Goal: Communication & Community: Connect with others

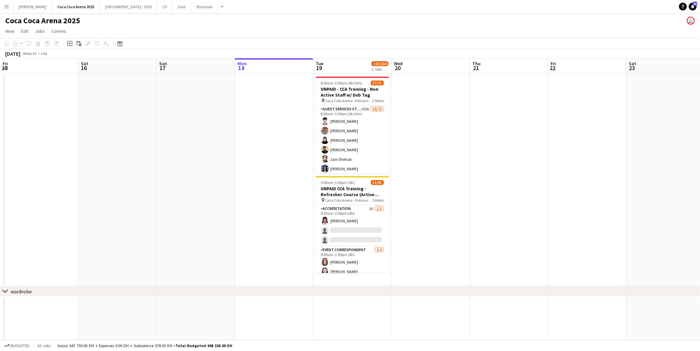
scroll to position [0, 157]
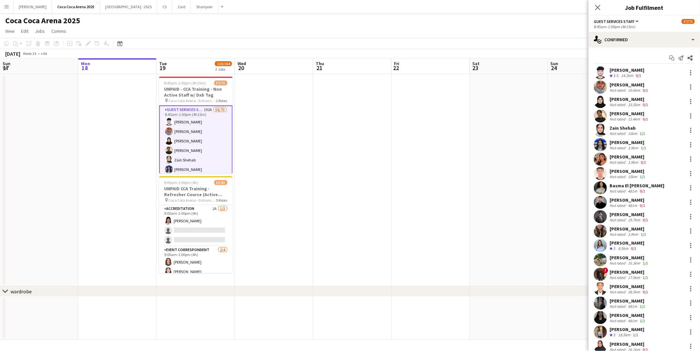
click at [622, 72] on div "[PERSON_NAME]" at bounding box center [627, 70] width 35 height 6
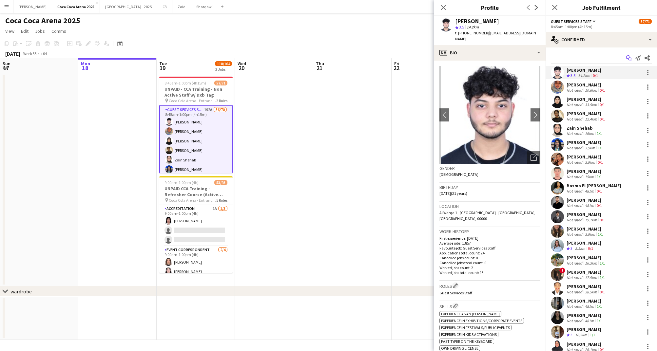
click at [627, 59] on icon "Start chat" at bounding box center [628, 57] width 5 height 5
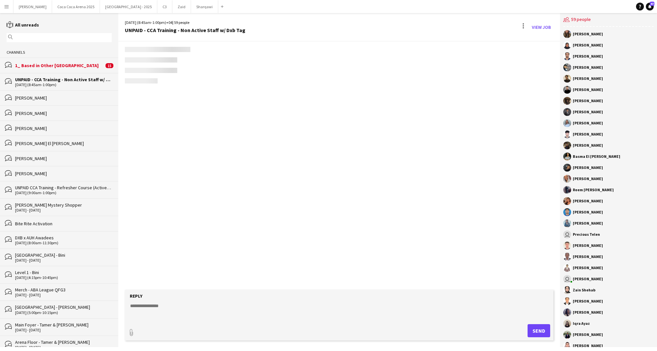
scroll to position [793, 0]
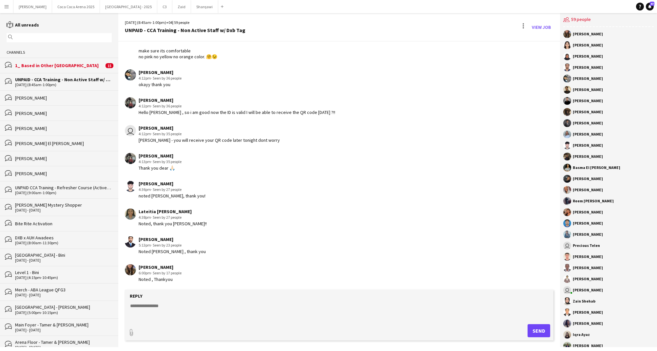
click at [219, 309] on textarea at bounding box center [340, 311] width 422 height 17
click at [36, 61] on div "bubbles 1_ Based in Other Emirates 15" at bounding box center [59, 65] width 118 height 15
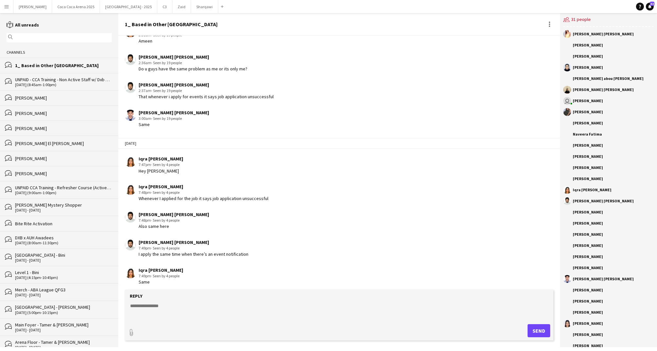
scroll to position [342, 0]
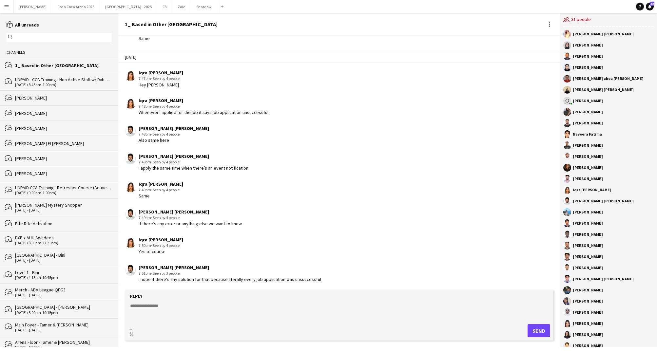
click at [74, 66] on div "1_ Based in Other Emirates" at bounding box center [63, 66] width 97 height 6
click at [550, 24] on div at bounding box center [549, 24] width 1 height 1
click at [556, 34] on span "Delete" at bounding box center [563, 36] width 15 height 6
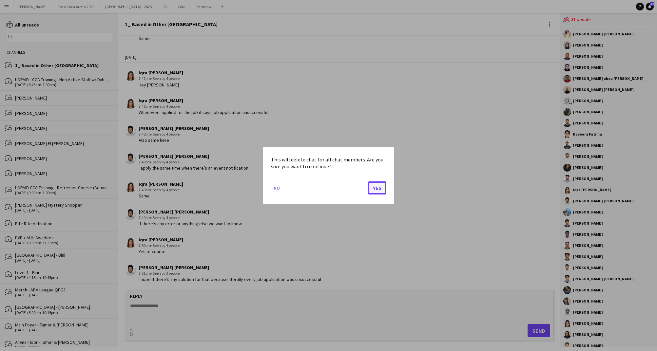
click at [380, 188] on button "Yes" at bounding box center [377, 188] width 18 height 13
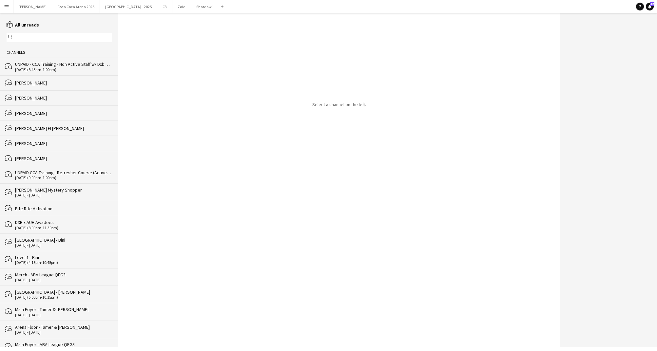
click at [61, 69] on div "[DATE] (8:45am-1:00pm)" at bounding box center [63, 70] width 97 height 5
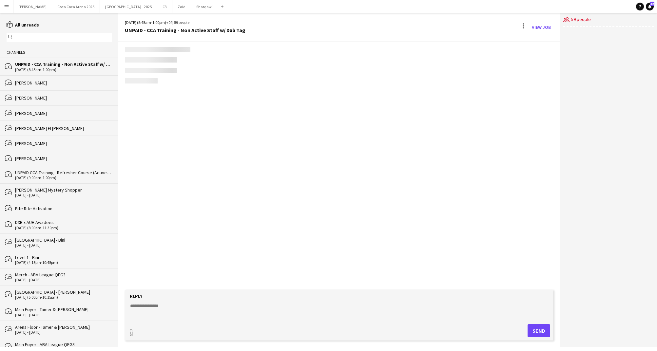
scroll to position [793, 0]
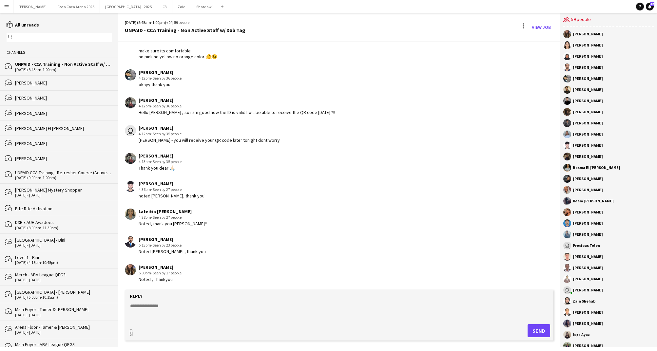
click at [151, 314] on textarea at bounding box center [340, 311] width 422 height 17
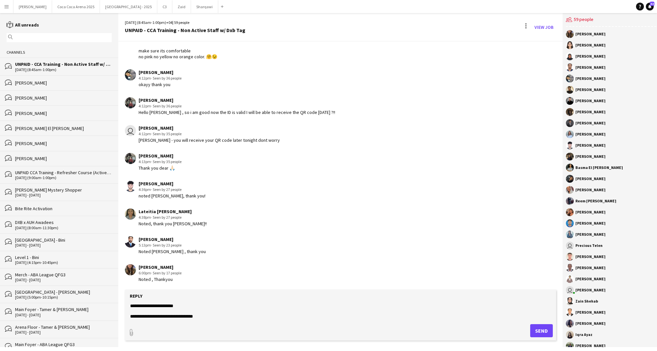
scroll to position [15, 0]
type textarea "**********"
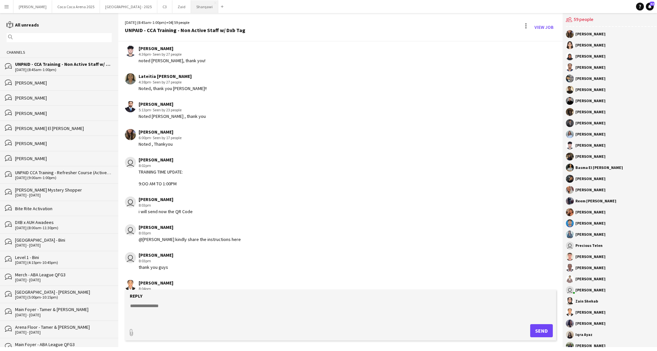
scroll to position [957, 0]
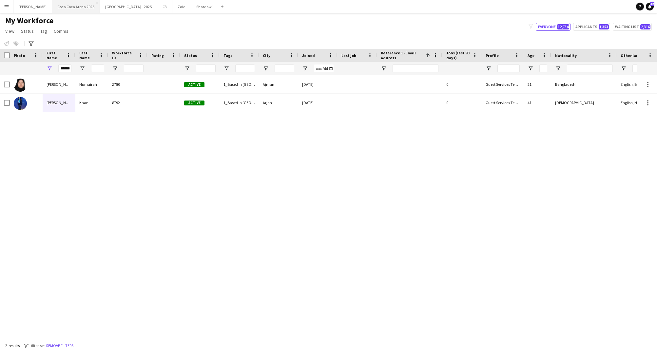
click at [64, 8] on button "Coca Coca Arena 2025 Close" at bounding box center [76, 6] width 48 height 13
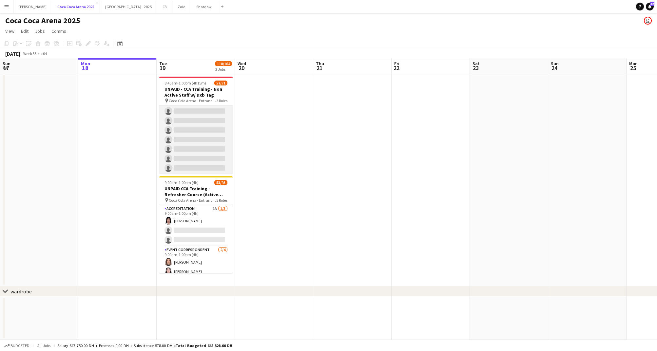
scroll to position [632, 0]
click at [181, 98] on h3 "UNPAID - CCA Training - Non Active Staff w/ Dxb Tag" at bounding box center [195, 92] width 73 height 12
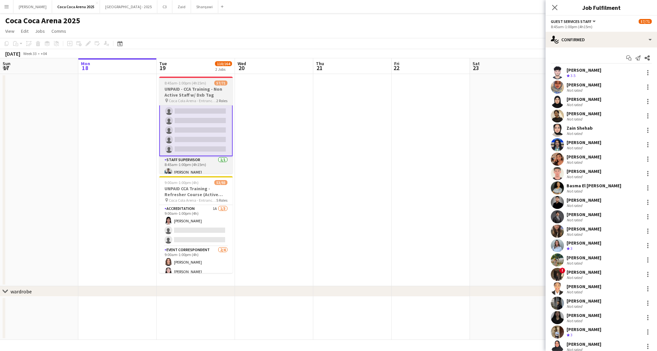
click at [208, 94] on h3 "UNPAID - CCA Training - Non Active Staff w/ Dxb Tag" at bounding box center [195, 92] width 73 height 12
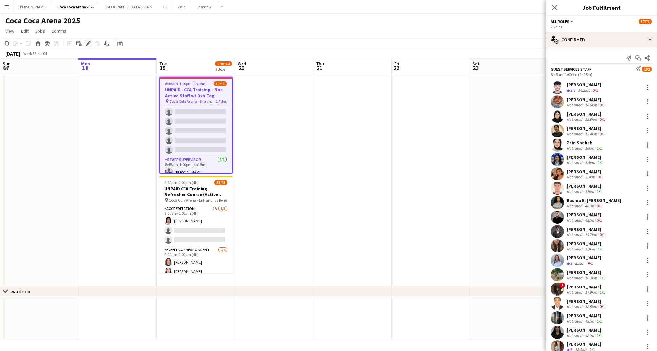
click at [88, 42] on icon at bounding box center [88, 44] width 4 height 4
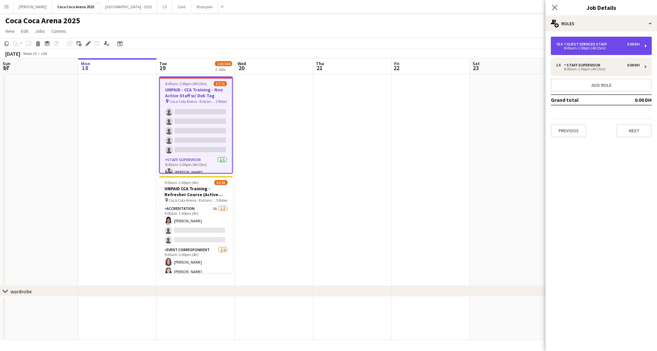
click at [574, 49] on div "8:45am-1:00pm (4h15m)" at bounding box center [598, 48] width 84 height 3
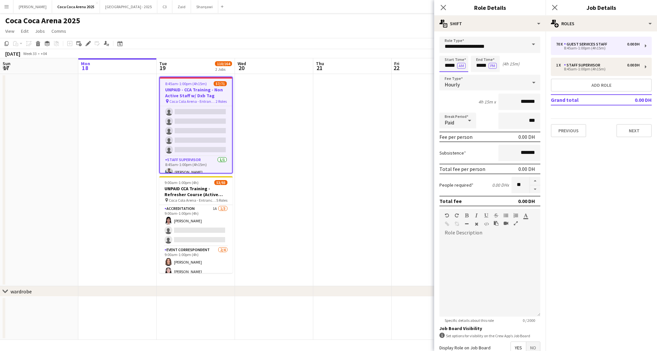
click at [448, 66] on input "*****" at bounding box center [454, 64] width 29 height 16
click at [447, 76] on div at bounding box center [447, 75] width 13 height 7
click at [450, 52] on div at bounding box center [447, 52] width 13 height 7
click at [452, 68] on input "*****" at bounding box center [454, 64] width 29 height 16
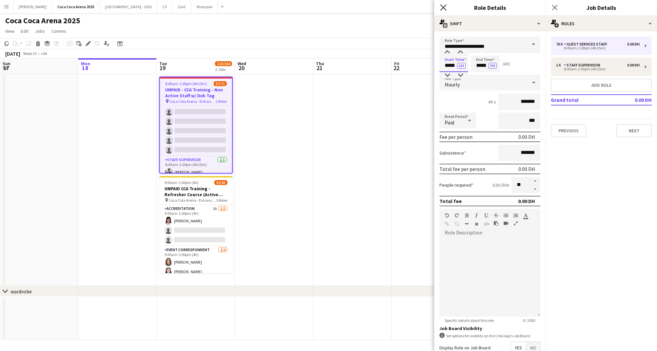
type input "*****"
click at [444, 5] on icon "Close pop-in" at bounding box center [443, 7] width 6 height 6
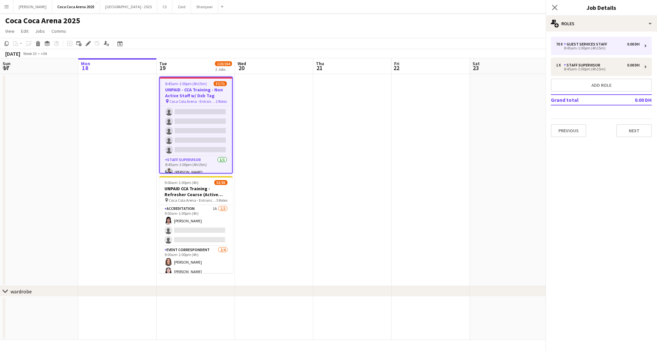
scroll to position [639, 0]
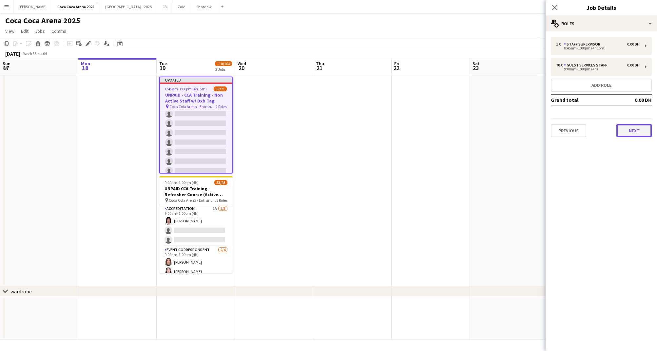
click at [635, 136] on button "Next" at bounding box center [634, 130] width 35 height 13
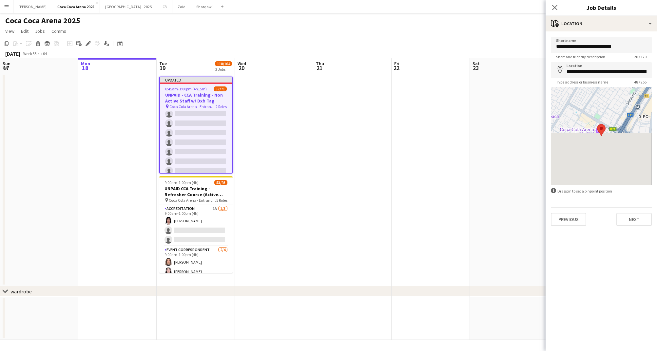
click at [630, 228] on div "**********" at bounding box center [601, 131] width 111 height 200
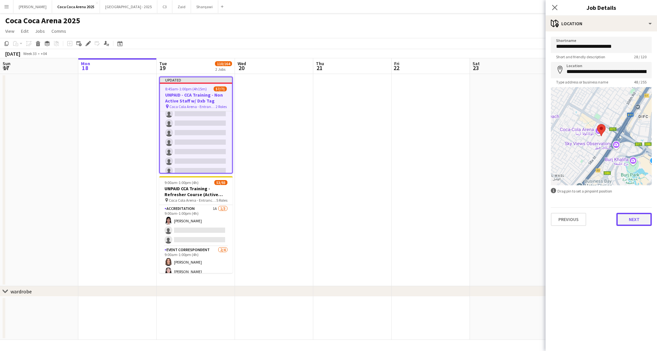
click at [631, 219] on button "Next" at bounding box center [634, 219] width 35 height 13
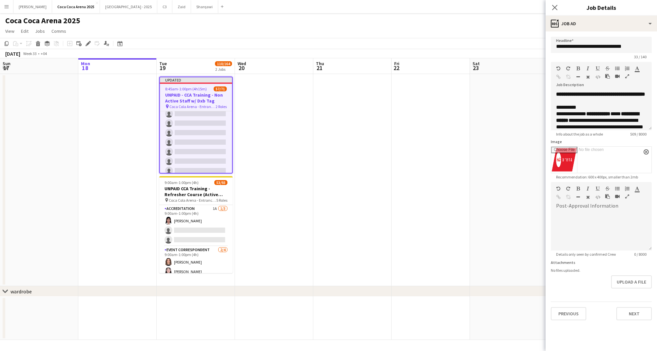
click at [634, 303] on div "Previous Next" at bounding box center [601, 311] width 101 height 19
click at [507, 207] on app-date-cell at bounding box center [509, 180] width 78 height 212
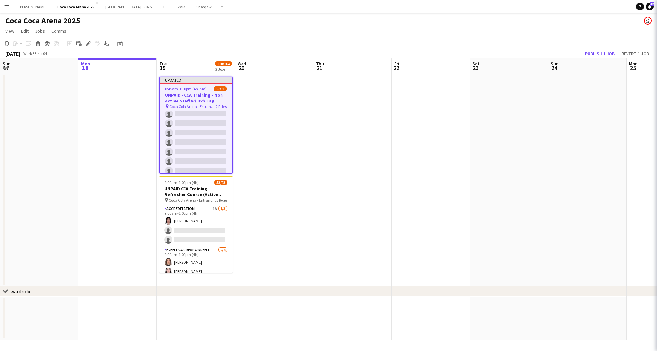
scroll to position [637, 0]
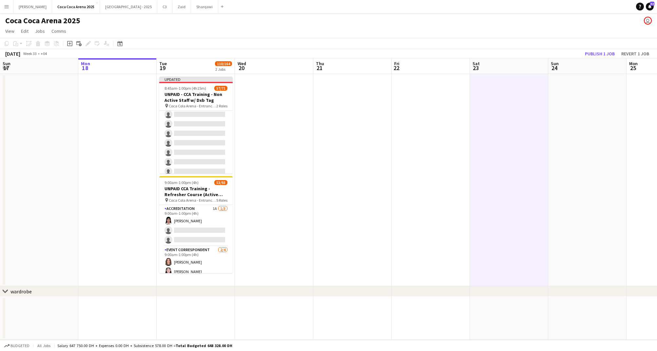
click at [586, 59] on app-board-header-date "Sun 24" at bounding box center [587, 66] width 78 height 16
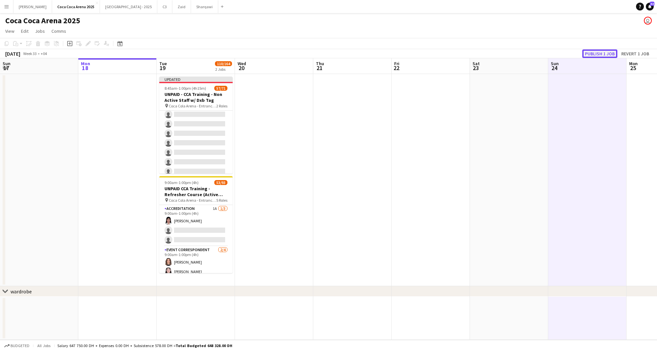
click at [595, 50] on button "Publish 1 job" at bounding box center [599, 53] width 35 height 9
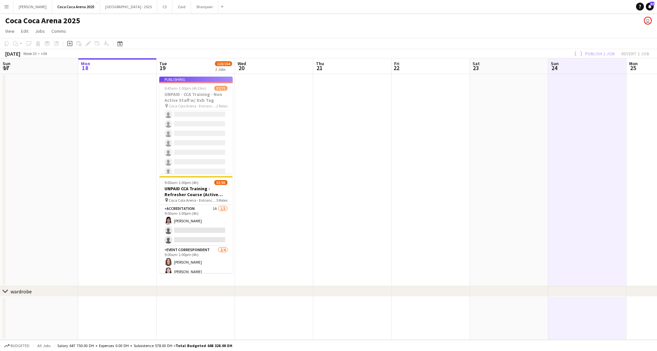
click at [182, 109] on app-job-card "Publishing 8:45am-1:00pm (4h15m) 57/71 UNPAID - CCA Training - Non Active Staff…" at bounding box center [195, 125] width 73 height 97
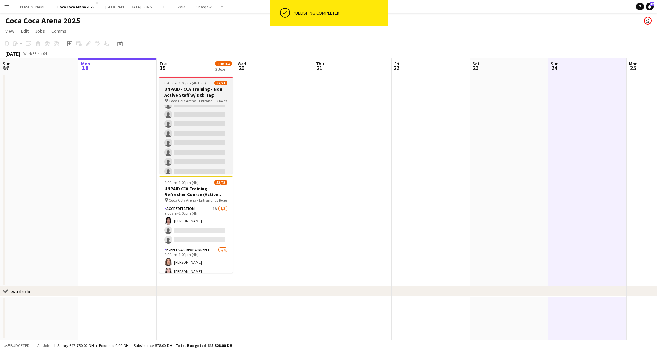
click at [197, 92] on h3 "UNPAID - CCA Training - Non Active Staff w/ Dxb Tag" at bounding box center [195, 92] width 73 height 12
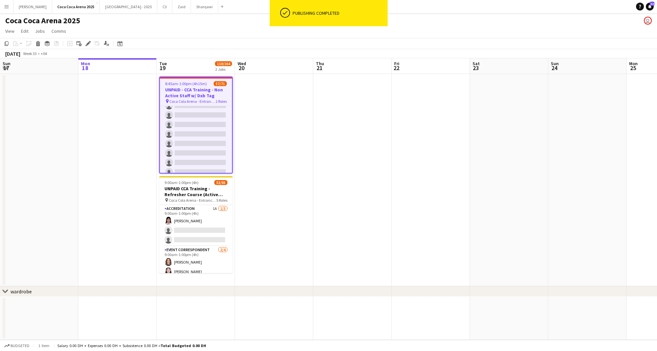
scroll to position [633, 0]
click at [203, 102] on span "Coca Cola Arena - Entrance F" at bounding box center [192, 101] width 46 height 5
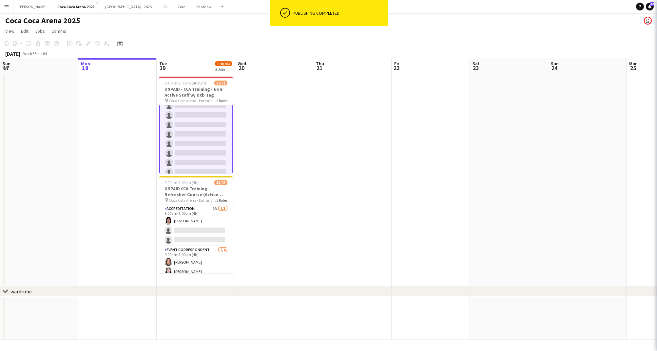
scroll to position [633, 0]
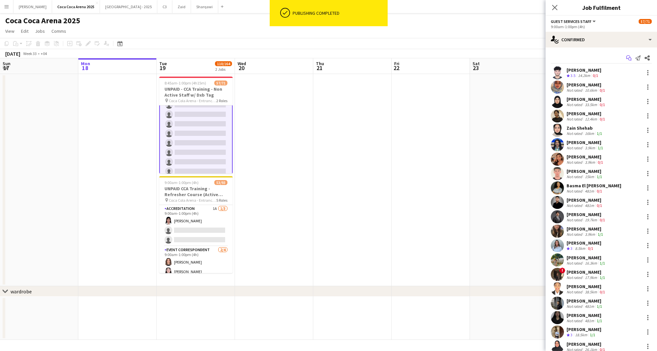
click at [630, 56] on icon at bounding box center [628, 57] width 4 height 4
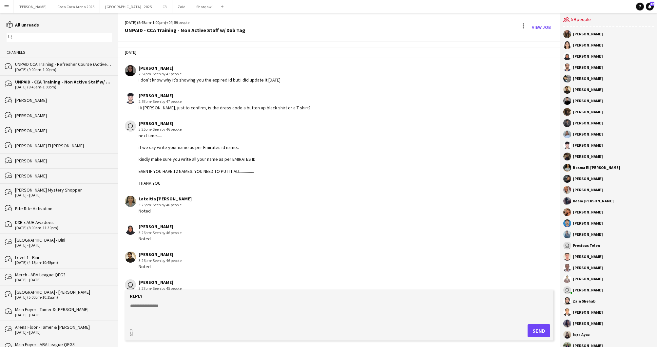
scroll to position [793, 0]
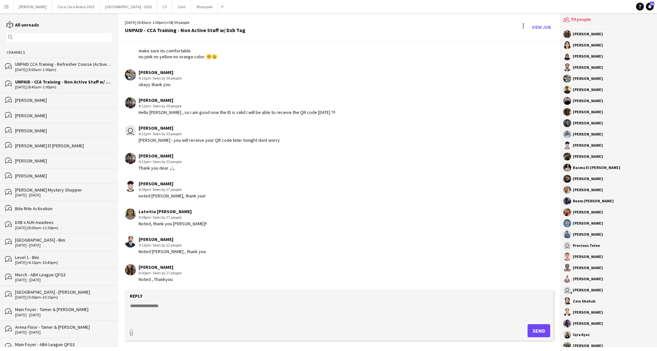
click at [235, 310] on textarea at bounding box center [340, 311] width 422 height 17
type textarea "*"
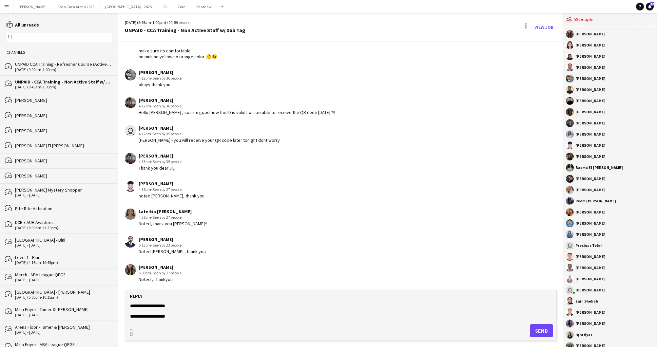
scroll to position [15, 0]
type textarea "**********"
click at [538, 325] on button "Send" at bounding box center [541, 331] width 23 height 13
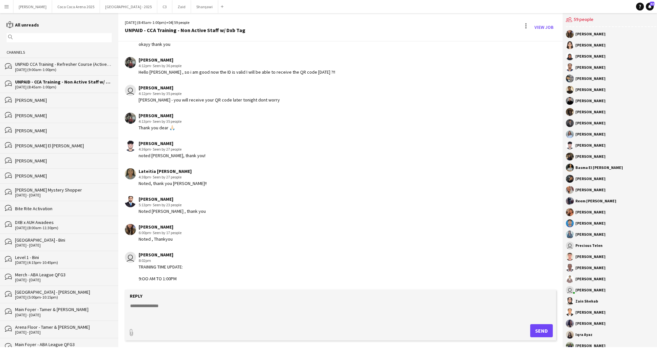
click at [276, 311] on textarea at bounding box center [340, 311] width 422 height 17
type textarea "*"
type textarea "**********"
click at [544, 330] on button "Send" at bounding box center [541, 331] width 23 height 13
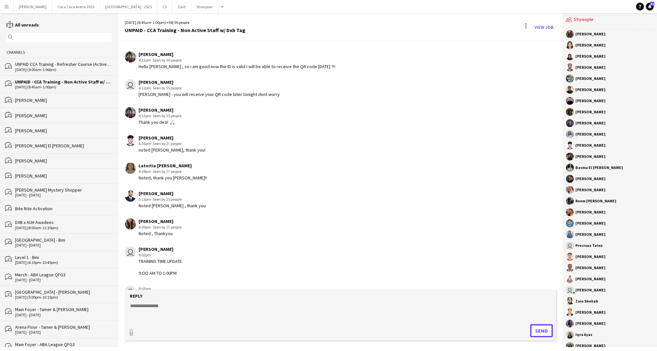
scroll to position [873, 0]
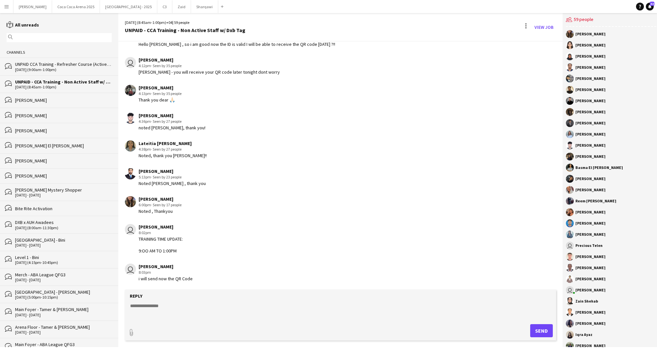
click at [204, 309] on textarea at bounding box center [340, 311] width 422 height 17
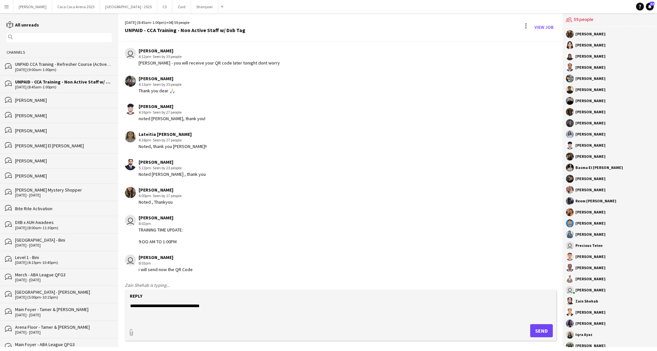
type textarea "**********"
click at [538, 328] on button "Send" at bounding box center [541, 331] width 23 height 13
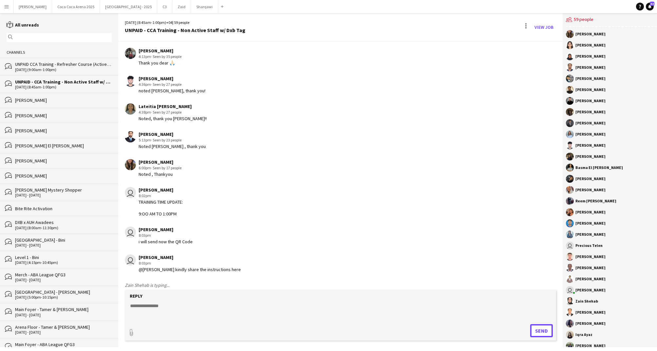
scroll to position [901, 0]
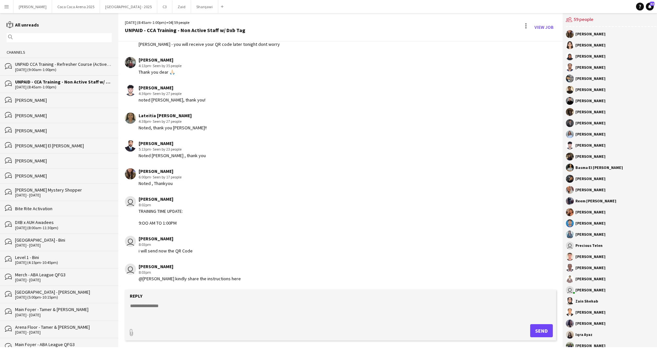
click at [297, 305] on textarea at bounding box center [340, 311] width 422 height 17
type textarea "**********"
click at [530, 329] on button "Send" at bounding box center [541, 331] width 23 height 13
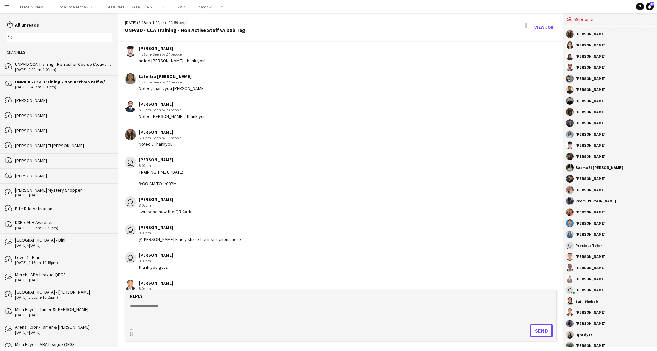
scroll to position [957, 0]
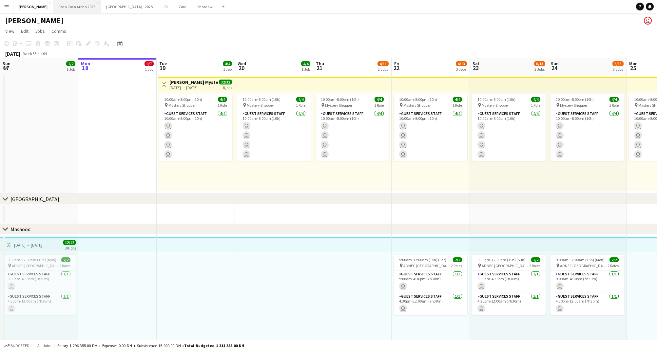
click at [67, 9] on button "[GEOGRAPHIC_DATA] 2025 Close" at bounding box center [77, 6] width 48 height 13
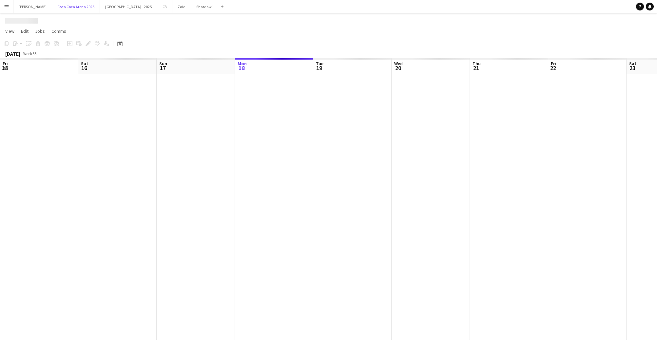
scroll to position [0, 157]
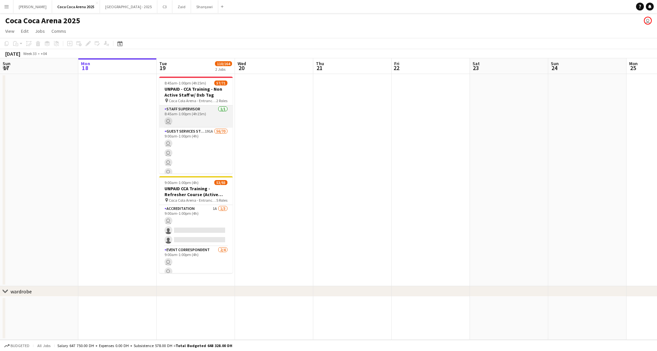
click at [194, 107] on app-card-role "Staff Supervisor 1/1 8:45am-1:00pm (4h15m) user" at bounding box center [195, 117] width 73 height 22
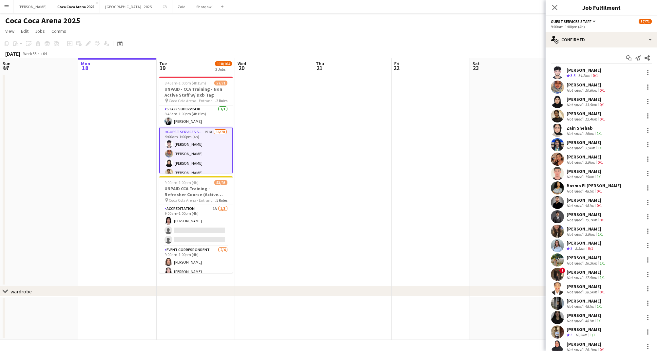
click at [578, 73] on div "14.2km" at bounding box center [584, 76] width 15 height 6
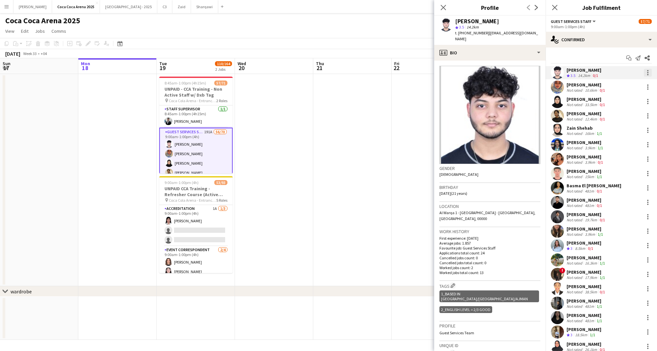
click at [647, 71] on div at bounding box center [648, 73] width 8 height 8
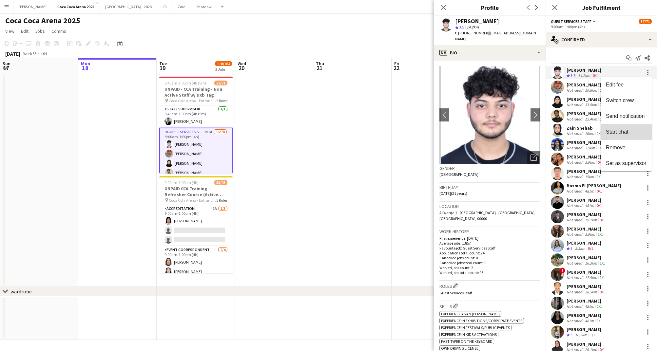
click at [620, 131] on span "Start chat" at bounding box center [617, 132] width 22 height 6
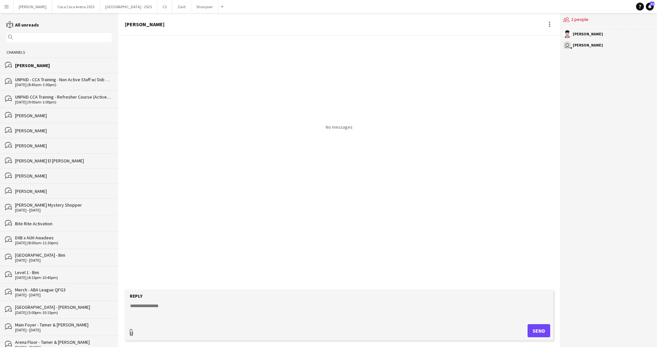
type input "**********"
click at [163, 311] on textarea at bounding box center [340, 310] width 422 height 17
type textarea "**********"
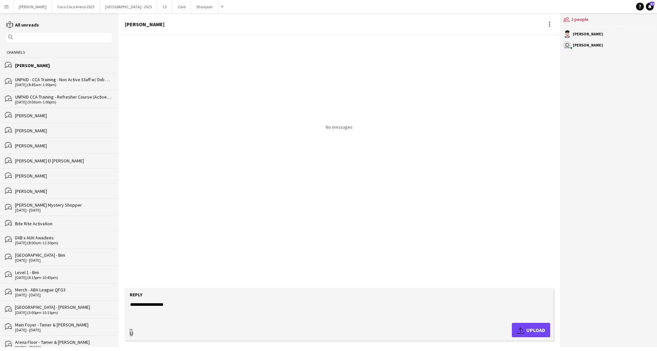
type input "**********"
click at [522, 328] on app-icon "Upload" at bounding box center [522, 330] width 10 height 8
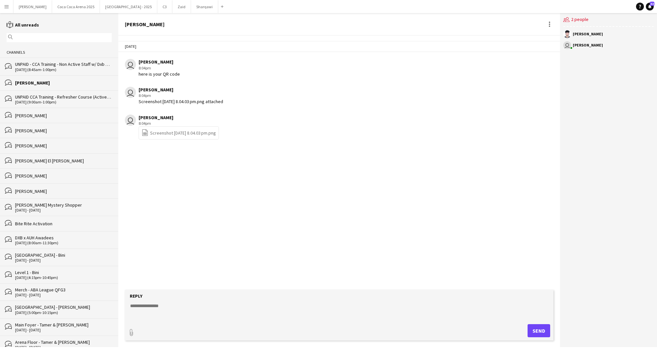
click at [63, 83] on div "[PERSON_NAME]" at bounding box center [63, 83] width 97 height 6
click at [51, 64] on div "UNPAID - CCA Training - Non Active Staff w/ Dxb Tag" at bounding box center [63, 64] width 97 height 6
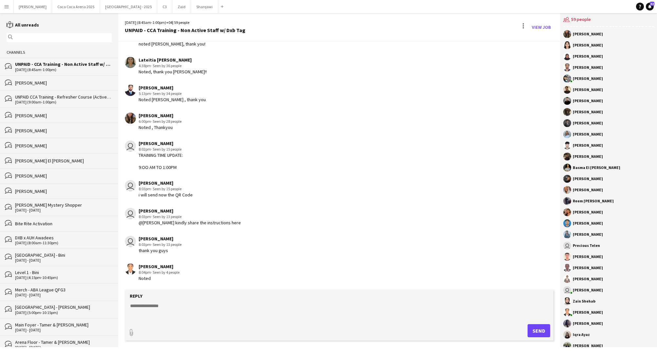
scroll to position [769, 0]
click at [41, 82] on div "[PERSON_NAME]" at bounding box center [63, 83] width 97 height 6
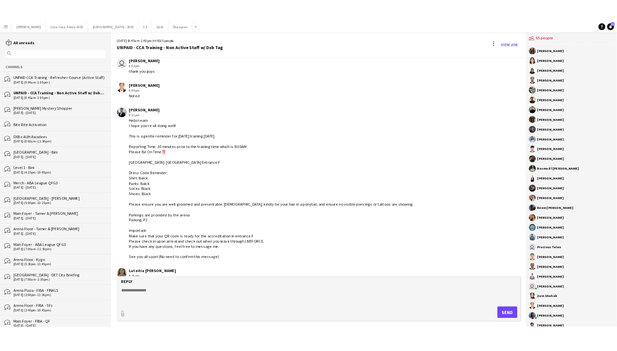
scroll to position [2180, 0]
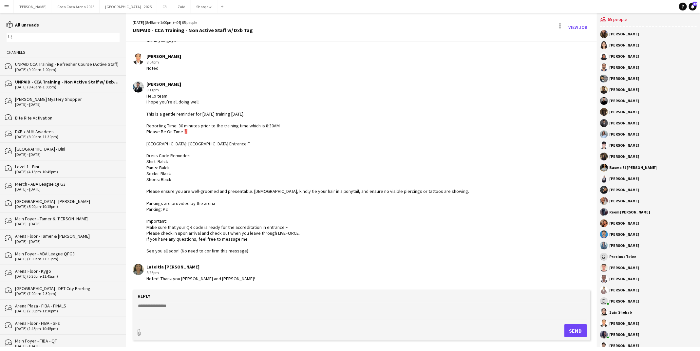
click at [58, 82] on div "UNPAID - CCA Training - Non Active Staff w/ Dxb Tag" at bounding box center [67, 82] width 105 height 6
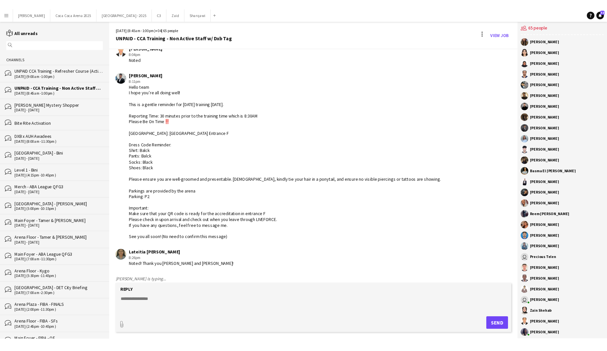
scroll to position [2192, 0]
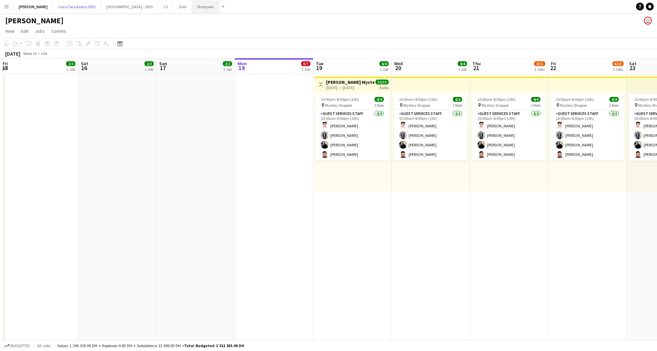
click at [59, 8] on button "[GEOGRAPHIC_DATA] 2025 Close" at bounding box center [77, 6] width 48 height 13
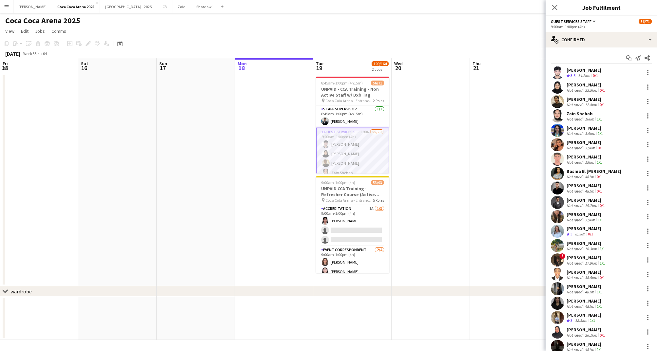
click at [596, 102] on div "12.4km" at bounding box center [591, 104] width 15 height 5
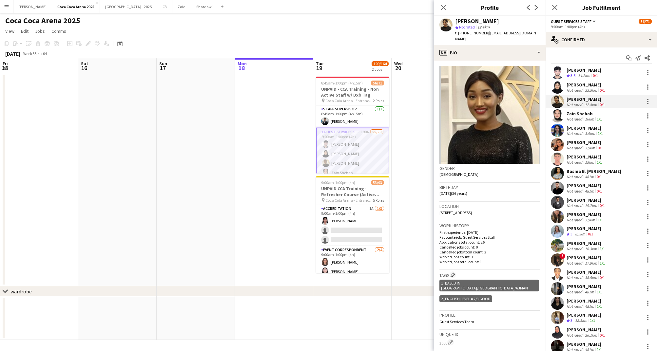
click at [487, 174] on div "Gender [DEMOGRAPHIC_DATA]" at bounding box center [490, 173] width 101 height 19
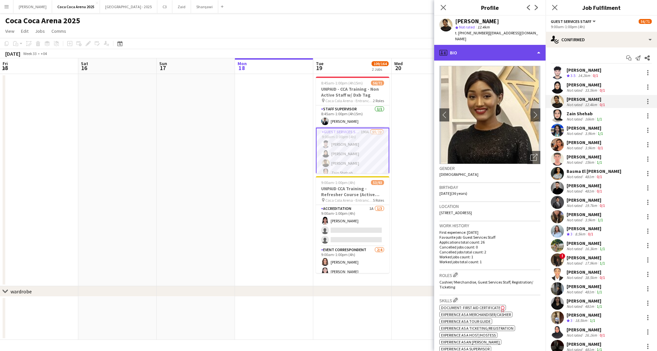
click at [472, 46] on div "profile Bio" at bounding box center [489, 53] width 111 height 16
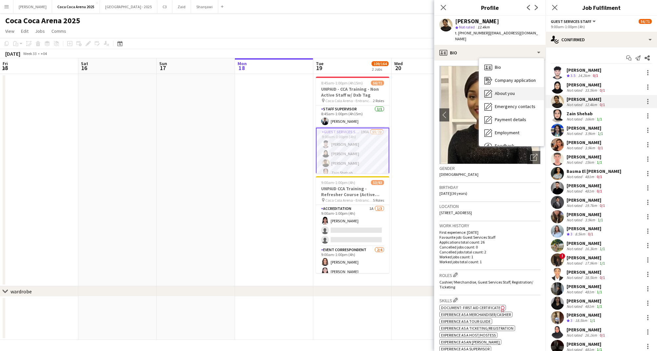
click at [498, 90] on span "About you" at bounding box center [505, 93] width 20 height 6
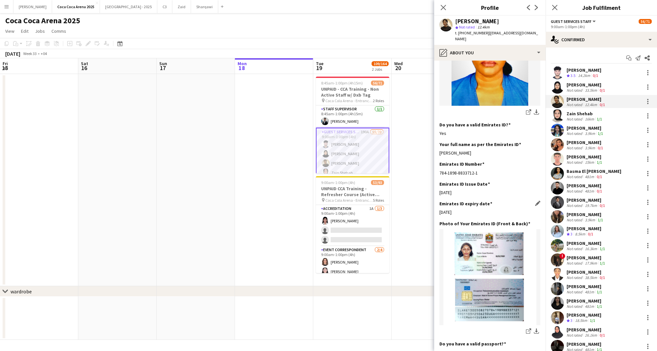
scroll to position [162, 0]
click at [649, 101] on div at bounding box center [648, 102] width 8 height 8
click at [529, 319] on div at bounding box center [328, 175] width 657 height 351
click at [529, 329] on icon at bounding box center [528, 331] width 4 height 4
click at [647, 100] on div at bounding box center [648, 102] width 8 height 8
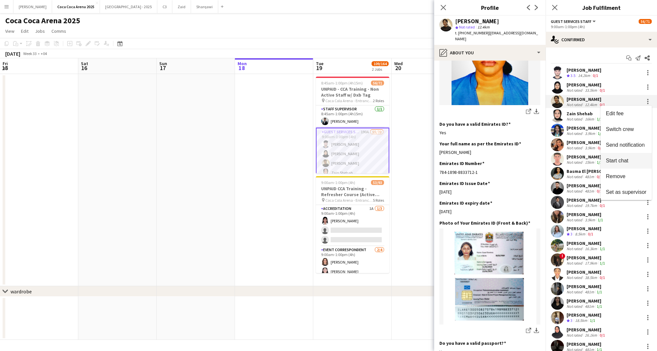
click at [619, 163] on span "Start chat" at bounding box center [617, 161] width 22 height 6
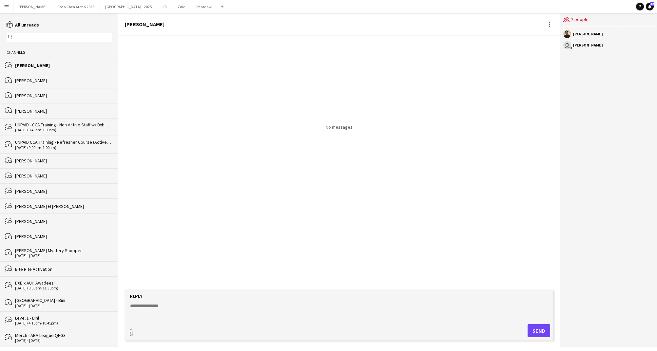
click at [185, 309] on textarea at bounding box center [340, 311] width 422 height 17
click at [26, 97] on div "[PERSON_NAME]" at bounding box center [63, 98] width 97 height 6
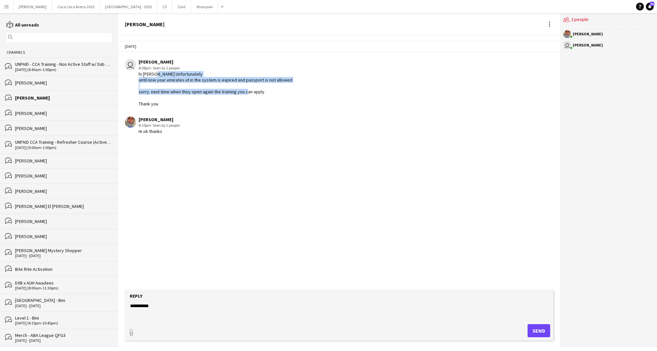
drag, startPoint x: 266, startPoint y: 91, endPoint x: 155, endPoint y: 74, distance: 112.4
click at [155, 74] on div "hi Nuha Unfortunately until now your emirates id in the system is expired and p…" at bounding box center [216, 89] width 154 height 36
copy div "Unfortunately until now your emirates id in the system is expired and passport …"
click at [26, 80] on div "[PERSON_NAME]" at bounding box center [63, 83] width 97 height 6
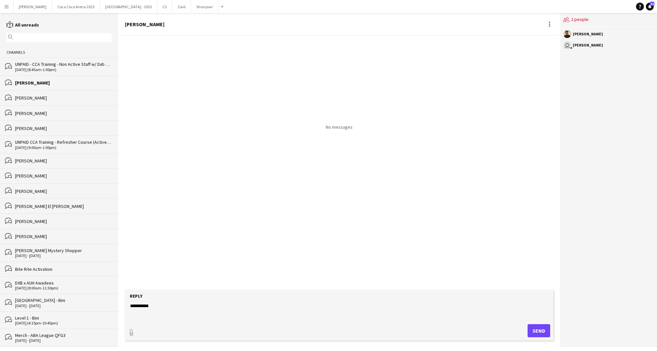
click at [160, 312] on textarea "**********" at bounding box center [340, 311] width 422 height 17
paste textarea "**********"
type textarea "**********"
click at [547, 336] on button "Send" at bounding box center [541, 331] width 23 height 13
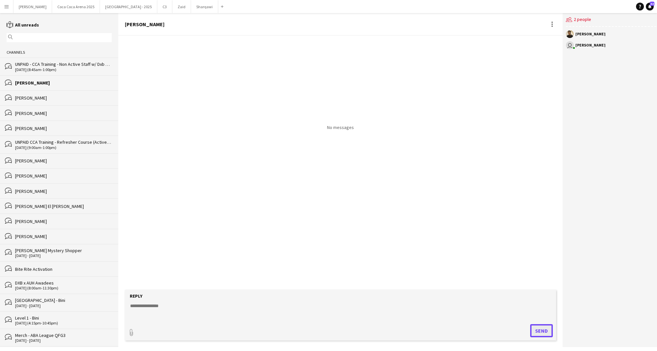
scroll to position [0, 0]
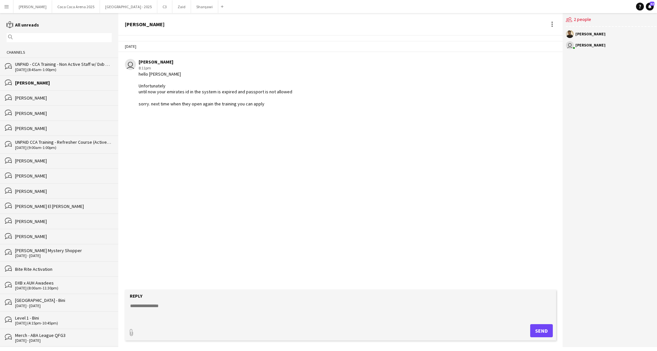
click at [49, 96] on div "[PERSON_NAME]" at bounding box center [63, 98] width 97 height 6
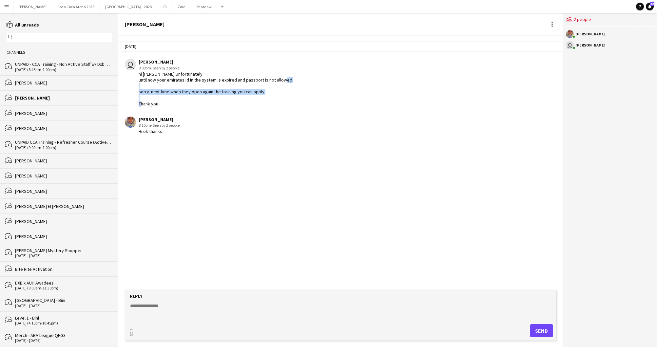
drag, startPoint x: 162, startPoint y: 105, endPoint x: 145, endPoint y: 92, distance: 21.2
click at [145, 92] on div "hi [PERSON_NAME] Unfortunately until now your emirates id in the system is expi…" at bounding box center [216, 89] width 154 height 36
click at [52, 84] on div "[PERSON_NAME]" at bounding box center [63, 83] width 97 height 6
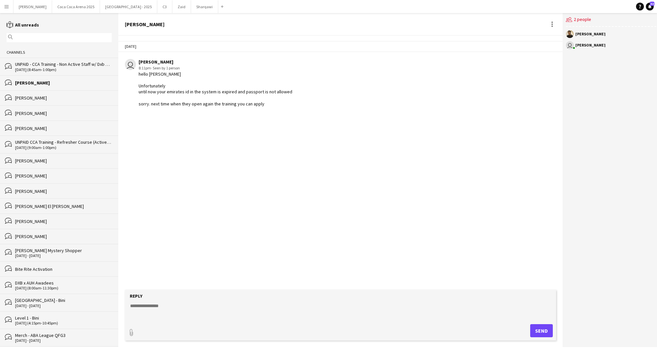
click at [148, 304] on textarea at bounding box center [340, 311] width 422 height 17
type textarea "*********"
click at [535, 330] on button "Send" at bounding box center [541, 331] width 23 height 13
click at [52, 7] on button "[GEOGRAPHIC_DATA] 2025 Close" at bounding box center [76, 6] width 48 height 13
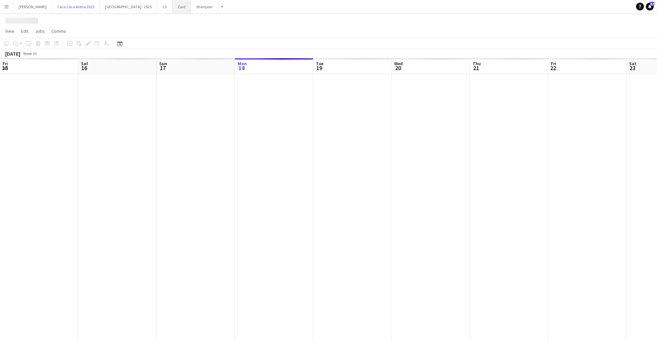
scroll to position [0, 157]
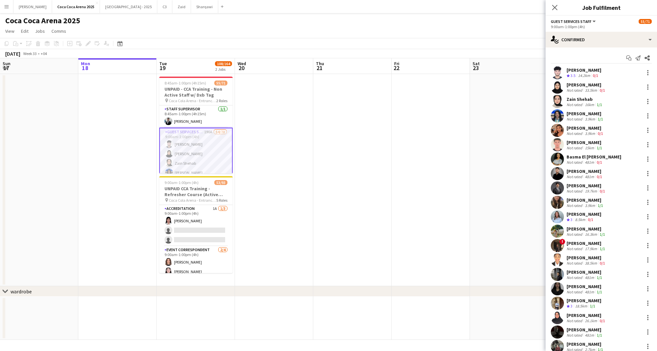
click at [582, 101] on div "Zain Shehab" at bounding box center [585, 99] width 37 height 6
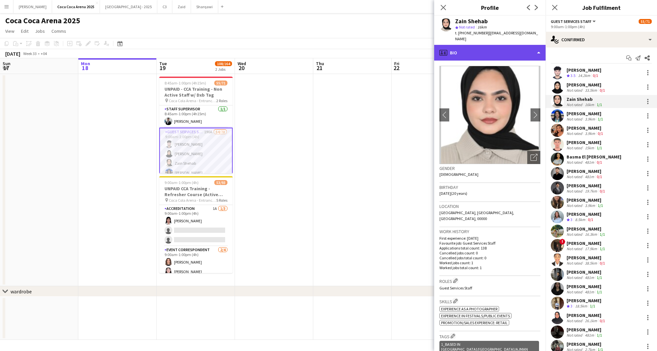
click at [475, 47] on div "profile Bio" at bounding box center [489, 53] width 111 height 16
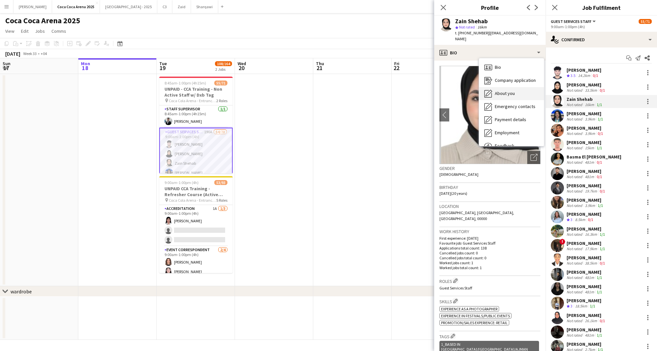
click at [494, 87] on div "About you About you" at bounding box center [511, 93] width 65 height 13
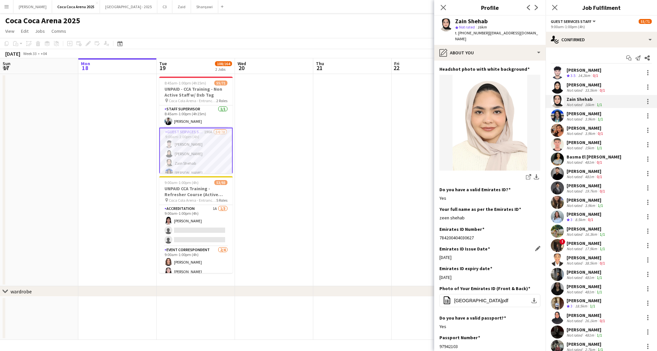
scroll to position [107, 0]
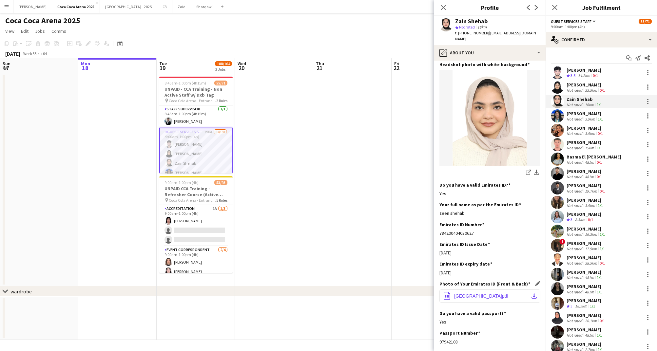
click at [478, 294] on span "UNITED ARAB EMIRATES.pdf" at bounding box center [481, 296] width 54 height 5
click at [582, 129] on div "[PERSON_NAME]" at bounding box center [586, 128] width 38 height 6
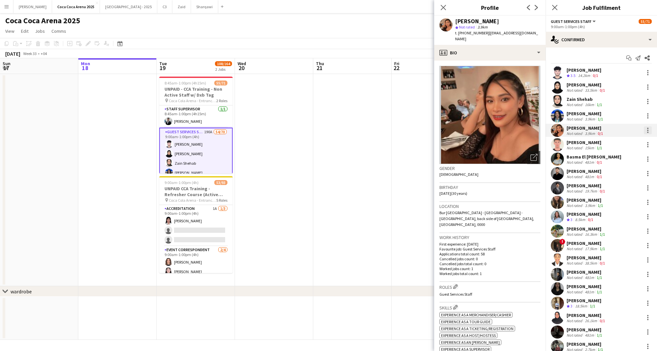
click at [648, 132] on div at bounding box center [647, 132] width 1 height 1
click at [624, 188] on span "Start chat" at bounding box center [617, 190] width 22 height 6
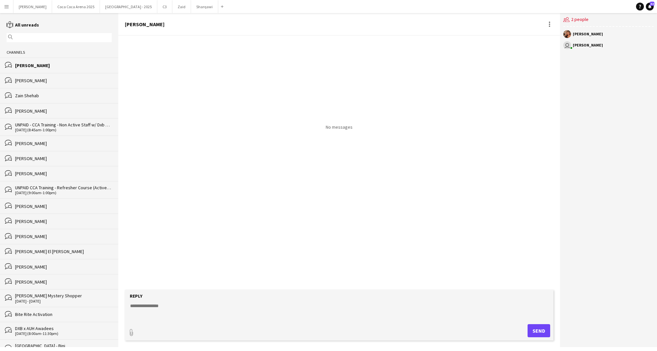
click at [149, 303] on form "Reply paperclip Send" at bounding box center [339, 315] width 429 height 51
click at [147, 308] on textarea at bounding box center [340, 311] width 422 height 17
type textarea "*******"
click at [129, 339] on form "Reply ******* paperclip Send" at bounding box center [339, 315] width 429 height 51
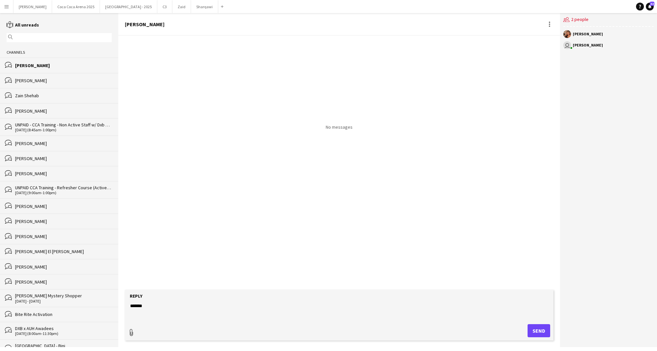
type input "**********"
click at [526, 334] on span "Upload Upload" at bounding box center [531, 330] width 29 height 8
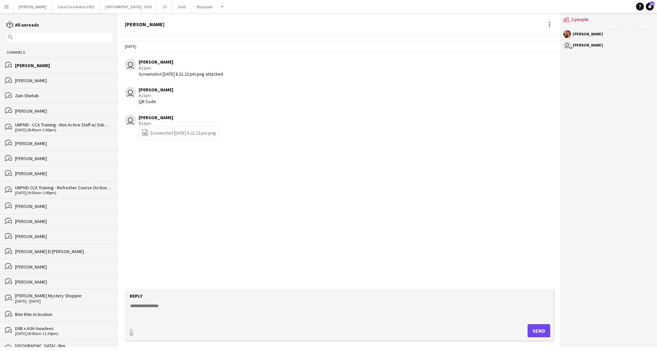
click at [187, 133] on link "file-spreadsheet Screenshot 2025-08-18 at 8.21.22 pm.png" at bounding box center [179, 133] width 74 height 8
click at [56, 5] on button "[GEOGRAPHIC_DATA] 2025 Close" at bounding box center [76, 6] width 48 height 13
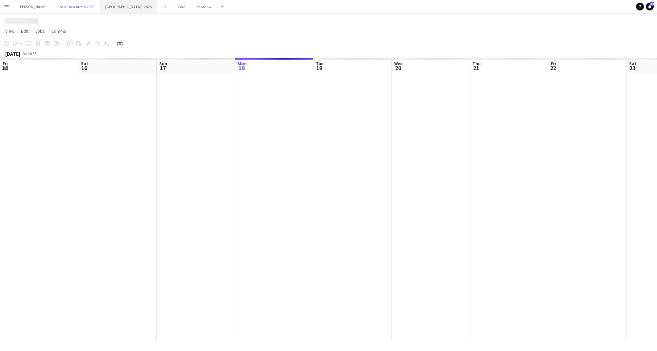
scroll to position [0, 157]
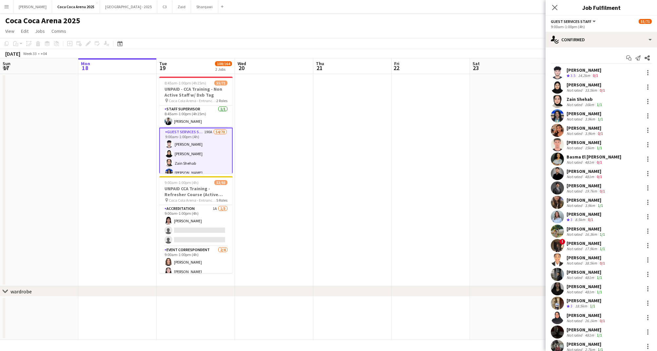
click at [587, 172] on div "[PERSON_NAME]" at bounding box center [585, 171] width 37 height 6
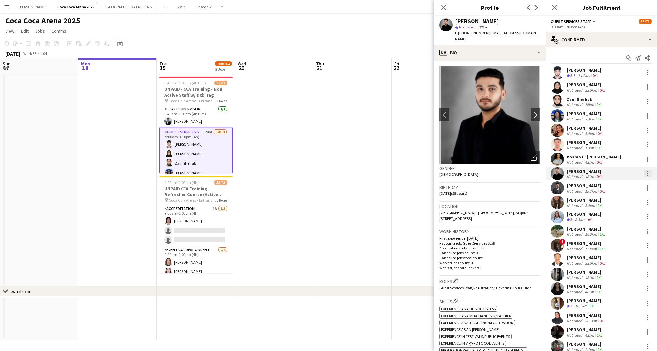
click at [645, 175] on div at bounding box center [648, 174] width 8 height 8
click at [622, 234] on span "Start chat" at bounding box center [617, 233] width 22 height 6
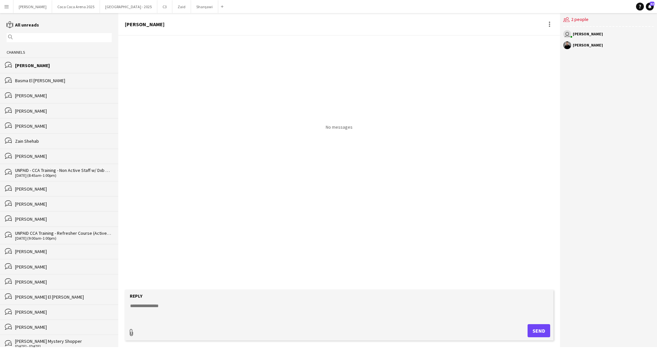
type input "**********"
click at [140, 308] on textarea at bounding box center [340, 310] width 422 height 17
paste textarea "*******"
type textarea "*******"
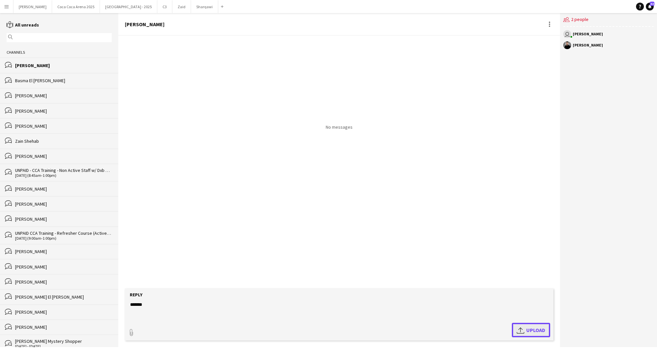
click at [522, 333] on app-icon "Upload" at bounding box center [522, 330] width 10 height 8
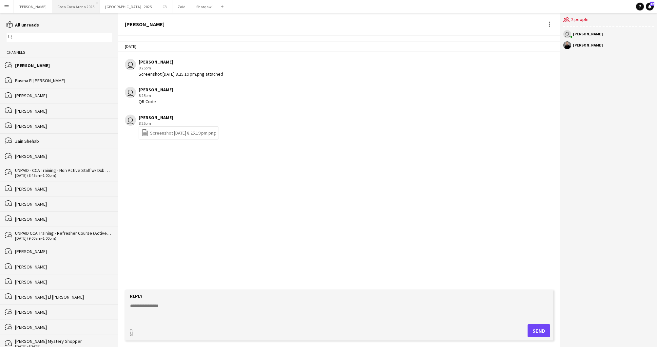
click at [65, 6] on button "[GEOGRAPHIC_DATA] 2025 Close" at bounding box center [76, 6] width 48 height 13
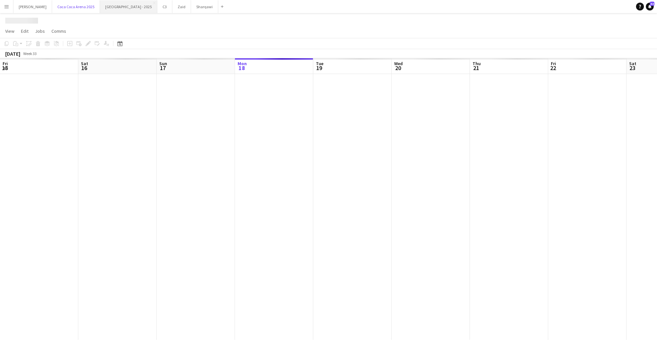
scroll to position [0, 157]
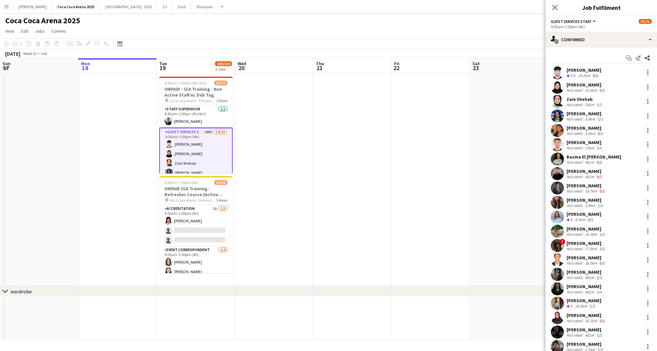
click at [581, 187] on div "[PERSON_NAME]" at bounding box center [587, 186] width 40 height 6
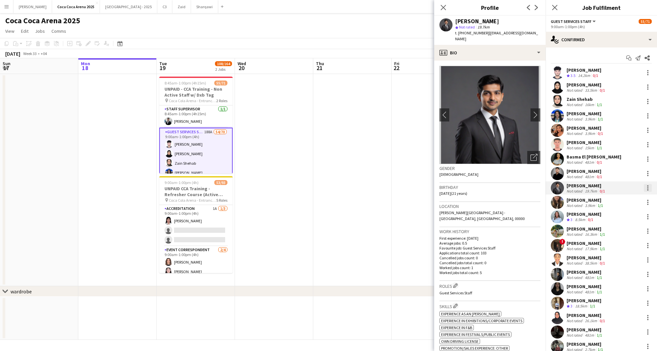
click at [649, 189] on div at bounding box center [648, 188] width 8 height 8
click at [618, 245] on span "Start chat" at bounding box center [617, 248] width 22 height 6
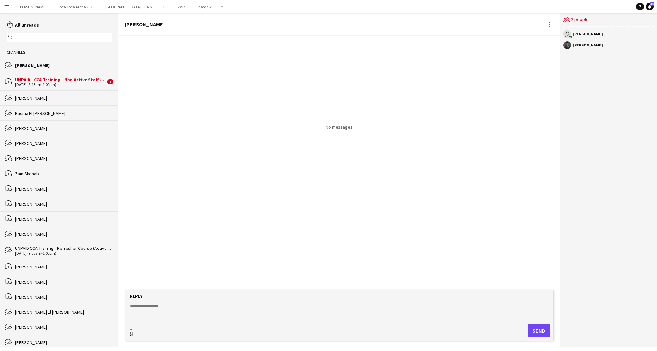
type input "**********"
click at [186, 303] on textarea at bounding box center [340, 310] width 422 height 17
paste textarea "*******"
type textarea "*******"
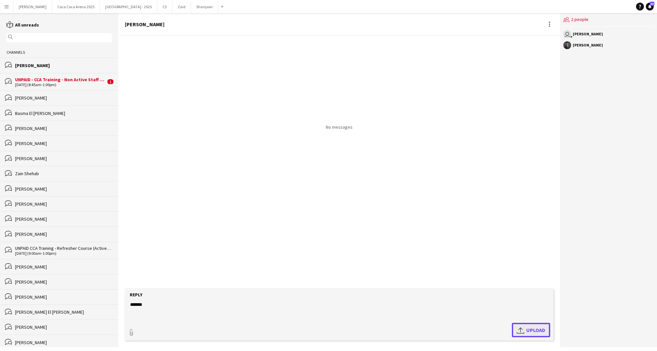
click at [524, 327] on app-icon "Upload" at bounding box center [522, 330] width 10 height 8
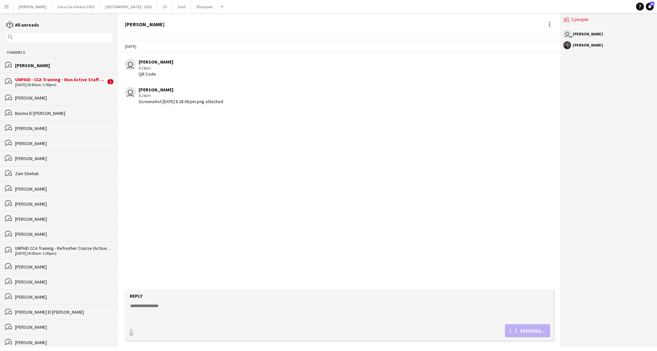
click at [79, 85] on div "[DATE] (8:45am-1:00pm)" at bounding box center [60, 85] width 91 height 5
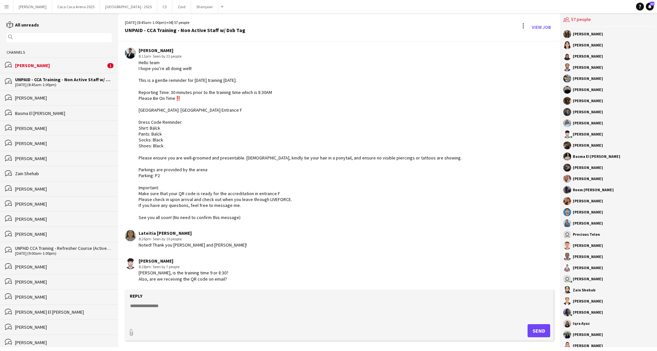
scroll to position [895, 0]
click at [161, 305] on textarea at bounding box center [340, 311] width 422 height 17
type textarea "**********"
click at [543, 336] on button "Send" at bounding box center [539, 331] width 23 height 13
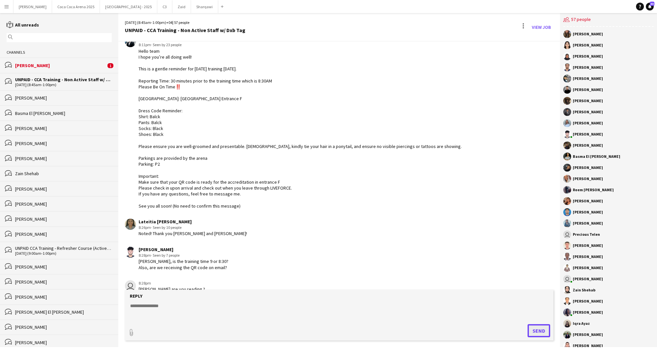
scroll to position [923, 0]
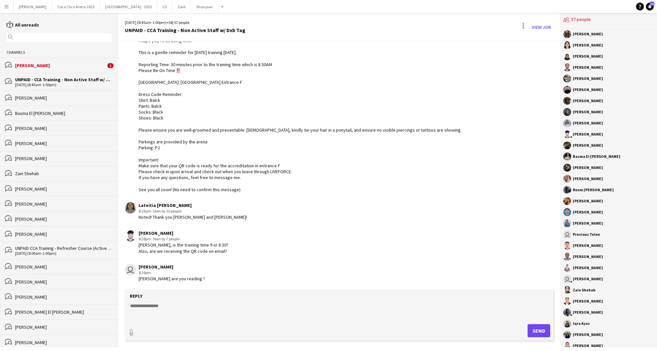
click at [43, 64] on div "[PERSON_NAME]" at bounding box center [60, 66] width 91 height 6
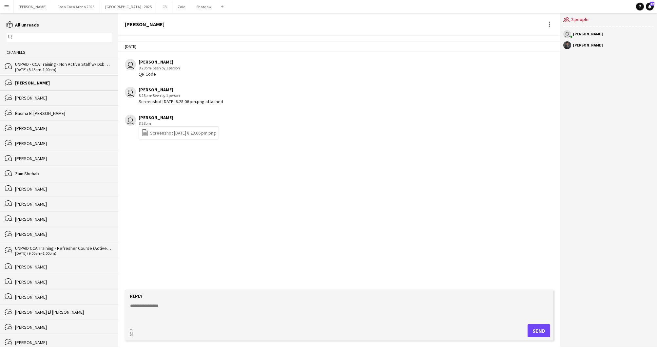
click at [36, 81] on div "[PERSON_NAME]" at bounding box center [63, 83] width 97 height 6
click at [40, 65] on div "UNPAID - CCA Training - Non Active Staff w/ Dxb Tag" at bounding box center [60, 64] width 91 height 6
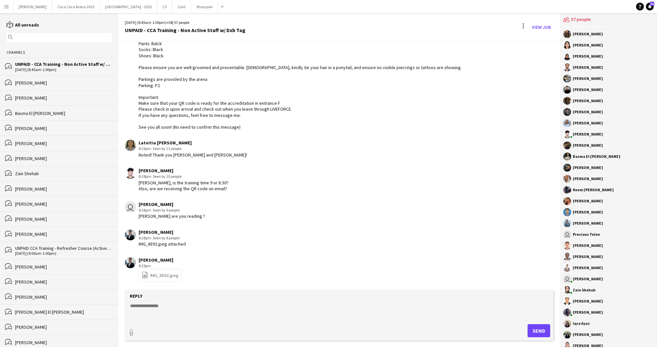
scroll to position [929, 0]
click at [169, 279] on link "file-spreadsheet IMG_8892.jpeg" at bounding box center [160, 276] width 37 height 8
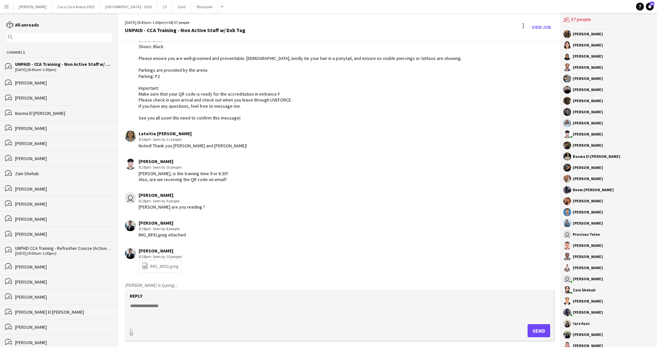
click at [157, 270] on link "file-spreadsheet IMG_8892.jpeg" at bounding box center [160, 267] width 37 height 8
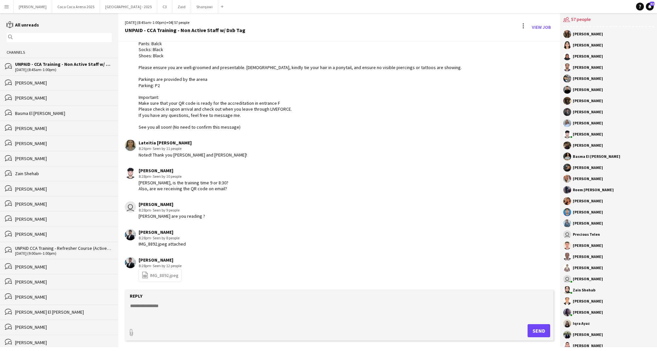
click at [33, 232] on div "[PERSON_NAME]" at bounding box center [63, 234] width 97 height 6
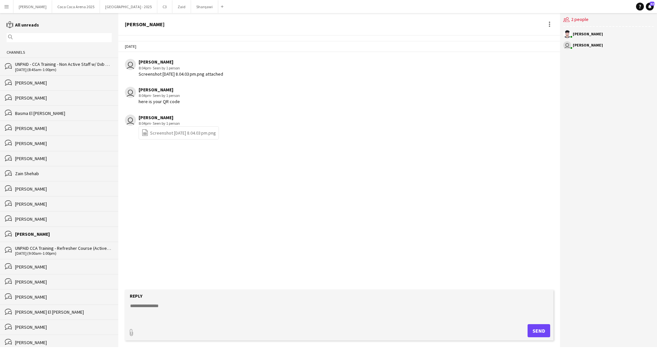
click at [66, 67] on div "UNPAID - CCA Training - Non Active Staff w/ Dxb Tag" at bounding box center [63, 64] width 97 height 6
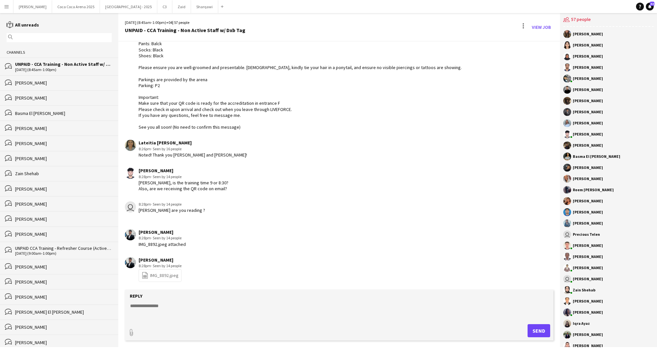
scroll to position [901, 0]
type input "**********"
click at [230, 296] on div "Reply" at bounding box center [339, 295] width 422 height 6
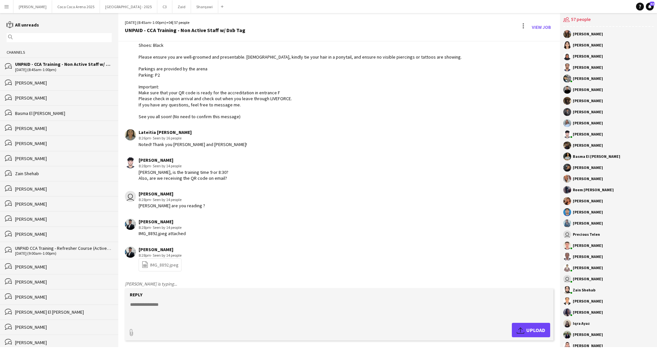
click at [144, 306] on textarea at bounding box center [340, 310] width 422 height 17
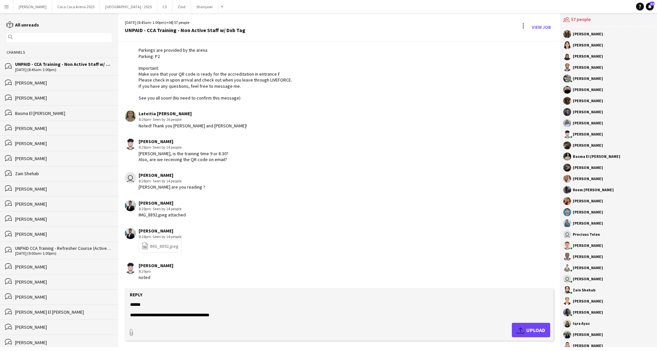
type textarea "**********"
click at [535, 332] on span "Upload Upload" at bounding box center [531, 330] width 29 height 8
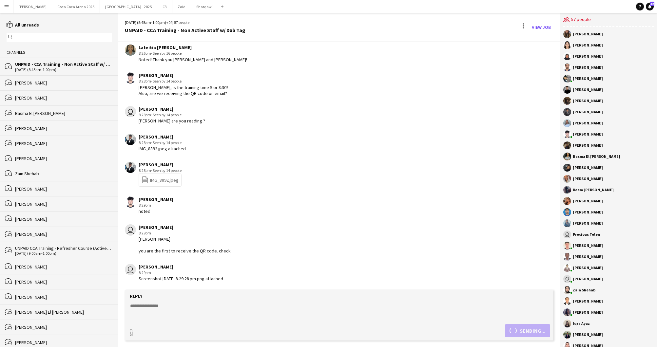
scroll to position [1025, 0]
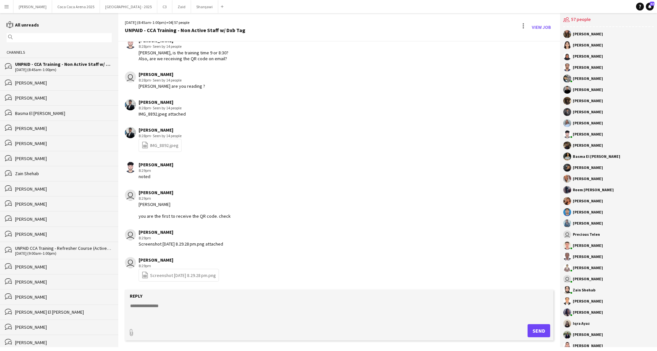
click at [30, 230] on div "bubbles Haseeb Zeeshan" at bounding box center [59, 234] width 118 height 15
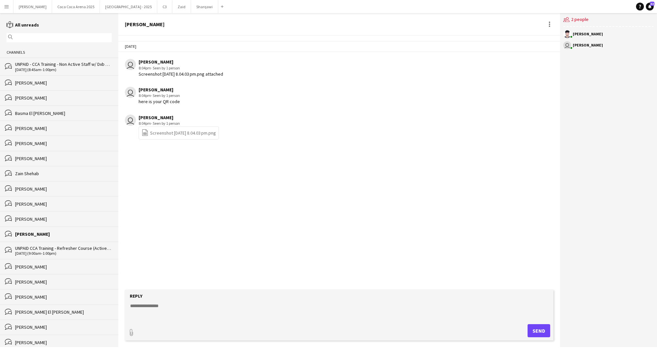
click at [47, 68] on div "[DATE] (8:45am-1:00pm)" at bounding box center [63, 70] width 97 height 5
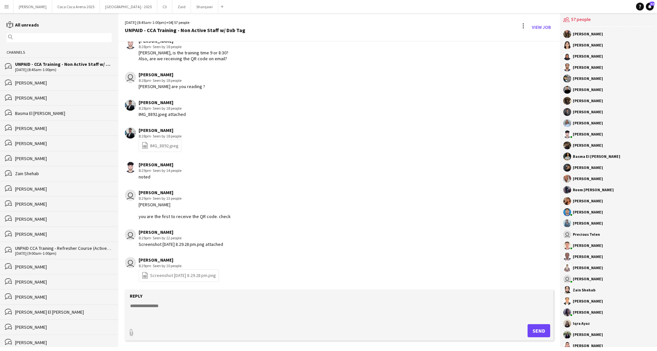
scroll to position [914, 0]
click at [52, 5] on button "[GEOGRAPHIC_DATA] 2025 Close" at bounding box center [76, 6] width 48 height 13
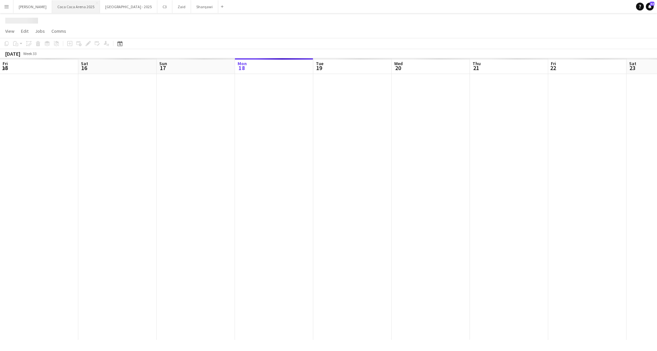
scroll to position [0, 157]
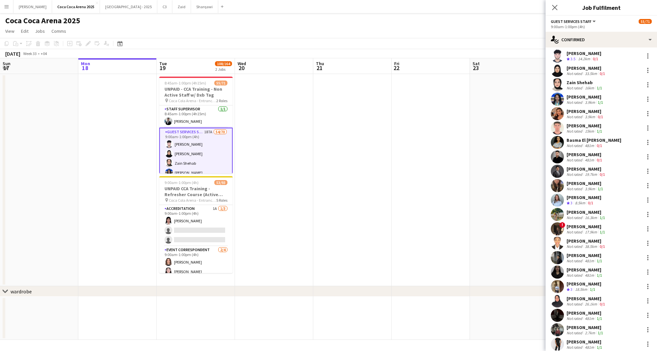
scroll to position [20, 0]
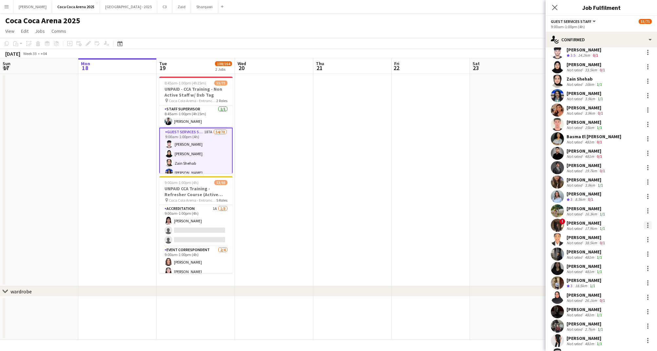
click at [646, 224] on div at bounding box center [648, 226] width 8 height 8
click at [624, 284] on span "Start chat" at bounding box center [617, 285] width 22 height 6
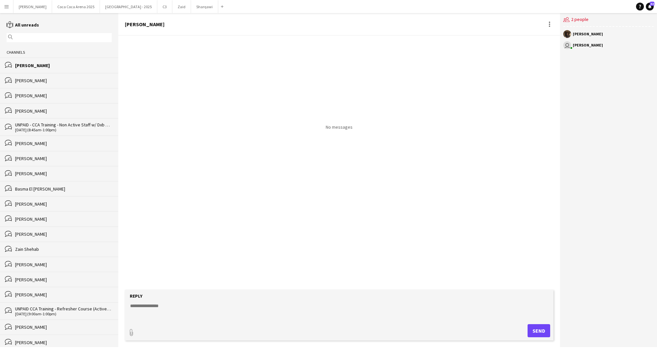
click at [156, 308] on textarea at bounding box center [340, 311] width 422 height 17
paste textarea "*******"
type textarea "*******"
type input "**********"
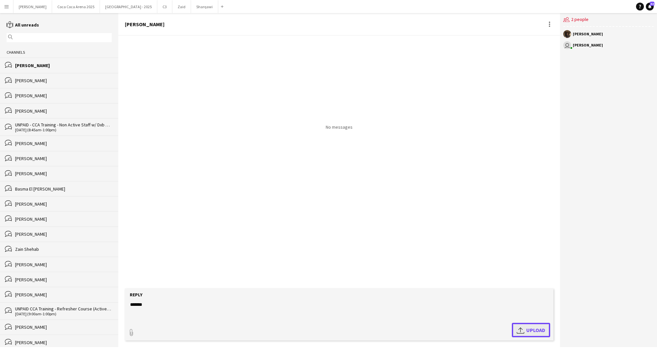
click at [515, 328] on button "Upload Upload" at bounding box center [531, 330] width 38 height 14
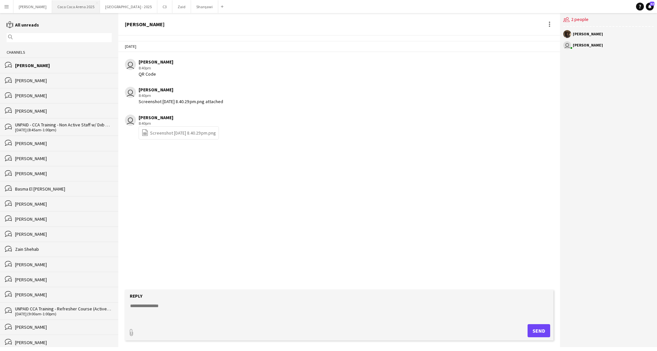
click at [63, 7] on button "[GEOGRAPHIC_DATA] 2025 Close" at bounding box center [76, 6] width 48 height 13
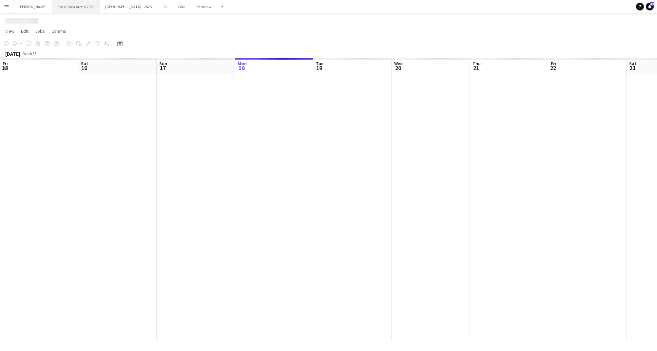
scroll to position [0, 157]
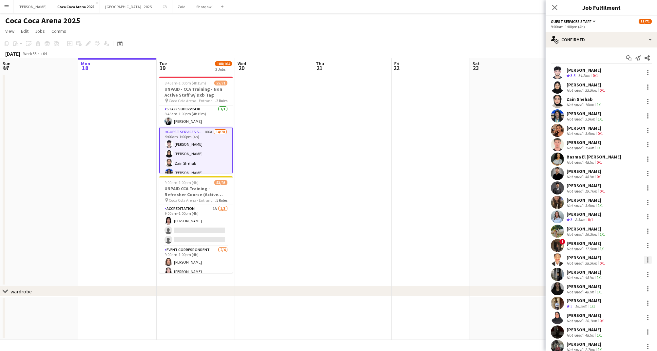
click at [646, 259] on div at bounding box center [648, 260] width 8 height 8
click at [618, 218] on span "Start chat" at bounding box center [617, 217] width 22 height 6
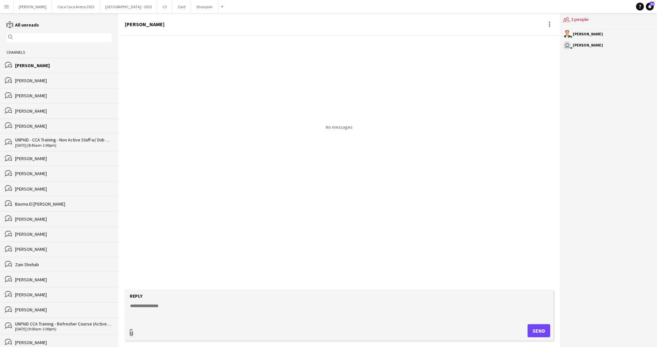
type input "**********"
click at [150, 306] on textarea at bounding box center [340, 310] width 422 height 17
paste textarea "*******"
type textarea "*******"
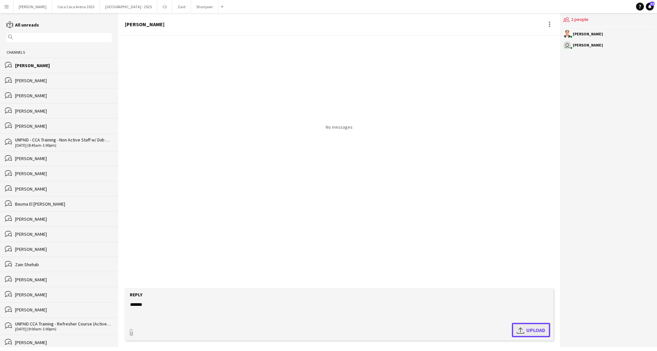
click at [530, 328] on span "Upload Upload" at bounding box center [531, 330] width 29 height 8
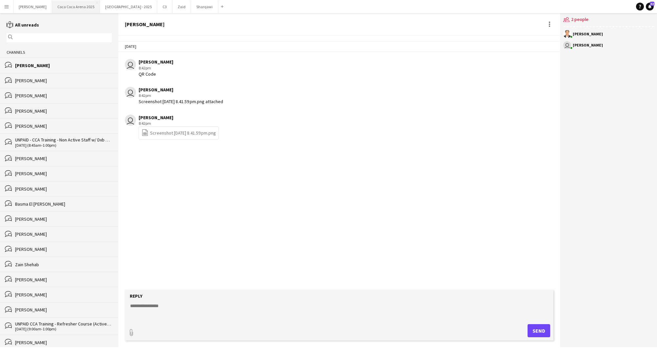
click at [69, 5] on button "[GEOGRAPHIC_DATA] 2025 Close" at bounding box center [76, 6] width 48 height 13
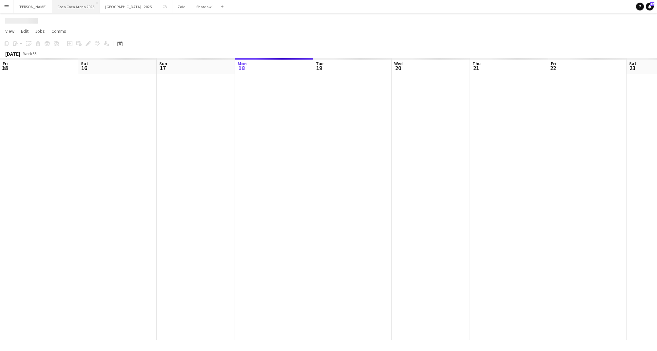
scroll to position [0, 157]
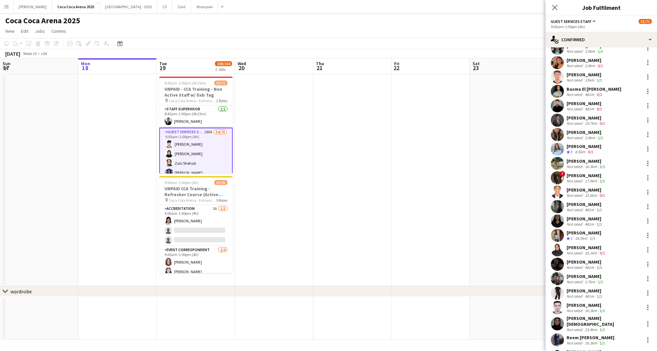
scroll to position [71, 0]
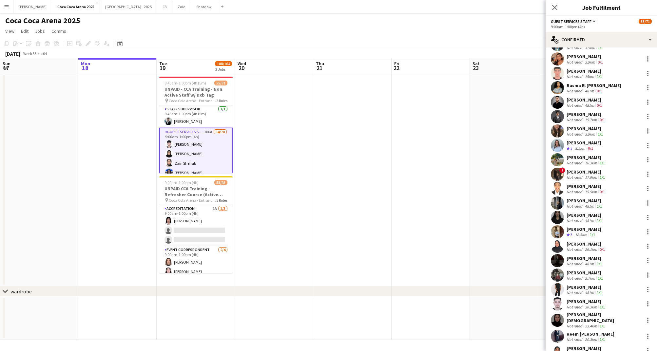
click at [581, 202] on div "[PERSON_NAME]" at bounding box center [585, 201] width 37 height 6
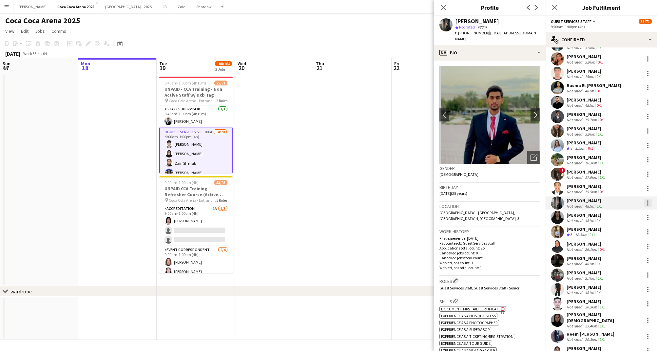
click at [648, 204] on div at bounding box center [648, 203] width 8 height 8
click at [629, 260] on span "Start chat" at bounding box center [626, 262] width 41 height 6
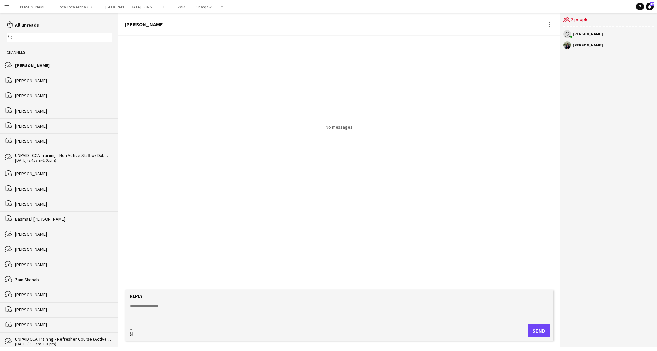
type input "**********"
click at [190, 305] on textarea at bounding box center [340, 310] width 422 height 17
paste textarea "*******"
type textarea "*******"
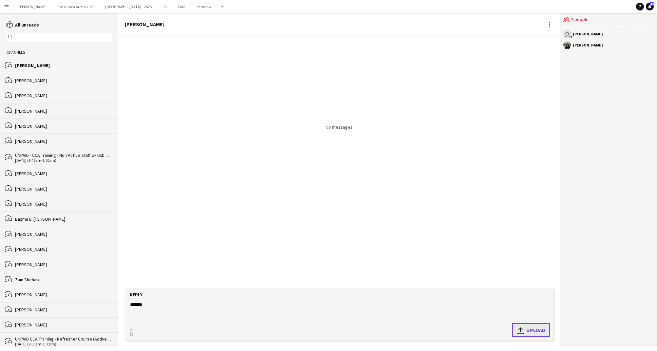
click at [530, 328] on span "Upload Upload" at bounding box center [531, 330] width 29 height 8
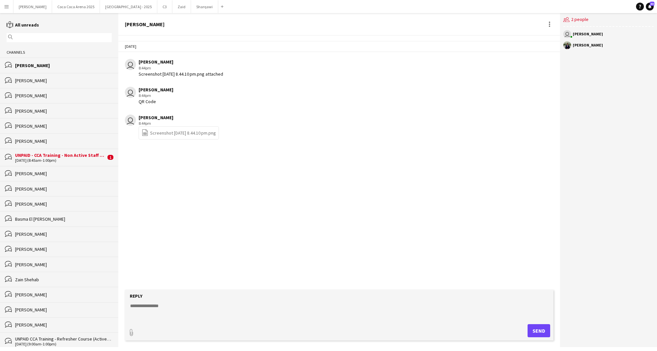
click at [85, 159] on div "[DATE] (8:45am-1:00pm)" at bounding box center [60, 160] width 91 height 5
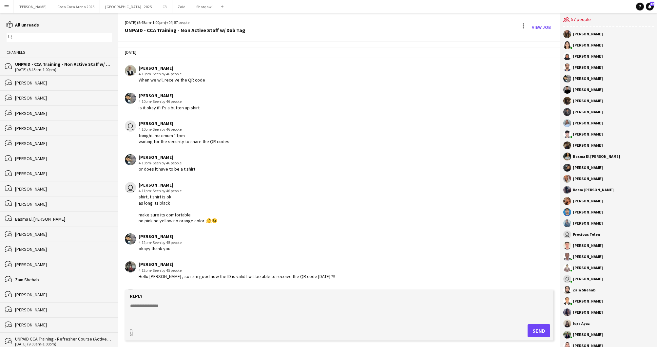
scroll to position [848, 0]
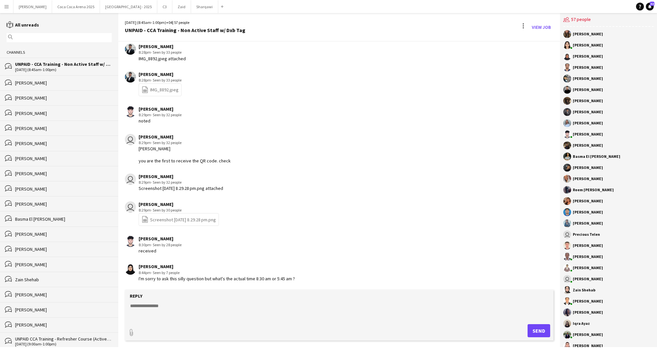
click at [194, 151] on div "[PERSON_NAME] you are the first to receive the QR code. check" at bounding box center [185, 155] width 92 height 18
click at [62, 7] on button "[GEOGRAPHIC_DATA] 2025 Close" at bounding box center [76, 6] width 48 height 13
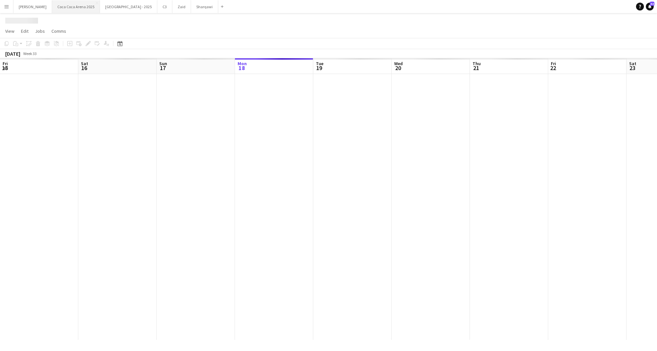
scroll to position [0, 157]
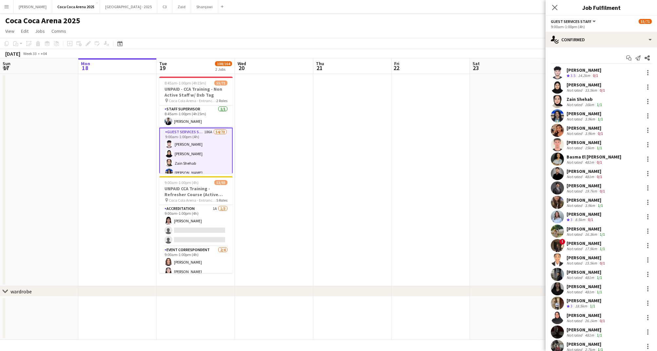
scroll to position [33, 0]
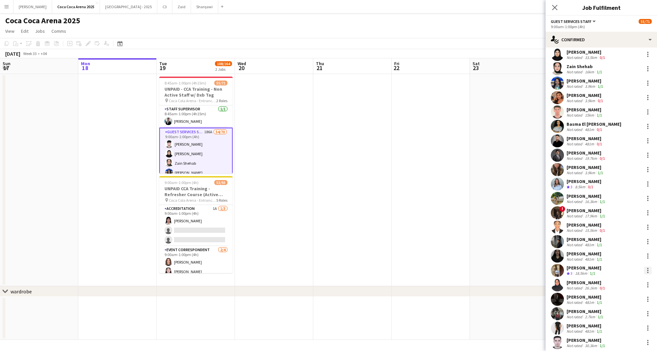
click at [649, 270] on div at bounding box center [648, 271] width 8 height 8
click at [621, 227] on span "Start chat" at bounding box center [617, 227] width 22 height 6
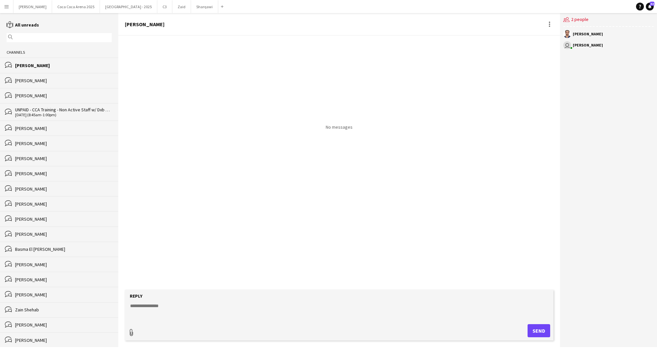
type input "**********"
click at [153, 301] on form "Reply paperclip Upload Upload" at bounding box center [339, 315] width 429 height 52
click at [151, 302] on textarea at bounding box center [340, 310] width 422 height 17
paste textarea "*******"
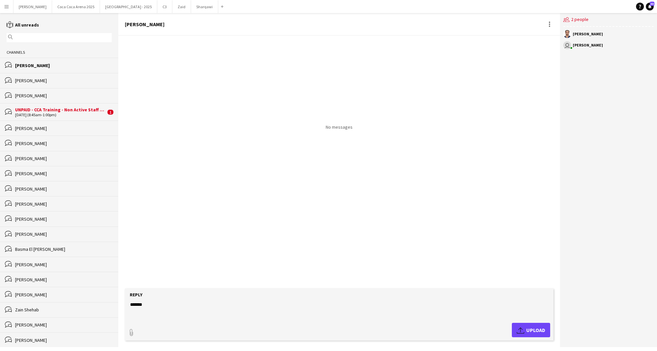
type textarea "*******"
click at [525, 336] on button "Upload Upload" at bounding box center [531, 330] width 38 height 14
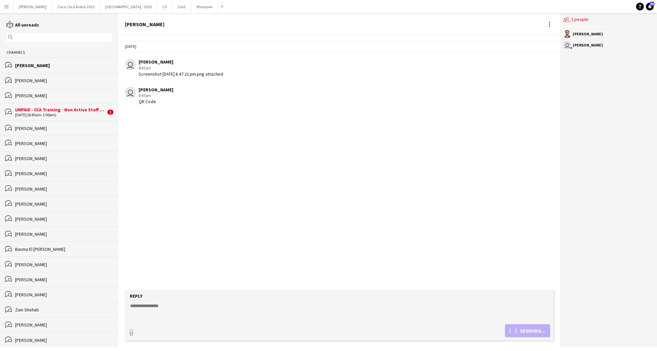
click at [58, 114] on div "[DATE] (8:45am-1:00pm)" at bounding box center [60, 115] width 91 height 5
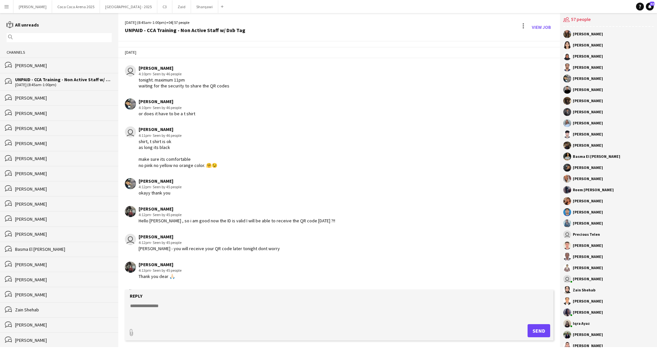
scroll to position [859, 0]
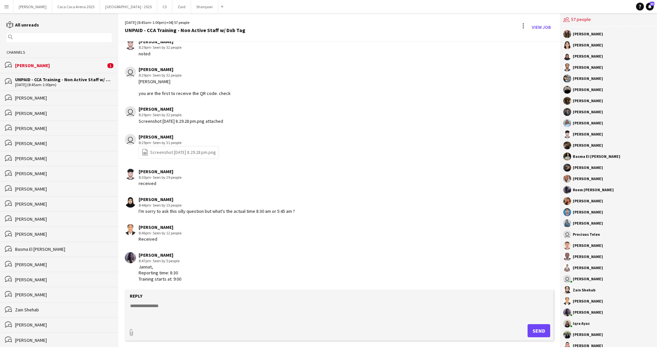
click at [147, 306] on textarea at bounding box center [340, 311] width 422 height 17
paste textarea "*******"
type textarea "**********"
click at [534, 329] on button "Send" at bounding box center [539, 331] width 23 height 13
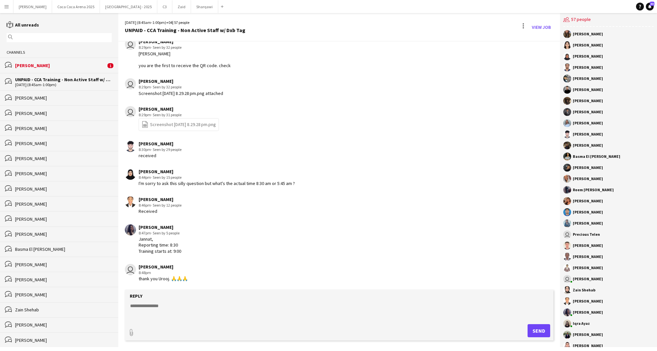
click at [50, 68] on div "[PERSON_NAME]" at bounding box center [60, 66] width 91 height 6
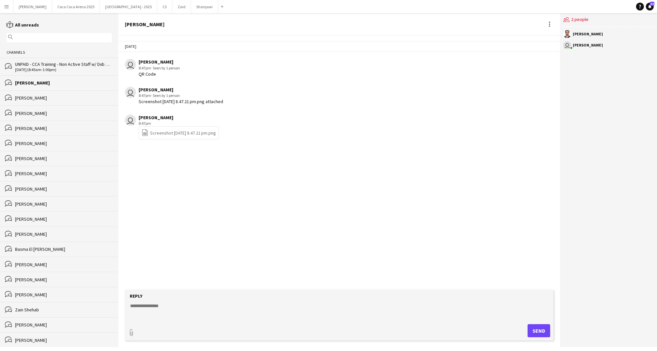
click at [49, 68] on div "[DATE] (8:45am-1:00pm)" at bounding box center [63, 70] width 97 height 5
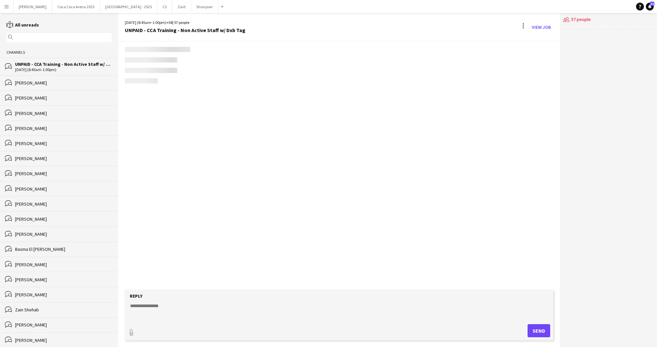
scroll to position [854, 0]
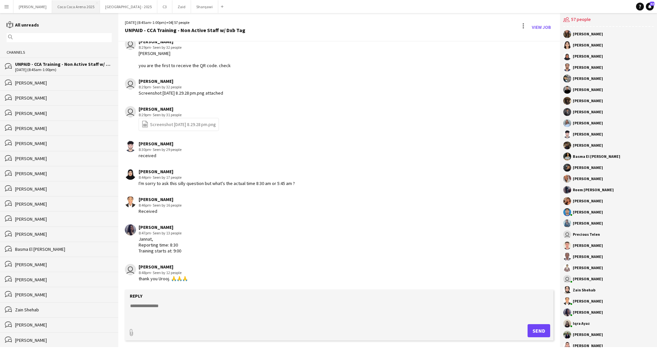
click at [58, 8] on button "[GEOGRAPHIC_DATA] 2025 Close" at bounding box center [76, 6] width 48 height 13
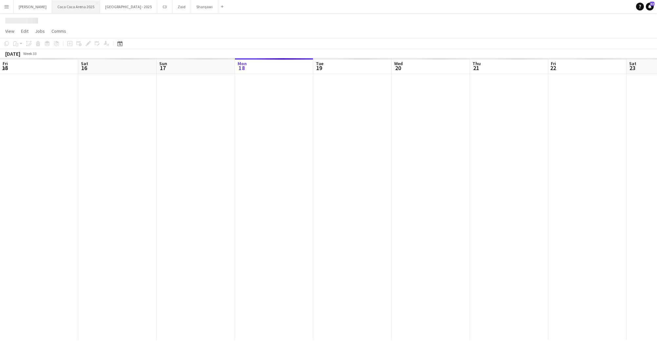
scroll to position [0, 157]
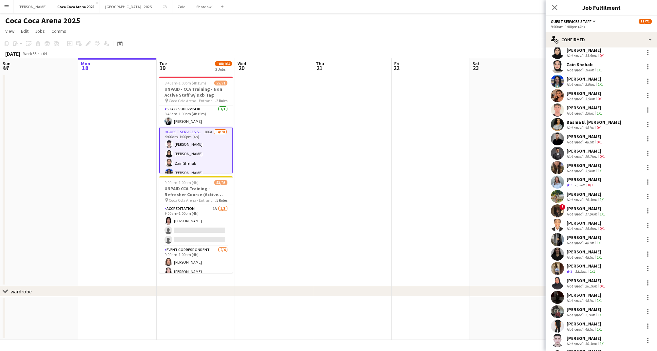
scroll to position [35, 0]
click at [595, 284] on div "26.1km" at bounding box center [591, 285] width 15 height 5
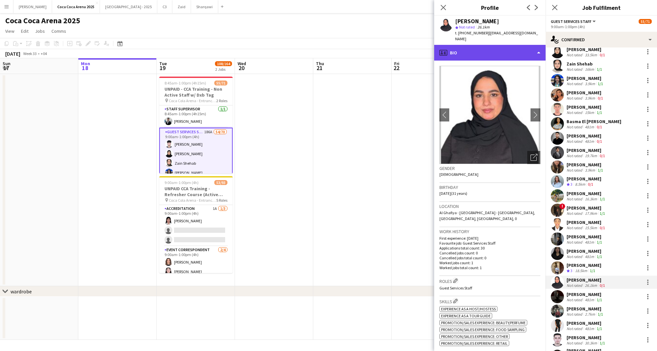
click at [467, 45] on div "profile Bio" at bounding box center [489, 53] width 111 height 16
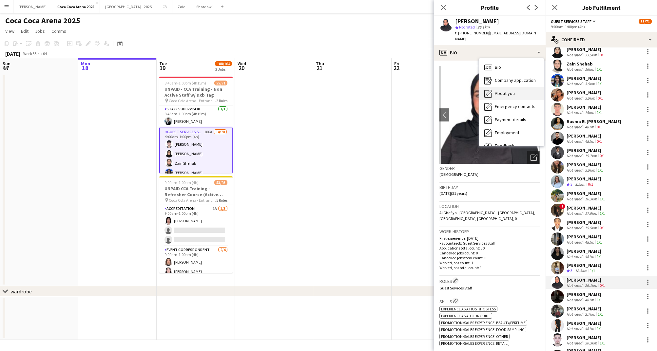
click at [499, 90] on span "About you" at bounding box center [505, 93] width 20 height 6
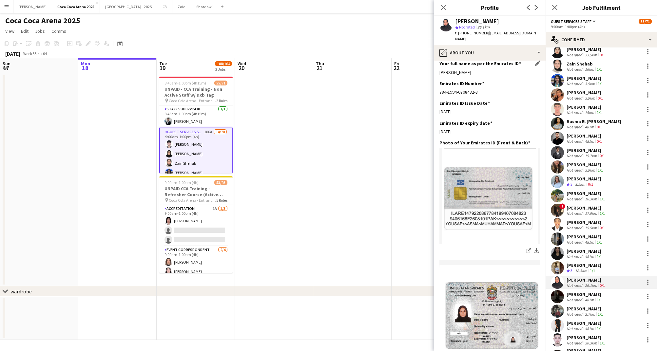
scroll to position [255, 0]
click at [590, 295] on div "[PERSON_NAME]" at bounding box center [585, 295] width 37 height 6
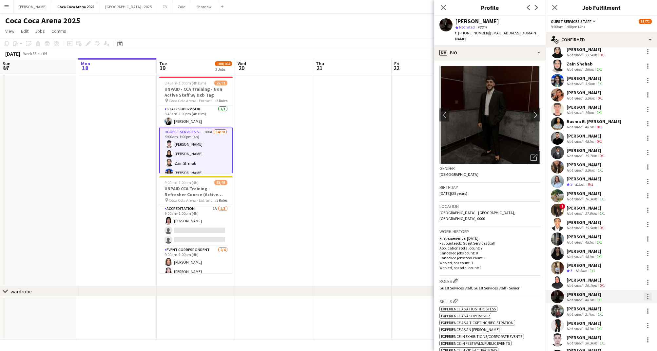
click at [648, 297] on div at bounding box center [648, 297] width 8 height 8
click at [624, 253] on span "Start chat" at bounding box center [617, 253] width 22 height 6
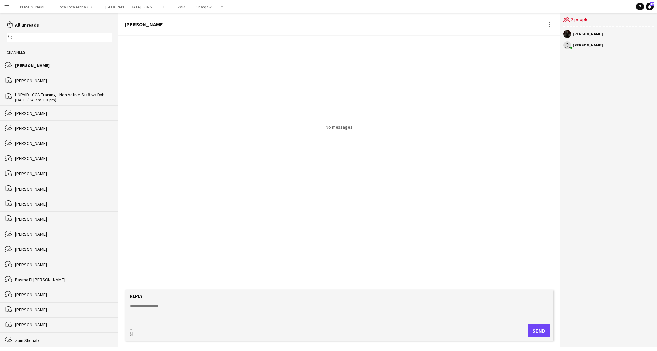
click at [173, 310] on textarea at bounding box center [340, 311] width 422 height 17
paste textarea "**********"
type textarea "**********"
type textarea "*******"
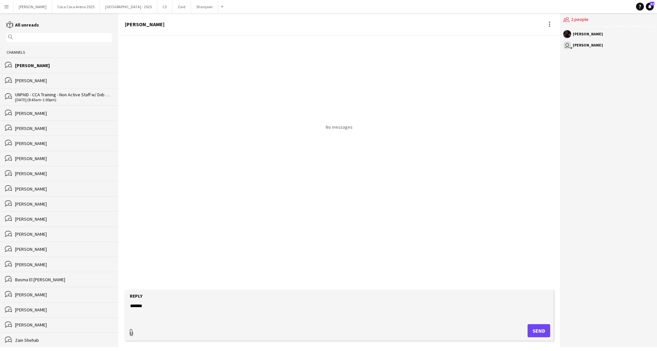
type input "**********"
click at [519, 329] on app-icon "Upload" at bounding box center [522, 330] width 10 height 8
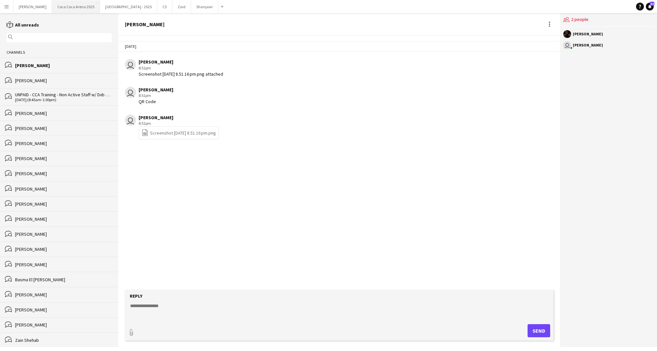
click at [60, 6] on button "[GEOGRAPHIC_DATA] 2025 Close" at bounding box center [76, 6] width 48 height 13
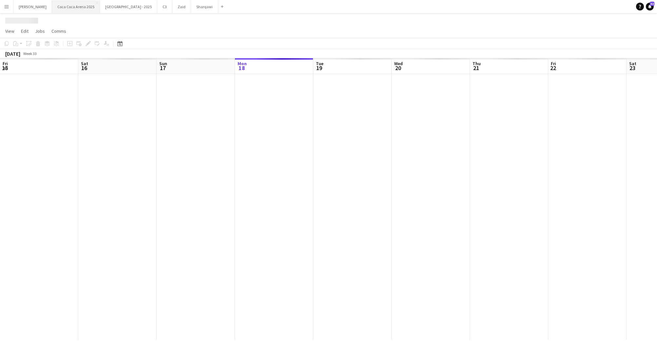
scroll to position [0, 157]
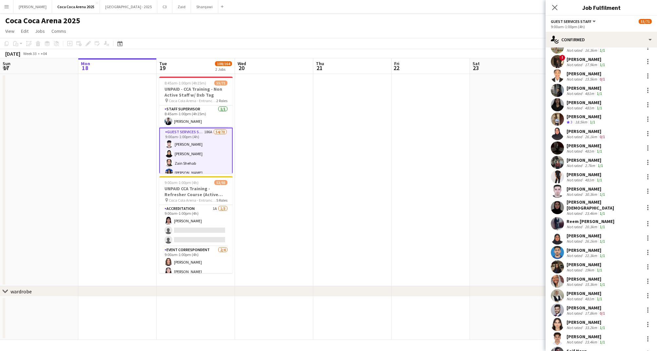
scroll to position [186, 0]
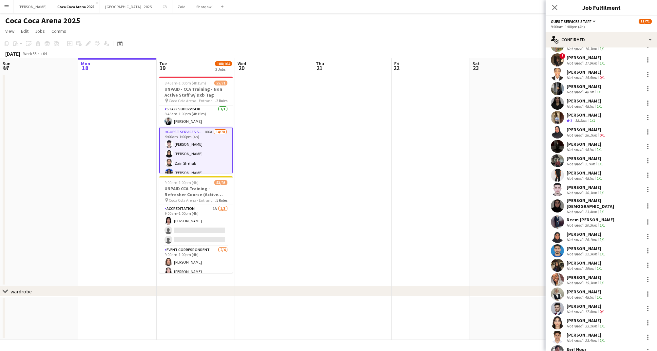
click at [576, 172] on div "[PERSON_NAME]" at bounding box center [585, 173] width 37 height 6
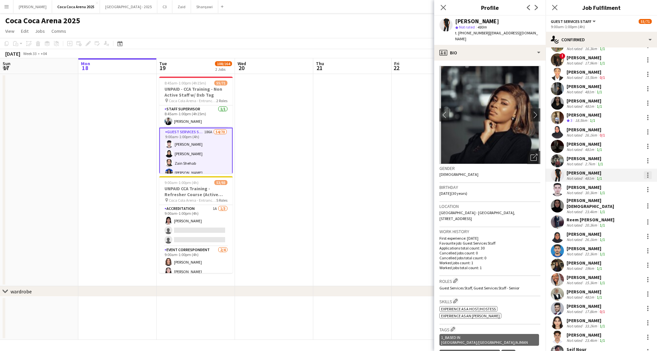
click at [647, 173] on div at bounding box center [647, 173] width 1 height 1
click at [625, 234] on span "Start chat" at bounding box center [617, 234] width 22 height 6
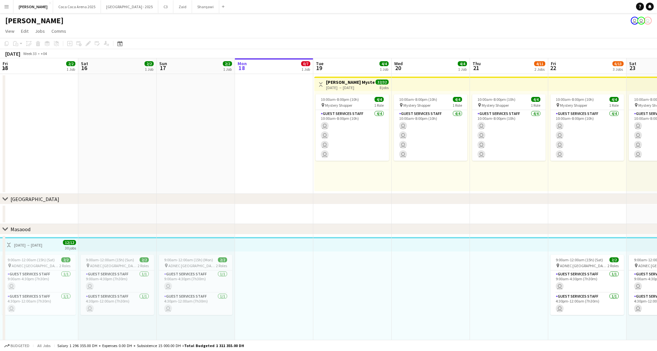
scroll to position [0, 157]
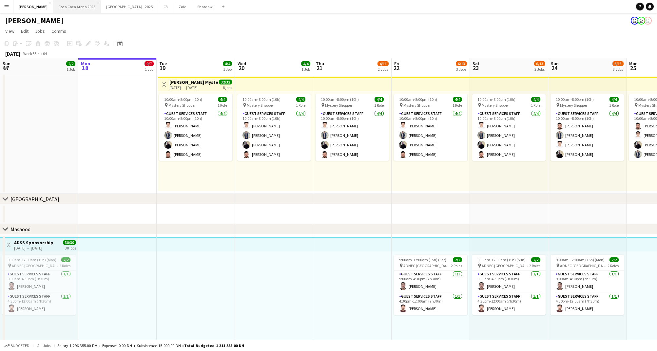
click at [66, 6] on button "[GEOGRAPHIC_DATA] 2025 Close" at bounding box center [77, 6] width 48 height 13
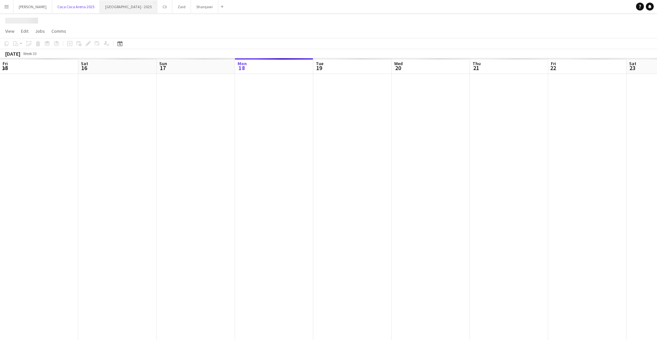
scroll to position [0, 157]
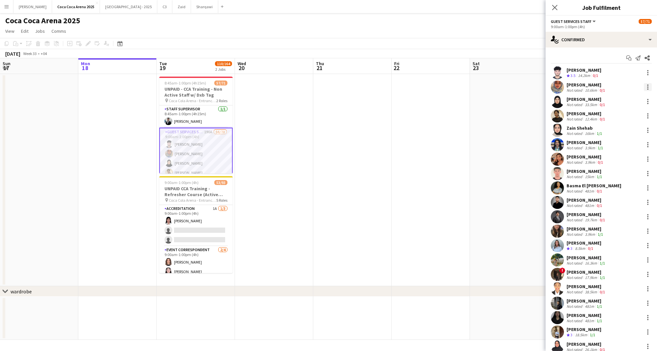
click at [649, 83] on div at bounding box center [648, 87] width 8 height 8
click at [621, 162] on span "Remove" at bounding box center [616, 162] width 20 height 6
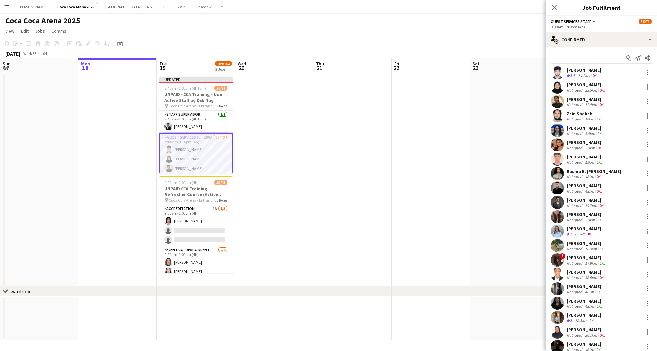
click at [502, 138] on app-date-cell at bounding box center [509, 180] width 78 height 212
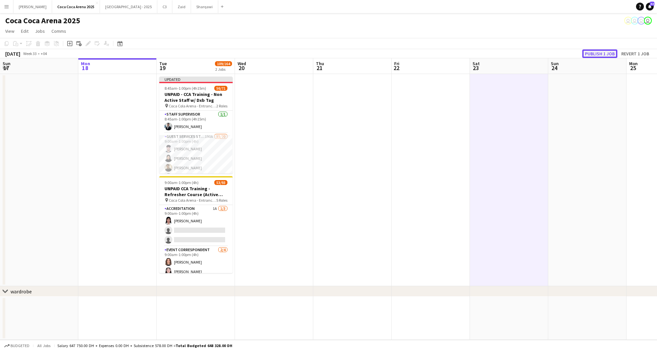
click at [590, 50] on button "Publish 1 job" at bounding box center [599, 53] width 35 height 9
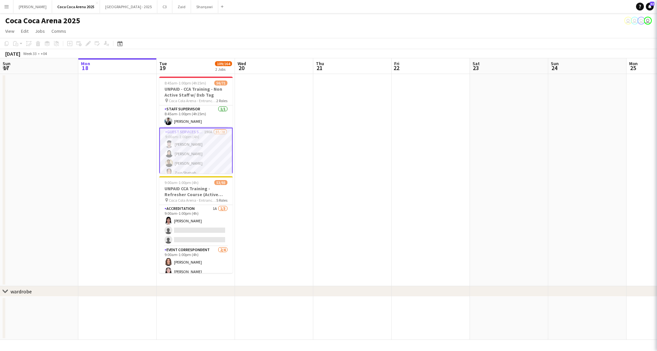
scroll to position [0, 156]
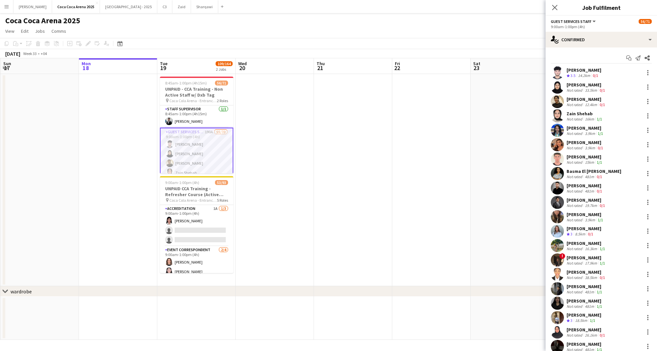
click at [572, 82] on div "[PERSON_NAME]" at bounding box center [587, 85] width 40 height 6
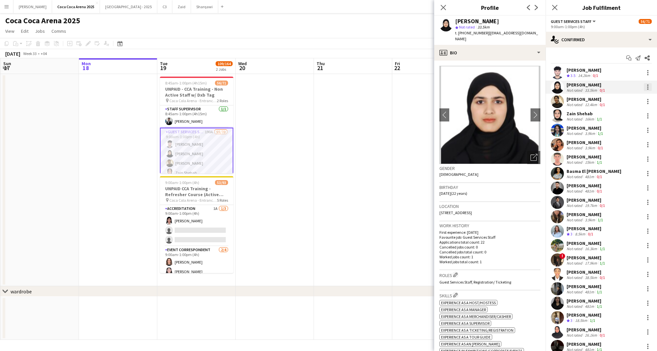
click at [649, 87] on div at bounding box center [648, 87] width 8 height 8
click at [622, 150] on button "Start chat" at bounding box center [626, 147] width 51 height 16
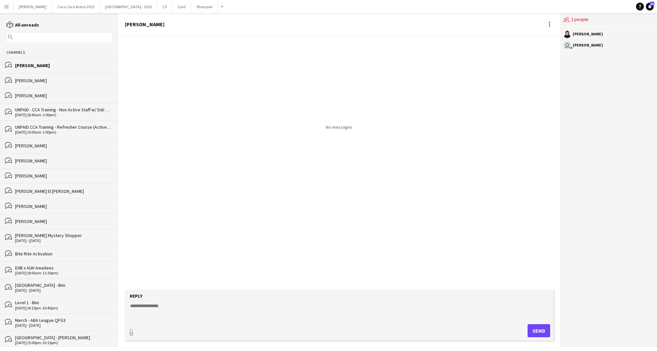
click at [173, 306] on textarea at bounding box center [340, 311] width 422 height 17
type textarea "**********"
click at [135, 336] on div "paperclip Send" at bounding box center [339, 331] width 422 height 13
type input "**********"
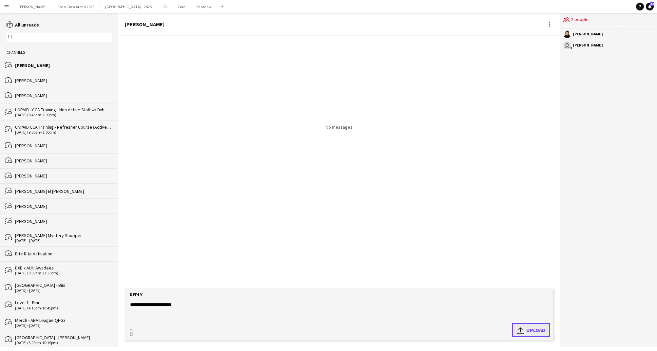
click at [532, 329] on span "Upload Upload" at bounding box center [531, 330] width 29 height 8
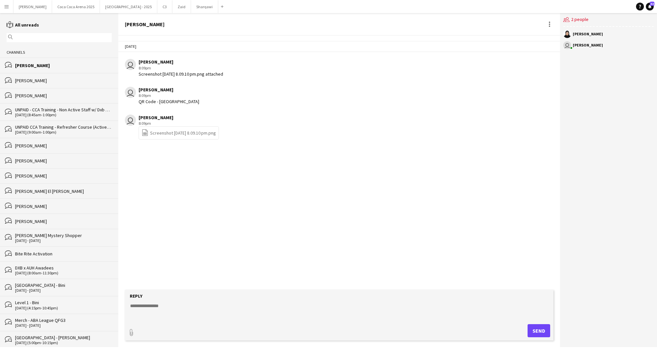
click at [178, 132] on link "file-spreadsheet Screenshot 2025-08-18 at 8.09.10 pm.png" at bounding box center [179, 133] width 74 height 8
click at [58, 79] on div "[PERSON_NAME]" at bounding box center [60, 81] width 91 height 6
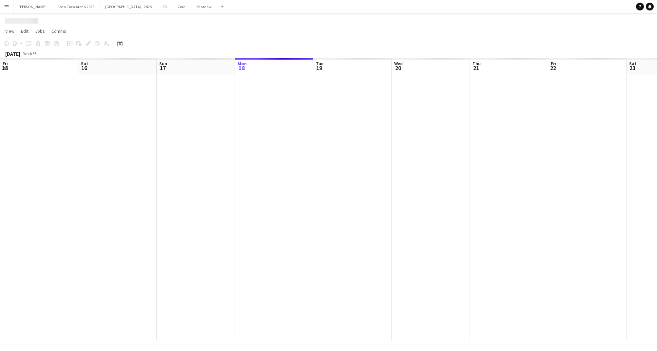
scroll to position [0, 157]
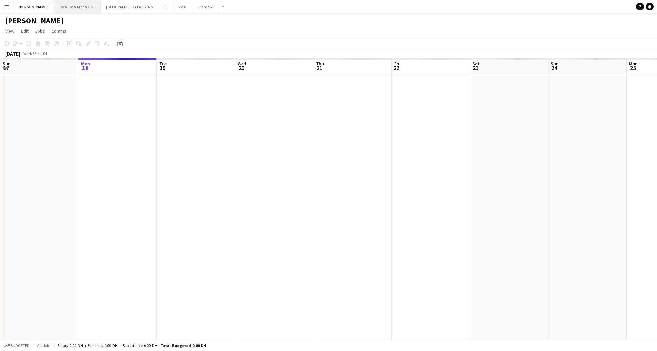
click at [67, 6] on button "[GEOGRAPHIC_DATA] 2025 Close" at bounding box center [77, 6] width 48 height 13
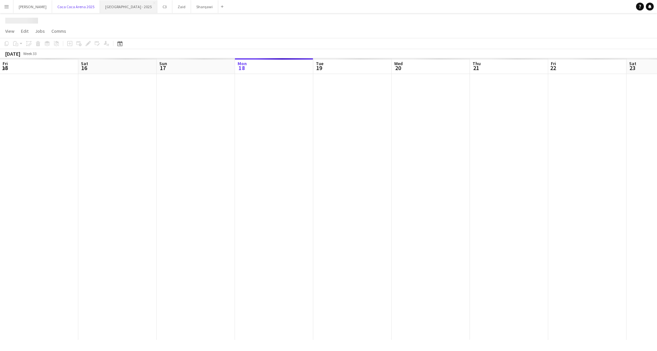
scroll to position [0, 157]
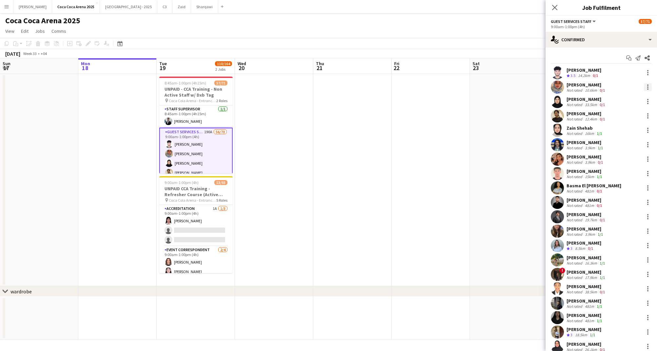
click at [647, 85] on div at bounding box center [647, 85] width 1 height 1
click at [620, 147] on span "Start chat" at bounding box center [617, 147] width 22 height 6
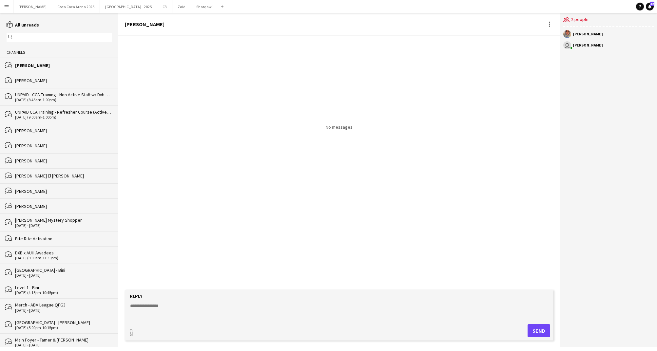
click at [158, 312] on textarea at bounding box center [340, 311] width 422 height 17
type textarea "**********"
click at [534, 334] on button "Send" at bounding box center [541, 331] width 23 height 13
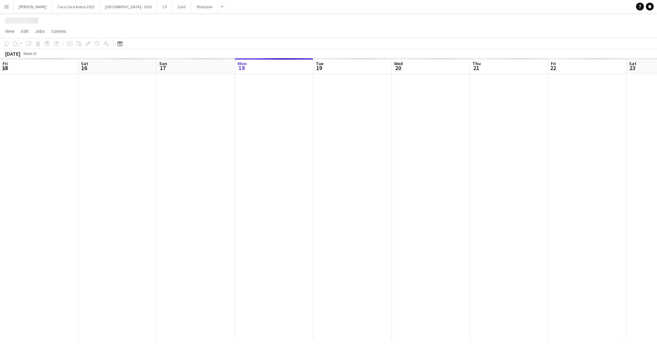
scroll to position [0, 157]
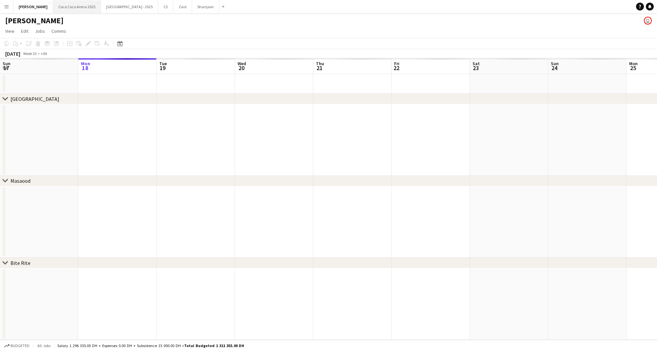
click at [56, 7] on button "[GEOGRAPHIC_DATA] 2025 Close" at bounding box center [77, 6] width 48 height 13
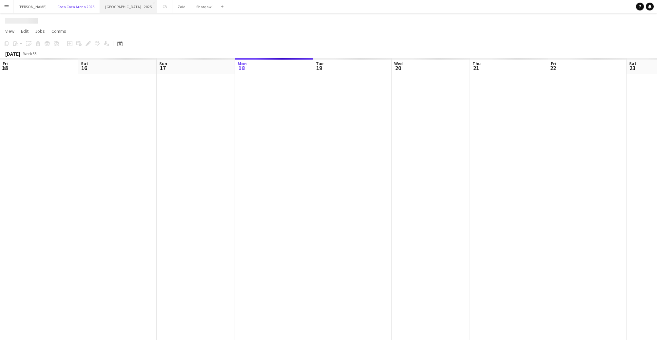
scroll to position [0, 157]
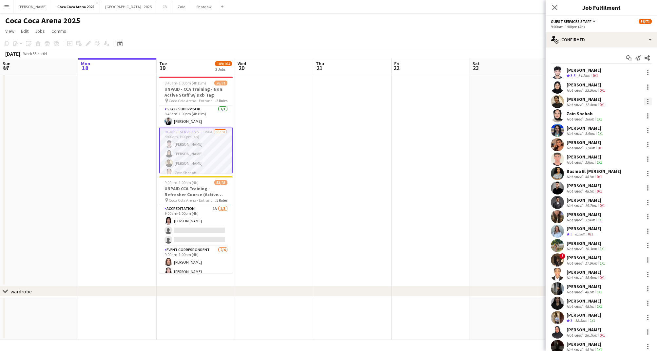
click at [648, 102] on div at bounding box center [648, 102] width 8 height 8
click at [624, 175] on span "Remove" at bounding box center [616, 177] width 20 height 6
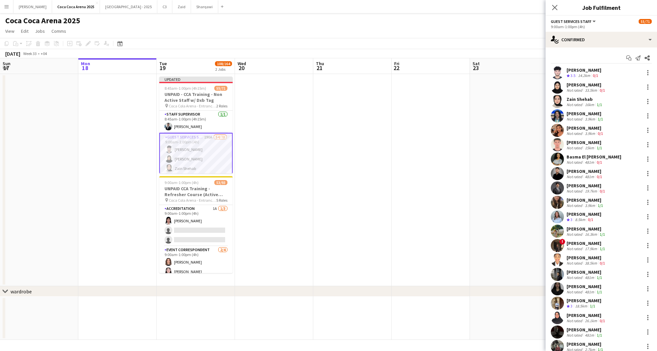
click at [520, 115] on app-date-cell at bounding box center [509, 180] width 78 height 212
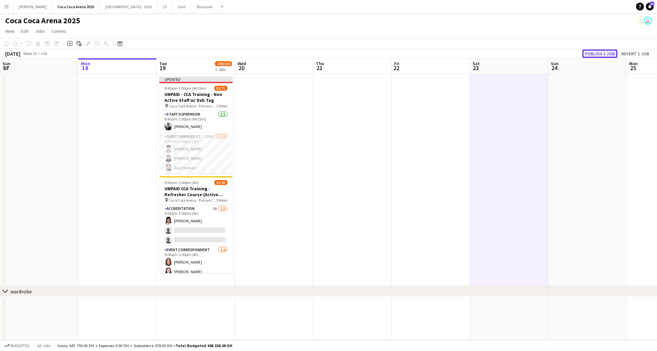
click at [598, 50] on button "Publish 1 job" at bounding box center [599, 53] width 35 height 9
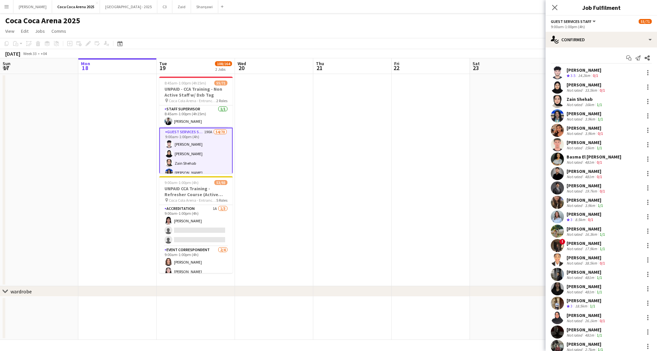
click at [588, 143] on div "[PERSON_NAME]" at bounding box center [585, 143] width 37 height 6
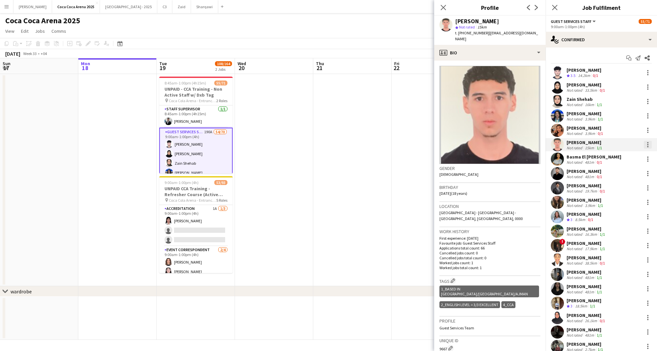
click at [648, 143] on div at bounding box center [648, 145] width 8 height 8
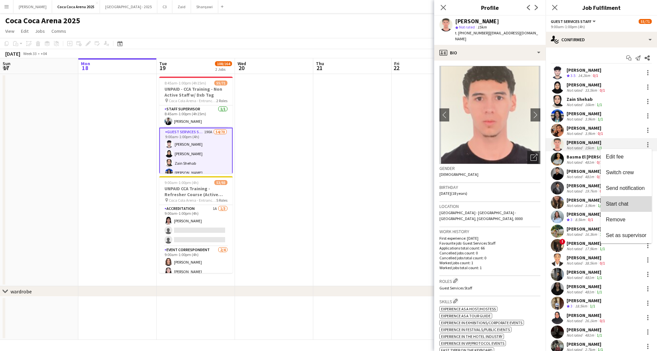
click at [622, 204] on span "Start chat" at bounding box center [617, 204] width 22 height 6
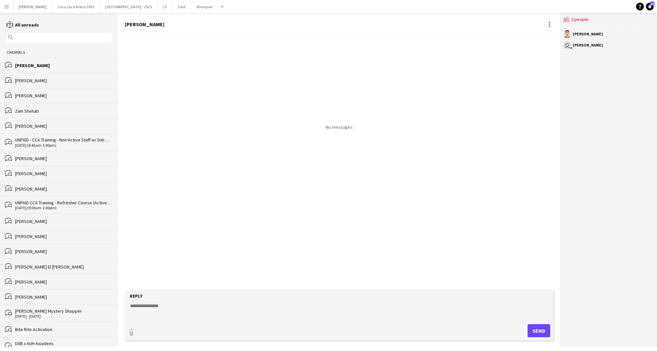
click at [139, 312] on textarea at bounding box center [340, 311] width 422 height 17
type textarea "*******"
type input "**********"
click at [515, 328] on button "Upload Upload" at bounding box center [531, 330] width 38 height 14
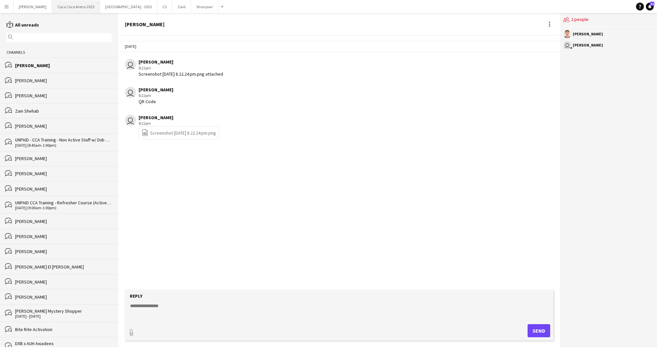
click at [63, 5] on button "[GEOGRAPHIC_DATA] 2025 Close" at bounding box center [76, 6] width 48 height 13
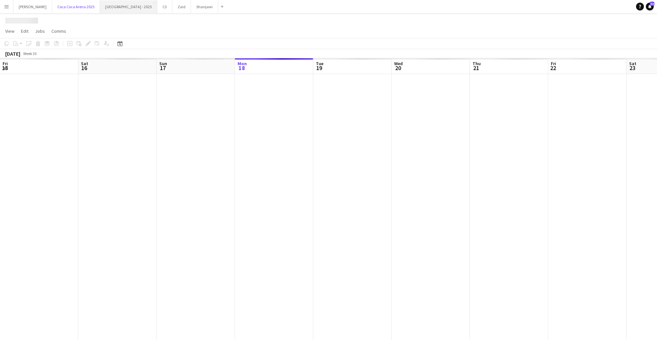
scroll to position [0, 157]
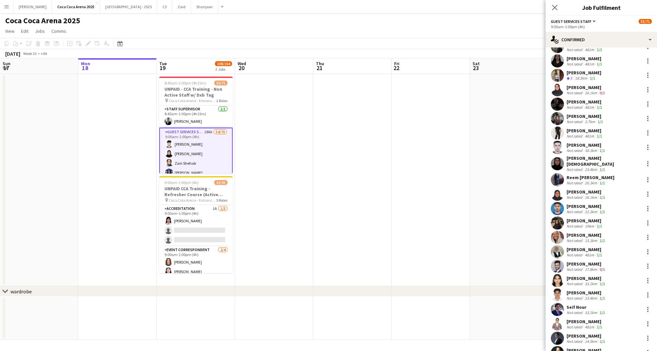
scroll to position [230, 0]
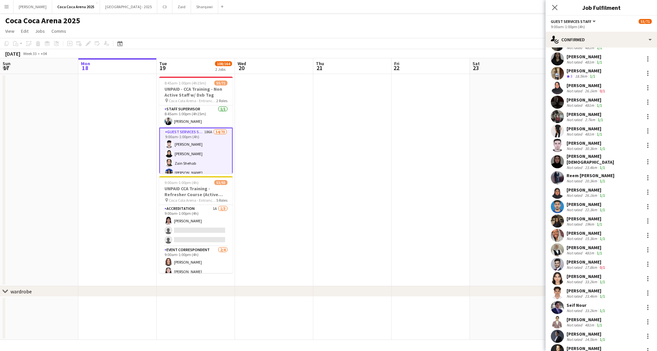
click at [584, 128] on div "[PERSON_NAME]" at bounding box center [585, 129] width 37 height 6
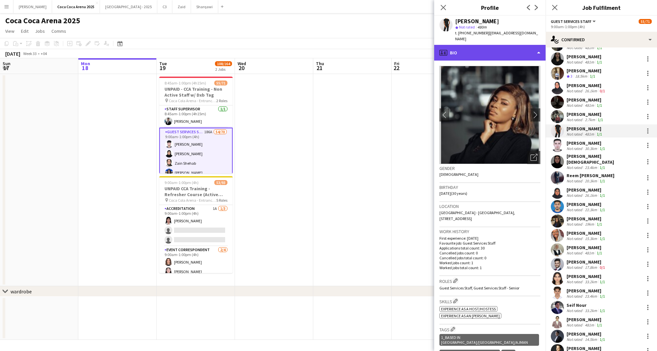
click at [491, 47] on div "profile Bio" at bounding box center [489, 53] width 111 height 16
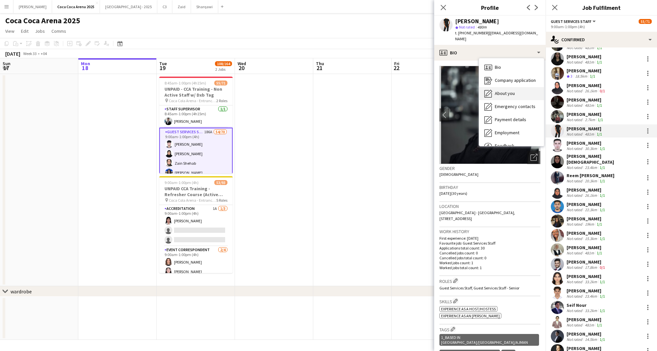
click at [511, 90] on span "About you" at bounding box center [505, 93] width 20 height 6
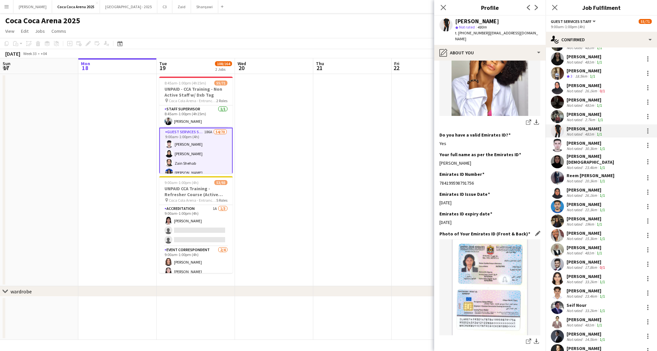
scroll to position [153, 0]
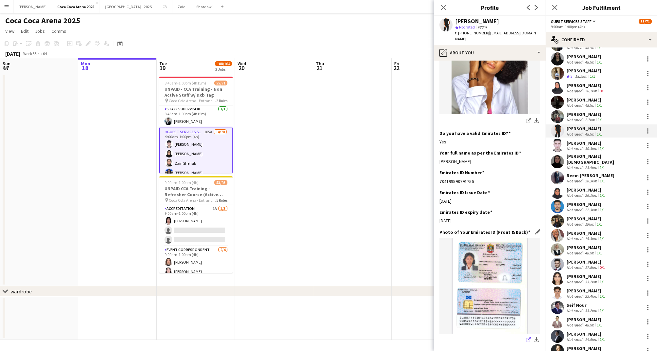
click at [527, 337] on app-icon "share-external-link-1" at bounding box center [528, 340] width 5 height 7
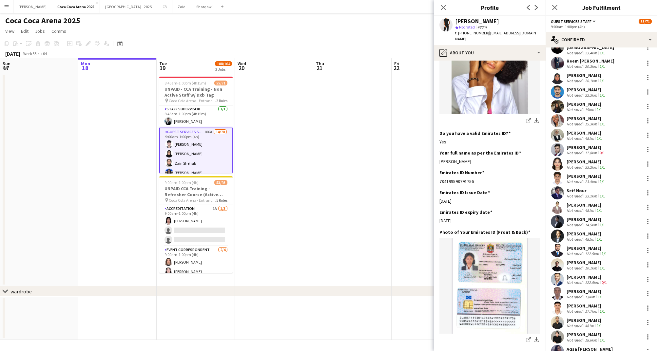
scroll to position [363, 0]
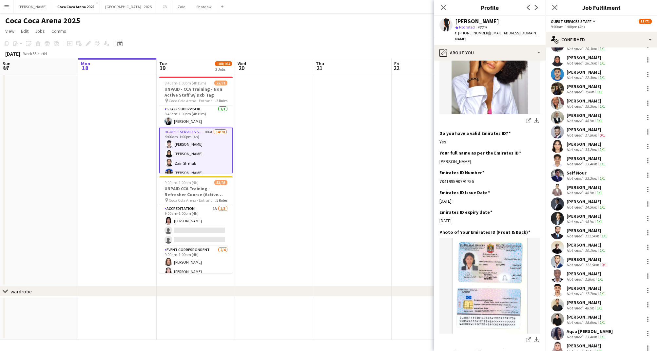
click at [580, 99] on div "[PERSON_NAME]" at bounding box center [587, 101] width 40 height 6
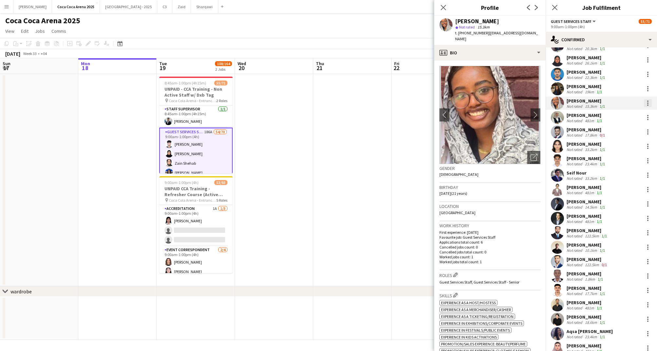
click at [650, 99] on div at bounding box center [648, 103] width 8 height 8
click at [625, 156] on span "Start chat" at bounding box center [617, 159] width 22 height 6
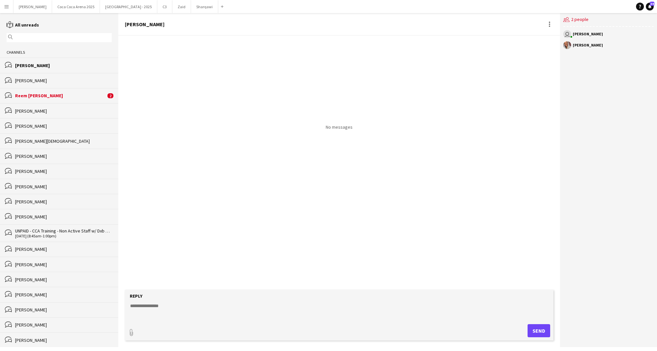
click at [57, 90] on div "bubbles Reem Zenobia Zafar 2" at bounding box center [59, 95] width 118 height 15
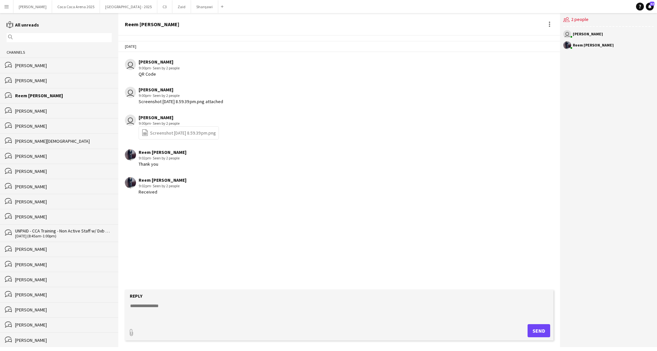
click at [46, 63] on div "[PERSON_NAME]" at bounding box center [63, 66] width 97 height 6
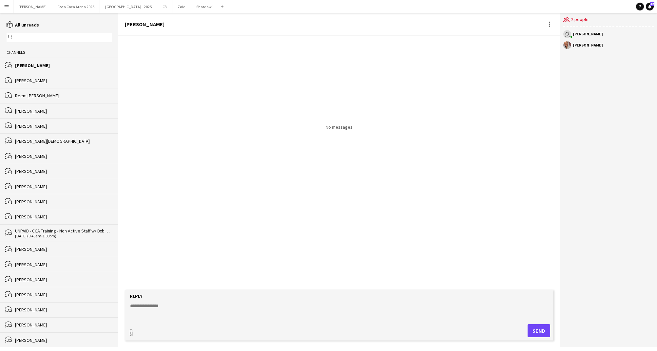
click at [141, 305] on textarea at bounding box center [340, 311] width 422 height 17
paste textarea "*******"
type textarea "*******"
type input "**********"
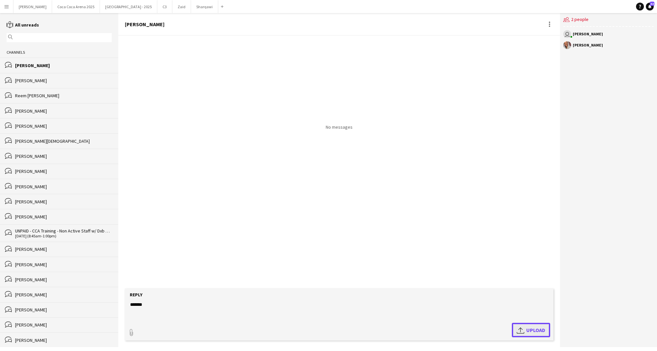
click at [527, 329] on span "Upload Upload" at bounding box center [531, 330] width 29 height 8
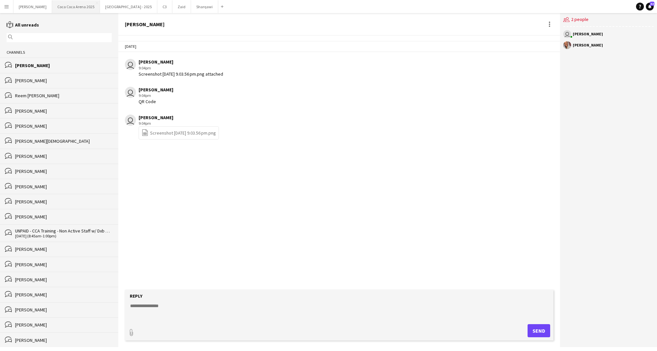
click at [69, 5] on button "[GEOGRAPHIC_DATA] 2025 Close" at bounding box center [76, 6] width 48 height 13
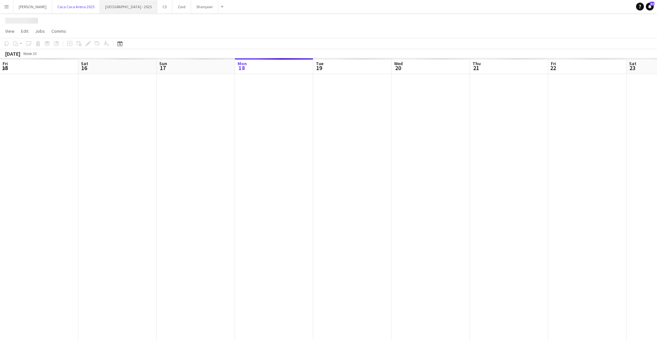
scroll to position [0, 157]
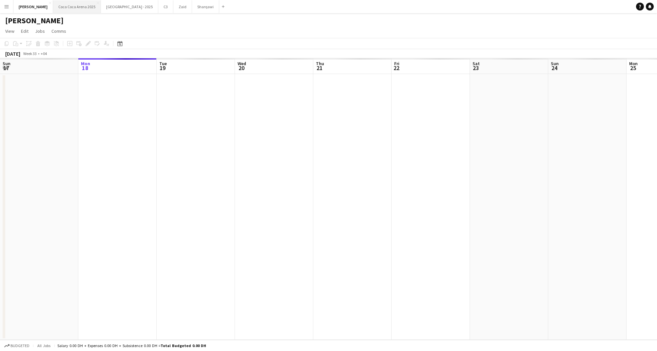
click at [53, 9] on button "[GEOGRAPHIC_DATA] 2025 Close" at bounding box center [77, 6] width 48 height 13
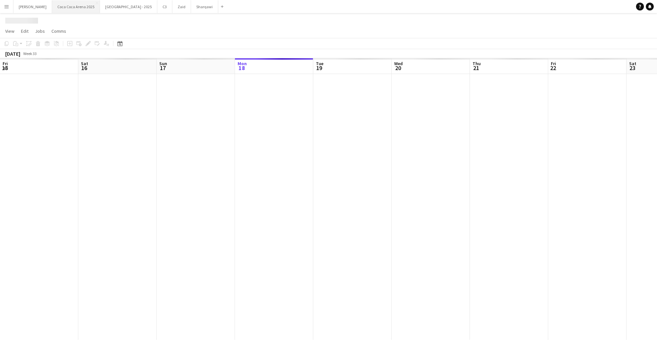
scroll to position [0, 157]
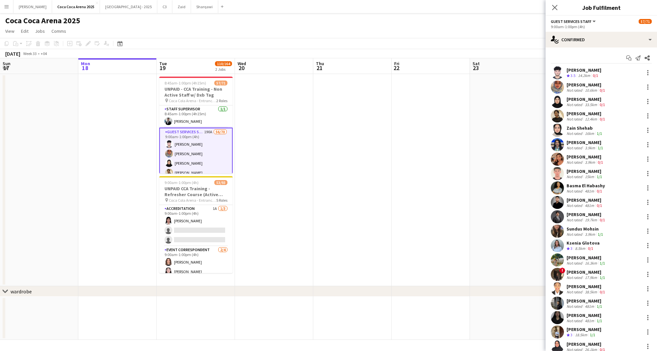
click at [572, 85] on div "[PERSON_NAME]" at bounding box center [587, 85] width 40 height 6
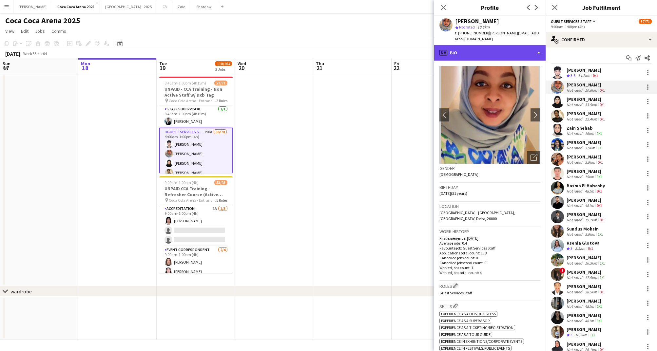
click at [468, 49] on div "profile Bio" at bounding box center [489, 53] width 111 height 16
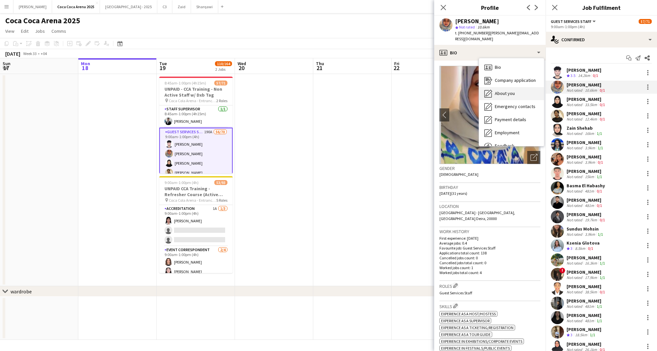
click at [494, 88] on div "About you About you" at bounding box center [511, 93] width 65 height 13
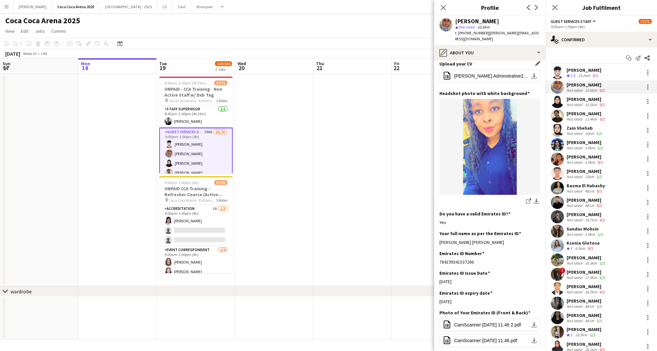
scroll to position [84, 0]
click at [466, 323] on span "CamScanner [DATE] 11.46 2.pdf" at bounding box center [487, 325] width 67 height 5
click at [443, 11] on div "Close pop-in" at bounding box center [443, 7] width 18 height 15
click at [443, 7] on icon at bounding box center [443, 7] width 6 height 6
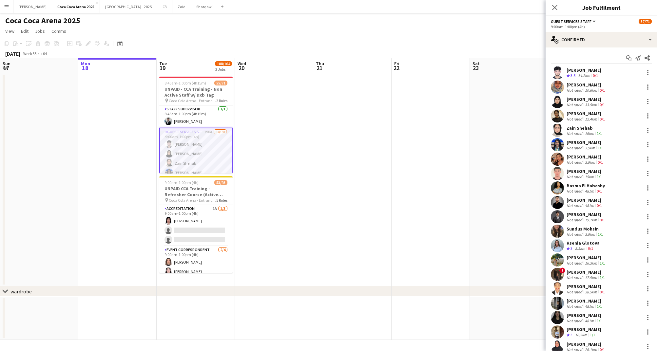
click at [577, 133] on div "Not rated" at bounding box center [575, 133] width 17 height 5
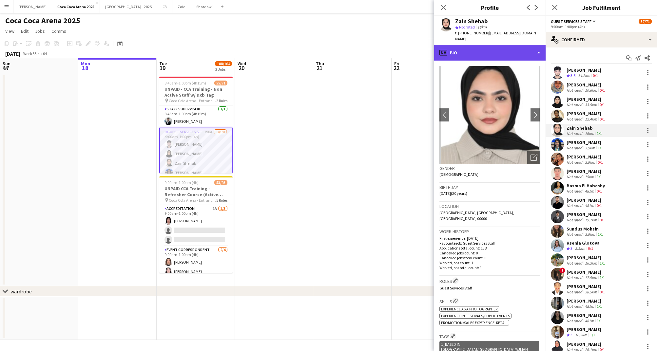
click at [460, 46] on div "profile Bio" at bounding box center [489, 53] width 111 height 16
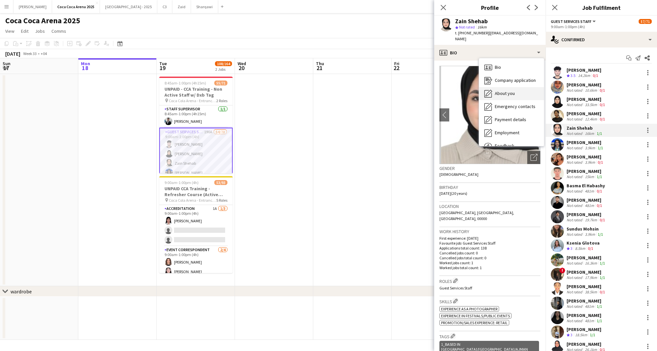
click at [499, 90] on span "About you" at bounding box center [505, 93] width 20 height 6
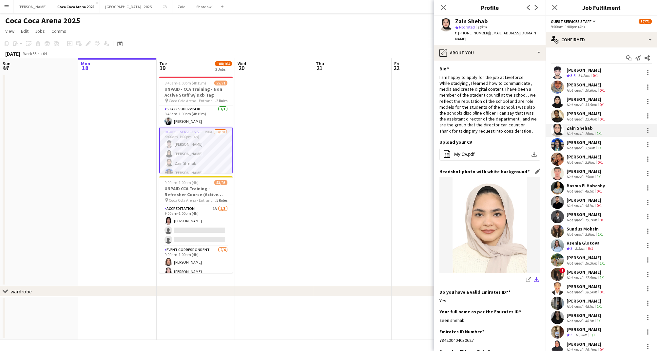
click at [535, 277] on app-icon "download-bottom" at bounding box center [536, 280] width 5 height 6
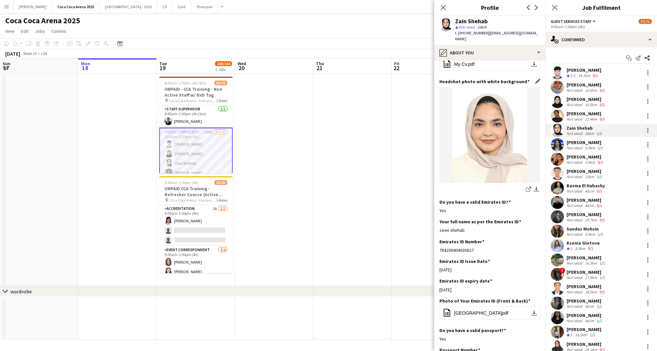
scroll to position [111, 0]
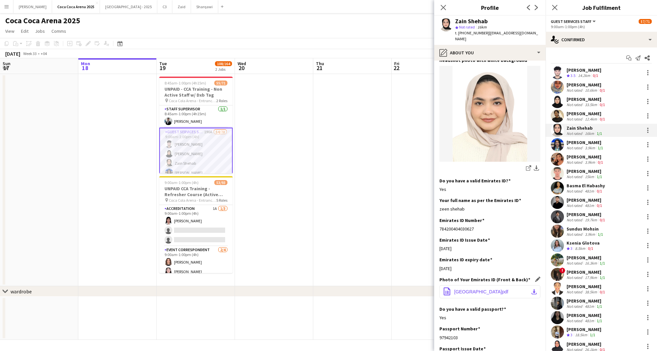
click at [535, 289] on app-icon "download-bottom" at bounding box center [534, 291] width 5 height 5
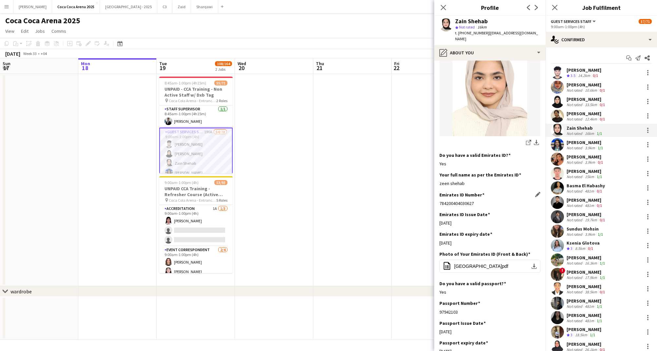
drag, startPoint x: 439, startPoint y: 197, endPoint x: 473, endPoint y: 197, distance: 33.8
click at [473, 197] on app-section-data-types "Bio Edit this field I am happy to apply for the job at [GEOGRAPHIC_DATA]. While…" at bounding box center [489, 206] width 111 height 291
copy div "784200404030627"
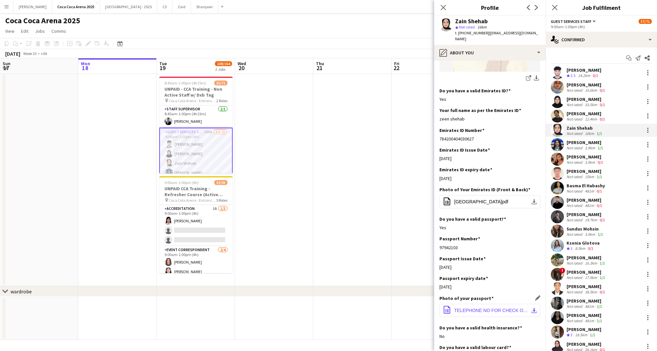
click at [473, 308] on span "TELEPHONE NO FOR CHECK OF VALIDITY,.pdf" at bounding box center [491, 310] width 74 height 5
click at [576, 144] on div "[PERSON_NAME]" at bounding box center [586, 143] width 38 height 6
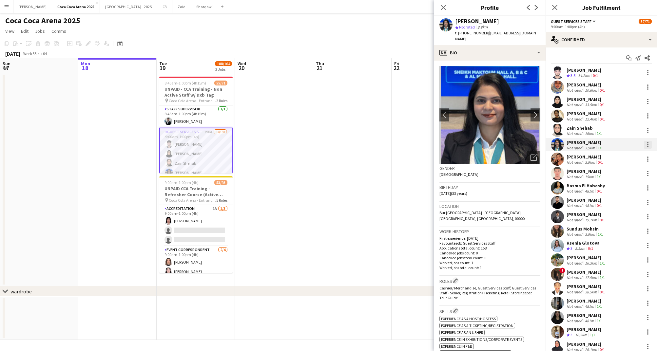
click at [648, 146] on div at bounding box center [648, 145] width 8 height 8
click at [621, 202] on span "Start chat" at bounding box center [617, 204] width 22 height 6
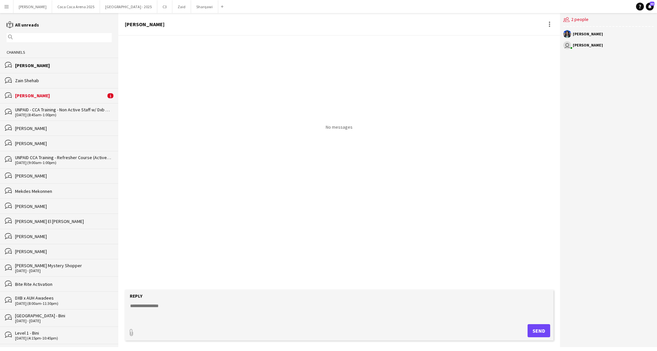
click at [156, 308] on textarea at bounding box center [340, 311] width 422 height 17
type input "**********"
click at [148, 309] on textarea at bounding box center [340, 310] width 422 height 17
type textarea "*******"
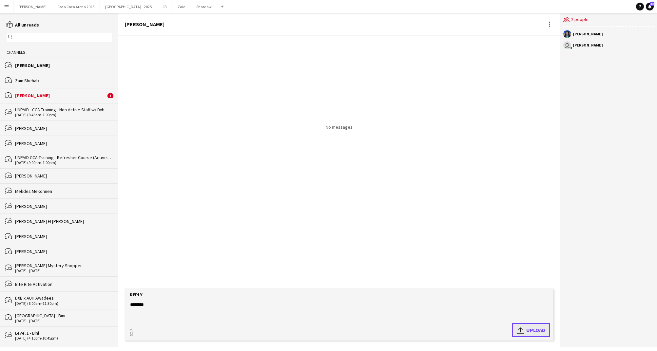
click at [529, 331] on span "Upload Upload" at bounding box center [531, 330] width 29 height 8
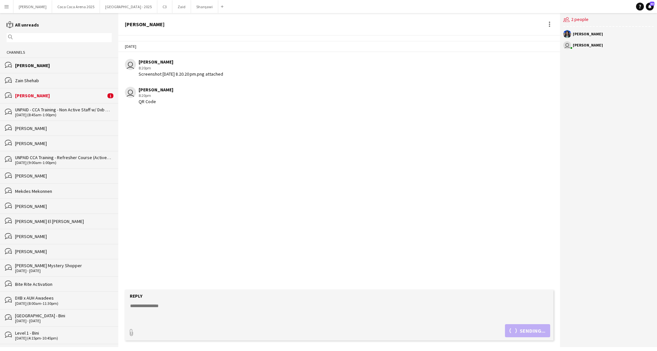
click at [64, 100] on div "bubbles Susan Taremwa 1" at bounding box center [59, 95] width 118 height 15
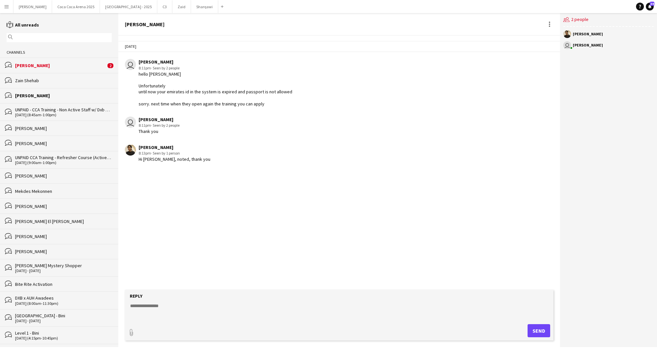
click at [59, 70] on div "bubbles Pooja Ropwani 2" at bounding box center [59, 65] width 118 height 15
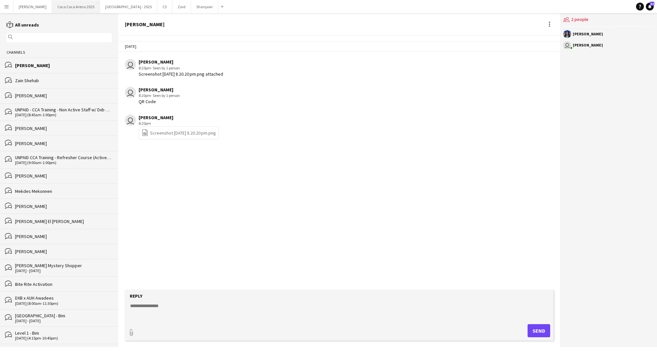
click at [68, 5] on button "[GEOGRAPHIC_DATA] 2025 Close" at bounding box center [76, 6] width 48 height 13
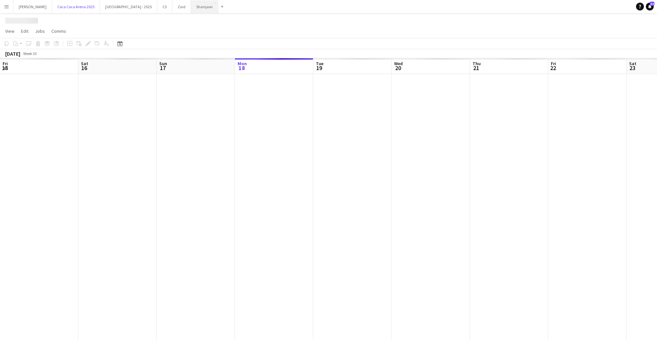
scroll to position [0, 157]
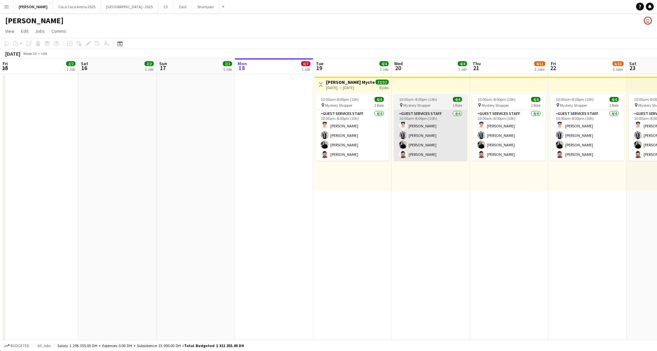
scroll to position [0, 157]
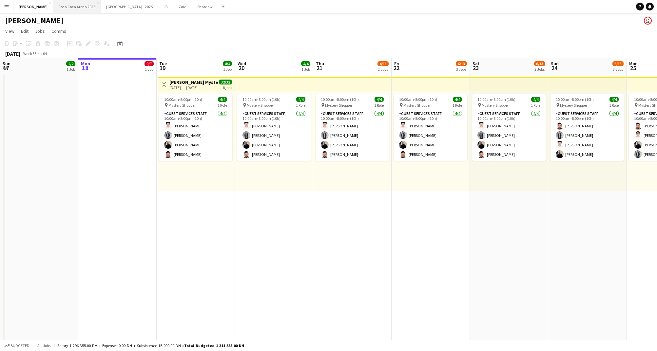
click at [61, 7] on button "[GEOGRAPHIC_DATA] 2025 Close" at bounding box center [77, 6] width 48 height 13
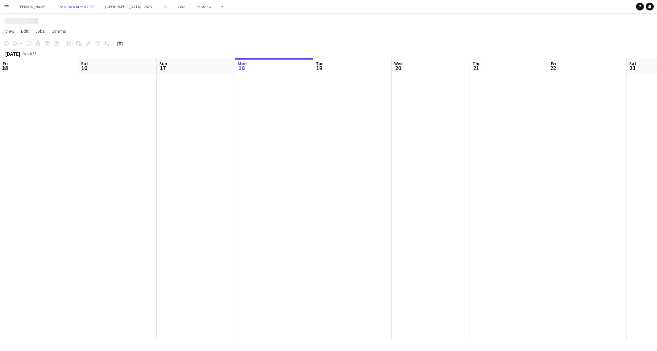
scroll to position [0, 157]
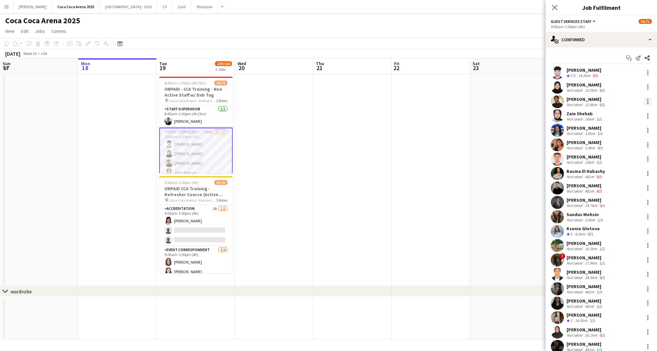
click at [650, 101] on div at bounding box center [648, 102] width 8 height 8
click at [621, 160] on span "Start chat" at bounding box center [617, 161] width 22 height 6
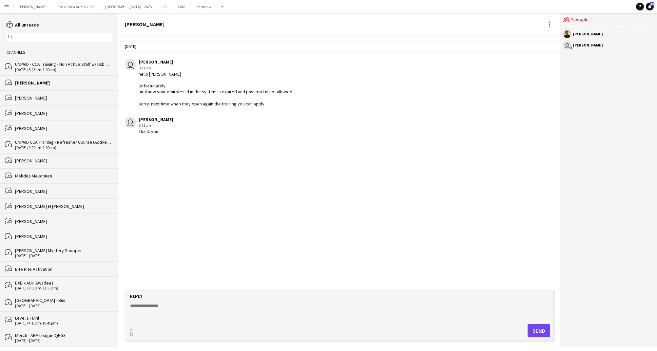
click at [51, 61] on div "bubbles UNPAID - CCA Training - Non Active Staff w/ Dxb Tag [DATE] (8:45am-1:00…" at bounding box center [59, 66] width 118 height 17
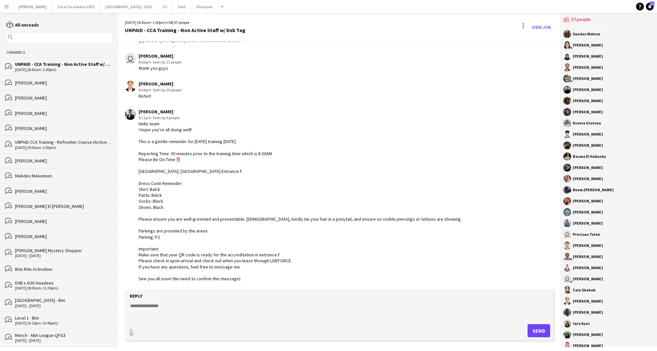
scroll to position [924, 0]
click at [64, 6] on button "[GEOGRAPHIC_DATA] 2025 Close" at bounding box center [76, 6] width 48 height 13
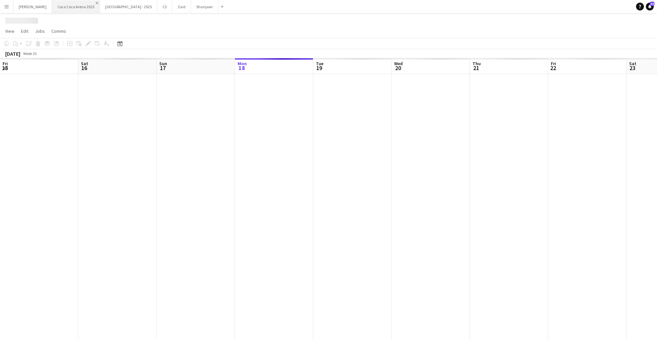
scroll to position [0, 157]
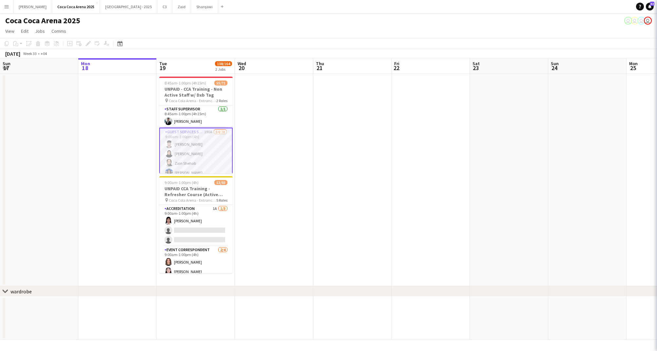
scroll to position [0, 156]
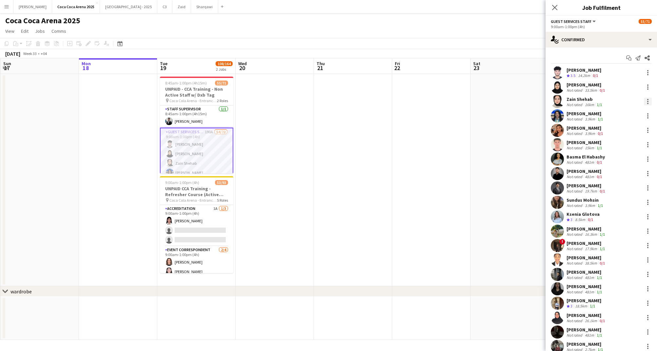
click at [648, 101] on div at bounding box center [647, 101] width 1 height 1
click at [622, 159] on span "Start chat" at bounding box center [617, 161] width 22 height 6
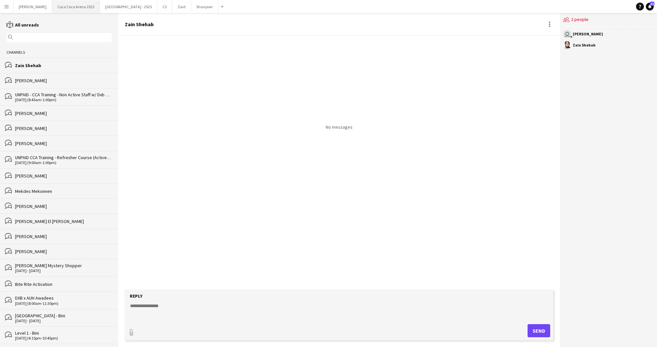
click at [52, 8] on button "[GEOGRAPHIC_DATA] 2025 Close" at bounding box center [76, 6] width 48 height 13
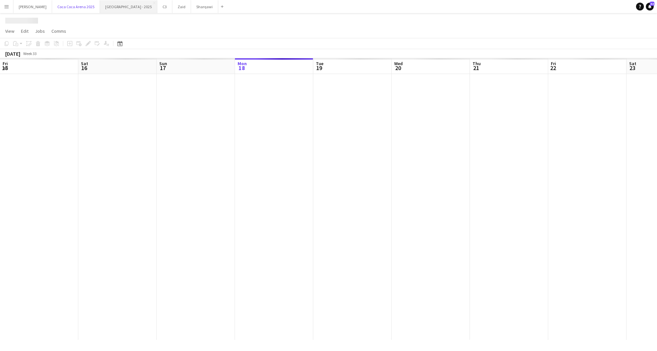
scroll to position [0, 157]
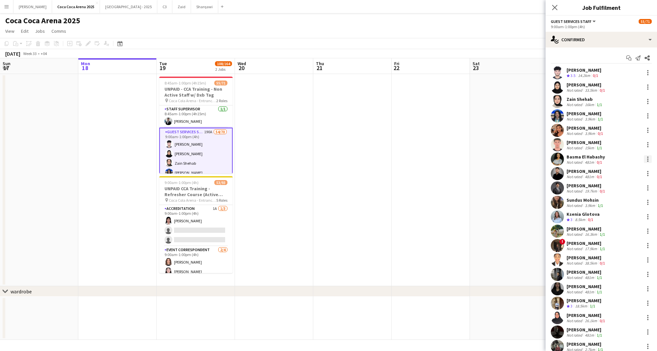
click at [647, 160] on div at bounding box center [648, 159] width 8 height 8
click at [628, 217] on span "Start chat" at bounding box center [617, 219] width 22 height 6
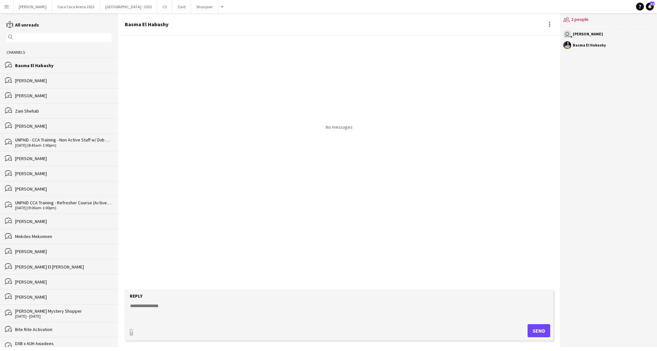
click at [135, 303] on textarea at bounding box center [340, 311] width 422 height 17
type textarea "*******"
type input "**********"
click at [539, 328] on span "Upload Upload" at bounding box center [531, 330] width 29 height 8
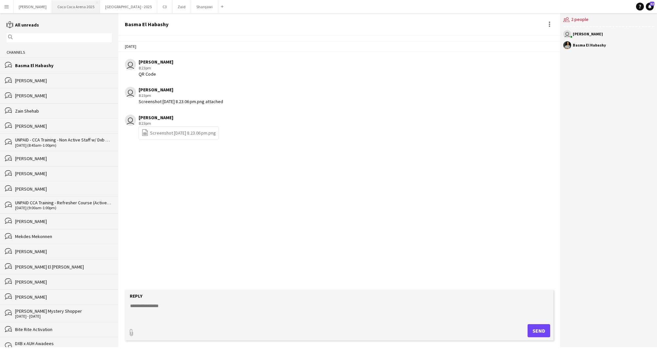
click at [64, 8] on button "[GEOGRAPHIC_DATA] 2025 Close" at bounding box center [76, 6] width 48 height 13
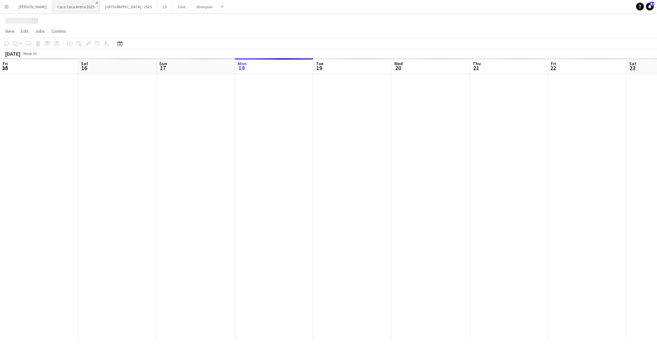
scroll to position [0, 157]
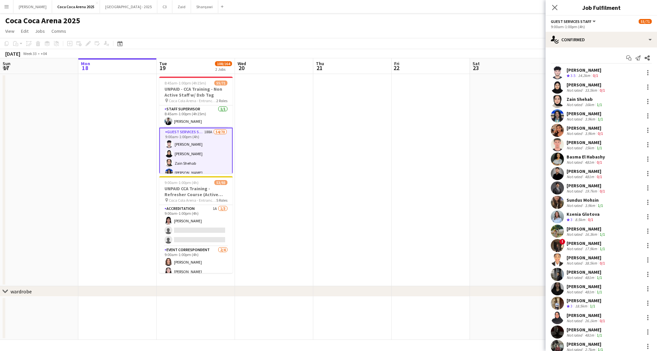
click at [581, 201] on div "Sundus Mohsin" at bounding box center [586, 200] width 38 height 6
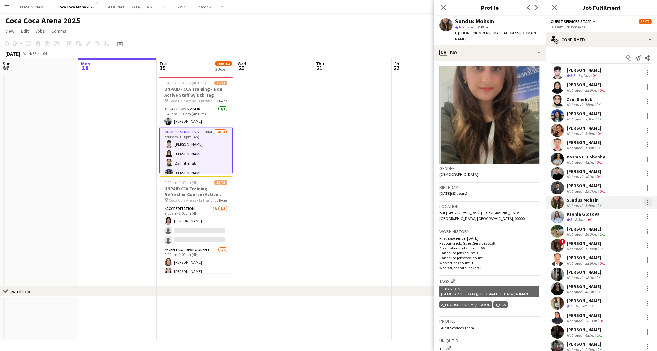
click at [646, 200] on div at bounding box center [648, 203] width 8 height 8
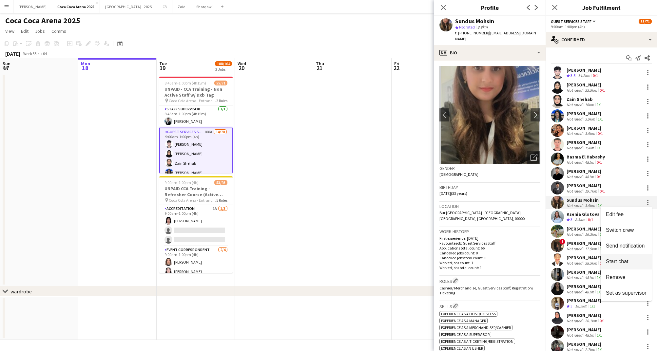
click at [623, 260] on span "Start chat" at bounding box center [617, 262] width 22 height 6
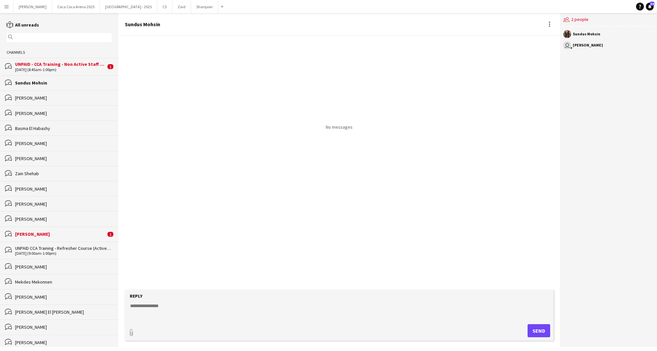
click at [153, 307] on textarea at bounding box center [340, 311] width 422 height 17
type textarea "*******"
type input "**********"
click at [531, 332] on span "Upload Upload" at bounding box center [531, 330] width 29 height 8
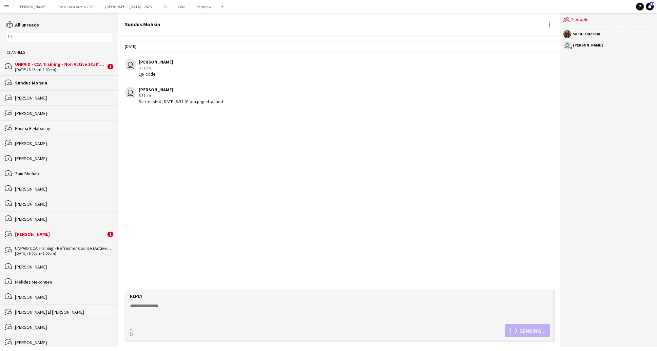
click at [78, 70] on div "[DATE] (8:45am-1:00pm)" at bounding box center [60, 70] width 91 height 5
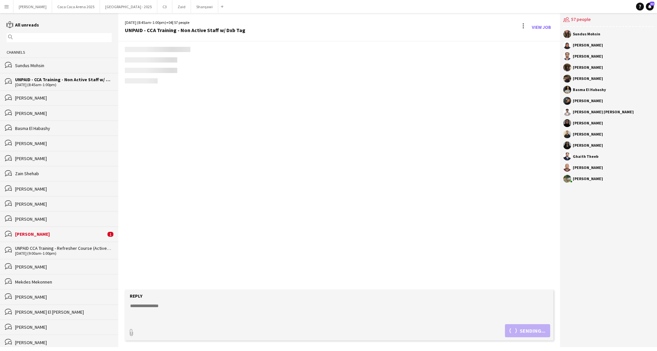
scroll to position [854, 0]
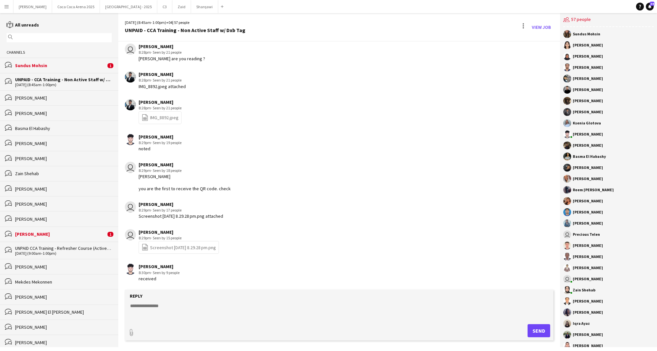
click at [69, 63] on div "Sundus Mohsin" at bounding box center [60, 66] width 91 height 6
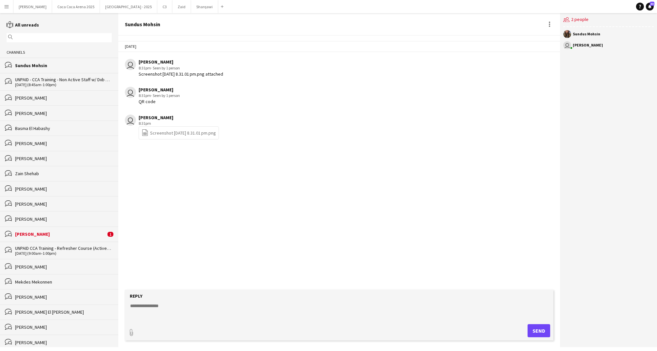
click at [37, 233] on div "[PERSON_NAME]" at bounding box center [60, 234] width 91 height 6
click at [34, 216] on div "[PERSON_NAME]" at bounding box center [63, 219] width 97 height 6
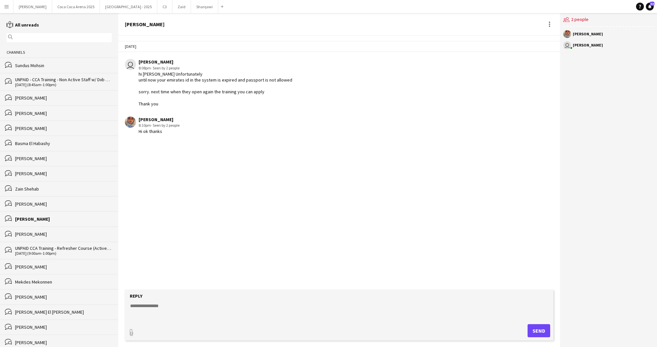
click at [34, 203] on div "[PERSON_NAME]" at bounding box center [63, 204] width 97 height 6
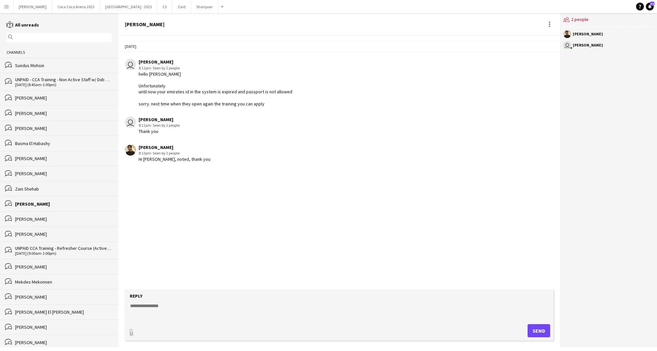
click at [30, 188] on div "Zain Shehab" at bounding box center [63, 189] width 97 height 6
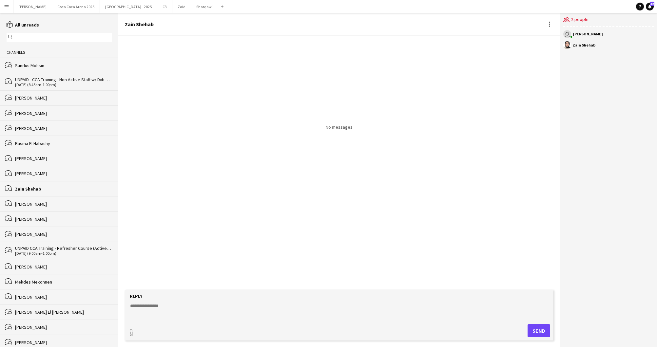
click at [30, 173] on div "[PERSON_NAME]" at bounding box center [63, 174] width 97 height 6
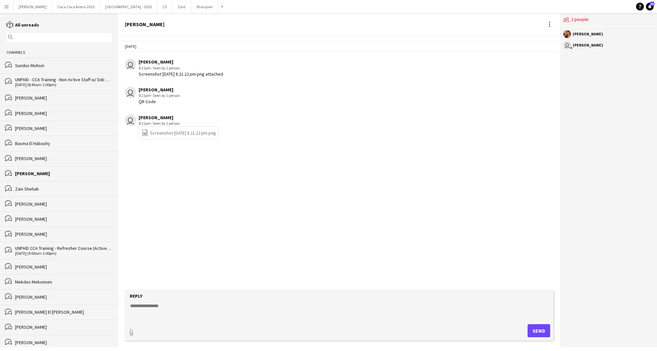
click at [29, 145] on div "Basma El Habashy" at bounding box center [63, 144] width 97 height 6
click at [28, 110] on div "[PERSON_NAME]" at bounding box center [63, 113] width 97 height 6
click at [27, 79] on div "UNPAID - CCA Training - Non Active Staff w/ Dxb Tag" at bounding box center [63, 80] width 97 height 6
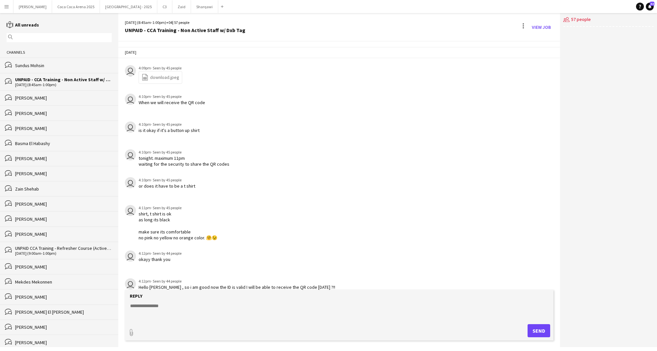
scroll to position [801, 0]
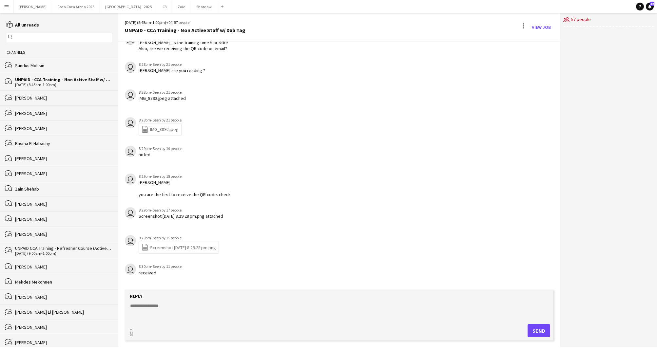
click at [28, 64] on div "Sundus Mohsin" at bounding box center [63, 66] width 97 height 6
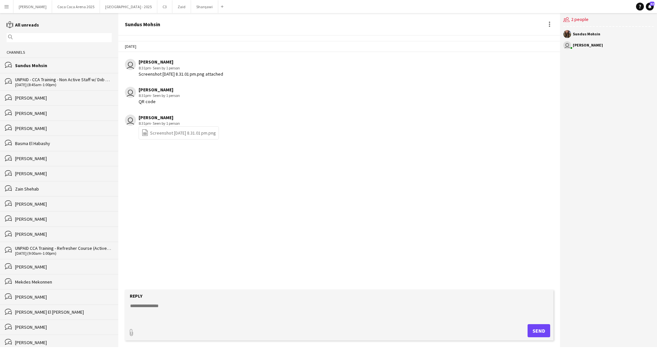
click at [40, 81] on div "UNPAID - CCA Training - Non Active Staff w/ Dxb Tag" at bounding box center [63, 80] width 97 height 6
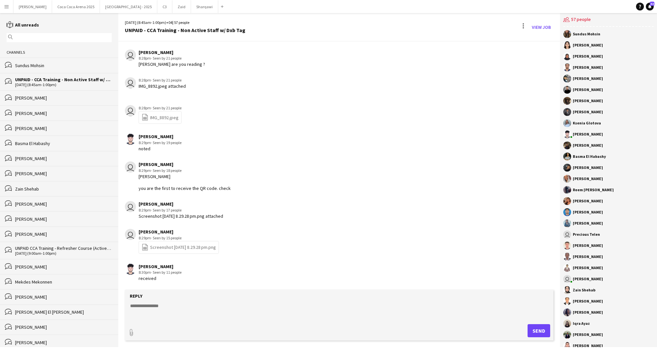
scroll to position [849, 0]
click at [60, 5] on button "[GEOGRAPHIC_DATA] 2025 Close" at bounding box center [76, 6] width 48 height 13
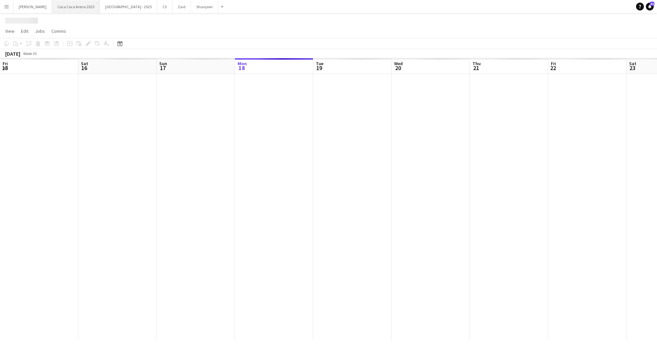
scroll to position [0, 157]
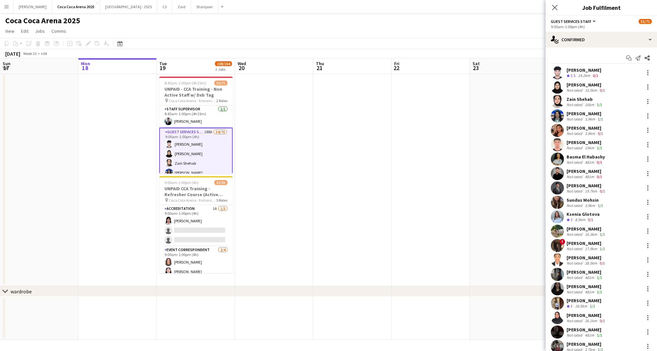
click at [578, 216] on div "Ksenia Glotova" at bounding box center [583, 214] width 33 height 6
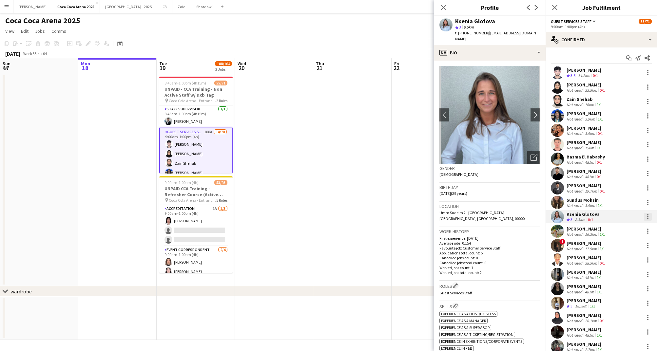
click at [649, 216] on div at bounding box center [648, 217] width 8 height 8
click at [620, 277] on span "Start chat" at bounding box center [617, 276] width 22 height 6
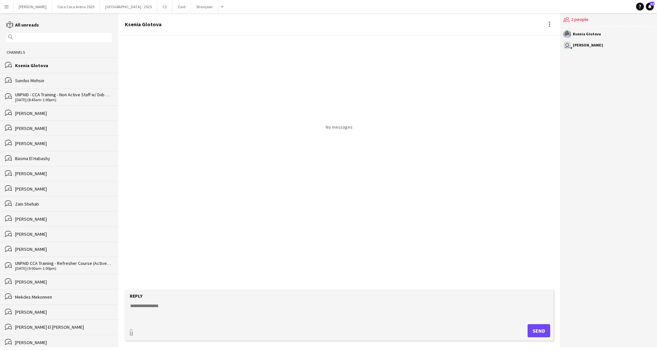
click at [139, 308] on textarea at bounding box center [340, 311] width 422 height 17
paste textarea "*******"
type textarea "*******"
type input "**********"
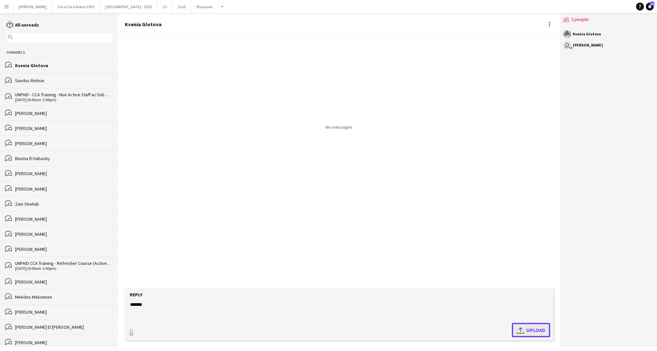
click at [533, 331] on span "Upload Upload" at bounding box center [531, 330] width 29 height 8
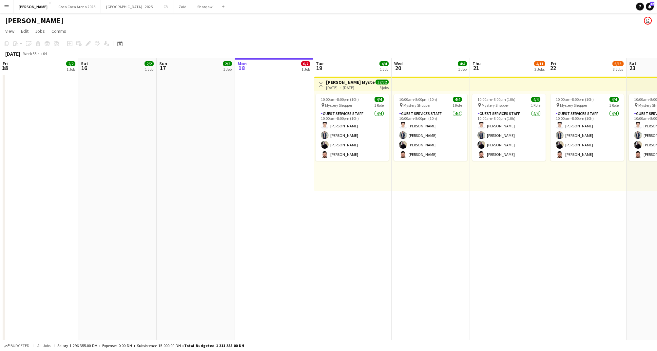
scroll to position [0, 157]
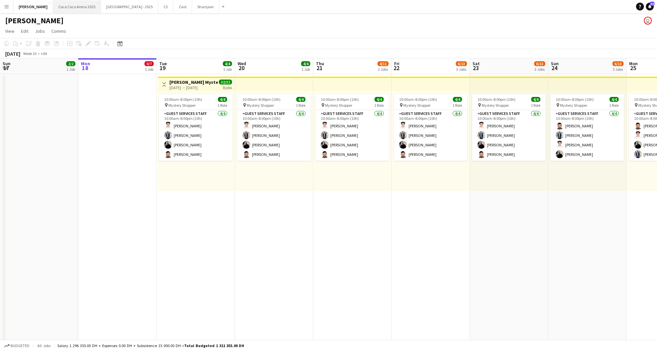
click at [58, 7] on button "[GEOGRAPHIC_DATA] 2025 Close" at bounding box center [77, 6] width 48 height 13
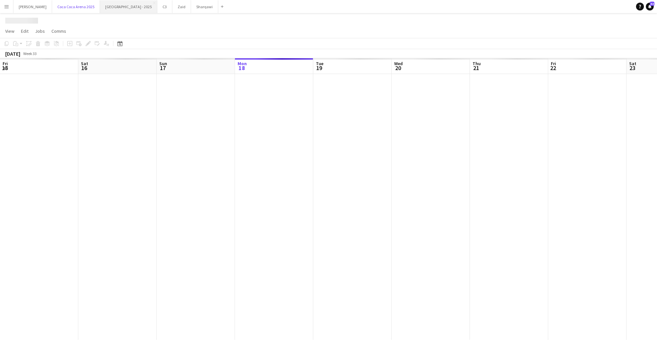
scroll to position [0, 157]
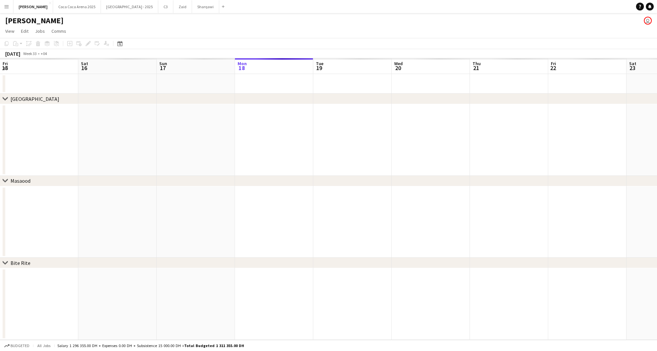
scroll to position [0, 157]
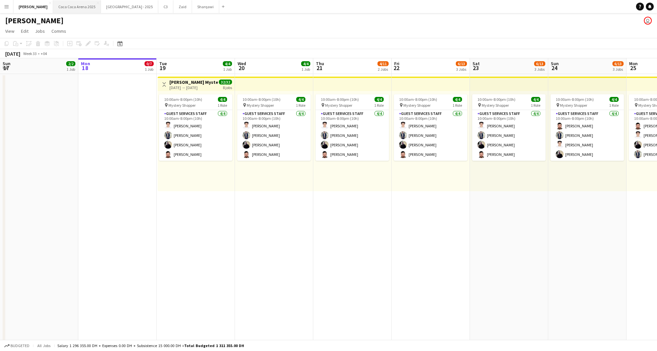
click at [57, 5] on button "[GEOGRAPHIC_DATA] 2025 Close" at bounding box center [77, 6] width 48 height 13
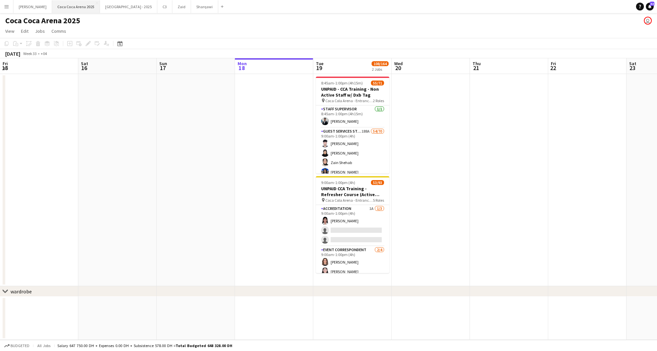
scroll to position [0, 157]
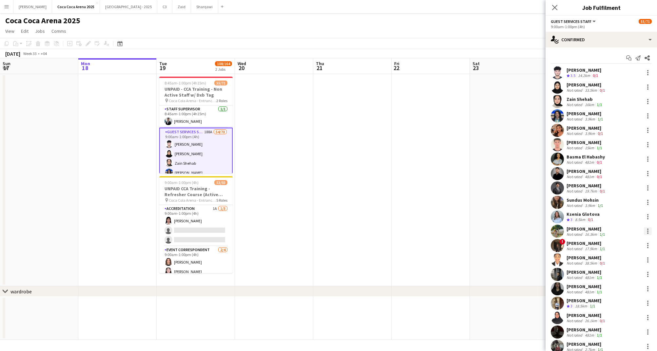
click at [646, 228] on div at bounding box center [648, 231] width 8 height 8
click at [620, 292] on span "Start chat" at bounding box center [617, 290] width 22 height 6
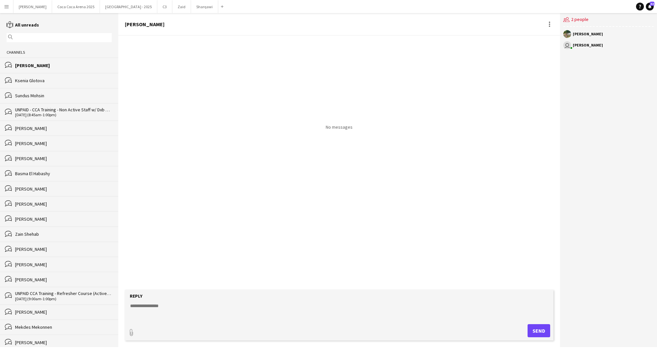
click at [140, 309] on textarea at bounding box center [340, 311] width 422 height 17
paste textarea "*******"
type textarea "*******"
type input "**********"
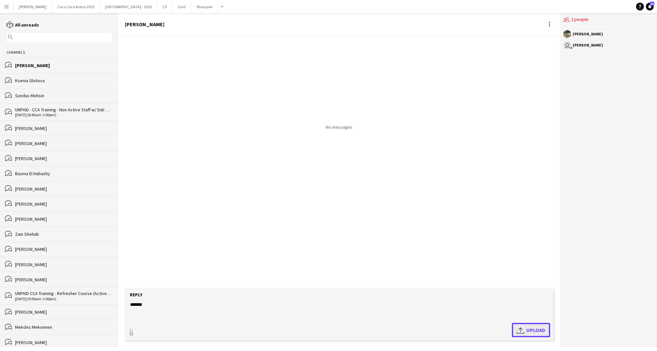
click at [539, 327] on span "Upload Upload" at bounding box center [531, 330] width 29 height 8
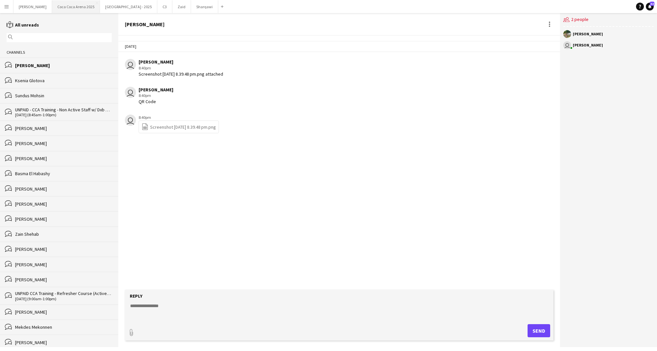
click at [71, 6] on button "[GEOGRAPHIC_DATA] 2025 Close" at bounding box center [76, 6] width 48 height 13
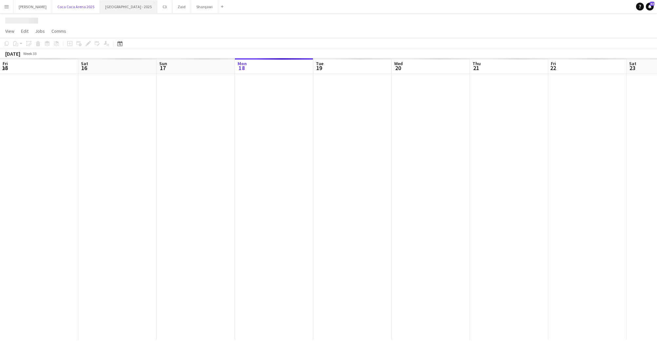
scroll to position [0, 157]
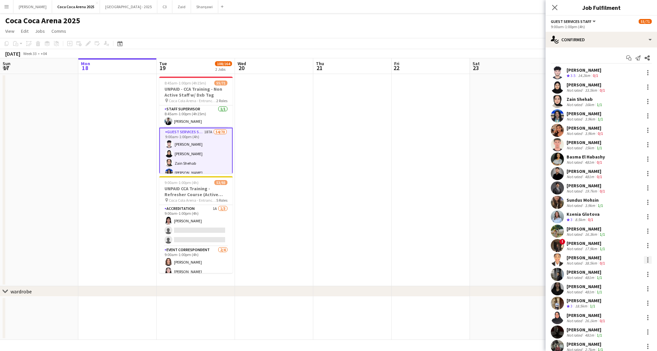
click at [650, 258] on div at bounding box center [648, 260] width 8 height 8
click at [620, 219] on span "Start chat" at bounding box center [617, 217] width 22 height 6
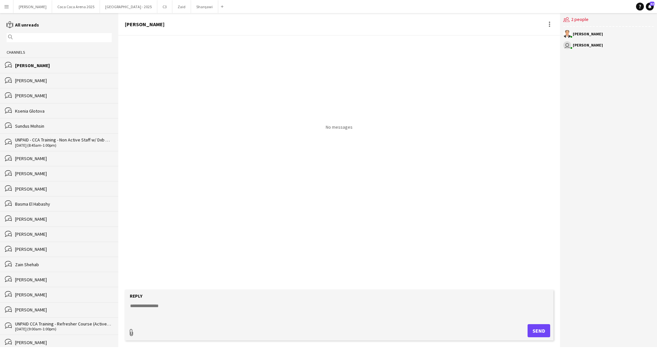
click at [129, 329] on div "paperclip" at bounding box center [131, 331] width 7 height 13
type input "**********"
click at [551, 23] on div at bounding box center [550, 24] width 8 height 8
click at [554, 34] on app-icon "Delete" at bounding box center [553, 36] width 5 height 6
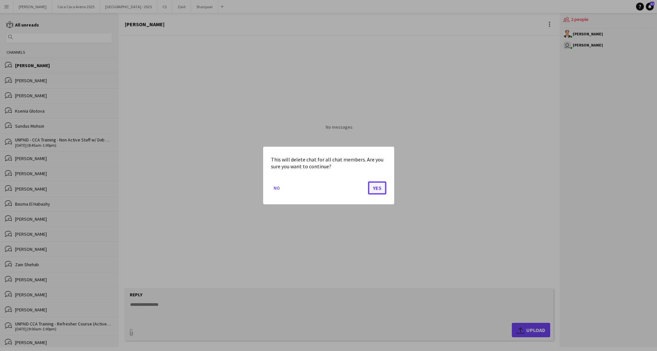
click at [376, 190] on button "Yes" at bounding box center [377, 188] width 18 height 13
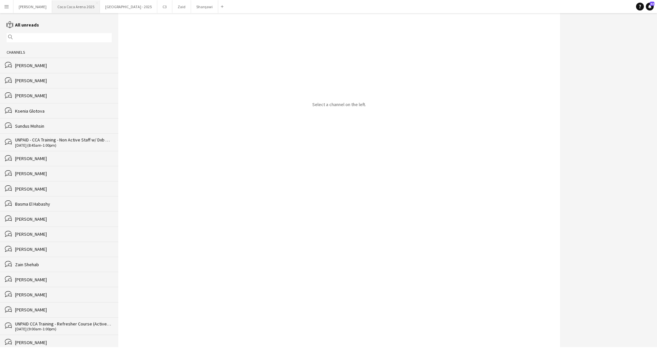
click at [63, 8] on button "[GEOGRAPHIC_DATA] 2025 Close" at bounding box center [76, 6] width 48 height 13
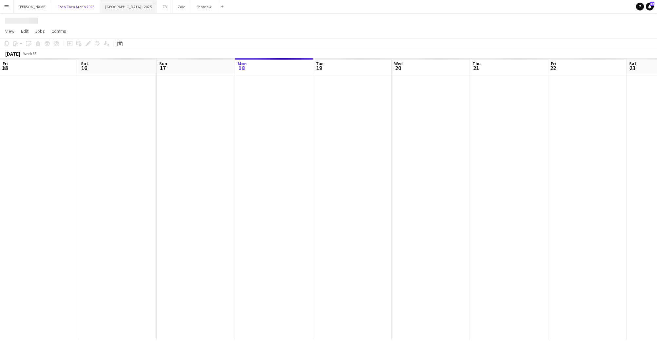
scroll to position [0, 157]
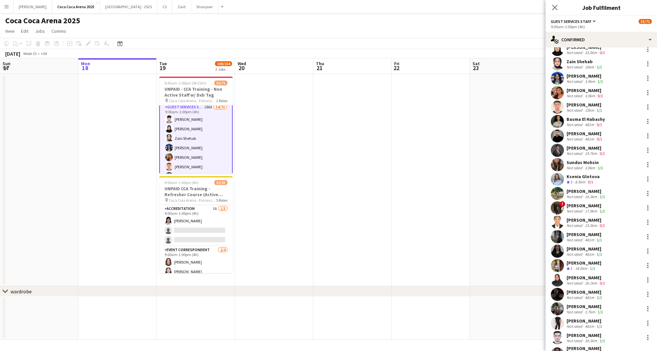
scroll to position [40, 0]
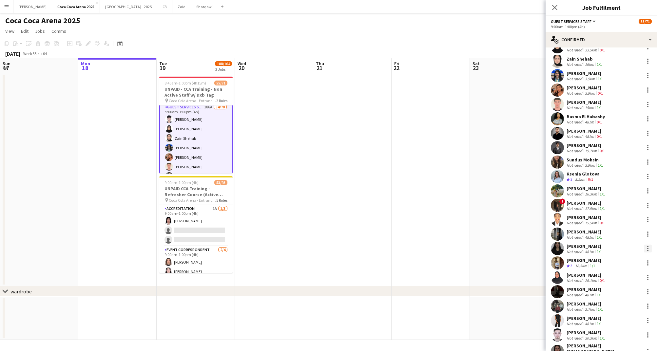
click at [648, 249] on div at bounding box center [648, 249] width 8 height 8
click at [621, 306] on span "Start chat" at bounding box center [617, 308] width 22 height 6
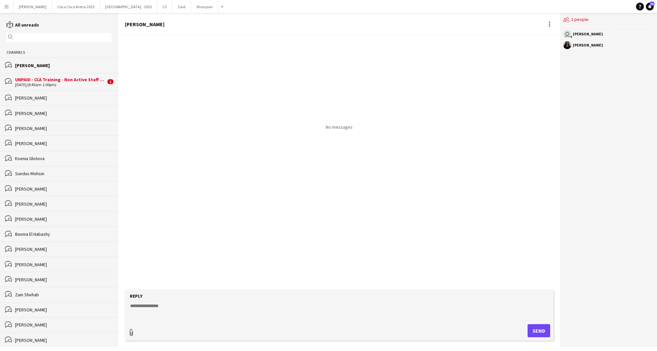
type input "**********"
click at [150, 305] on textarea at bounding box center [340, 310] width 422 height 17
paste textarea "*******"
type textarea "*******"
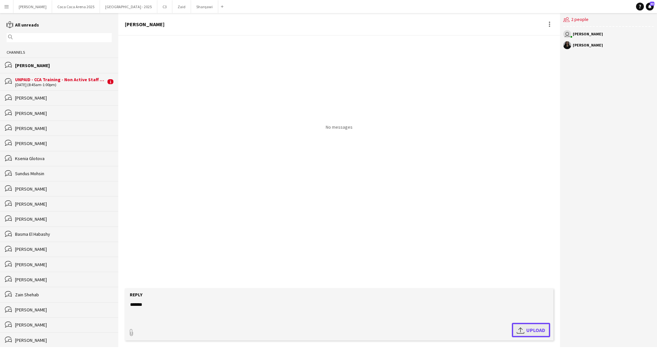
click at [522, 332] on app-icon "Upload" at bounding box center [522, 330] width 10 height 8
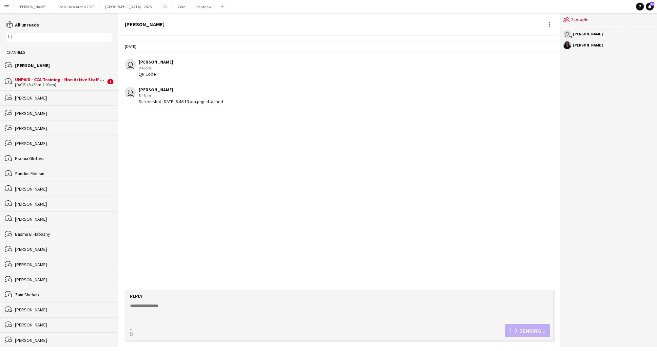
click at [80, 83] on div "[DATE] (8:45am-1:00pm)" at bounding box center [60, 85] width 91 height 5
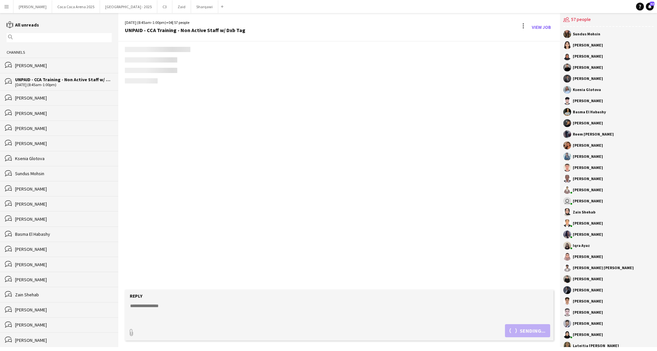
scroll to position [848, 0]
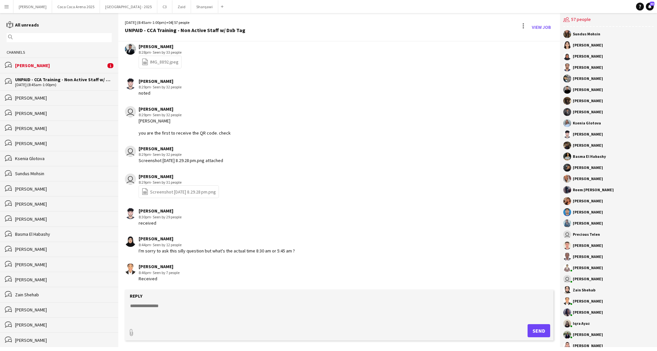
click at [63, 64] on div "[PERSON_NAME]" at bounding box center [60, 66] width 91 height 6
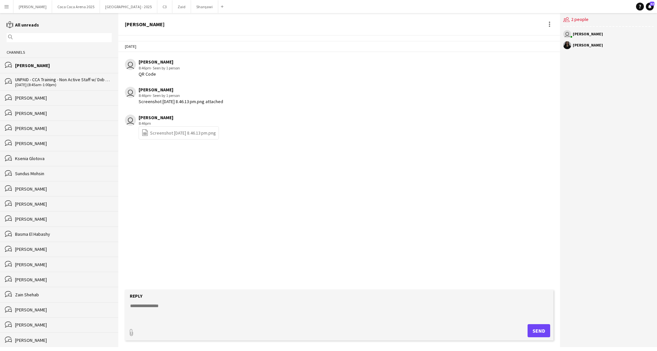
click at [59, 75] on div "bubbles UNPAID - CCA Training - Non Active Staff w/ Dxb Tag 19-08-2025 (8:45am-…" at bounding box center [59, 81] width 118 height 17
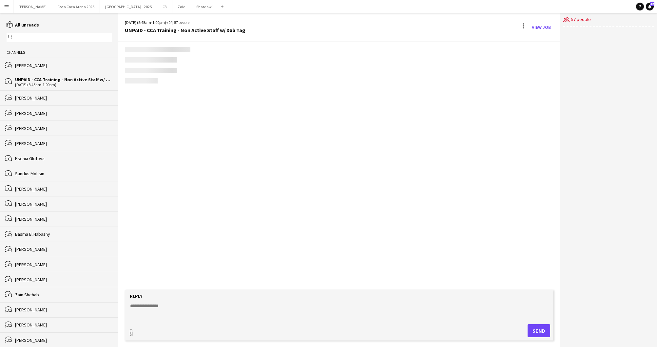
scroll to position [848, 0]
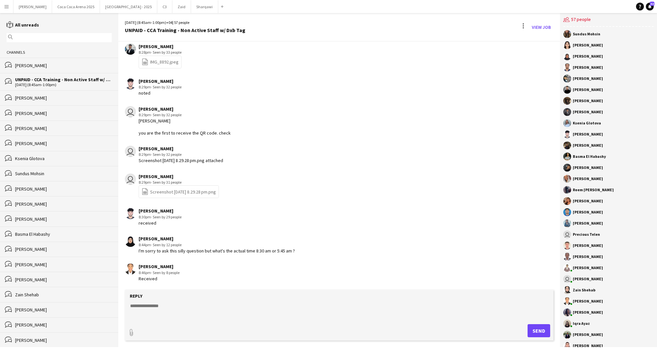
click at [164, 304] on textarea at bounding box center [340, 311] width 422 height 17
click at [54, 142] on div "[PERSON_NAME]" at bounding box center [60, 144] width 91 height 6
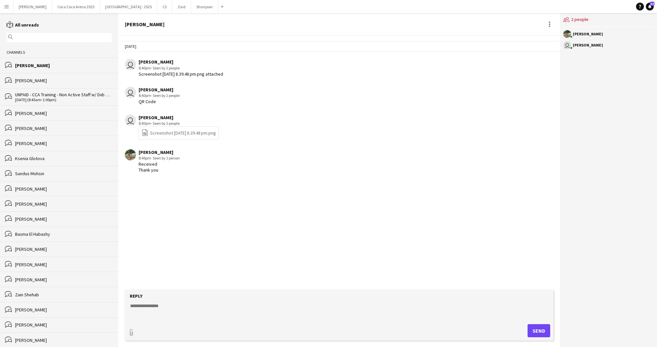
click at [37, 65] on div "[PERSON_NAME]" at bounding box center [63, 66] width 97 height 6
click at [59, 5] on button "[GEOGRAPHIC_DATA] 2025 Close" at bounding box center [76, 6] width 48 height 13
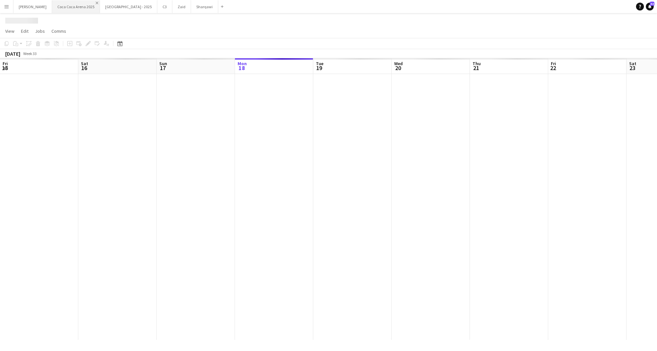
scroll to position [0, 157]
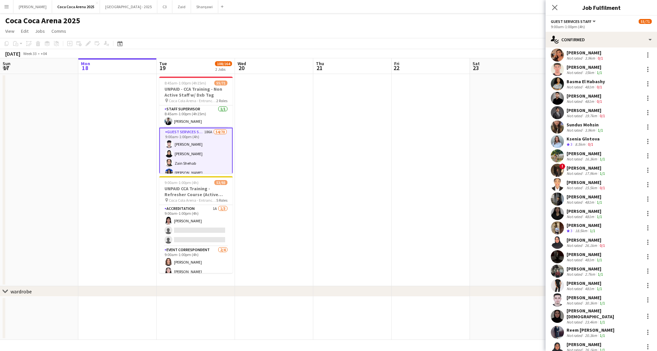
scroll to position [78, 0]
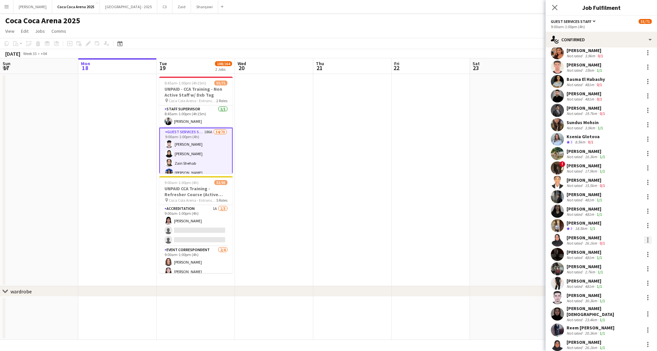
click at [648, 238] on div at bounding box center [647, 238] width 1 height 1
click at [622, 298] on span "Start chat" at bounding box center [617, 299] width 22 height 6
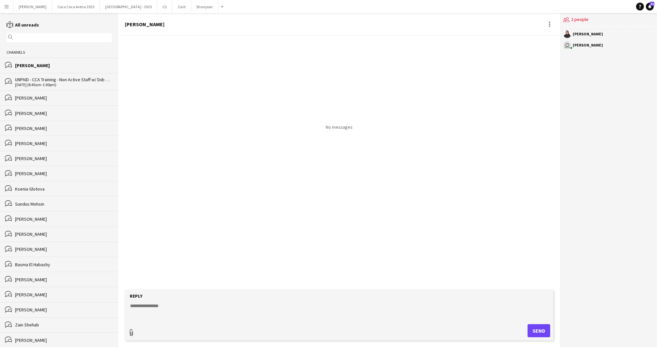
type input "**********"
click at [157, 303] on textarea at bounding box center [340, 310] width 422 height 17
paste textarea "******"
type textarea "**"
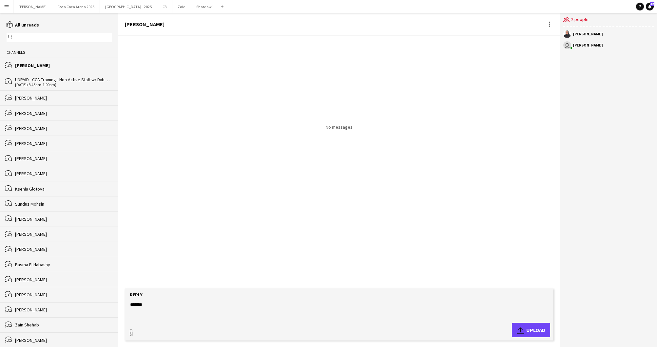
type textarea "*******"
click at [541, 332] on span "Upload Upload" at bounding box center [531, 330] width 29 height 8
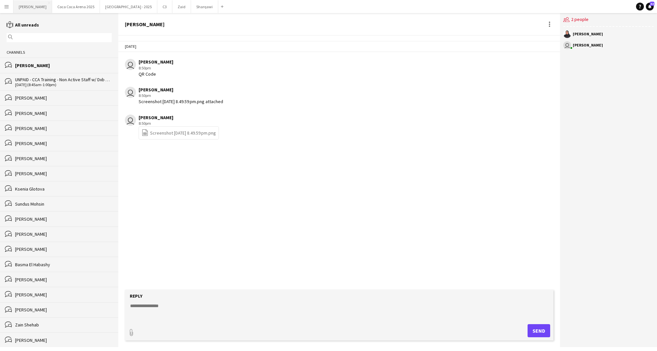
click at [24, 8] on button "Kate Close" at bounding box center [32, 6] width 39 height 13
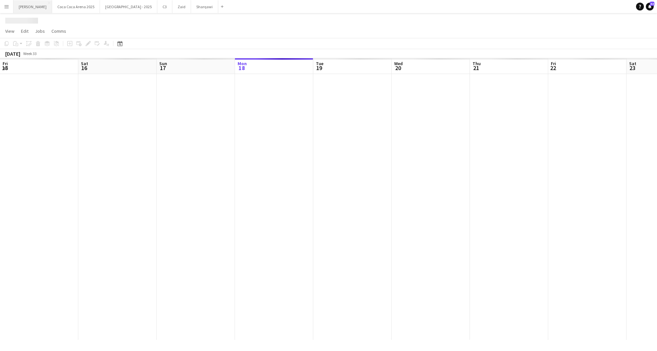
scroll to position [0, 157]
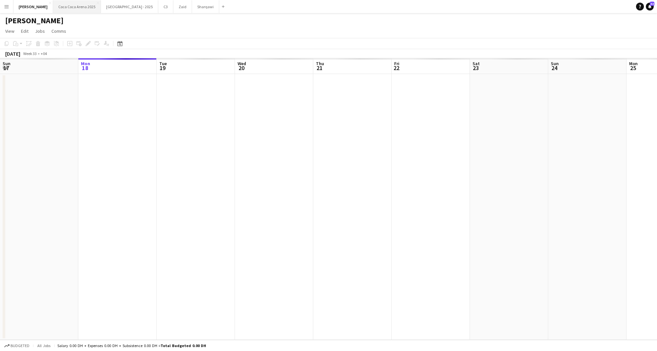
click at [53, 5] on button "[GEOGRAPHIC_DATA] 2025 Close" at bounding box center [77, 6] width 48 height 13
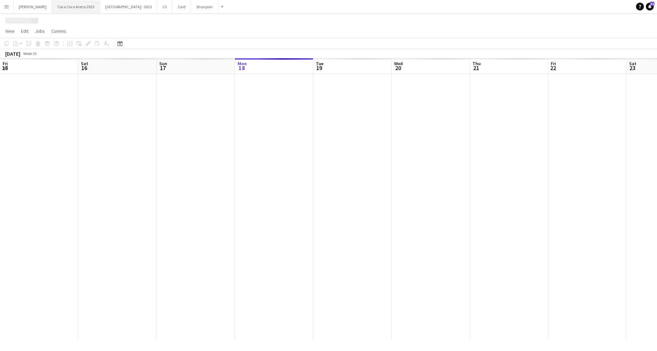
scroll to position [0, 157]
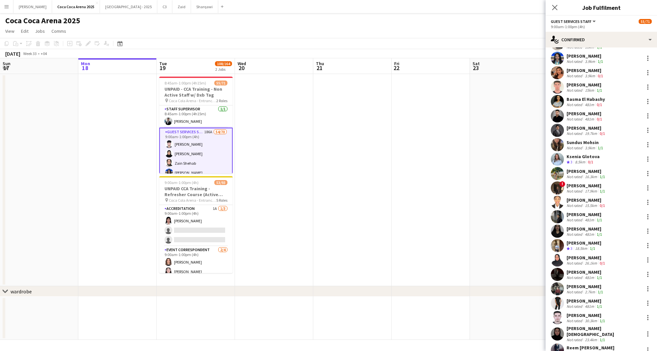
scroll to position [64, 0]
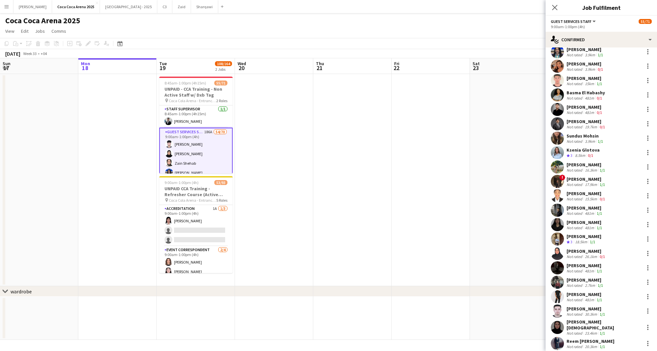
click at [584, 278] on div "[PERSON_NAME]" at bounding box center [586, 280] width 38 height 6
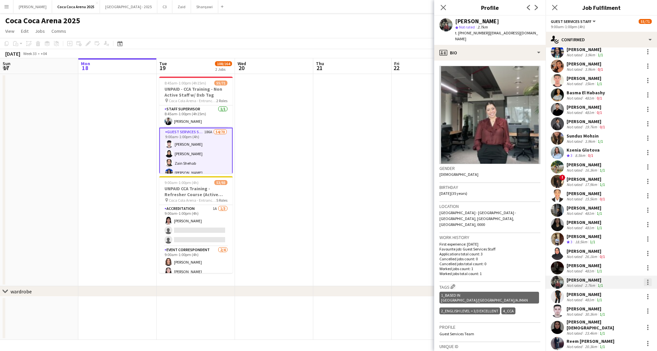
click at [649, 282] on div at bounding box center [648, 283] width 8 height 8
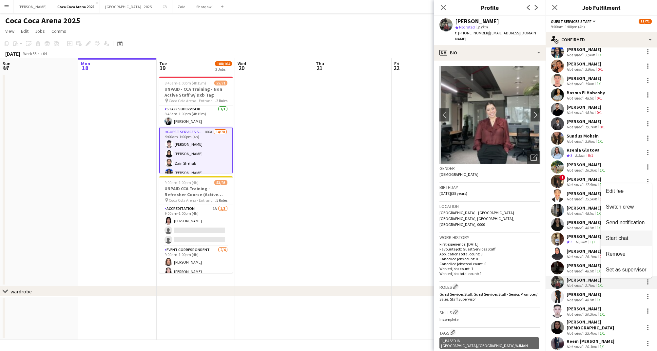
click at [616, 238] on span "Start chat" at bounding box center [617, 239] width 22 height 6
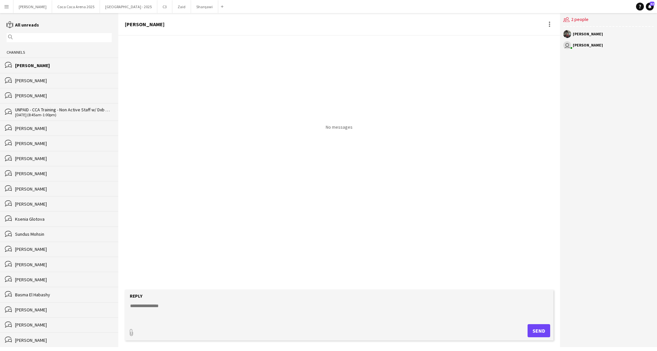
click at [167, 307] on textarea at bounding box center [340, 311] width 422 height 17
paste textarea "*******"
type textarea "*******"
type input "**********"
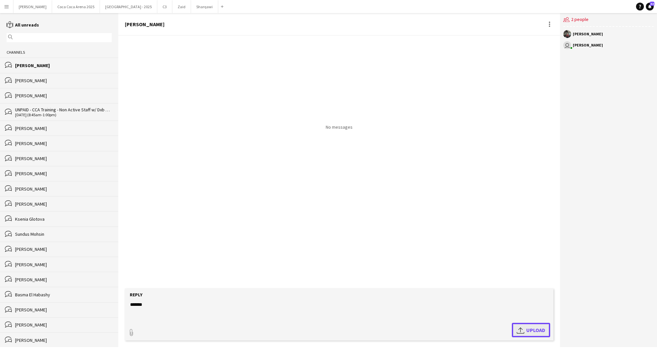
click at [529, 330] on span "Upload Upload" at bounding box center [531, 330] width 29 height 8
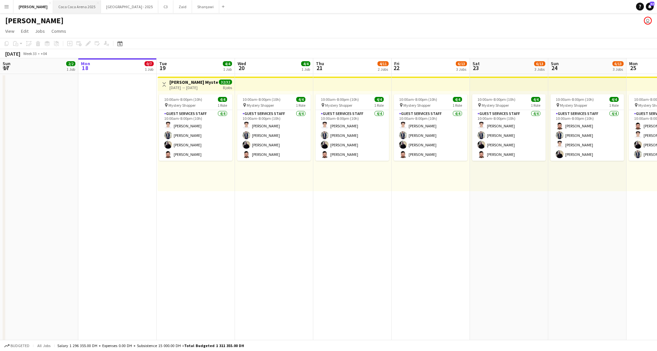
click at [65, 5] on button "[GEOGRAPHIC_DATA] 2025 Close" at bounding box center [77, 6] width 48 height 13
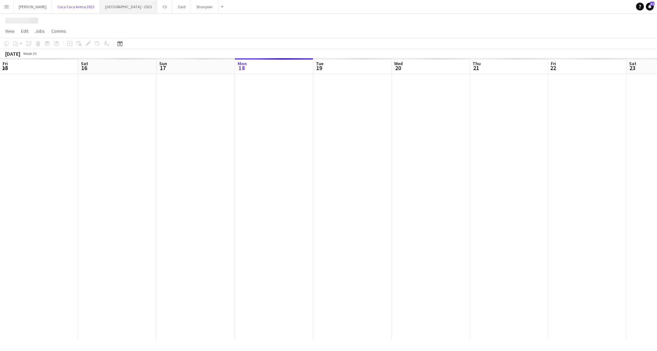
scroll to position [0, 157]
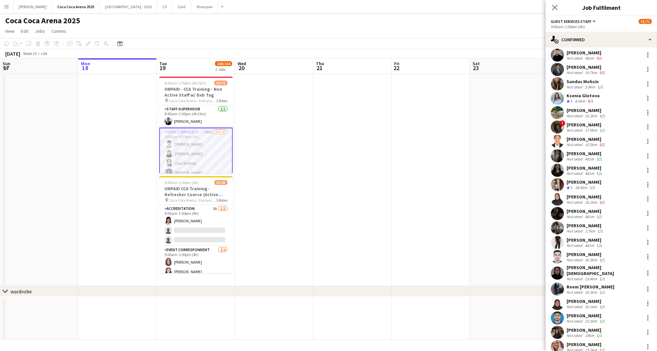
scroll to position [125, 0]
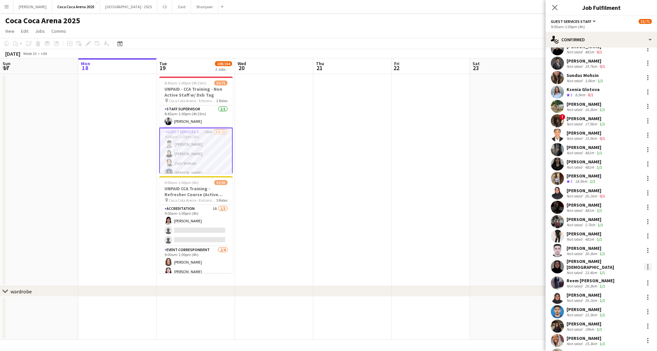
click at [648, 266] on div at bounding box center [648, 267] width 8 height 8
click at [621, 222] on span "Start chat" at bounding box center [617, 221] width 22 height 6
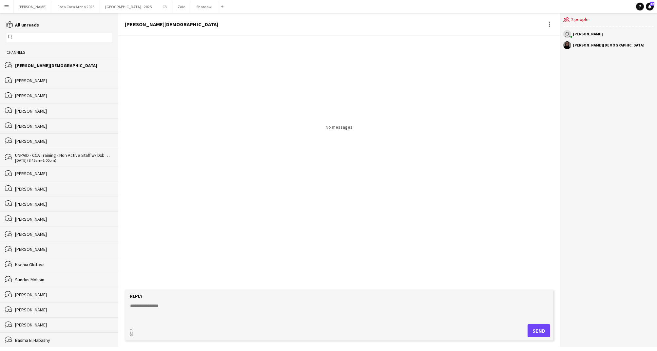
click at [144, 314] on textarea at bounding box center [340, 311] width 422 height 17
paste textarea "*******"
type textarea "*******"
type input "**********"
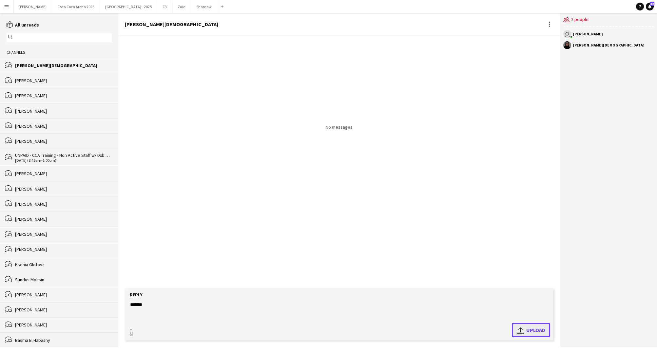
click at [538, 328] on span "Upload Upload" at bounding box center [531, 330] width 29 height 8
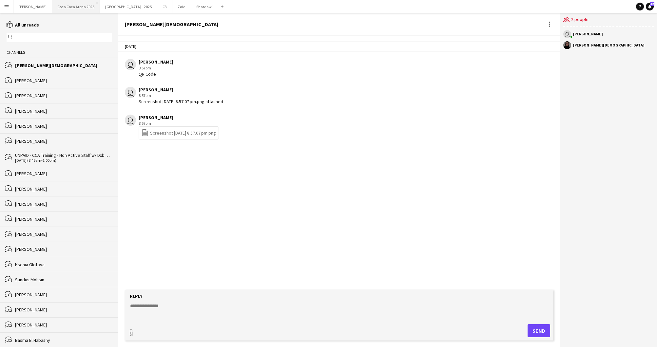
click at [68, 9] on button "[GEOGRAPHIC_DATA] 2025 Close" at bounding box center [76, 6] width 48 height 13
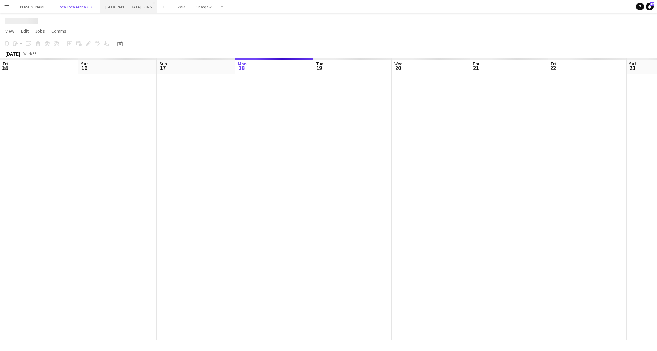
scroll to position [0, 157]
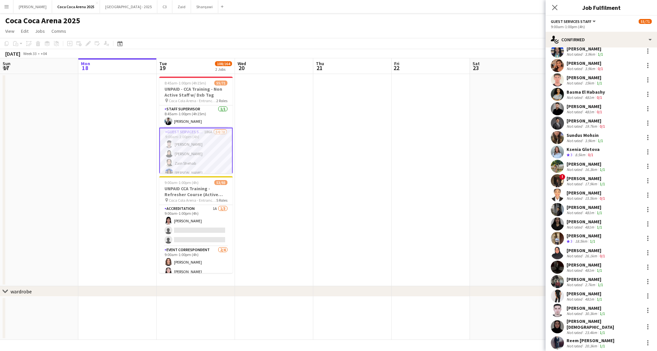
scroll to position [68, 0]
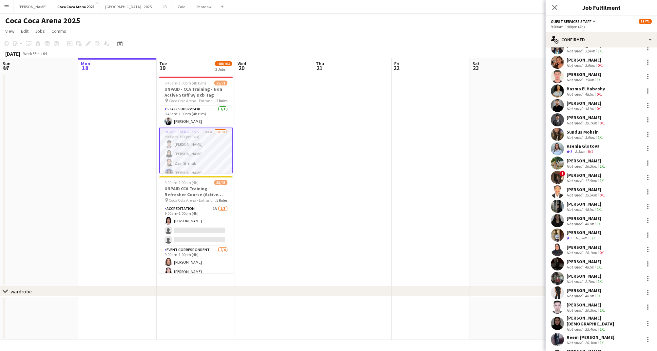
click at [593, 335] on div "Reem [PERSON_NAME]" at bounding box center [591, 338] width 48 height 6
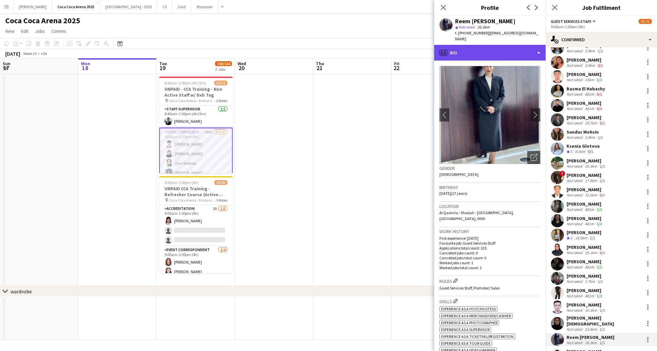
click at [461, 45] on div "profile Bio" at bounding box center [489, 53] width 111 height 16
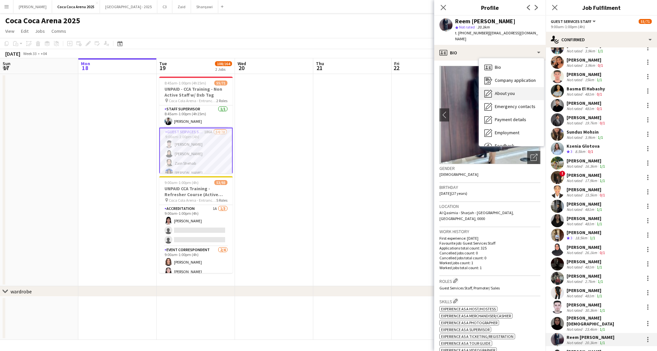
click at [497, 90] on span "About you" at bounding box center [505, 93] width 20 height 6
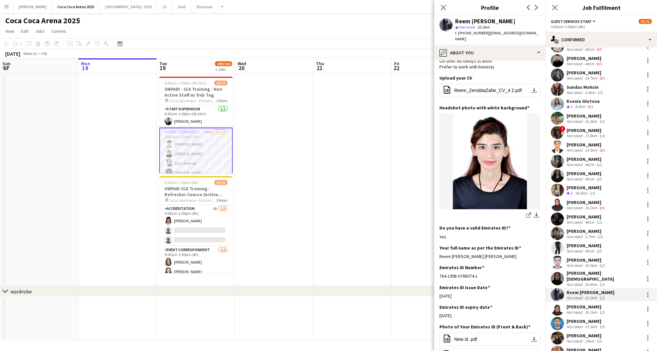
scroll to position [114, 0]
click at [582, 303] on div "[PERSON_NAME]" at bounding box center [587, 306] width 40 height 6
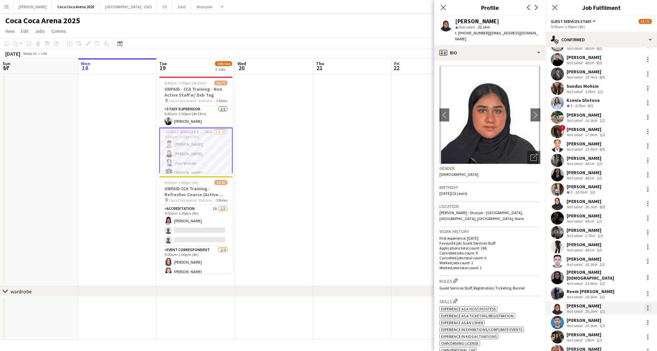
click at [647, 305] on div at bounding box center [648, 309] width 8 height 8
click at [619, 261] on span "Start chat" at bounding box center [617, 261] width 22 height 6
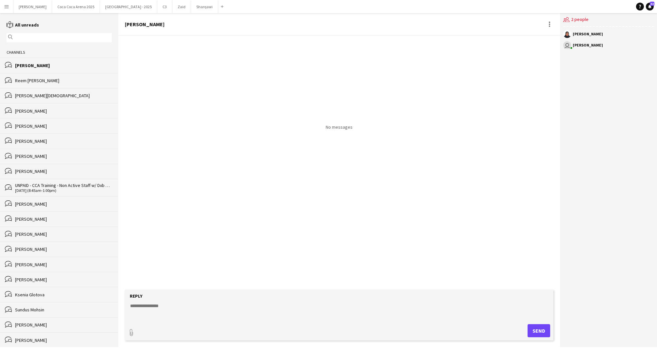
click at [141, 312] on textarea at bounding box center [340, 311] width 422 height 17
paste textarea "*******"
type textarea "*******"
type input "**********"
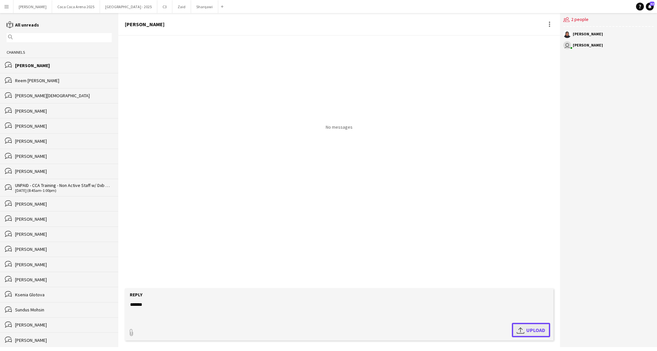
click at [522, 328] on app-icon "Upload" at bounding box center [522, 330] width 10 height 8
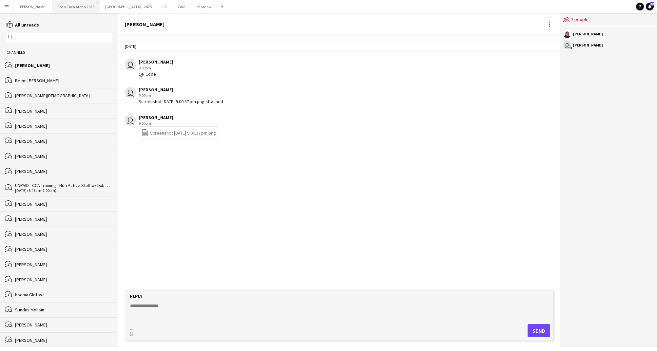
click at [65, 5] on button "[GEOGRAPHIC_DATA] 2025 Close" at bounding box center [76, 6] width 48 height 13
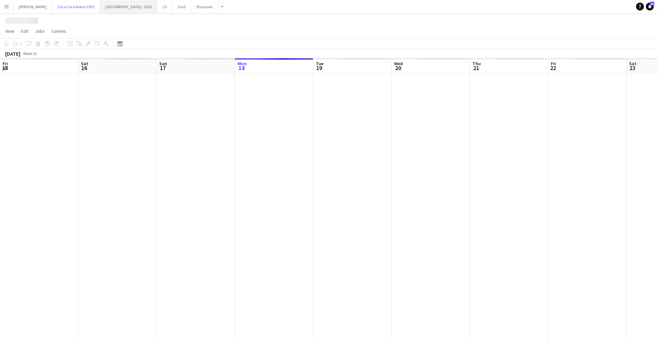
scroll to position [0, 157]
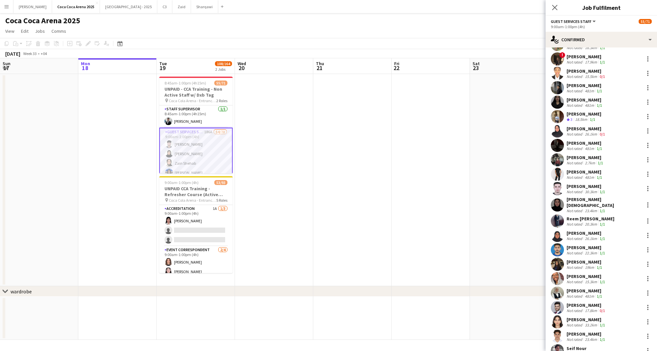
scroll to position [187, 0]
click at [648, 249] on div at bounding box center [647, 249] width 1 height 1
click at [621, 304] on span "Start chat" at bounding box center [617, 305] width 22 height 6
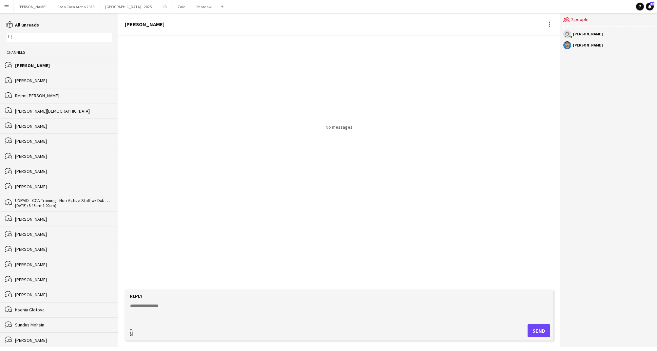
type input "**********"
click at [150, 310] on textarea at bounding box center [340, 310] width 422 height 17
paste textarea "*******"
type textarea "*******"
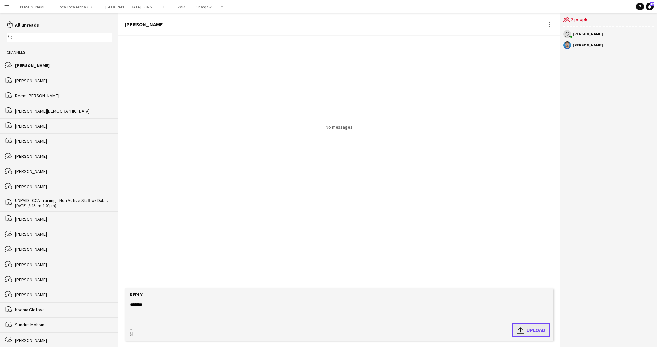
click at [535, 333] on span "Upload Upload" at bounding box center [531, 330] width 29 height 8
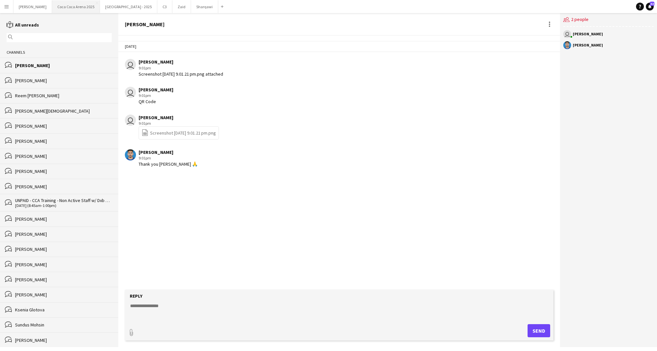
click at [52, 6] on button "[GEOGRAPHIC_DATA] 2025 Close" at bounding box center [76, 6] width 48 height 13
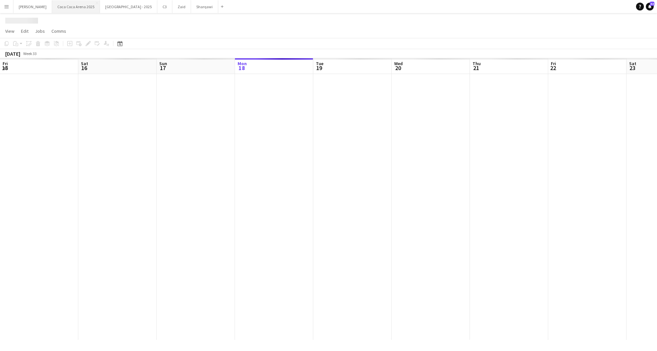
scroll to position [0, 157]
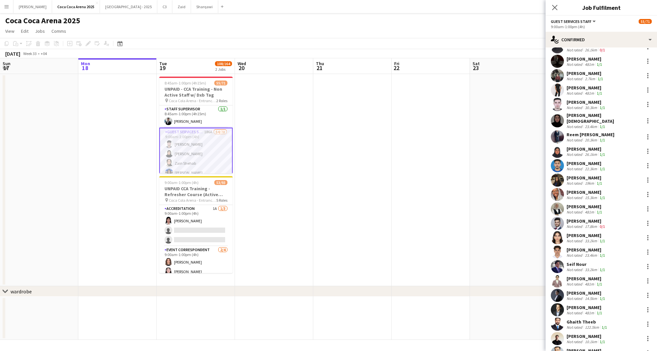
scroll to position [274, 0]
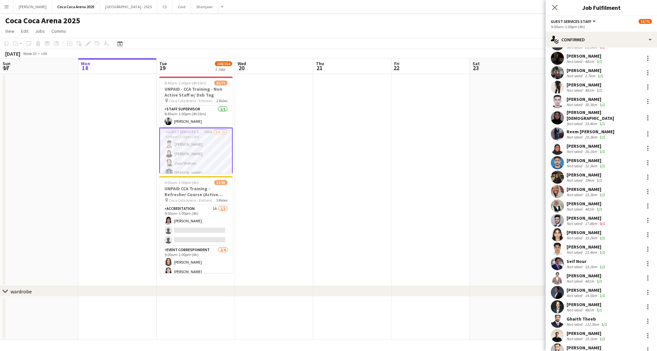
click at [585, 164] on div "22.3km" at bounding box center [591, 166] width 15 height 5
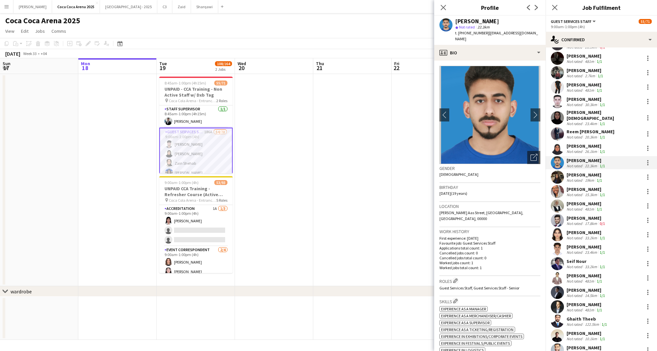
click at [582, 173] on div "[PERSON_NAME]" at bounding box center [585, 175] width 37 height 6
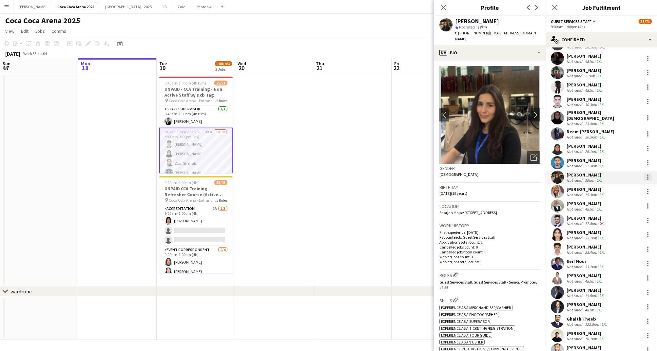
click at [649, 173] on div at bounding box center [648, 177] width 8 height 8
click at [624, 231] on span "Start chat" at bounding box center [617, 233] width 22 height 6
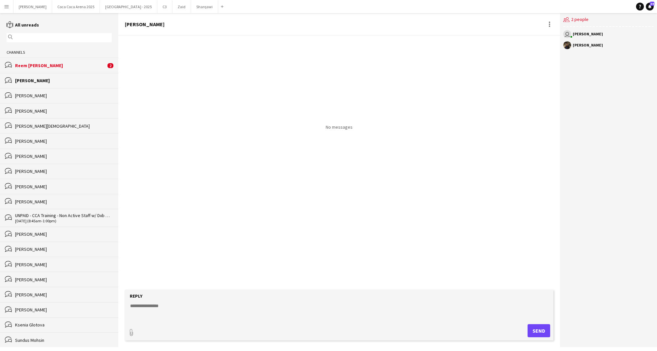
click at [142, 306] on textarea at bounding box center [340, 311] width 422 height 17
paste textarea "*******"
type textarea "*******"
type input "**********"
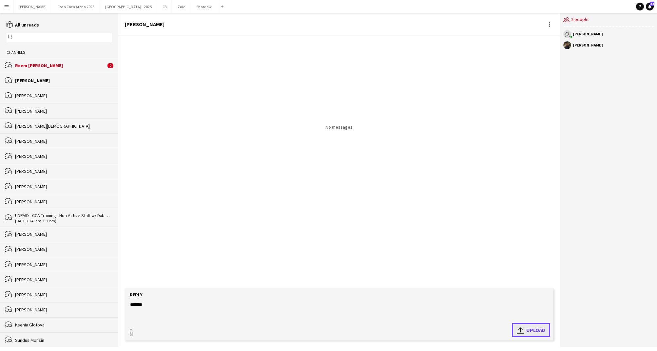
click at [529, 334] on span "Upload Upload" at bounding box center [531, 330] width 29 height 8
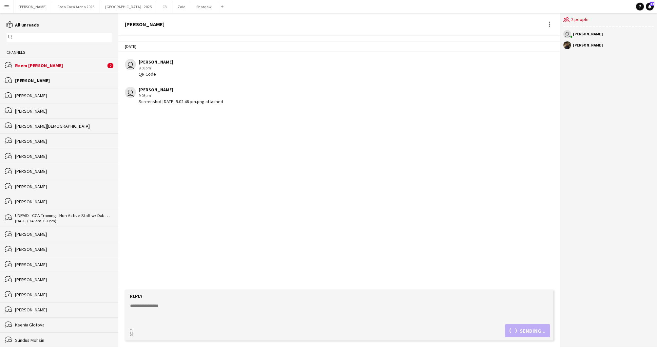
click at [52, 65] on div "Reem [PERSON_NAME]" at bounding box center [60, 66] width 91 height 6
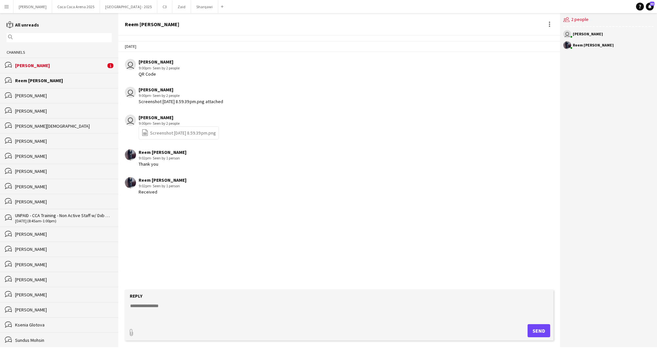
click at [51, 59] on div "bubbles Lubna Alsaed 1" at bounding box center [59, 65] width 118 height 15
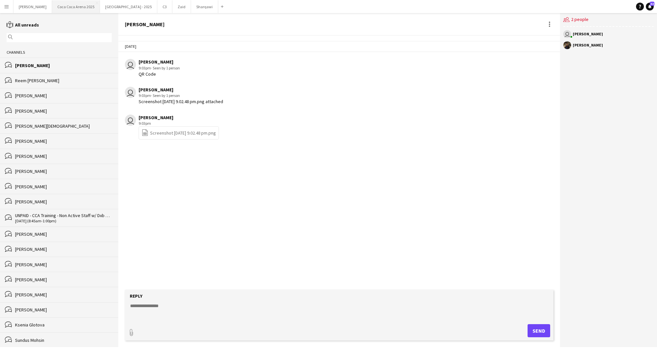
click at [53, 7] on button "[GEOGRAPHIC_DATA] 2025 Close" at bounding box center [76, 6] width 48 height 13
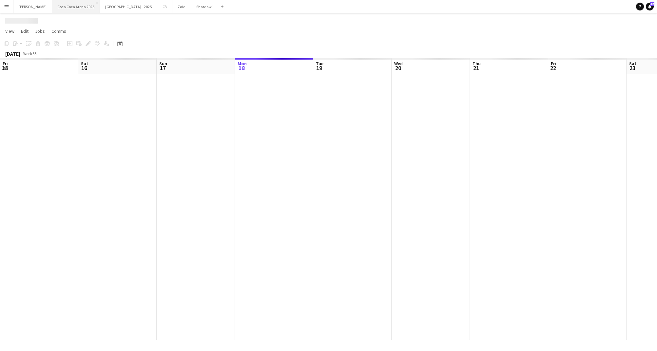
scroll to position [0, 157]
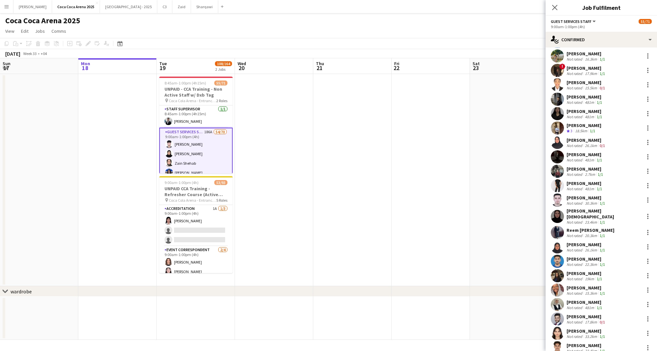
scroll to position [180, 0]
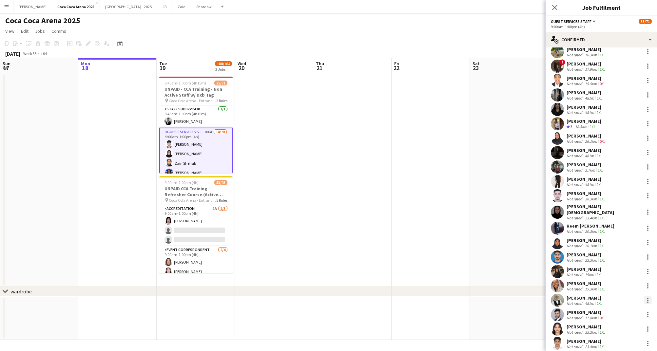
click at [648, 298] on div at bounding box center [647, 298] width 1 height 1
click at [620, 255] on span "Start chat" at bounding box center [617, 253] width 22 height 6
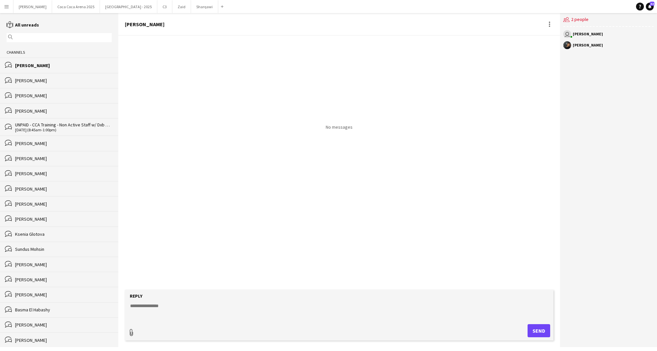
type input "**********"
click at [169, 310] on textarea at bounding box center [340, 310] width 422 height 17
type textarea "*******"
click at [529, 331] on span "Upload Upload" at bounding box center [531, 330] width 29 height 8
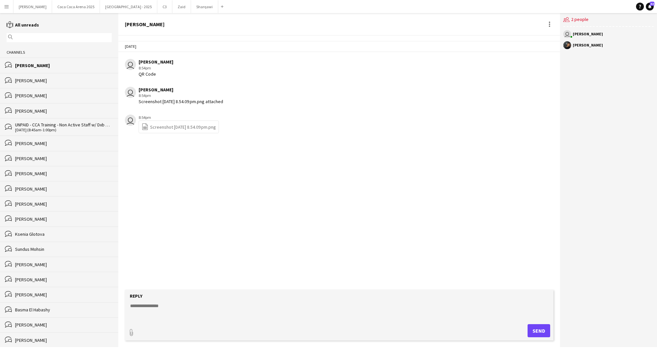
click at [152, 310] on textarea at bounding box center [340, 311] width 422 height 17
type textarea "**********"
click at [537, 334] on button "Send" at bounding box center [539, 331] width 23 height 13
click at [149, 306] on textarea at bounding box center [340, 311] width 422 height 17
paste textarea "**********"
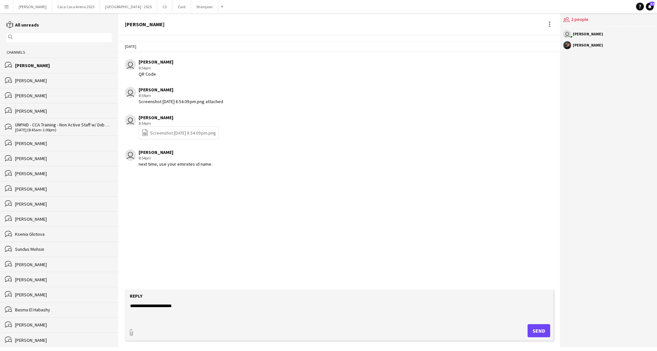
type textarea "**********"
click at [542, 333] on button "Send" at bounding box center [539, 331] width 23 height 13
click at [364, 301] on form "Reply paperclip Send" at bounding box center [339, 315] width 429 height 51
click at [273, 310] on textarea at bounding box center [340, 311] width 422 height 17
click at [61, 6] on button "[GEOGRAPHIC_DATA] 2025 Close" at bounding box center [76, 6] width 48 height 13
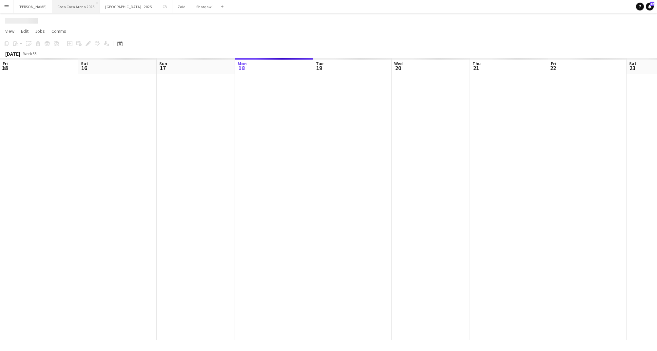
scroll to position [0, 157]
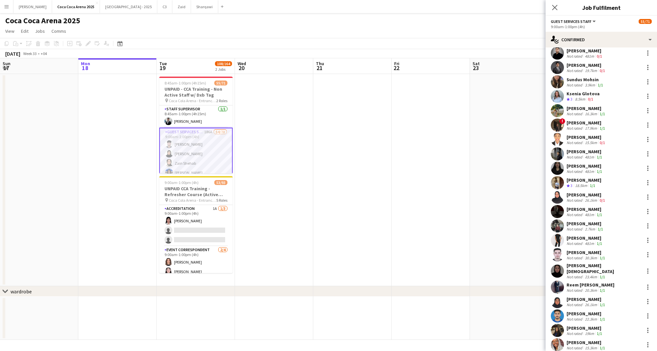
scroll to position [123, 0]
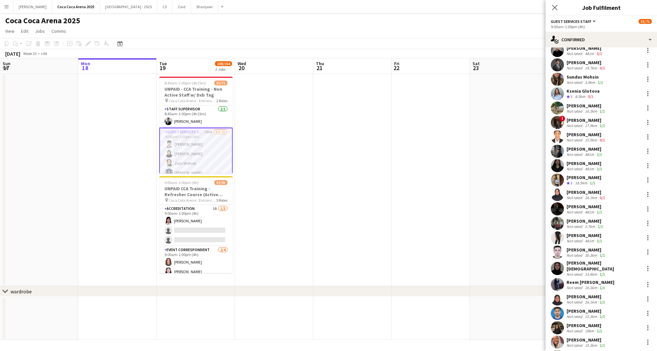
click at [582, 250] on div "[PERSON_NAME]" at bounding box center [587, 250] width 40 height 6
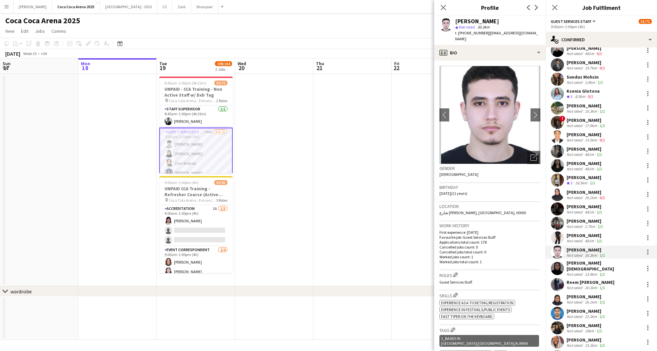
click at [583, 235] on div "[PERSON_NAME]" at bounding box center [585, 236] width 37 height 6
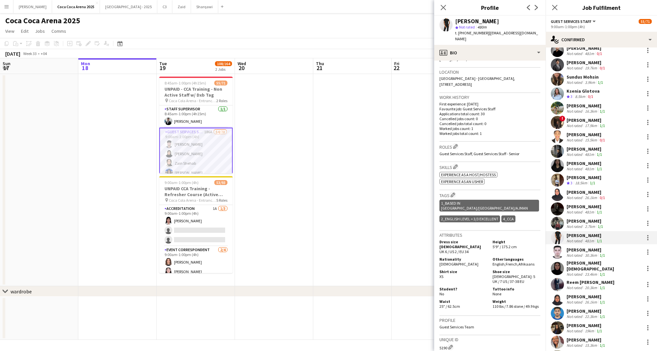
scroll to position [238, 0]
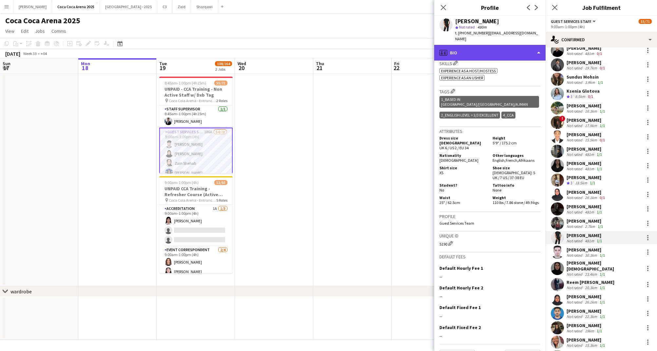
click at [478, 50] on div "profile Bio" at bounding box center [489, 53] width 111 height 16
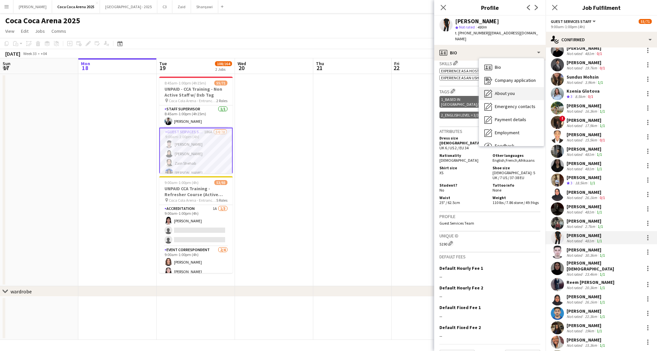
click at [501, 90] on span "About you" at bounding box center [505, 93] width 20 height 6
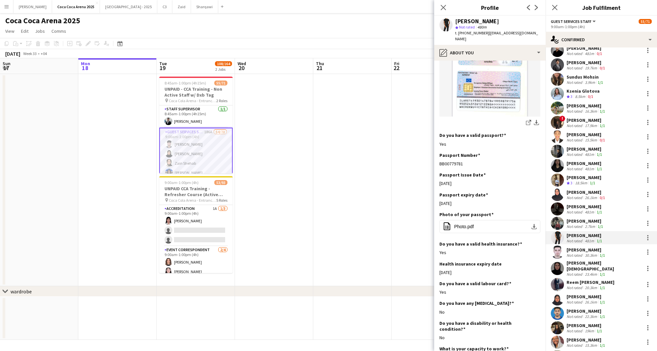
scroll to position [404, 0]
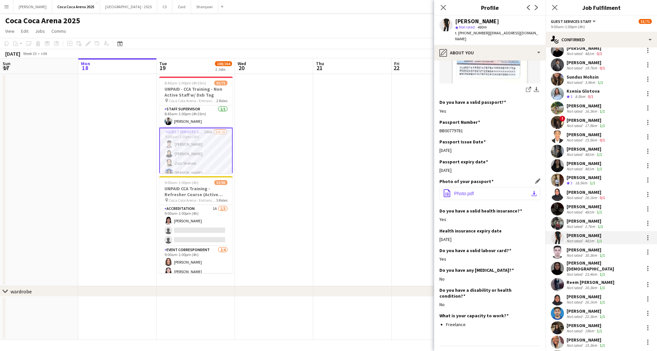
click at [469, 191] on span "Photo.pdf" at bounding box center [464, 193] width 20 height 5
click at [580, 252] on div "[PERSON_NAME]" at bounding box center [587, 250] width 40 height 6
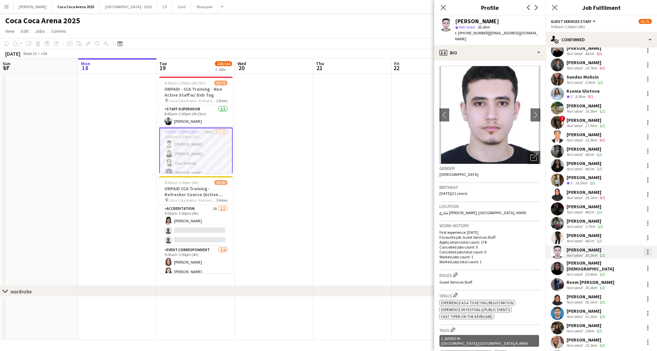
click at [647, 251] on div at bounding box center [648, 252] width 8 height 8
click at [621, 311] on span "Start chat" at bounding box center [617, 311] width 22 height 6
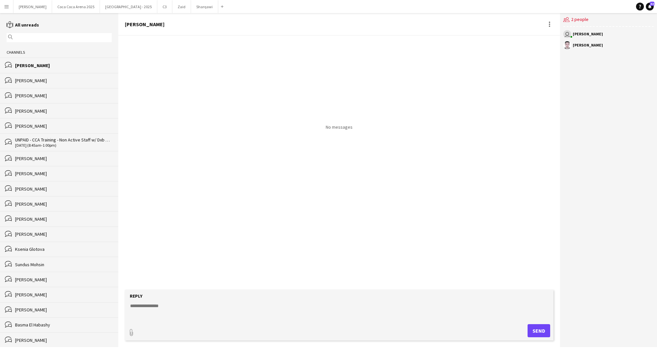
click at [180, 302] on form "Reply paperclip Send" at bounding box center [339, 315] width 429 height 51
click at [155, 307] on textarea at bounding box center [340, 311] width 422 height 17
type textarea "*******"
type input "**********"
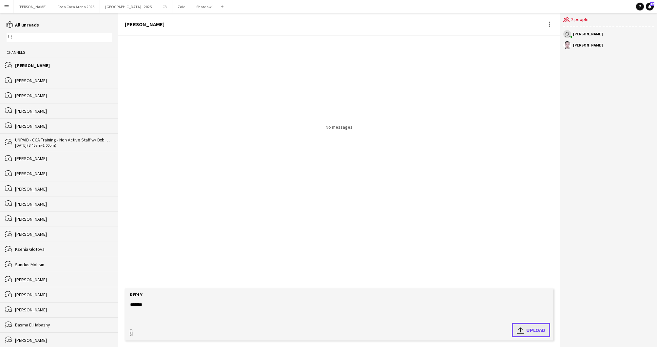
click at [529, 331] on span "Upload Upload" at bounding box center [531, 330] width 29 height 8
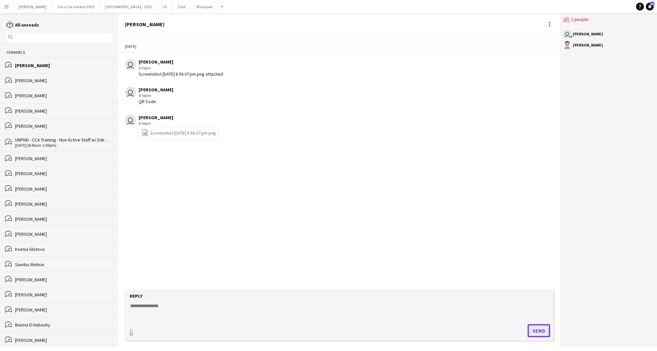
click at [539, 334] on button "Send" at bounding box center [539, 331] width 23 height 13
click at [539, 330] on button "Send" at bounding box center [539, 331] width 23 height 13
click at [62, 5] on button "[GEOGRAPHIC_DATA] 2025 Close" at bounding box center [76, 6] width 48 height 13
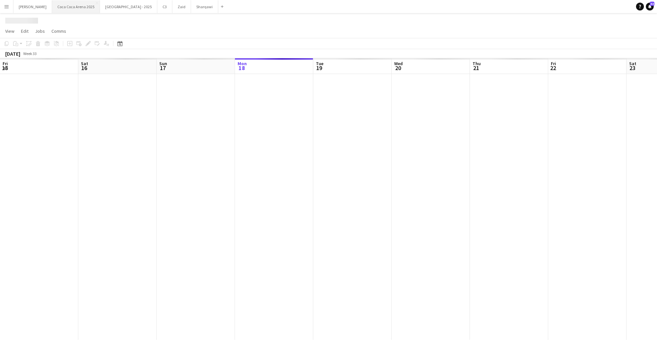
scroll to position [0, 157]
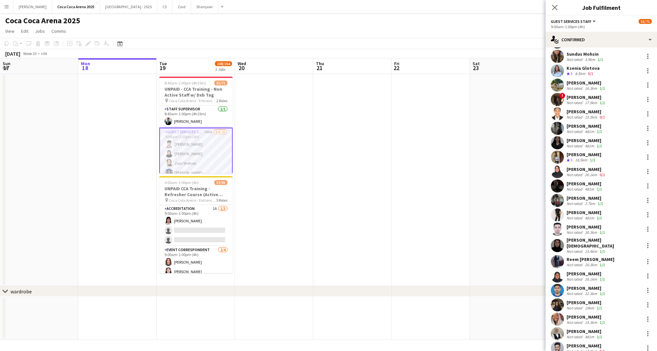
scroll to position [146, 0]
click at [584, 263] on div "20.3km" at bounding box center [591, 265] width 15 height 5
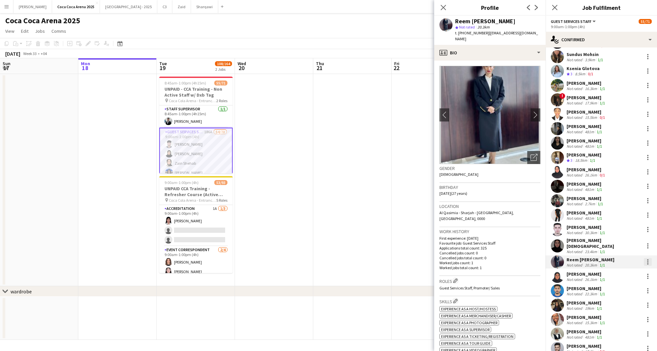
click at [647, 262] on div at bounding box center [647, 262] width 1 height 1
click at [629, 214] on span "Start chat" at bounding box center [626, 215] width 41 height 6
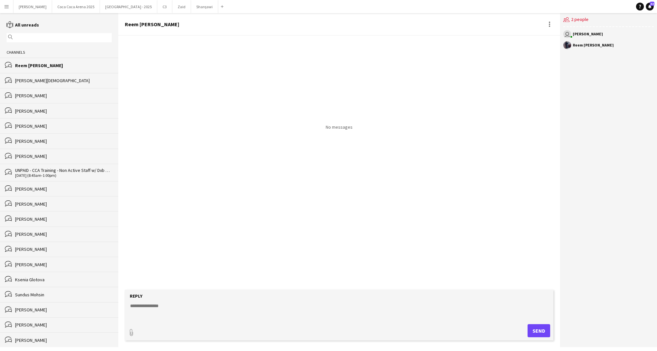
click at [139, 303] on form "Reply paperclip Send" at bounding box center [339, 315] width 429 height 51
click at [136, 306] on textarea at bounding box center [340, 311] width 422 height 17
paste textarea "*******"
type textarea "*******"
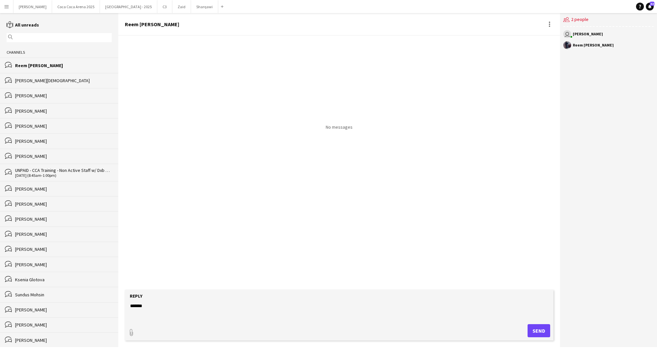
type input "**********"
click at [538, 331] on span "Upload Upload" at bounding box center [531, 330] width 29 height 8
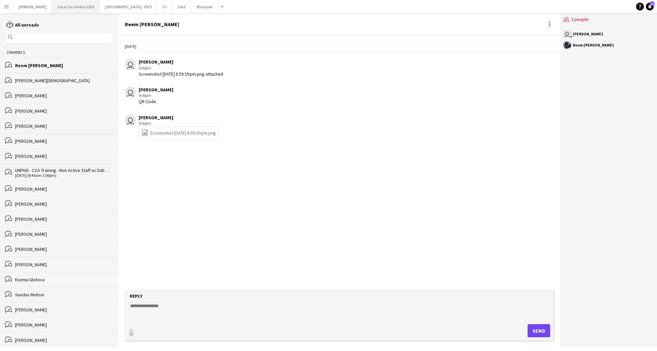
click at [52, 7] on button "[GEOGRAPHIC_DATA] 2025 Close" at bounding box center [76, 6] width 48 height 13
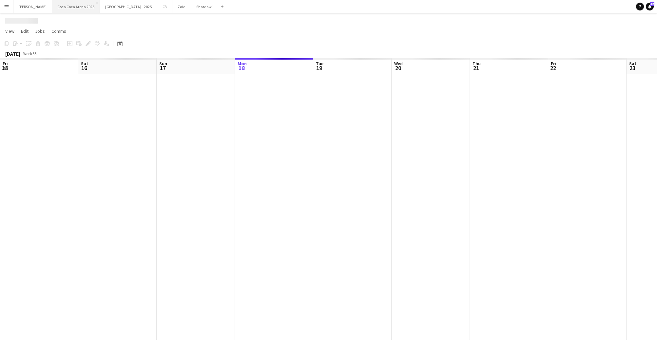
scroll to position [0, 157]
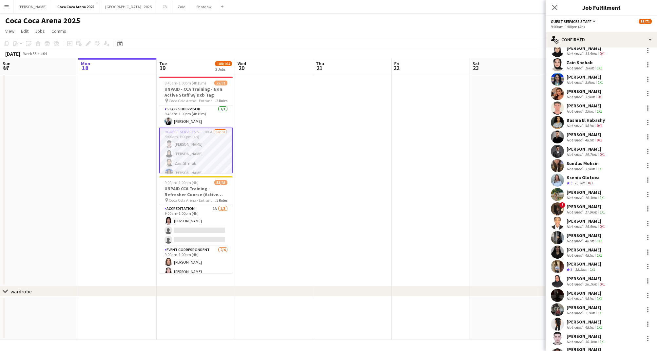
scroll to position [37, 0]
click at [647, 279] on div at bounding box center [648, 281] width 8 height 8
click at [617, 235] on span "Start chat" at bounding box center [617, 237] width 22 height 6
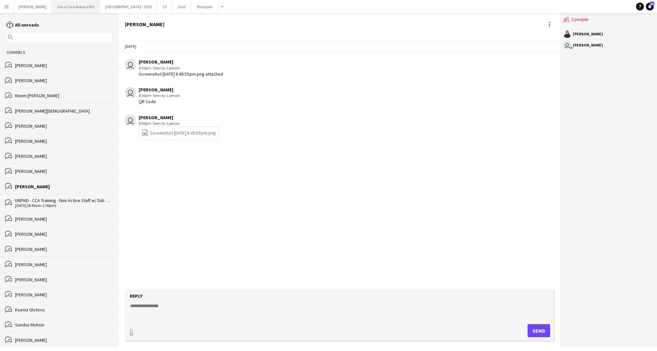
click at [54, 8] on button "[GEOGRAPHIC_DATA] 2025 Close" at bounding box center [76, 6] width 48 height 13
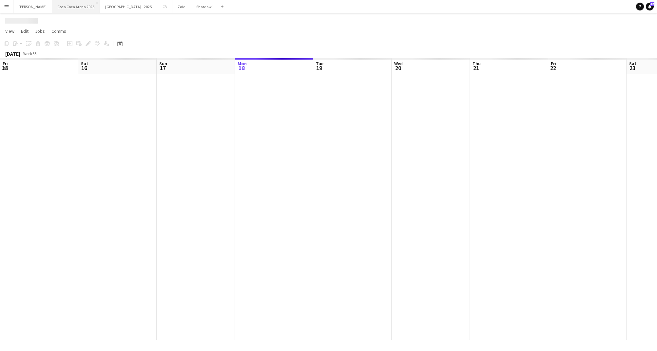
scroll to position [0, 157]
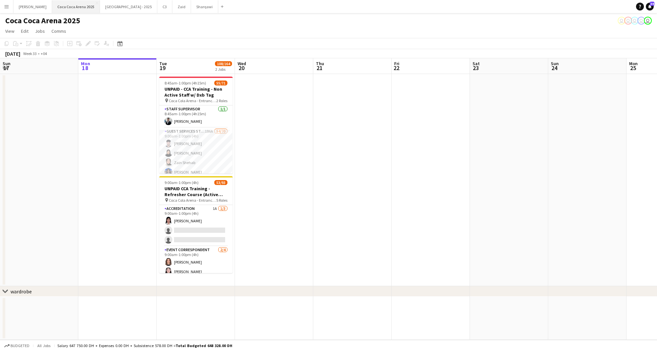
click at [52, 6] on button "[GEOGRAPHIC_DATA] 2025 Close" at bounding box center [76, 6] width 48 height 13
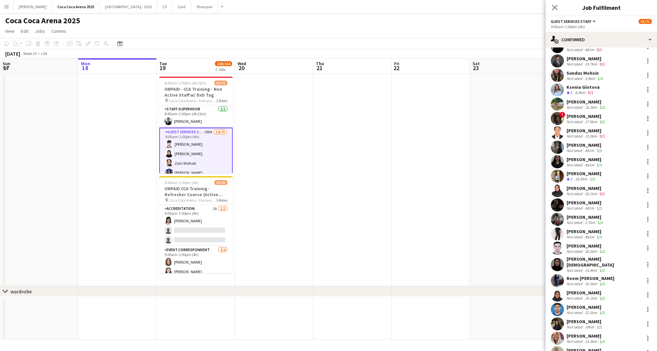
scroll to position [163, 0]
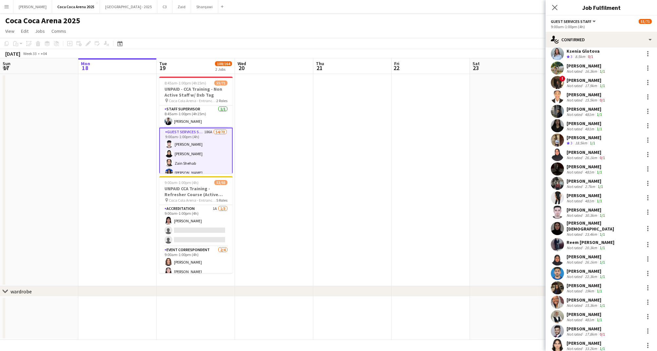
click at [604, 312] on div "Amina Yasser Not rated 481m 1/1" at bounding box center [601, 316] width 111 height 13
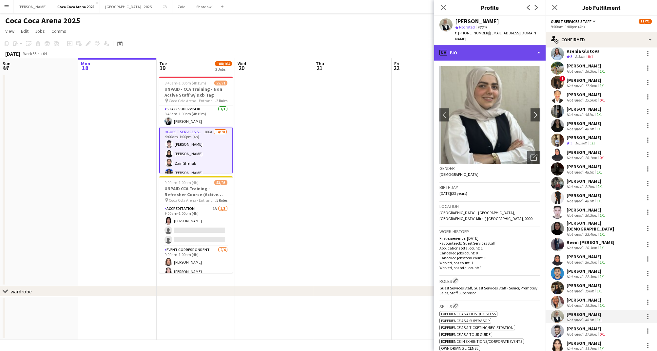
click at [468, 45] on div "profile Bio" at bounding box center [489, 53] width 111 height 16
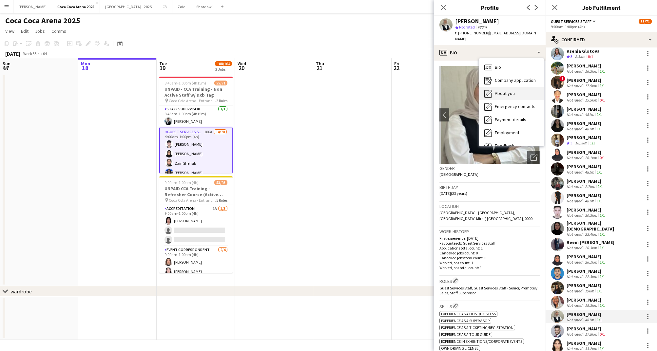
click at [499, 90] on span "About you" at bounding box center [505, 93] width 20 height 6
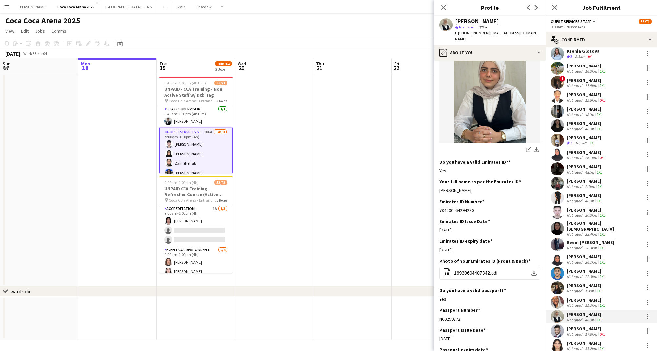
scroll to position [101, 0]
click at [476, 270] on span "16930604407342.pdf" at bounding box center [475, 272] width 43 height 5
drag, startPoint x: 469, startPoint y: 183, endPoint x: 440, endPoint y: 185, distance: 28.6
click at [440, 187] on div "[PERSON_NAME]" at bounding box center [490, 190] width 101 height 6
copy div "[PERSON_NAME]"
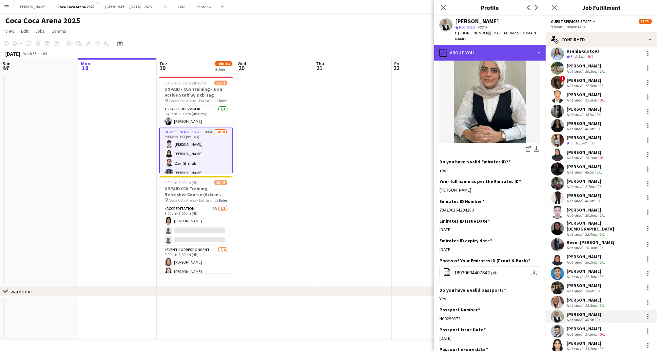
click at [476, 48] on div "pencil4 About you" at bounding box center [489, 53] width 111 height 16
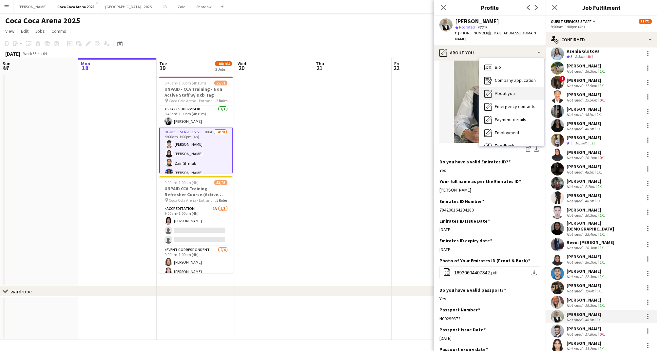
click at [496, 90] on span "About you" at bounding box center [505, 93] width 20 height 6
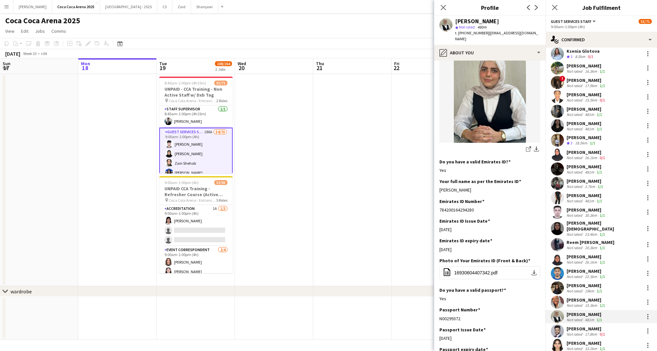
scroll to position [0, 0]
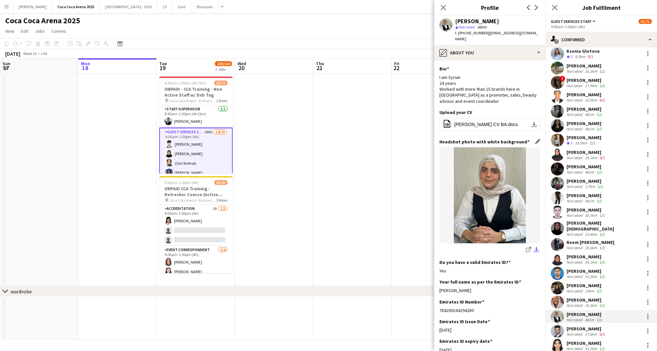
click at [537, 247] on app-icon "download-bottom" at bounding box center [536, 250] width 5 height 6
drag, startPoint x: 475, startPoint y: 305, endPoint x: 441, endPoint y: 306, distance: 34.4
click at [441, 308] on div "784200164294280" at bounding box center [490, 311] width 101 height 6
copy div "784200164294280"
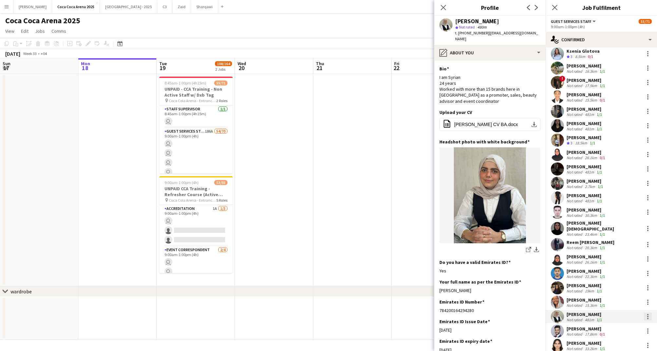
click at [647, 316] on div at bounding box center [647, 316] width 1 height 1
drag, startPoint x: 613, startPoint y: 239, endPoint x: 621, endPoint y: 278, distance: 39.2
click at [621, 278] on div "Edit fee Switch crew Send notification Start chat Remove Set as supervisor" at bounding box center [626, 261] width 51 height 94
click at [645, 313] on div at bounding box center [648, 317] width 8 height 8
click at [617, 268] on span "Start chat" at bounding box center [617, 269] width 22 height 6
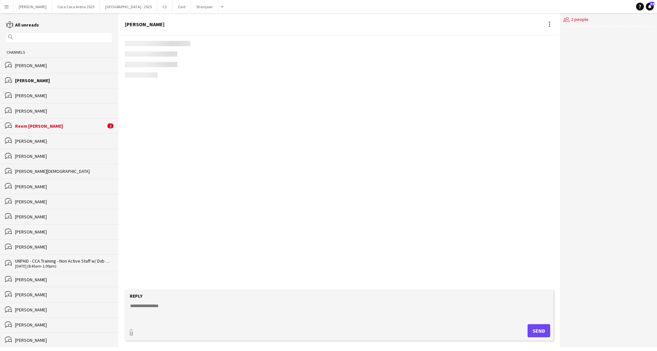
click at [146, 308] on textarea at bounding box center [340, 311] width 422 height 17
type textarea "*"
type textarea "*******"
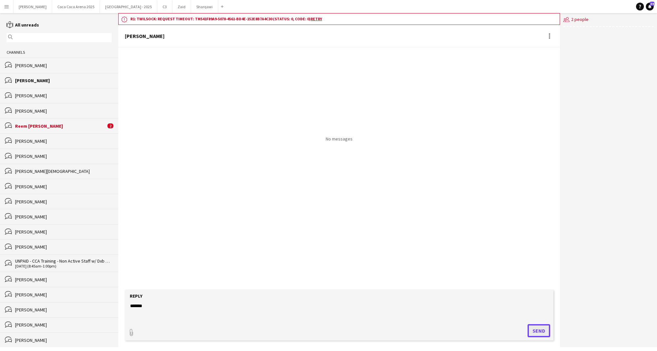
click at [532, 331] on button "Send" at bounding box center [539, 331] width 23 height 13
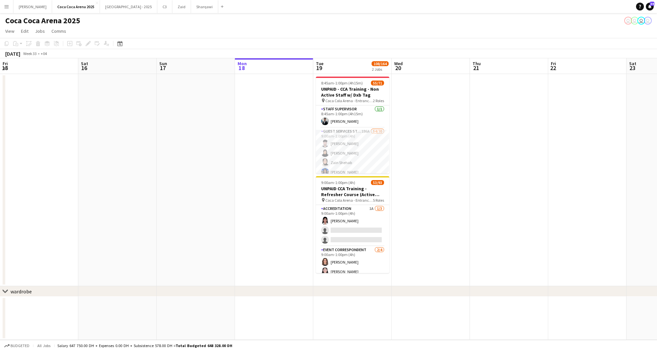
scroll to position [0, 157]
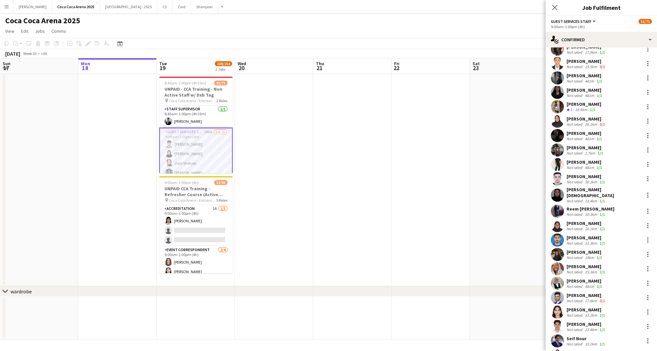
scroll to position [201, 0]
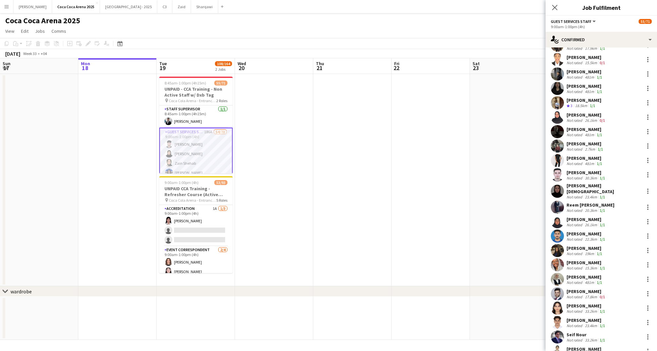
click at [579, 280] on div "Not rated" at bounding box center [575, 282] width 17 height 5
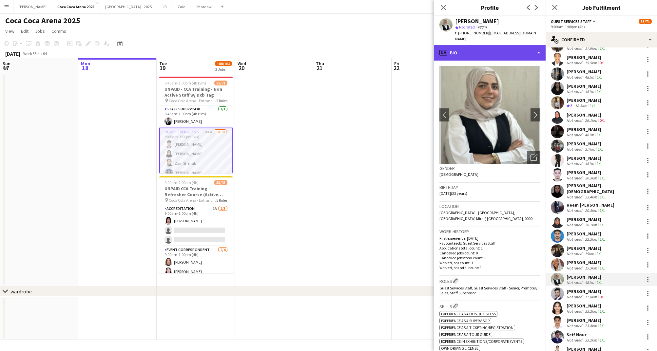
click at [461, 48] on div "profile Bio" at bounding box center [489, 53] width 111 height 16
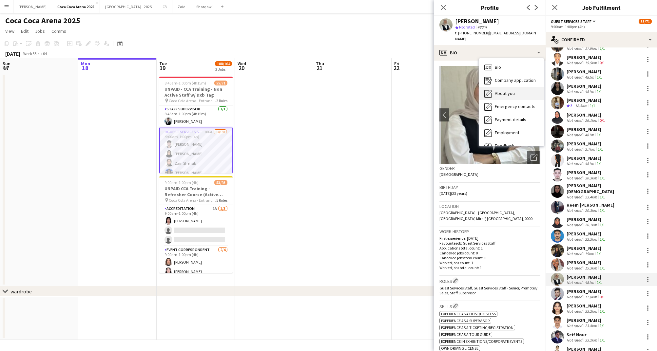
click at [491, 90] on icon at bounding box center [488, 94] width 8 height 8
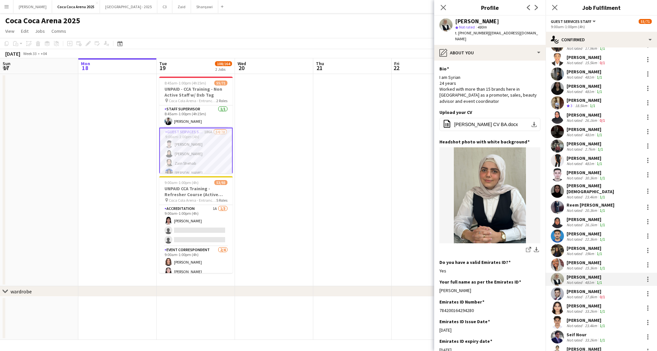
click at [590, 295] on div "17.8km" at bounding box center [591, 297] width 15 height 5
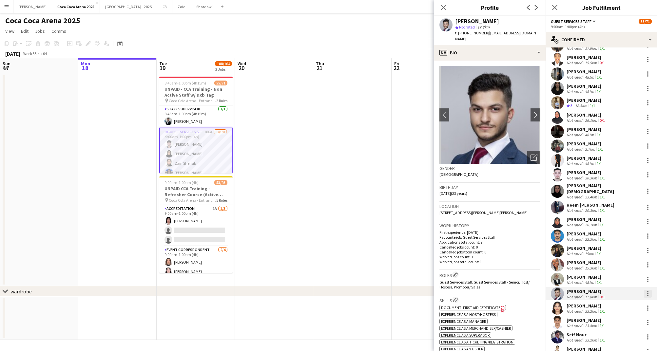
click at [647, 290] on div at bounding box center [648, 294] width 8 height 8
click at [617, 245] on span "Start chat" at bounding box center [617, 247] width 22 height 6
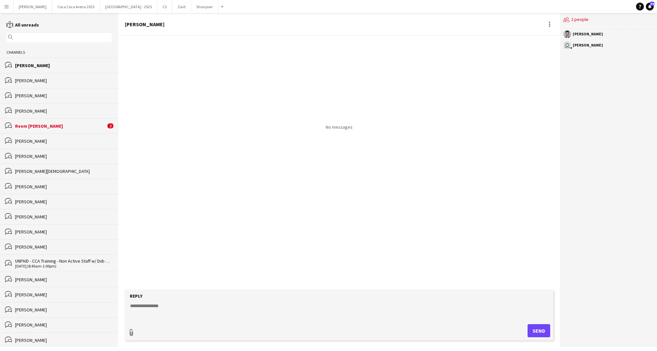
click at [132, 328] on div "paperclip" at bounding box center [131, 331] width 7 height 13
type input "**********"
click at [151, 304] on textarea at bounding box center [340, 310] width 422 height 17
type textarea "*******"
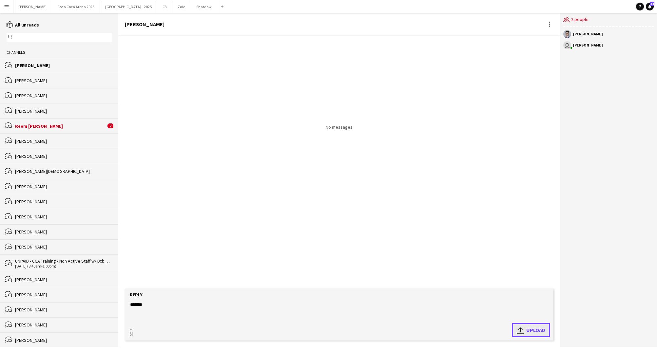
click at [527, 329] on span "Upload Upload" at bounding box center [531, 330] width 29 height 8
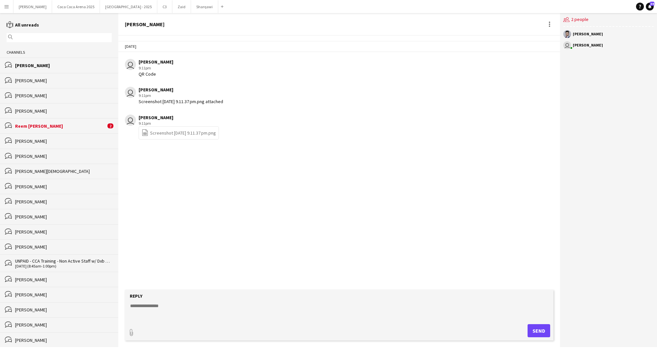
click at [58, 122] on div "bubbles Reem Zenobia Zafar 2" at bounding box center [59, 125] width 118 height 15
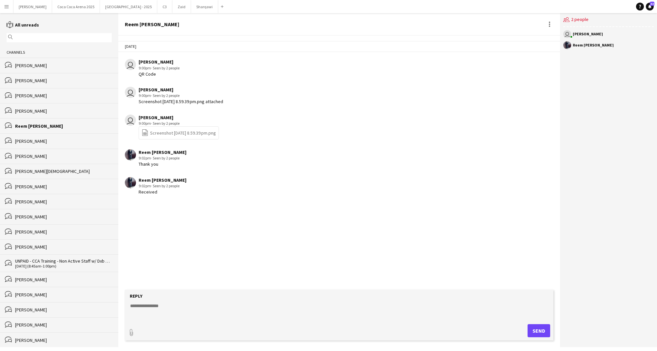
click at [44, 64] on div "[PERSON_NAME]" at bounding box center [63, 66] width 97 height 6
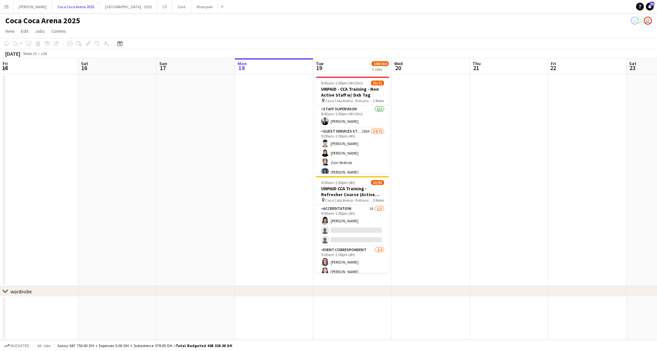
scroll to position [0, 157]
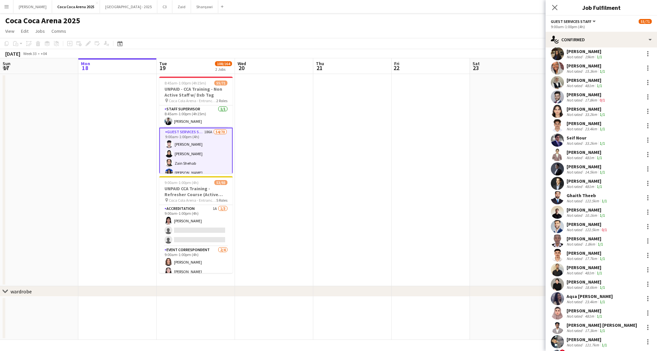
scroll to position [397, 0]
click at [646, 123] on div at bounding box center [648, 126] width 8 height 8
click at [622, 179] on span "Start chat" at bounding box center [617, 182] width 22 height 6
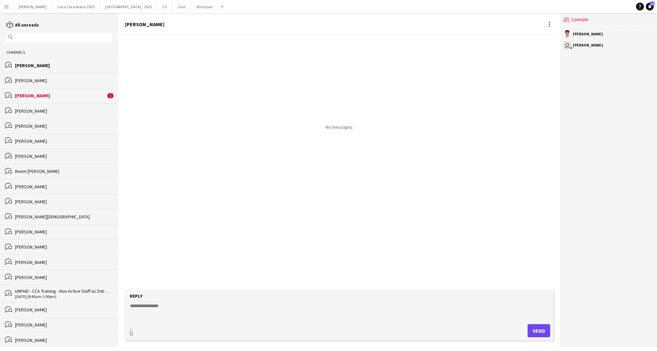
click at [80, 93] on div "[PERSON_NAME]" at bounding box center [60, 96] width 91 height 6
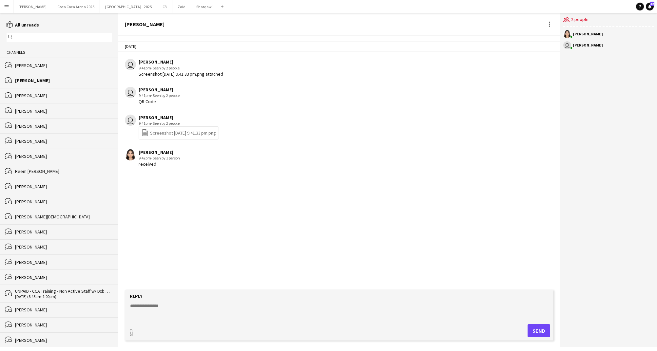
click at [50, 65] on div "[PERSON_NAME]" at bounding box center [63, 66] width 97 height 6
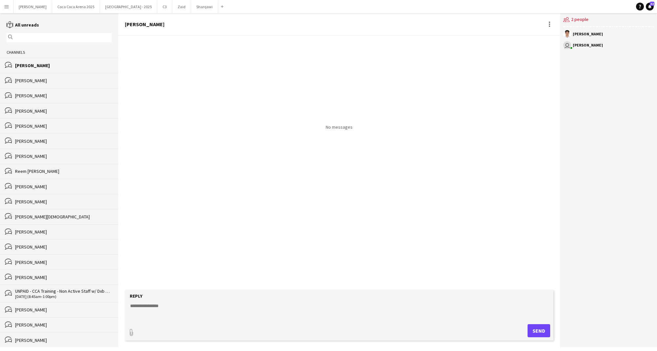
click at [153, 307] on textarea at bounding box center [340, 311] width 422 height 17
type textarea "*******"
type input "**********"
click at [536, 328] on span "Upload Upload" at bounding box center [531, 330] width 29 height 8
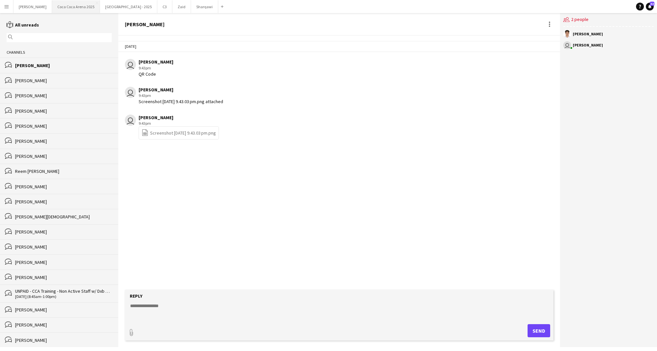
click at [53, 7] on button "[GEOGRAPHIC_DATA] 2025 Close" at bounding box center [76, 6] width 48 height 13
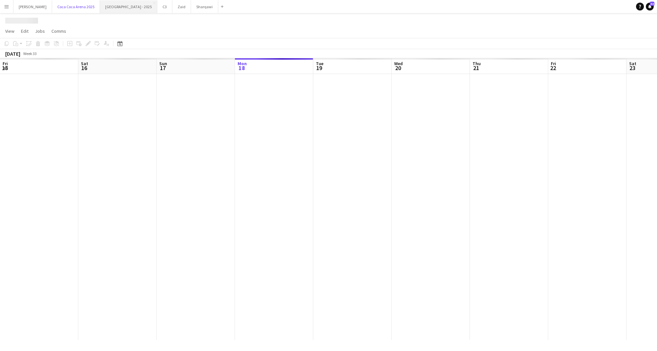
scroll to position [0, 157]
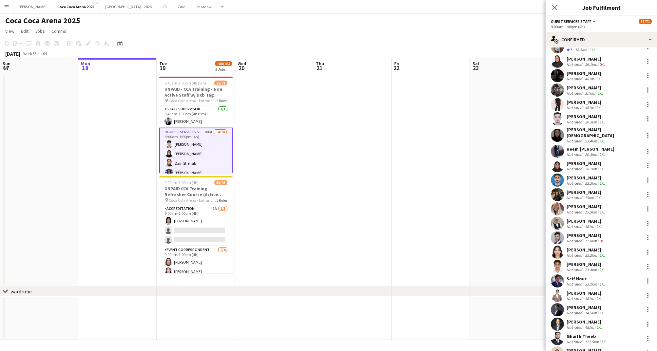
scroll to position [260, 0]
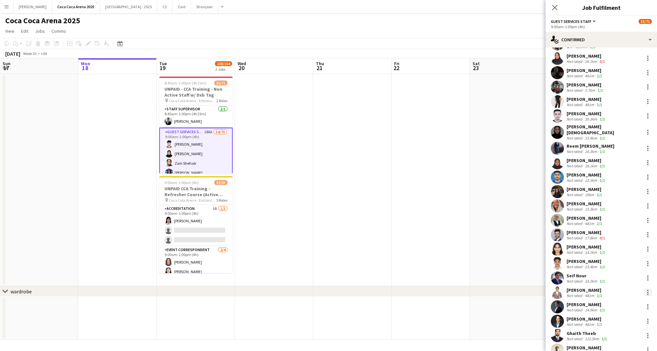
click at [647, 289] on div at bounding box center [648, 293] width 8 height 8
click at [624, 247] on span "Start chat" at bounding box center [617, 245] width 22 height 6
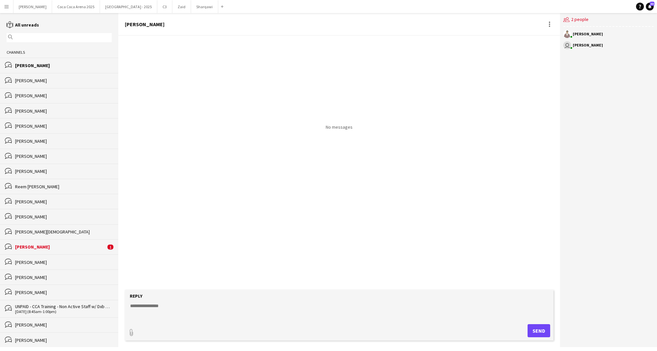
click at [166, 304] on textarea at bounding box center [340, 311] width 422 height 17
type textarea "*"
type textarea "*******"
type input "**********"
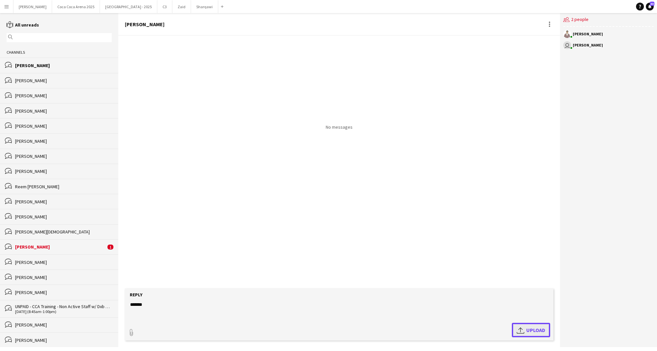
click at [525, 328] on app-icon "Upload" at bounding box center [522, 330] width 10 height 8
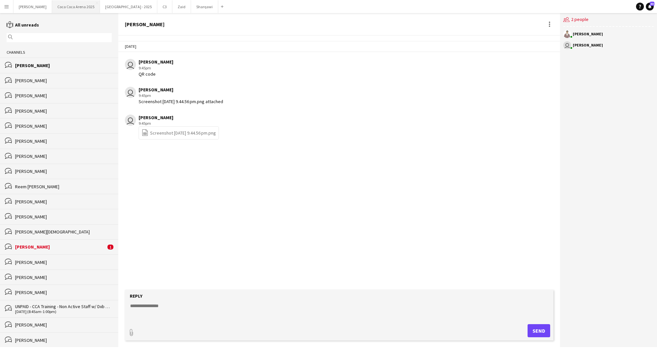
click at [65, 5] on button "[GEOGRAPHIC_DATA] 2025 Close" at bounding box center [76, 6] width 48 height 13
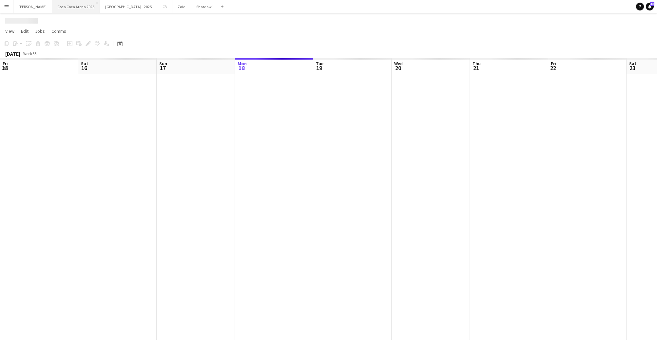
scroll to position [0, 157]
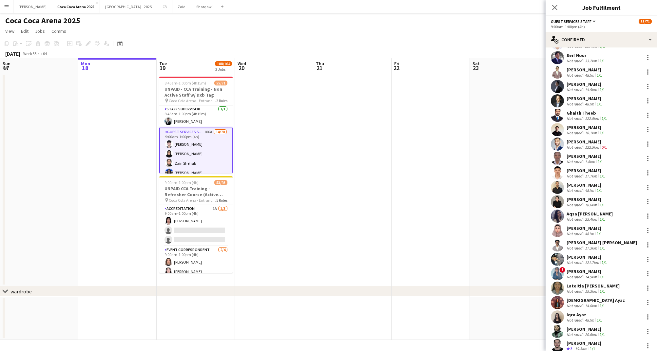
scroll to position [480, 0]
click at [646, 98] on div at bounding box center [648, 102] width 8 height 8
click at [619, 154] on span "Start chat" at bounding box center [617, 157] width 22 height 6
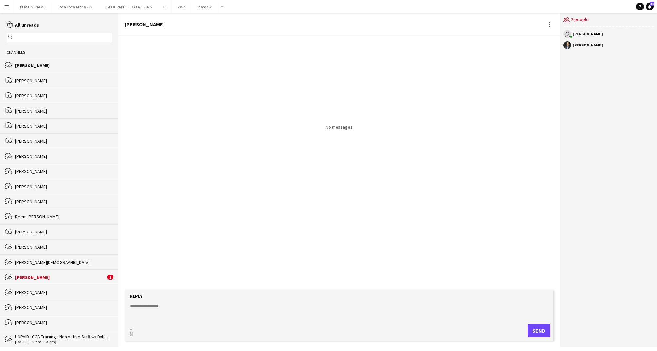
click at [134, 303] on textarea at bounding box center [340, 311] width 422 height 17
type textarea "*"
type textarea "*******"
type input "**********"
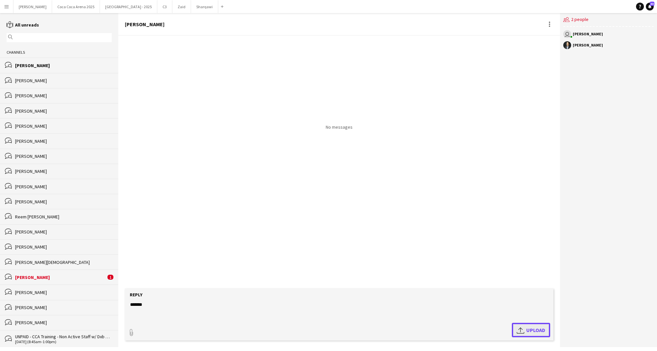
click at [521, 329] on app-icon "Upload" at bounding box center [522, 330] width 10 height 8
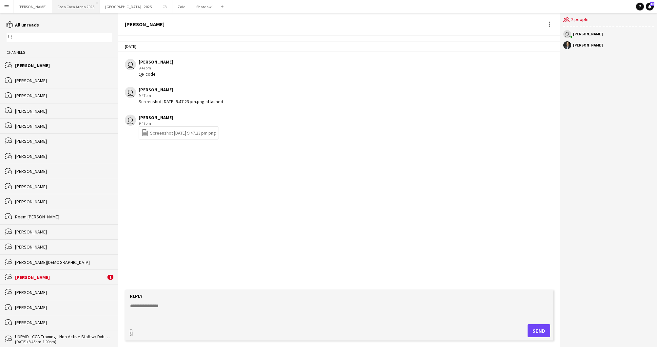
click at [52, 7] on button "[GEOGRAPHIC_DATA] 2025 Close" at bounding box center [76, 6] width 48 height 13
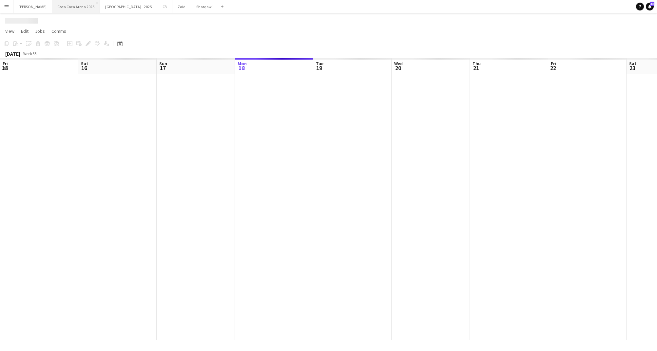
scroll to position [0, 157]
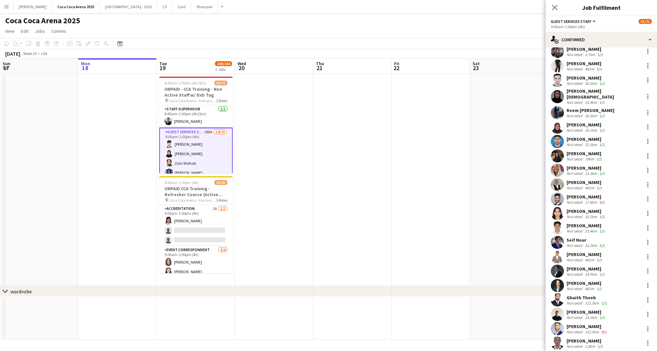
scroll to position [301, 0]
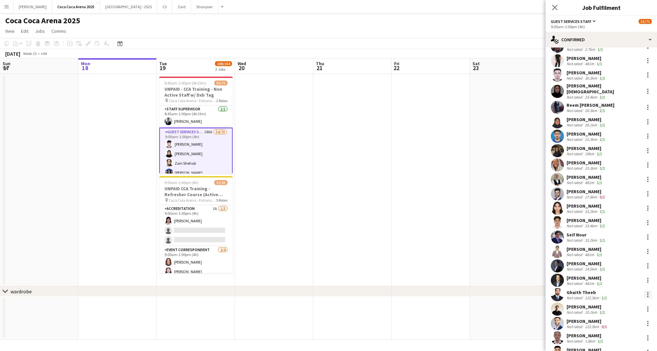
click at [648, 292] on div at bounding box center [647, 292] width 1 height 1
click at [619, 248] on span "Start chat" at bounding box center [617, 248] width 22 height 6
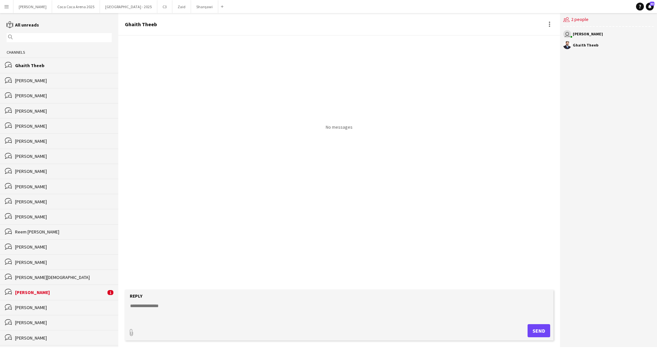
click at [183, 306] on textarea at bounding box center [340, 311] width 422 height 17
type textarea "*"
type textarea "*******"
type input "**********"
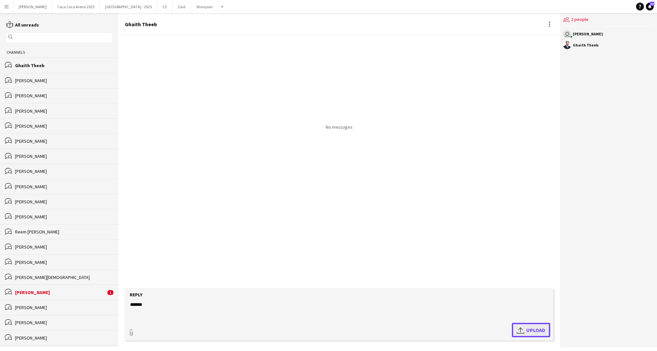
click at [541, 333] on span "Upload Upload" at bounding box center [531, 330] width 29 height 8
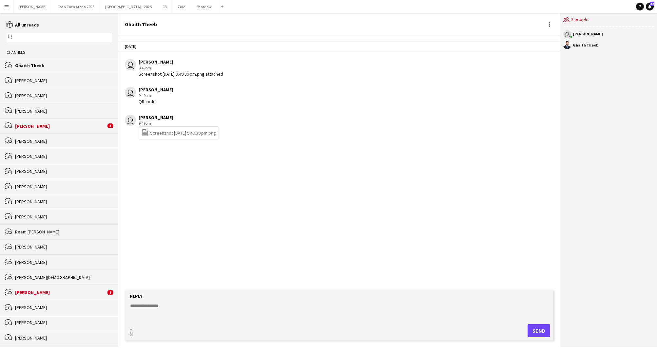
click at [71, 126] on div "[PERSON_NAME]" at bounding box center [60, 126] width 91 height 6
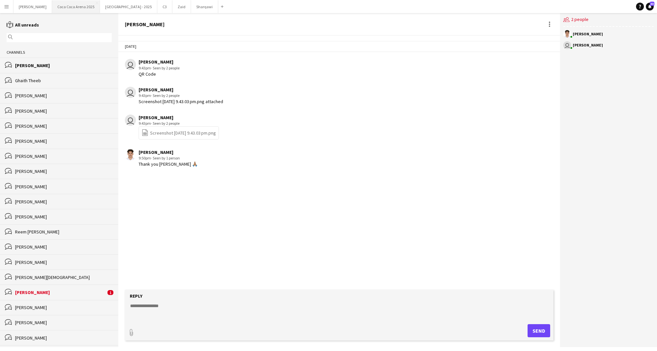
click at [64, 8] on button "[GEOGRAPHIC_DATA] 2025 Close" at bounding box center [76, 6] width 48 height 13
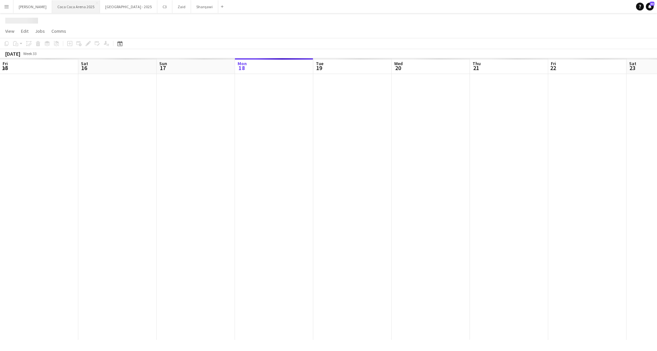
scroll to position [0, 157]
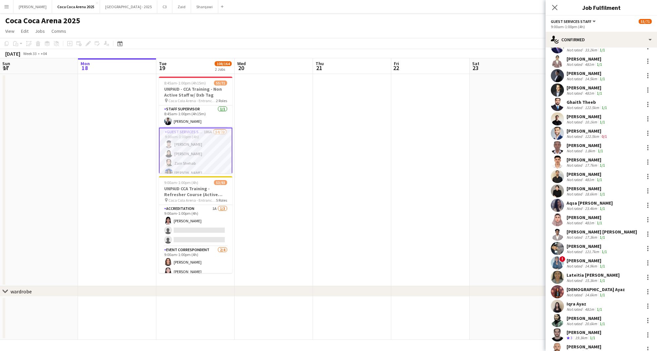
scroll to position [454, 0]
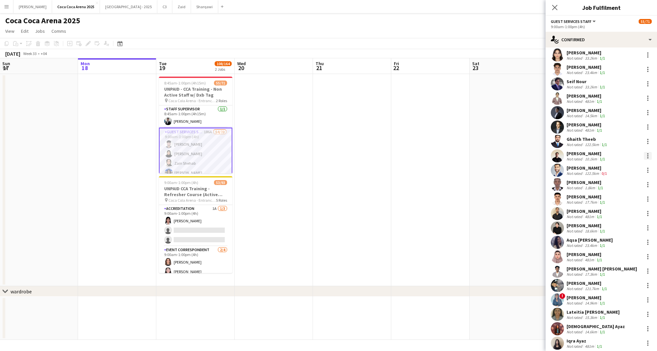
click at [649, 152] on div at bounding box center [648, 156] width 8 height 8
click at [621, 224] on span "Remove" at bounding box center [616, 227] width 20 height 6
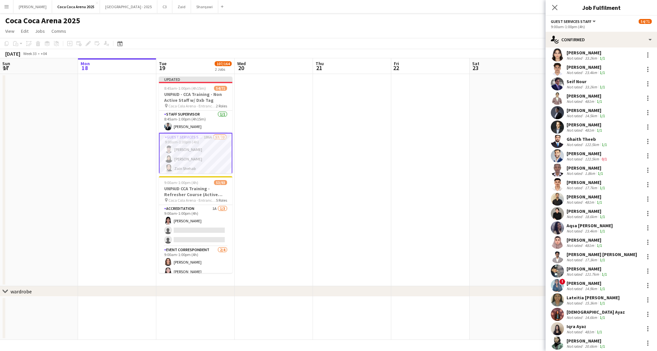
click at [519, 196] on app-date-cell at bounding box center [509, 180] width 78 height 212
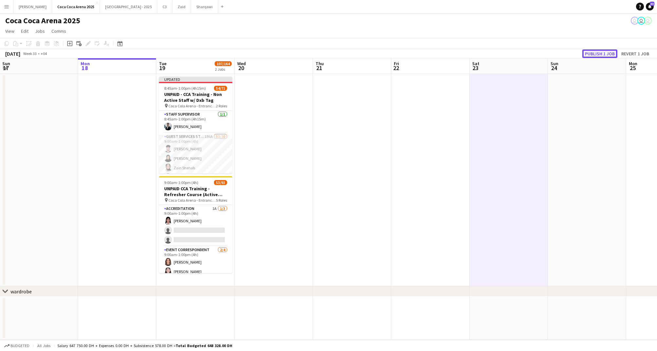
click at [605, 53] on button "Publish 1 job" at bounding box center [599, 53] width 35 height 9
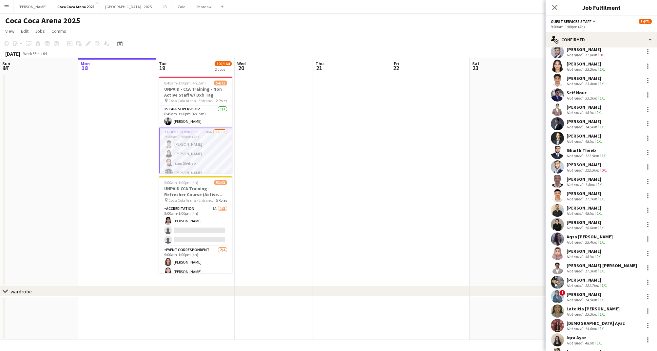
scroll to position [441, 0]
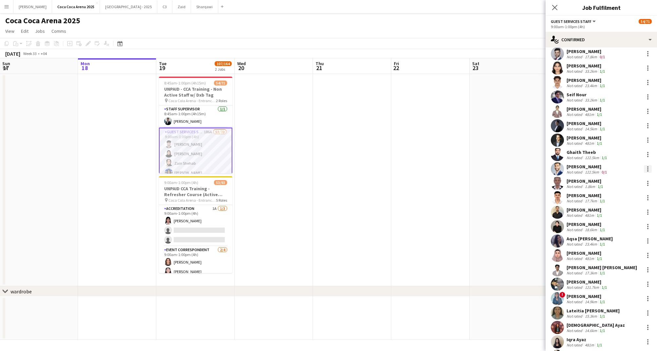
click at [649, 165] on div at bounding box center [648, 169] width 8 height 8
click at [624, 224] on span "Start chat" at bounding box center [617, 225] width 22 height 6
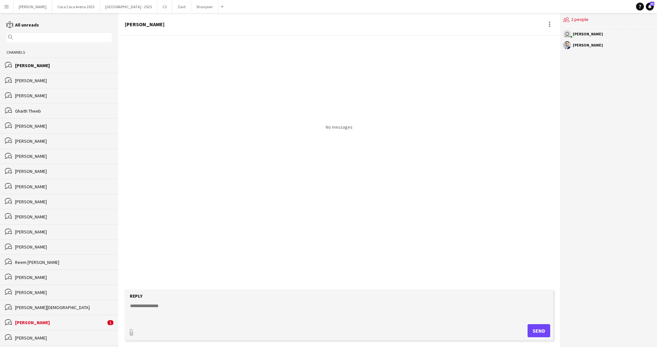
click at [144, 306] on textarea at bounding box center [340, 311] width 422 height 17
type textarea "*******"
type input "**********"
click at [524, 327] on app-icon "Upload" at bounding box center [522, 330] width 10 height 8
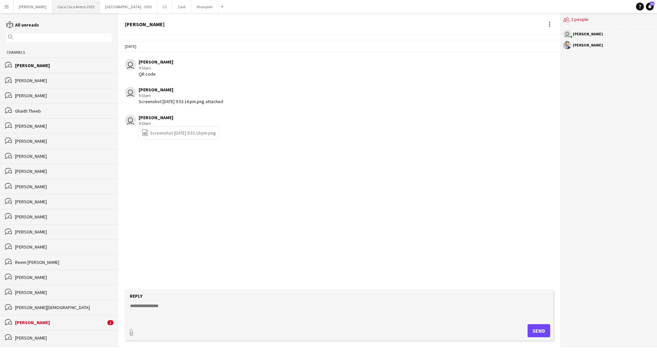
click at [71, 8] on button "[GEOGRAPHIC_DATA] 2025 Close" at bounding box center [76, 6] width 48 height 13
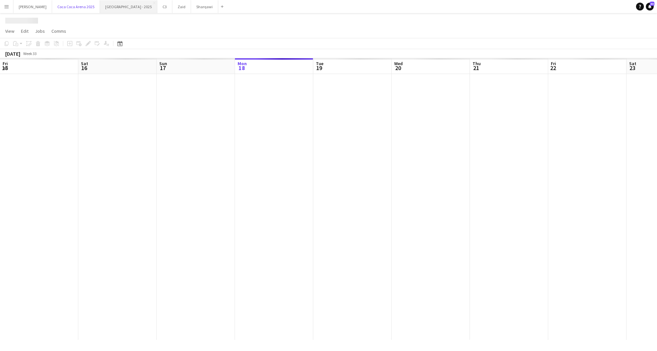
scroll to position [0, 157]
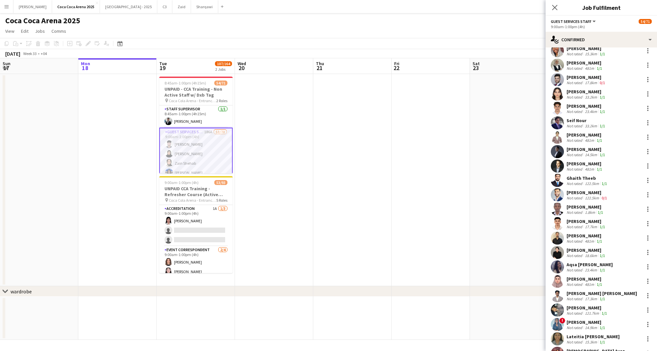
scroll to position [416, 0]
click at [648, 208] on div at bounding box center [647, 208] width 1 height 1
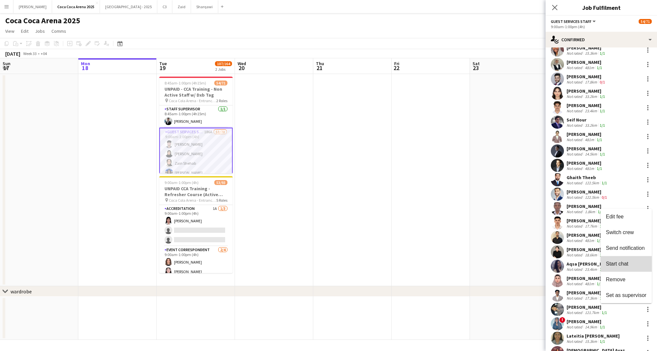
click at [617, 266] on span "Start chat" at bounding box center [617, 264] width 22 height 6
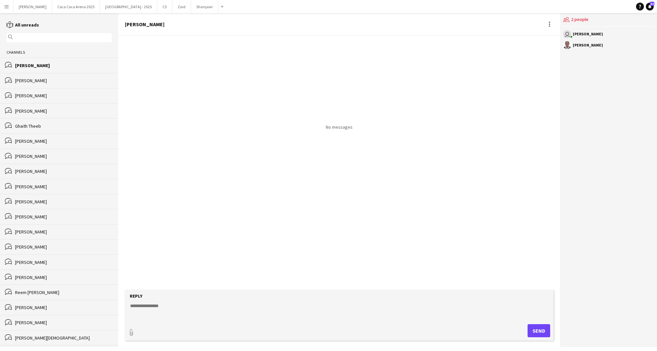
click at [147, 308] on textarea at bounding box center [340, 311] width 422 height 17
type textarea "*******"
type input "**********"
click at [520, 329] on app-icon "Upload" at bounding box center [522, 330] width 10 height 8
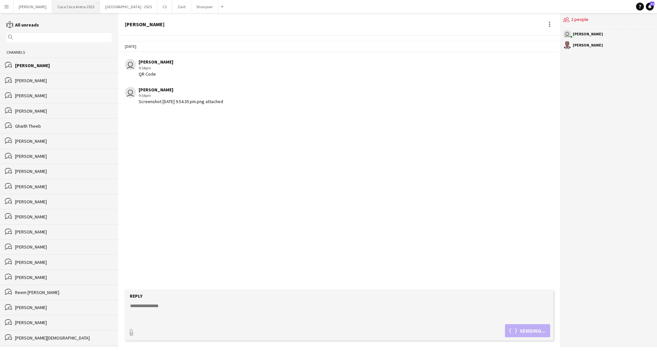
click at [59, 9] on button "[GEOGRAPHIC_DATA] 2025 Close" at bounding box center [76, 6] width 48 height 13
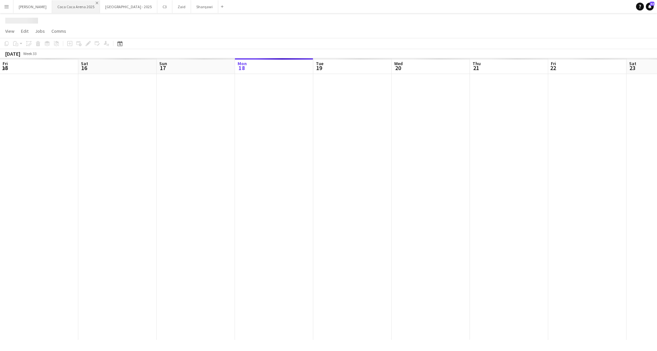
scroll to position [0, 157]
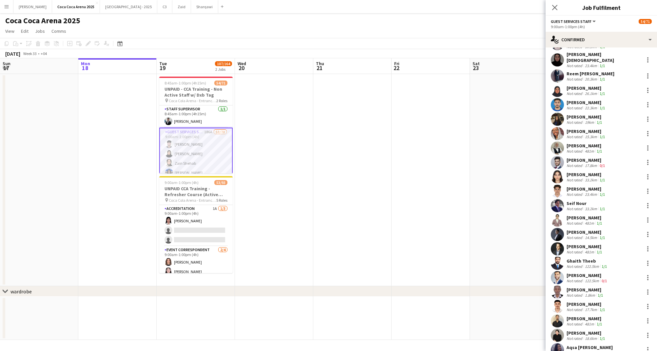
scroll to position [333, 0]
click at [592, 301] on div "[PERSON_NAME]" at bounding box center [587, 304] width 40 height 6
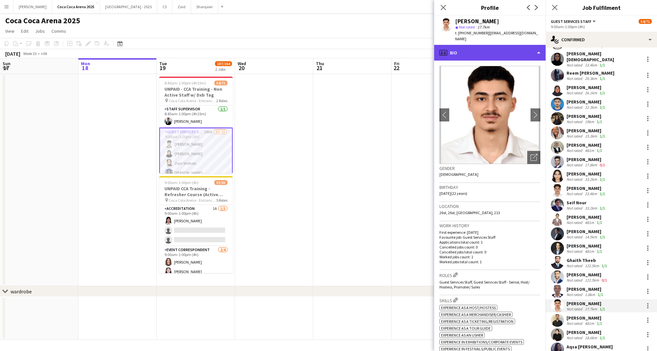
click at [517, 45] on div "profile Bio" at bounding box center [489, 53] width 111 height 16
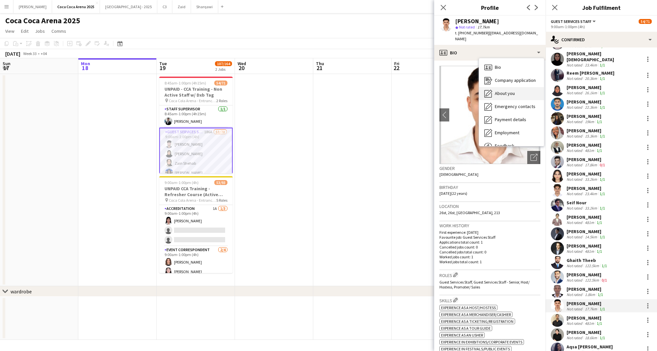
click at [508, 90] on span "About you" at bounding box center [505, 93] width 20 height 6
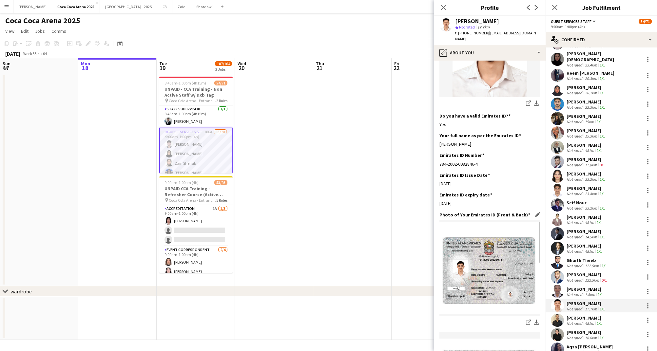
scroll to position [175, 0]
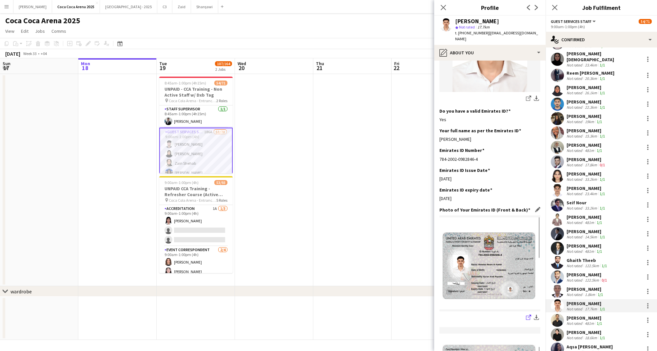
click at [529, 315] on icon "share-external-link-1" at bounding box center [528, 317] width 5 height 5
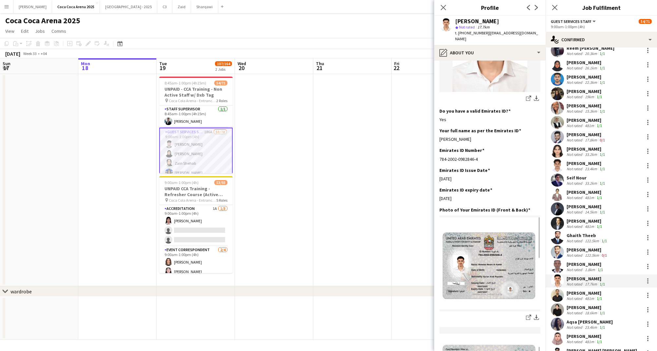
scroll to position [361, 0]
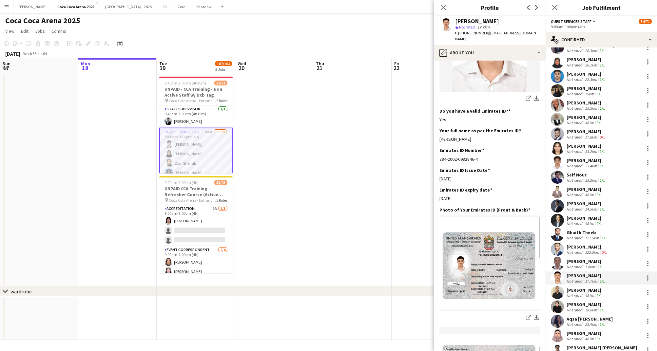
click at [586, 288] on div "[PERSON_NAME]" at bounding box center [585, 290] width 37 height 6
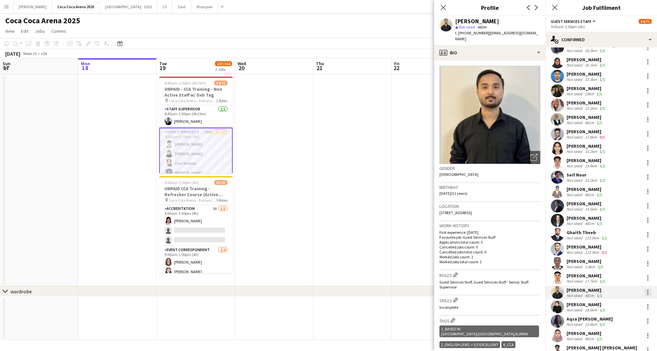
click at [649, 289] on div at bounding box center [648, 293] width 8 height 8
click at [623, 243] on span "Start chat" at bounding box center [617, 245] width 22 height 6
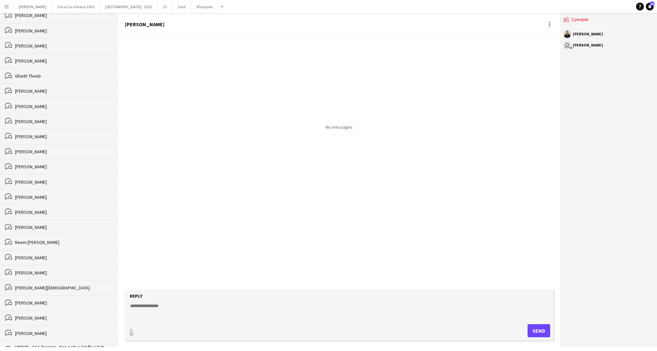
scroll to position [88, 0]
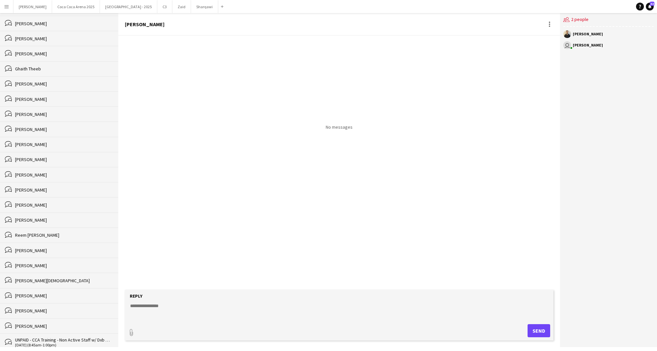
click at [36, 186] on div "bubbles Abdullah haris Abdullah" at bounding box center [59, 189] width 118 height 15
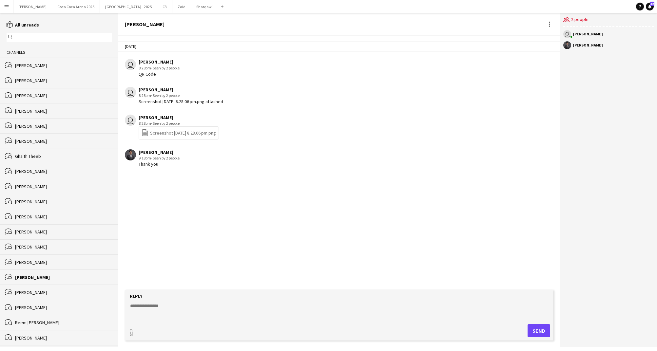
click at [47, 64] on div "[PERSON_NAME]" at bounding box center [63, 66] width 97 height 6
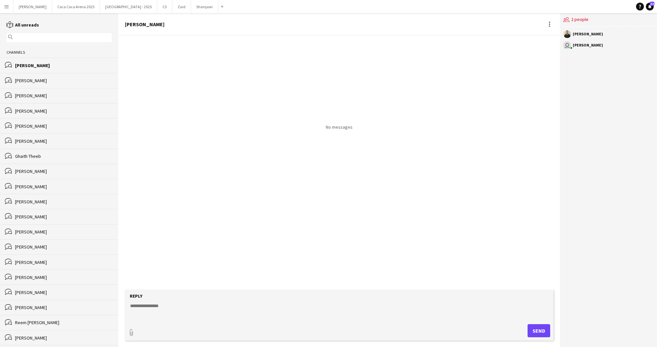
click at [177, 304] on textarea at bounding box center [340, 311] width 422 height 17
paste textarea "**********"
type textarea "**********"
type input "**********"
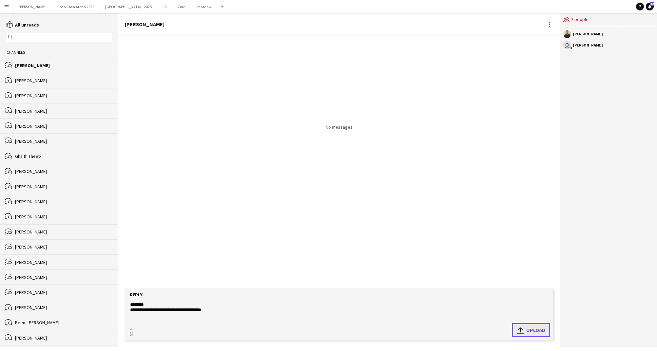
click at [542, 333] on span "Upload Upload" at bounding box center [531, 330] width 29 height 8
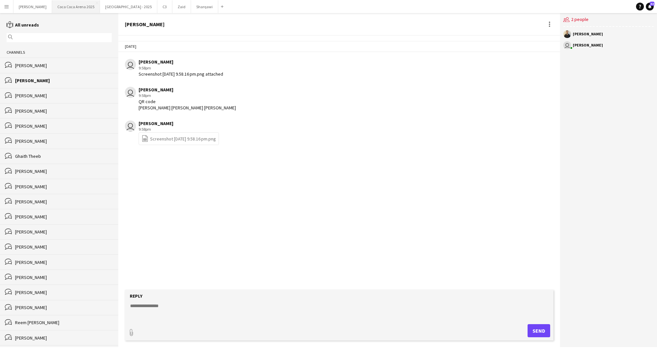
click at [67, 4] on button "[GEOGRAPHIC_DATA] 2025 Close" at bounding box center [76, 6] width 48 height 13
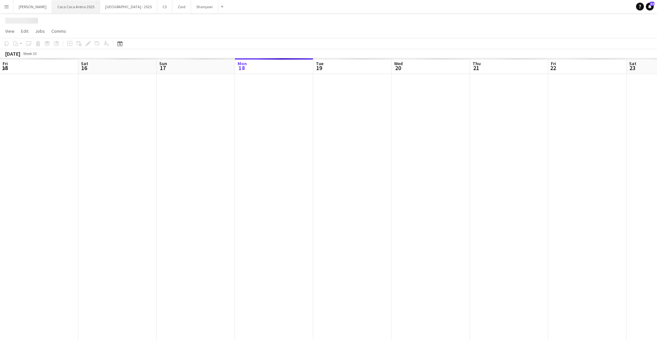
scroll to position [0, 157]
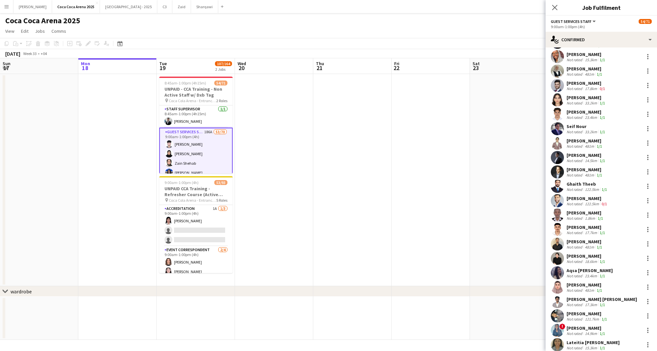
scroll to position [416, 0]
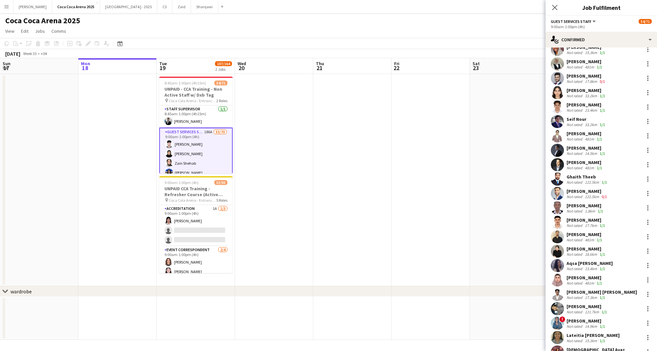
click at [582, 289] on div "[PERSON_NAME] [PERSON_NAME]" at bounding box center [602, 292] width 70 height 6
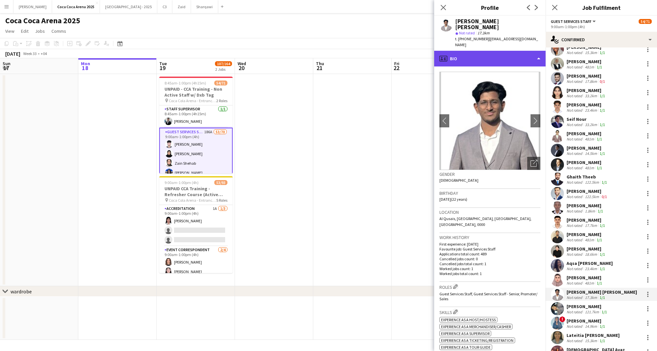
click at [479, 51] on div "profile Bio" at bounding box center [489, 59] width 111 height 16
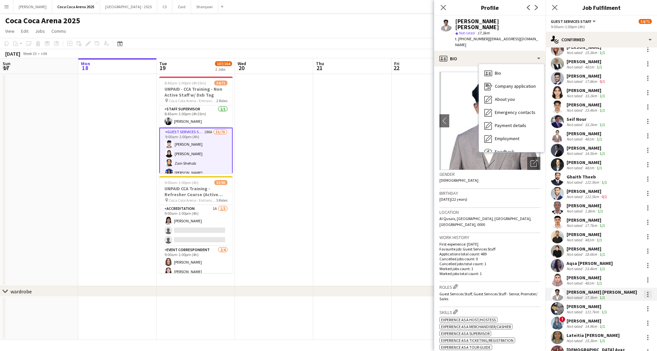
click at [647, 291] on div at bounding box center [648, 295] width 8 height 8
click at [624, 247] on span "Start chat" at bounding box center [617, 247] width 22 height 6
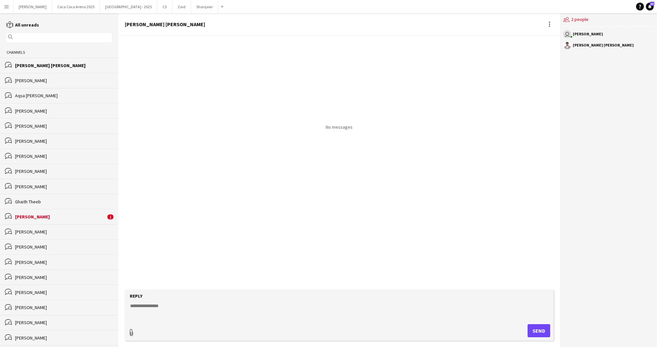
type input "**********"
click at [167, 305] on textarea at bounding box center [340, 310] width 422 height 17
click at [169, 309] on textarea at bounding box center [340, 310] width 422 height 17
type textarea "*******"
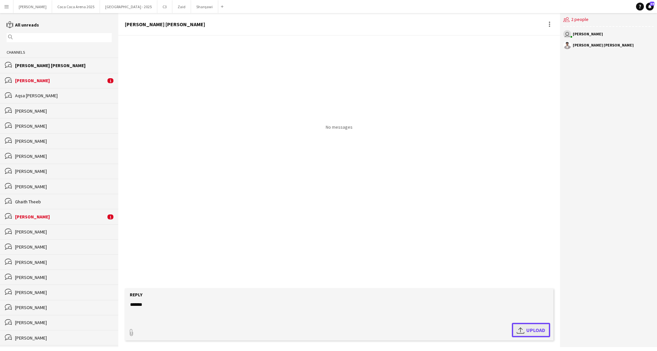
click at [522, 332] on app-icon "Upload" at bounding box center [522, 330] width 10 height 8
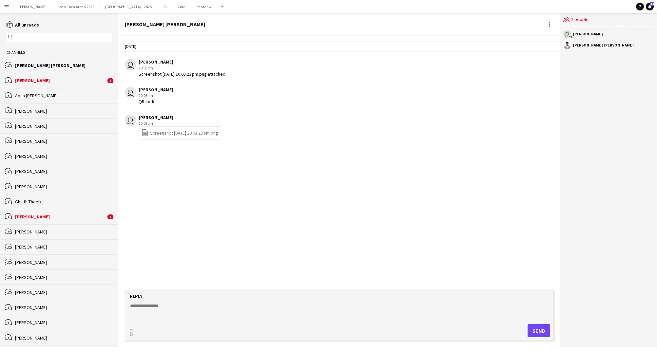
click at [71, 82] on div "[PERSON_NAME]" at bounding box center [60, 81] width 91 height 6
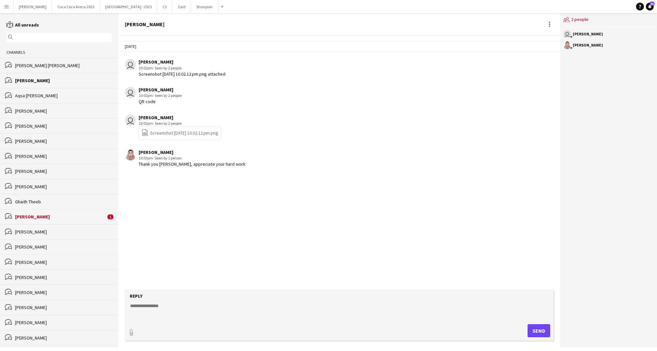
click at [70, 127] on div "[PERSON_NAME]" at bounding box center [63, 126] width 97 height 6
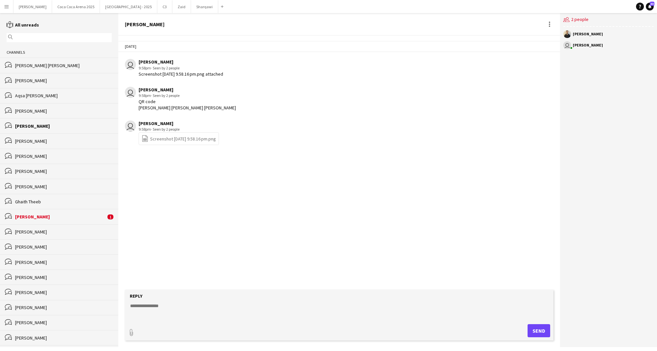
click at [55, 63] on div "[PERSON_NAME] [PERSON_NAME]" at bounding box center [63, 66] width 97 height 6
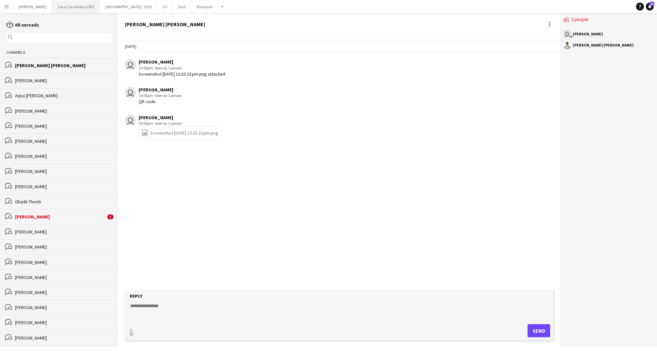
click at [69, 4] on button "[GEOGRAPHIC_DATA] 2025 Close" at bounding box center [76, 6] width 48 height 13
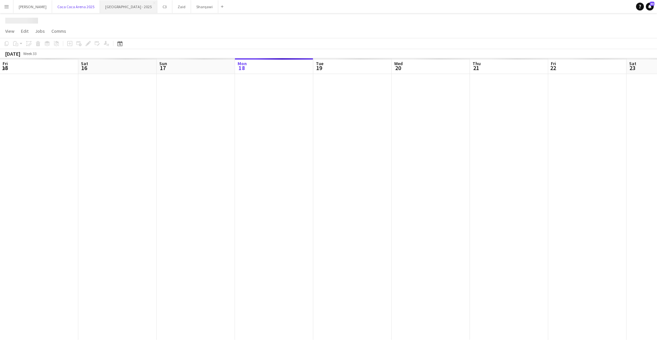
scroll to position [0, 157]
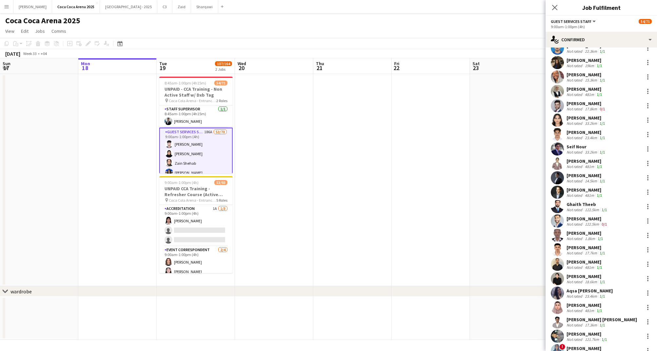
scroll to position [389, 0]
click at [577, 331] on div "[PERSON_NAME]" at bounding box center [588, 334] width 42 height 6
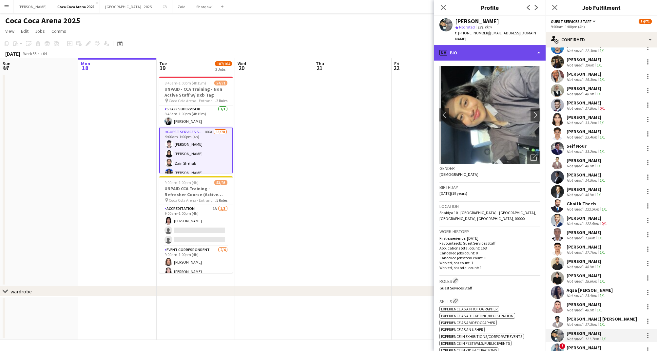
click at [463, 48] on div "profile Bio" at bounding box center [489, 53] width 111 height 16
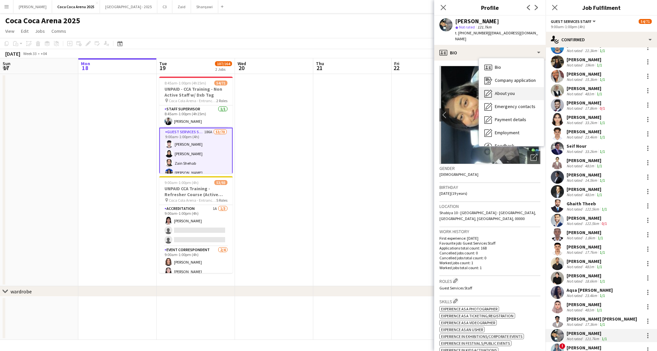
click at [499, 90] on span "About you" at bounding box center [505, 93] width 20 height 6
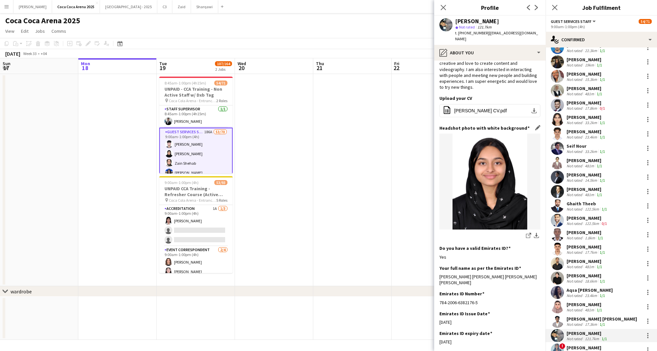
scroll to position [31, 0]
click at [646, 333] on div at bounding box center [648, 336] width 8 height 8
click at [627, 287] on span "Start chat" at bounding box center [617, 289] width 22 height 6
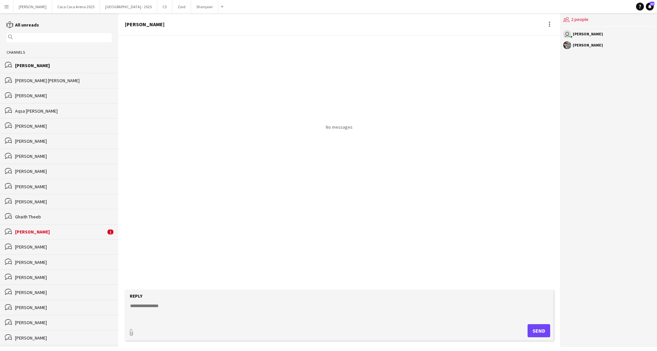
click at [243, 303] on textarea at bounding box center [340, 311] width 422 height 17
type textarea "*******"
type input "**********"
click at [529, 332] on span "Upload Upload" at bounding box center [531, 330] width 29 height 8
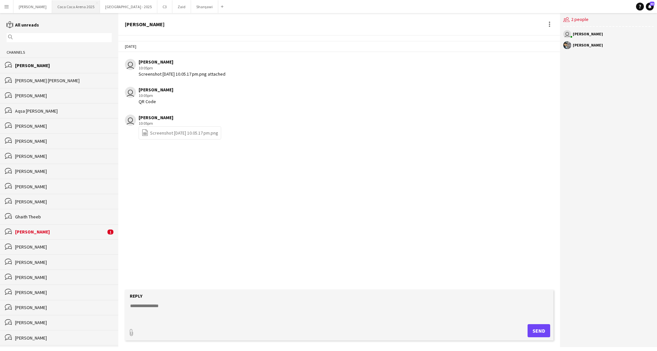
click at [58, 6] on button "[GEOGRAPHIC_DATA] 2025 Close" at bounding box center [76, 6] width 48 height 13
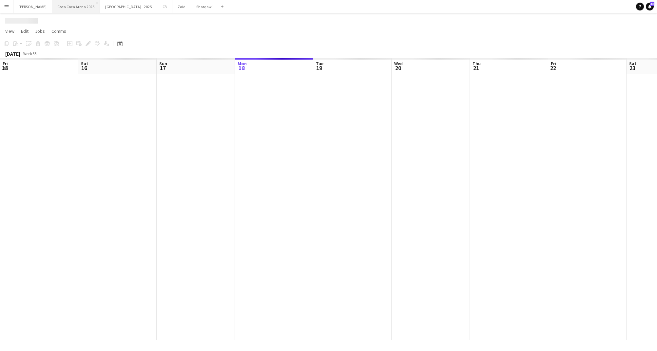
scroll to position [0, 157]
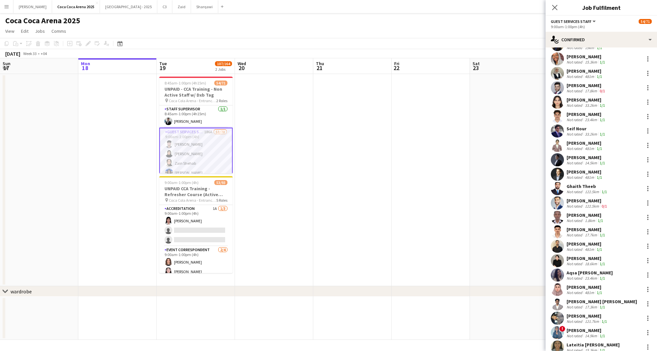
scroll to position [407, 0]
click at [576, 276] on div "Not rated" at bounding box center [575, 278] width 17 height 5
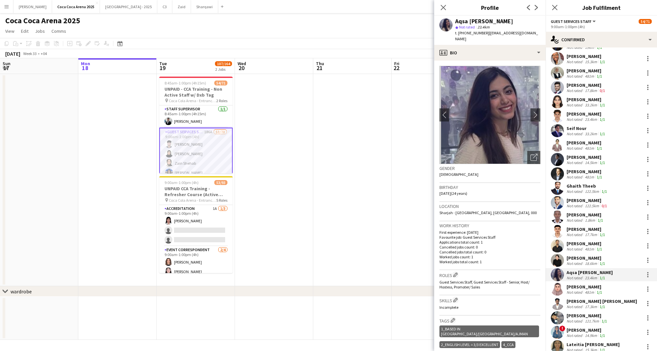
click at [576, 276] on div "Not rated" at bounding box center [575, 278] width 17 height 5
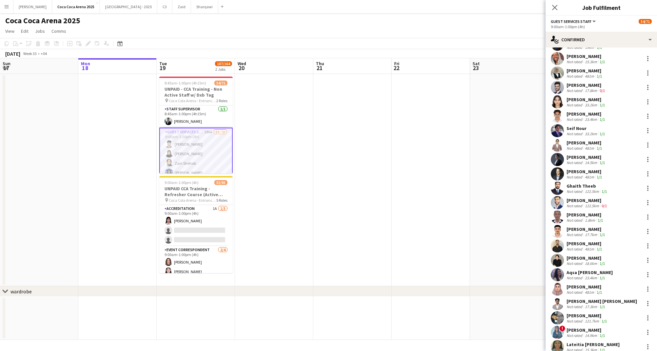
click at [585, 276] on div "23.4km" at bounding box center [591, 278] width 15 height 5
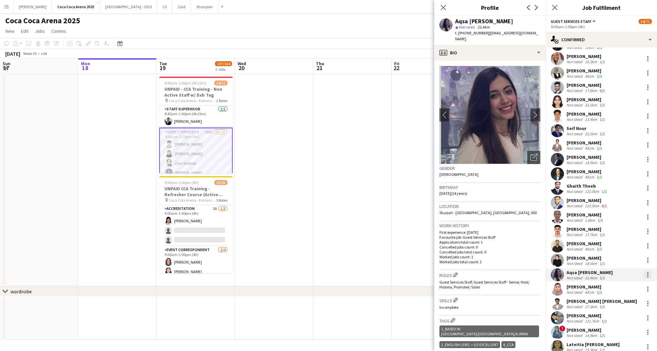
click at [650, 273] on div at bounding box center [648, 275] width 8 height 8
click at [620, 230] on span "Start chat" at bounding box center [617, 228] width 22 height 6
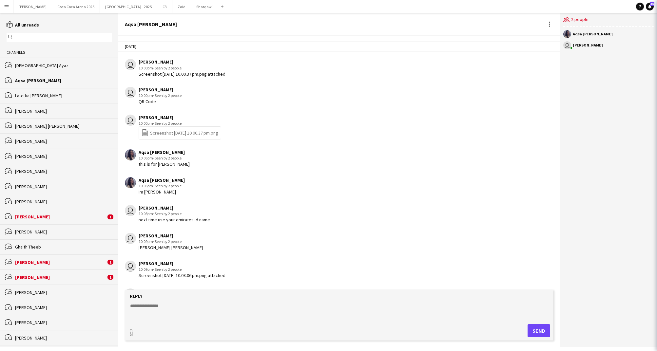
scroll to position [58, 0]
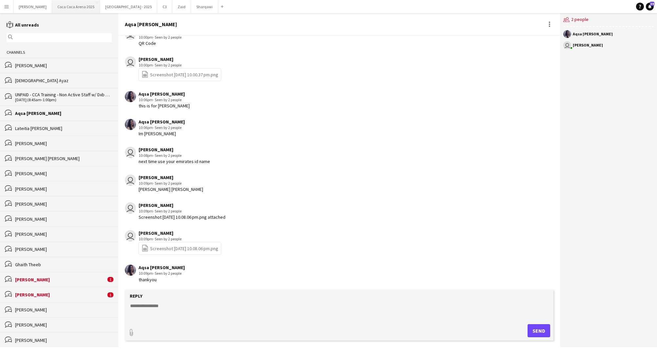
click at [59, 4] on button "[GEOGRAPHIC_DATA] 2025 Close" at bounding box center [76, 6] width 48 height 13
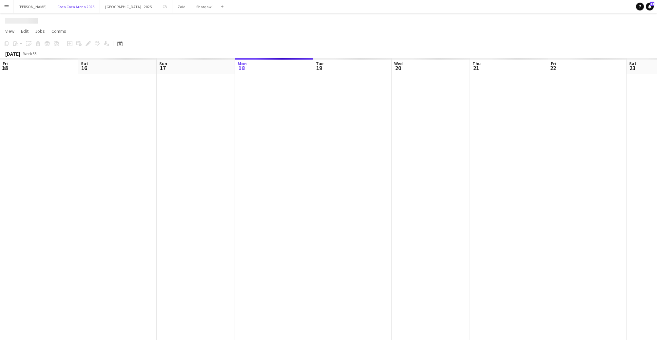
scroll to position [0, 157]
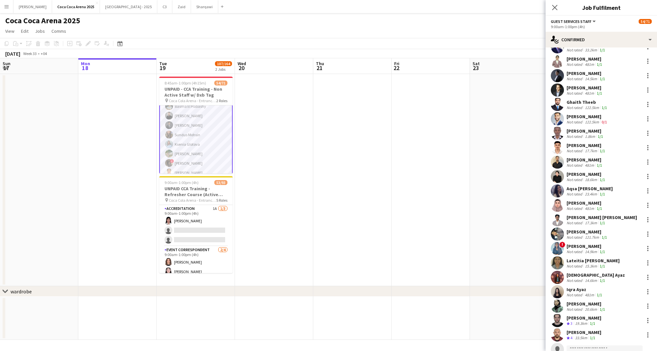
scroll to position [564, 0]
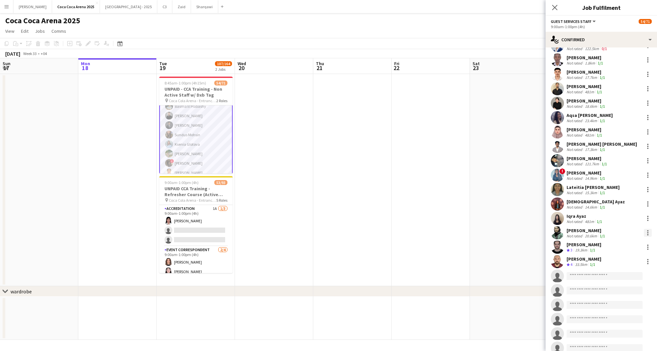
click at [650, 229] on div at bounding box center [648, 233] width 8 height 8
click at [621, 288] on span "Start chat" at bounding box center [617, 289] width 22 height 6
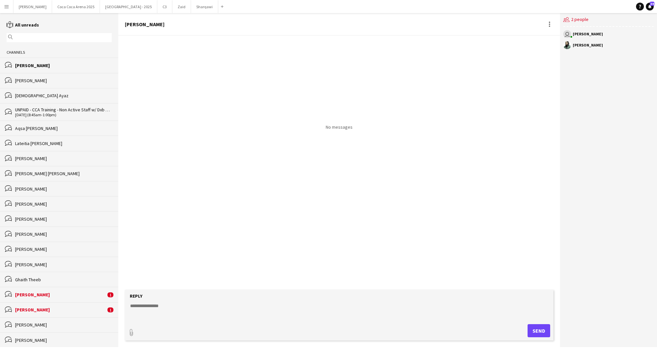
click at [203, 300] on form "Reply paperclip Send" at bounding box center [339, 315] width 429 height 51
click at [138, 313] on textarea at bounding box center [340, 311] width 422 height 17
type textarea "*"
type textarea "*******"
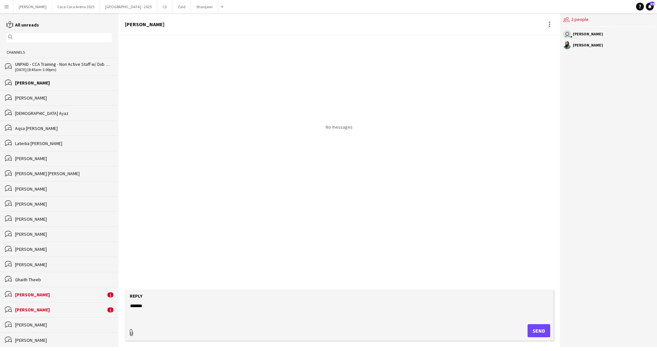
type input "**********"
click at [526, 331] on app-icon "Upload" at bounding box center [522, 330] width 10 height 8
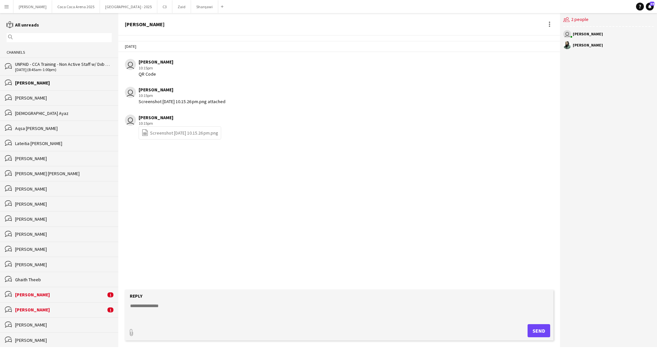
click at [60, 65] on div "UNPAID - CCA Training - Non Active Staff w/ Dxb Tag" at bounding box center [63, 64] width 97 height 6
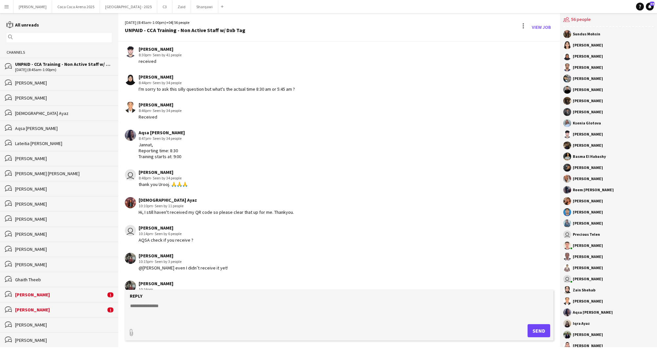
scroll to position [858, 0]
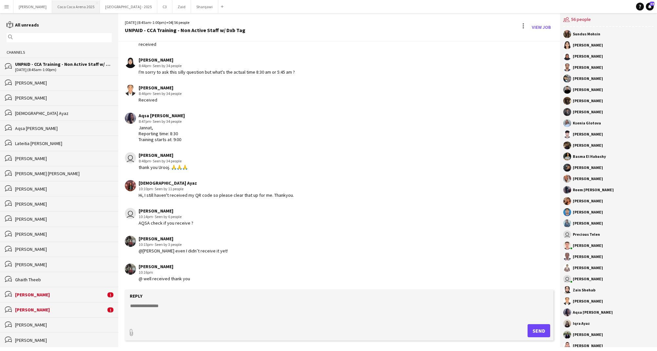
click at [60, 6] on button "[GEOGRAPHIC_DATA] 2025 Close" at bounding box center [76, 6] width 48 height 13
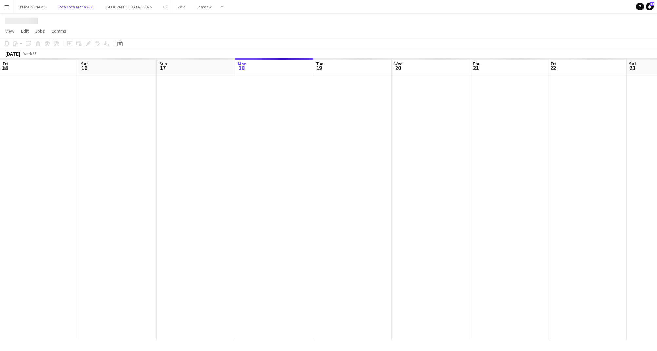
scroll to position [0, 157]
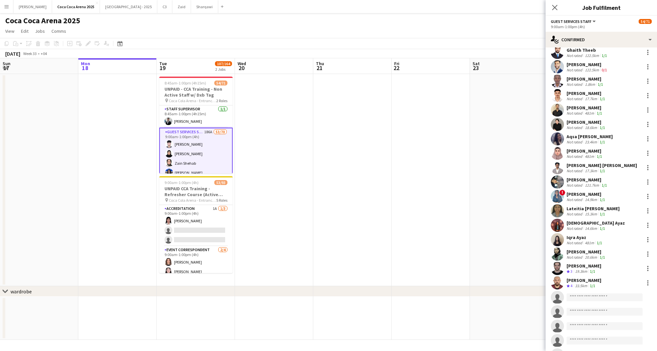
scroll to position [546, 0]
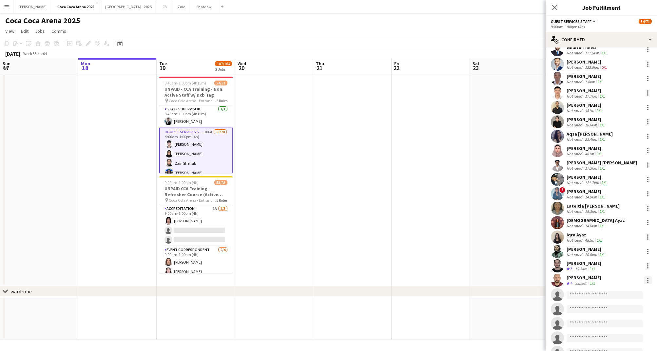
click at [648, 277] on div at bounding box center [648, 281] width 8 height 8
click at [622, 236] on span "Start chat" at bounding box center [617, 233] width 22 height 6
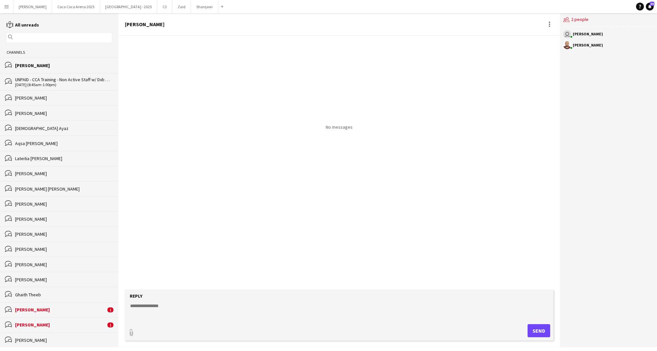
click at [225, 311] on textarea at bounding box center [340, 311] width 422 height 17
type textarea "*"
type textarea "*******"
type input "**********"
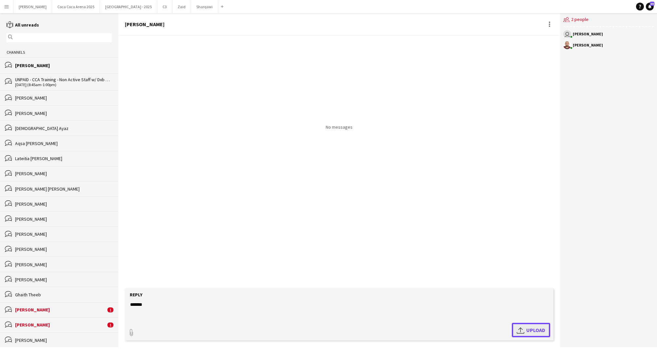
click at [534, 332] on span "Upload Upload" at bounding box center [531, 330] width 29 height 8
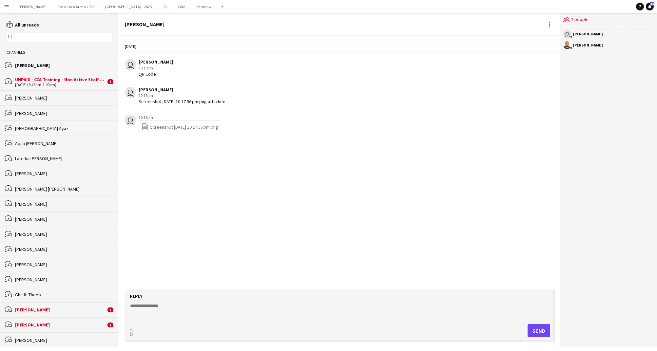
click at [86, 81] on div "UNPAID - CCA Training - Non Active Staff w/ Dxb Tag" at bounding box center [60, 80] width 91 height 6
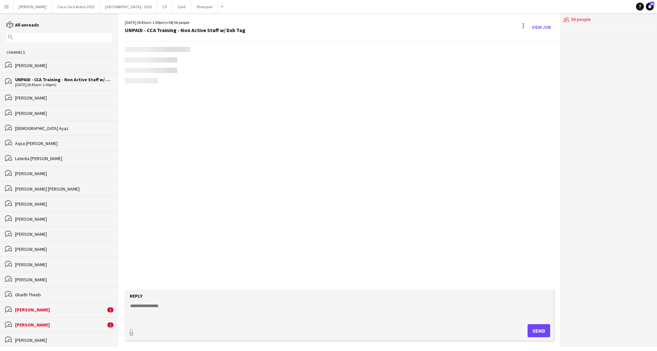
scroll to position [830, 0]
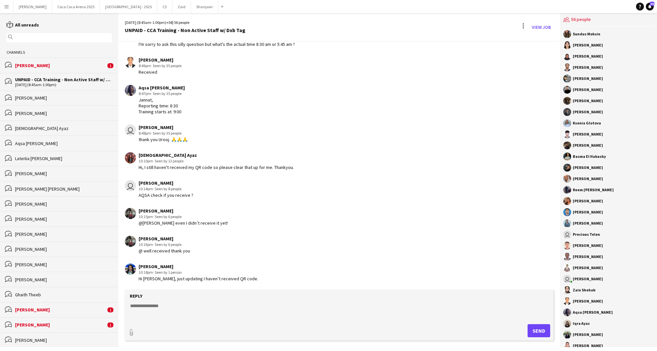
click at [48, 33] on div "magnifier" at bounding box center [59, 37] width 105 height 9
click at [47, 37] on input "text" at bounding box center [62, 38] width 96 height 6
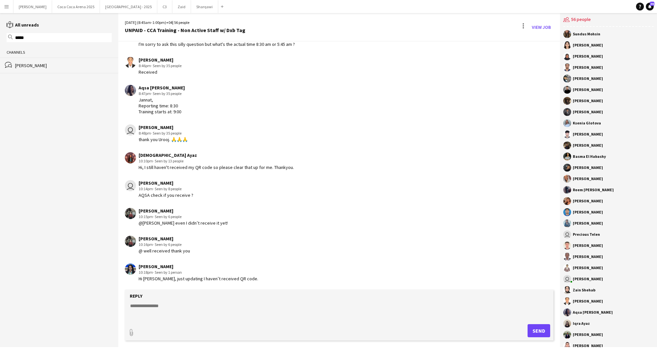
type input "*****"
click at [30, 62] on div "bubbles Pooja Ropwani" at bounding box center [59, 65] width 118 height 15
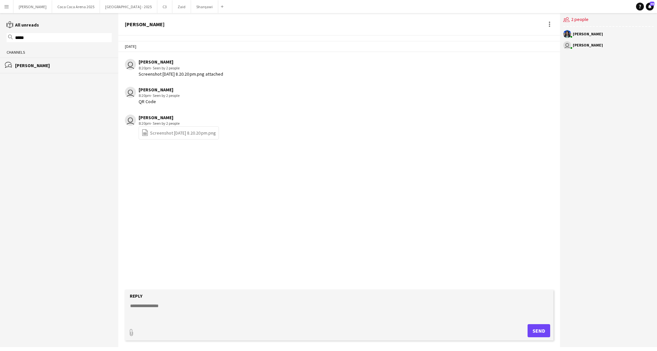
click at [29, 38] on input "*****" at bounding box center [62, 38] width 96 height 6
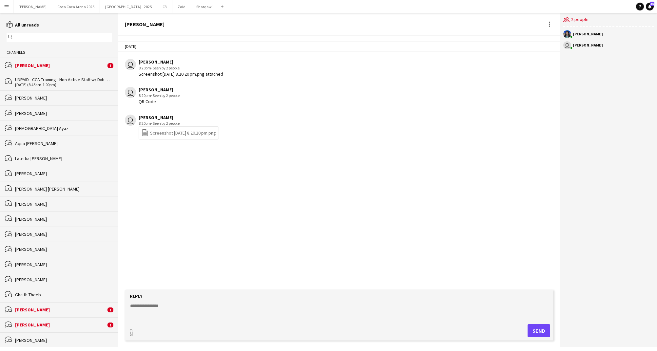
click at [37, 79] on div "UNPAID - CCA Training - Non Active Staff w/ Dxb Tag" at bounding box center [63, 80] width 97 height 6
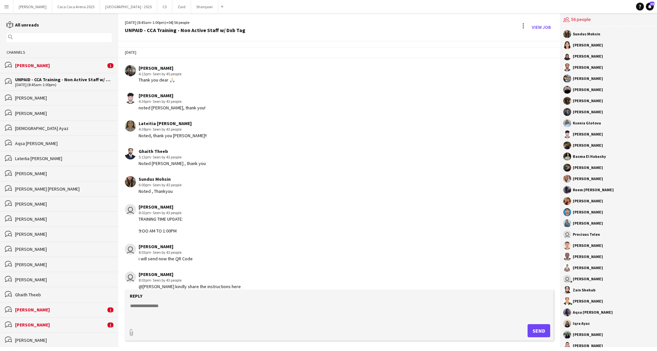
scroll to position [830, 0]
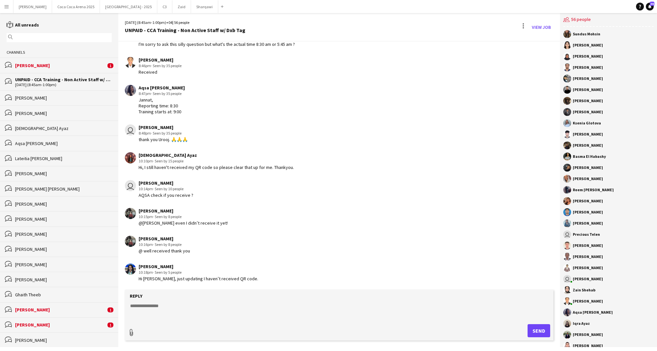
type input "**********"
click at [174, 302] on textarea at bounding box center [340, 310] width 422 height 17
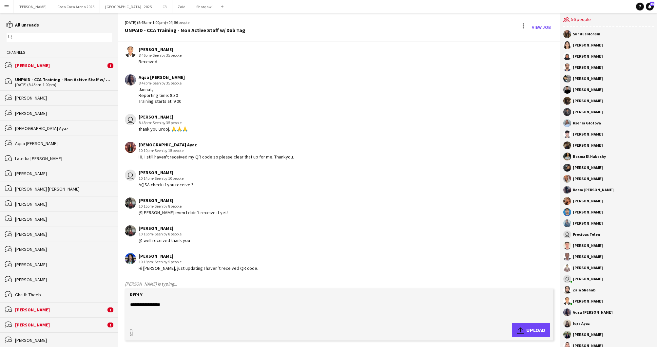
type textarea "**********"
click at [528, 325] on button "Upload Upload" at bounding box center [531, 330] width 38 height 14
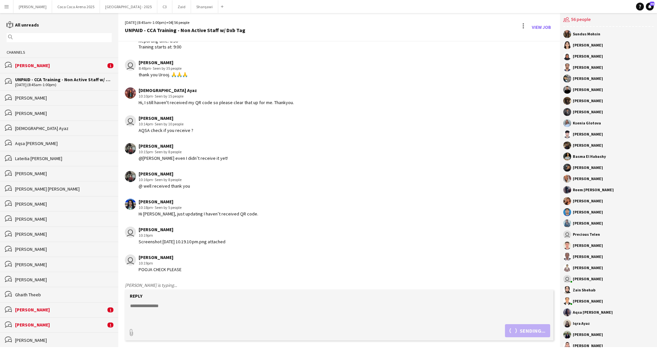
scroll to position [923, 0]
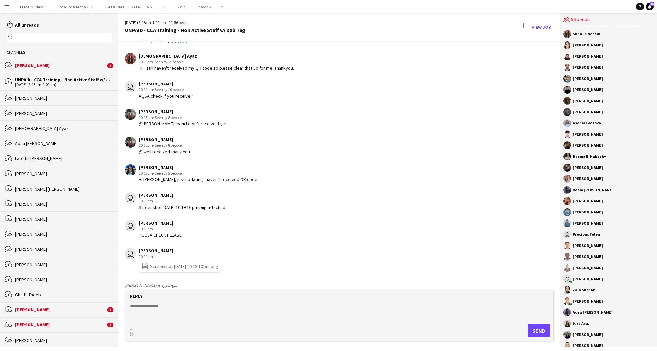
click at [86, 68] on div "[PERSON_NAME]" at bounding box center [60, 66] width 91 height 6
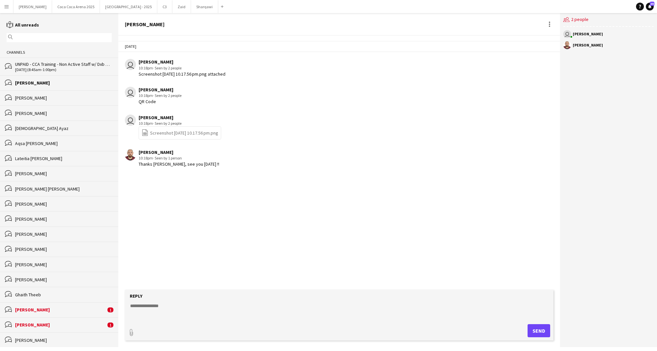
click at [95, 40] on input "text" at bounding box center [62, 38] width 96 height 6
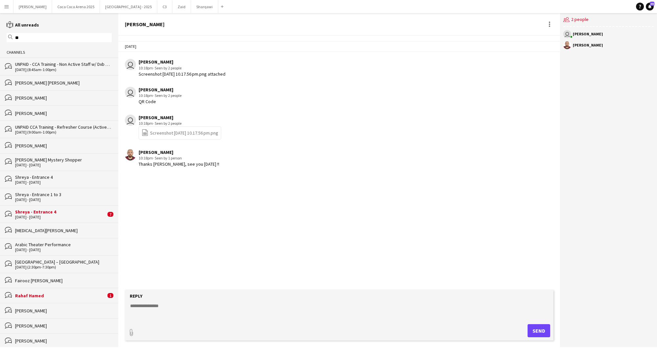
type input "*"
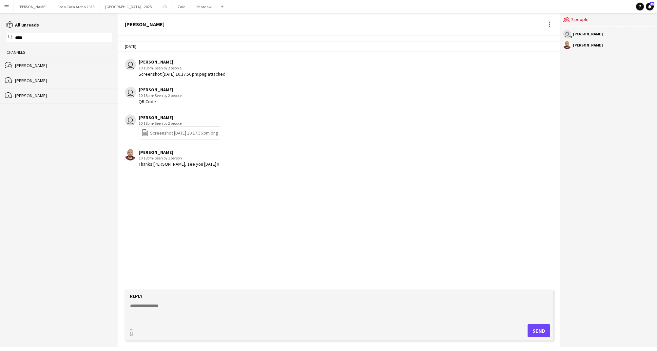
click at [59, 80] on div "[PERSON_NAME]" at bounding box center [63, 81] width 97 height 6
click at [89, 40] on input "****" at bounding box center [62, 38] width 96 height 6
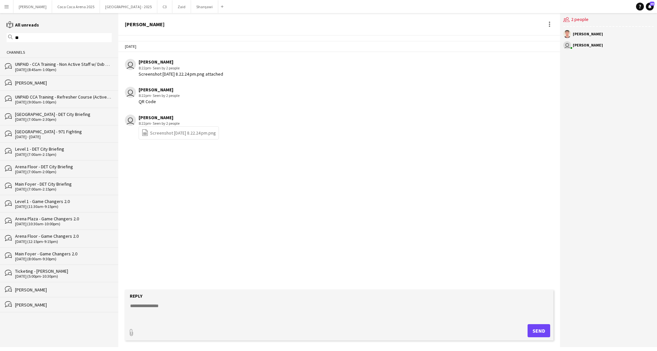
type input "*"
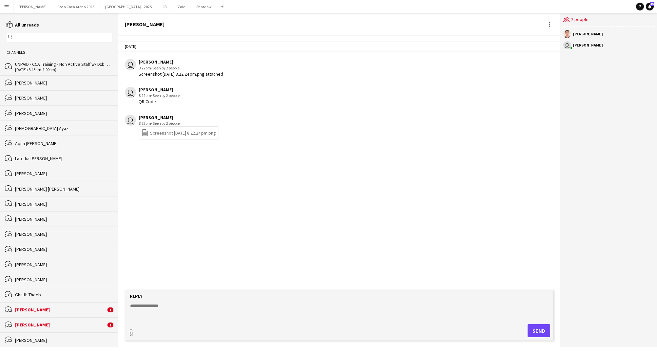
click at [131, 151] on div "Today user Kate Oliveros 8:22pm · Seen by 2 people Screenshot 2025-08-18 at 8.2…" at bounding box center [339, 163] width 442 height 254
click at [79, 63] on div "UNPAID - CCA Training - Non Active Staff w/ Dxb Tag" at bounding box center [63, 64] width 97 height 6
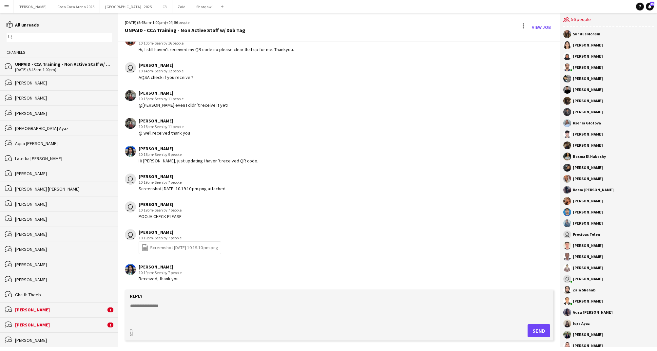
scroll to position [836, 0]
click at [153, 305] on textarea at bounding box center [340, 311] width 422 height 17
type textarea "**********"
click at [546, 325] on button "Send" at bounding box center [539, 331] width 23 height 13
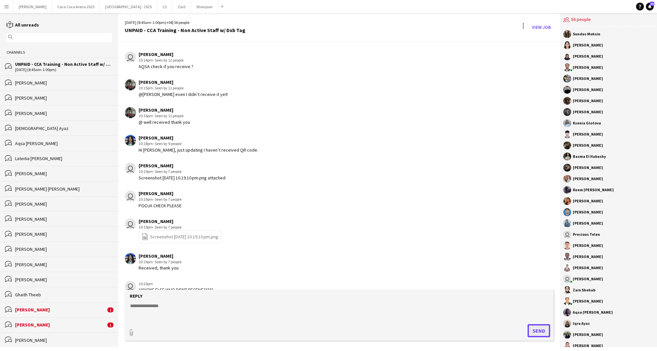
scroll to position [864, 0]
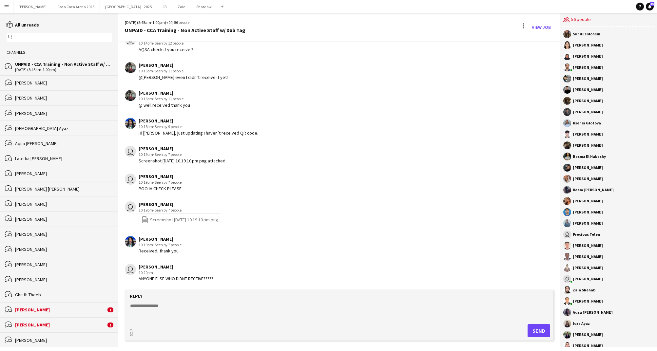
click at [79, 69] on div "[DATE] (8:45am-1:00pm)" at bounding box center [63, 70] width 97 height 5
click at [70, 84] on div "[PERSON_NAME]" at bounding box center [63, 83] width 97 height 6
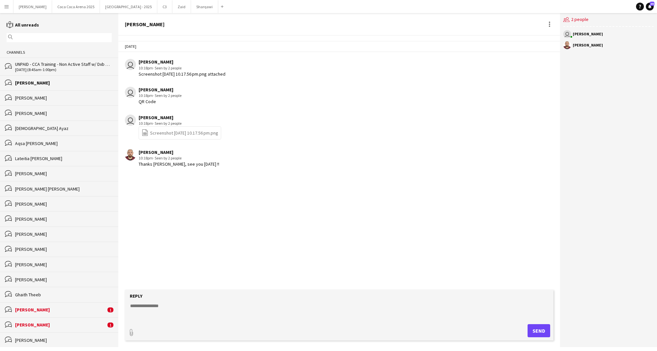
click at [68, 69] on div "[DATE] (8:45am-1:00pm)" at bounding box center [63, 70] width 97 height 5
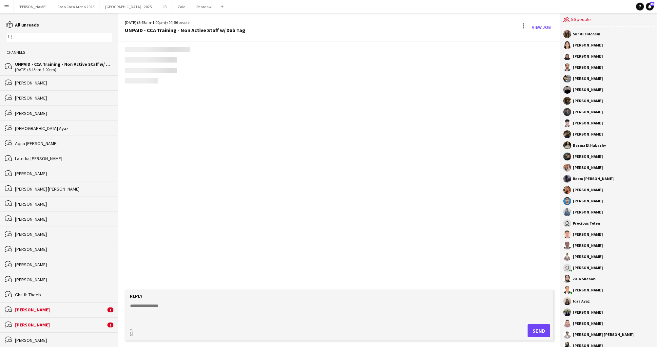
scroll to position [837, 0]
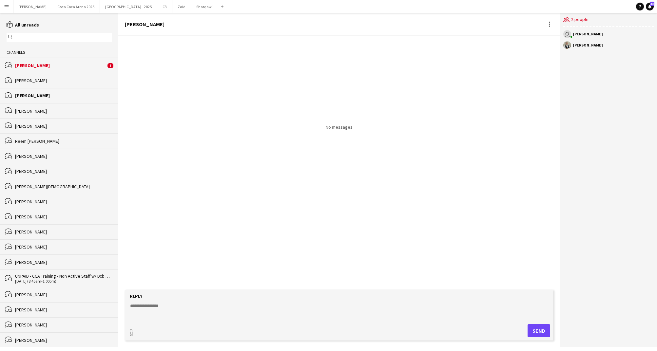
click at [51, 90] on div "bubbles [PERSON_NAME]" at bounding box center [59, 95] width 118 height 15
click at [36, 94] on div "[PERSON_NAME]" at bounding box center [63, 96] width 97 height 6
click at [37, 98] on div "[PERSON_NAME]" at bounding box center [63, 96] width 97 height 6
click at [149, 307] on textarea at bounding box center [340, 311] width 422 height 17
type textarea "*"
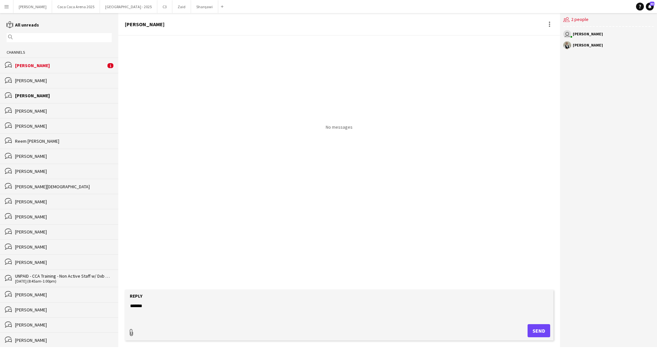
type textarea "*******"
type input "**********"
click at [528, 326] on span "Upload Upload" at bounding box center [531, 330] width 29 height 8
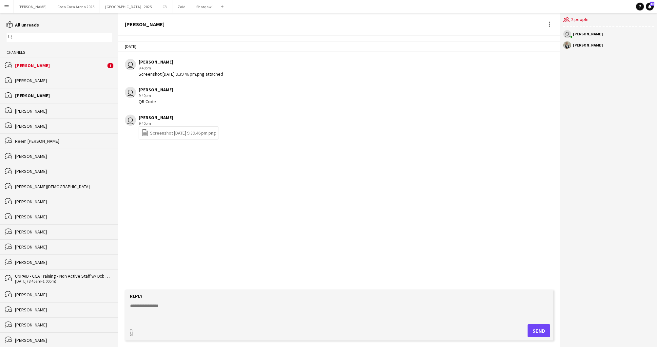
click at [53, 66] on div "[PERSON_NAME]" at bounding box center [60, 66] width 91 height 6
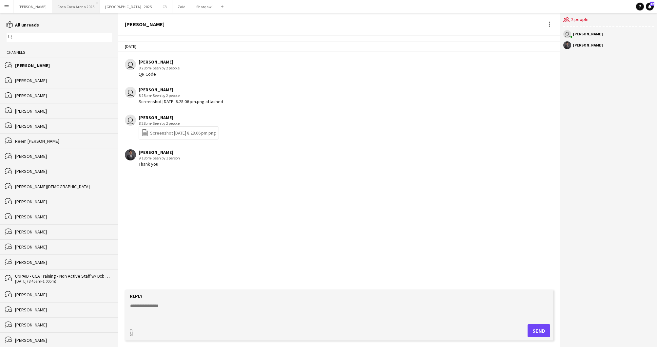
click at [62, 7] on button "[GEOGRAPHIC_DATA] 2025 Close" at bounding box center [76, 6] width 48 height 13
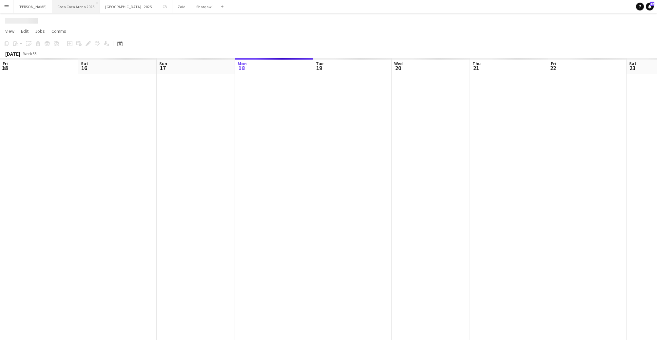
scroll to position [0, 157]
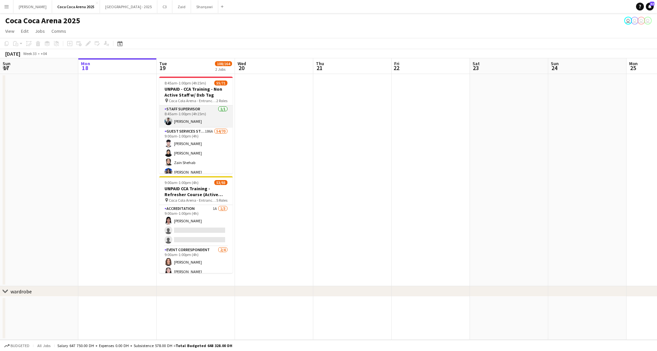
click at [200, 125] on app-card-role "Staff Supervisor [DATE] 8:45am-1:00pm (4h15m) [PERSON_NAME]" at bounding box center [195, 117] width 73 height 22
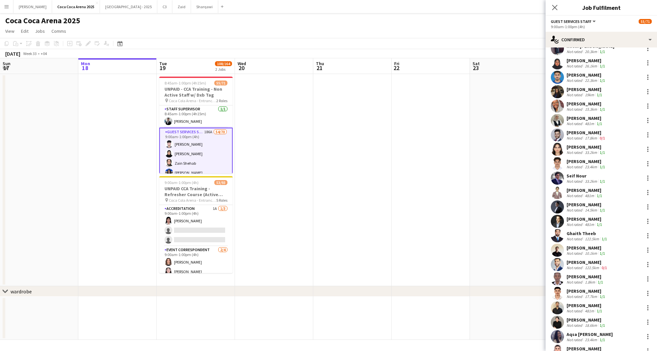
scroll to position [358, 0]
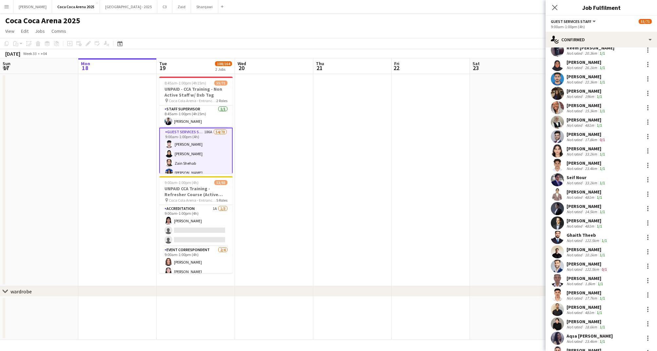
click at [581, 123] on div "Not rated" at bounding box center [575, 125] width 17 height 5
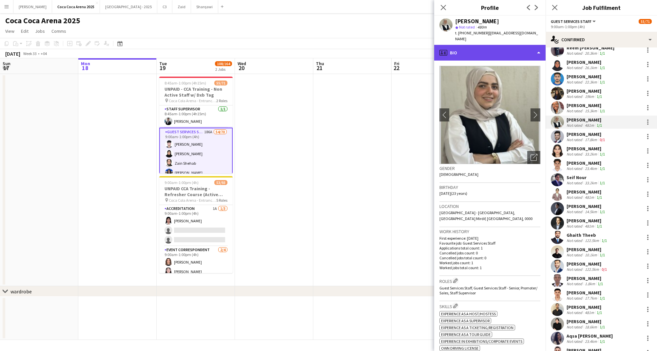
click at [465, 49] on div "profile Bio" at bounding box center [489, 53] width 111 height 16
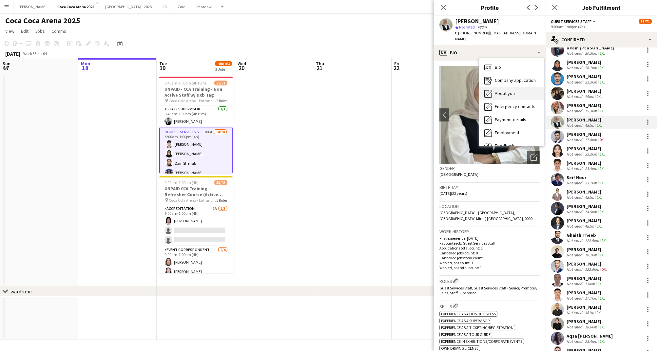
click at [501, 90] on span "About you" at bounding box center [505, 93] width 20 height 6
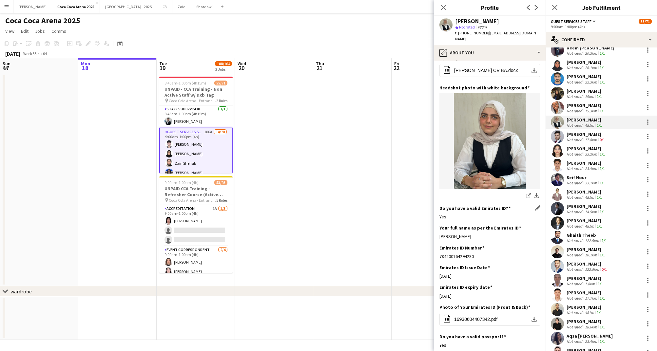
scroll to position [86, 0]
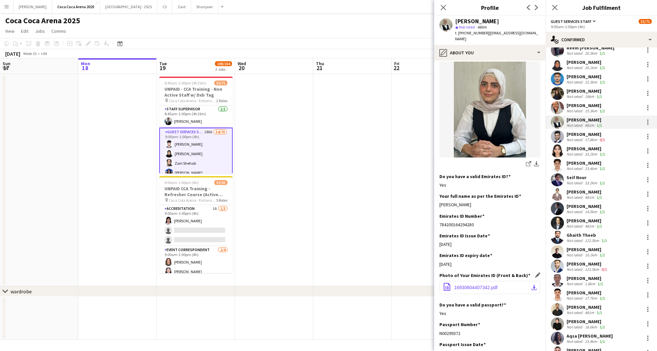
click at [484, 285] on span "16930604407342.pdf" at bounding box center [475, 287] width 43 height 5
click at [578, 152] on div "Not rated" at bounding box center [575, 154] width 17 height 5
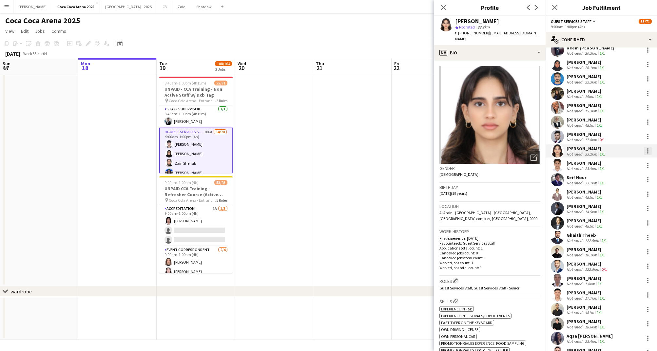
click at [647, 149] on div at bounding box center [648, 151] width 8 height 8
click at [618, 205] on span "Start chat" at bounding box center [617, 207] width 22 height 6
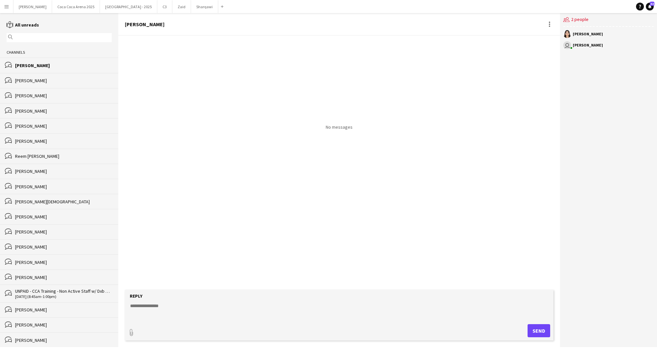
click at [140, 307] on textarea at bounding box center [340, 311] width 422 height 17
type textarea "*******"
type input "**********"
click at [519, 327] on app-icon "Upload" at bounding box center [522, 330] width 10 height 8
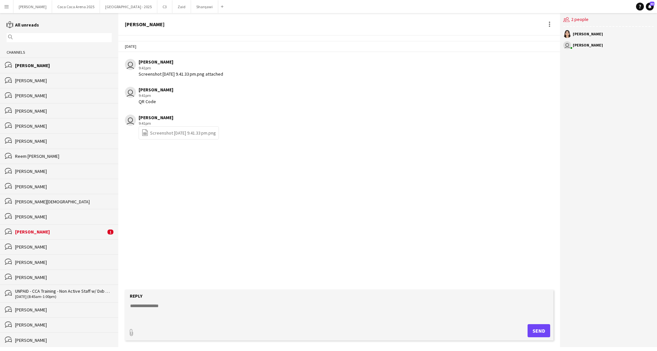
click at [74, 230] on div "[PERSON_NAME]" at bounding box center [60, 232] width 91 height 6
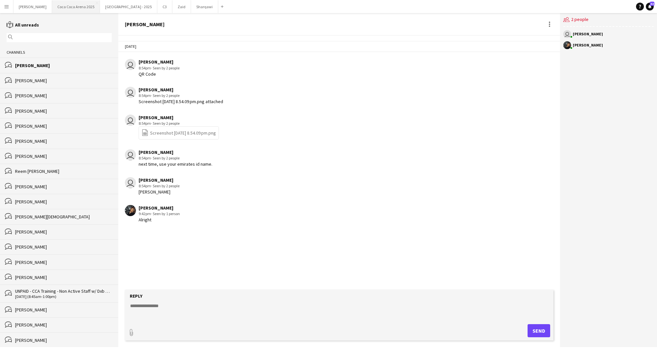
click at [61, 8] on button "[GEOGRAPHIC_DATA] 2025 Close" at bounding box center [76, 6] width 48 height 13
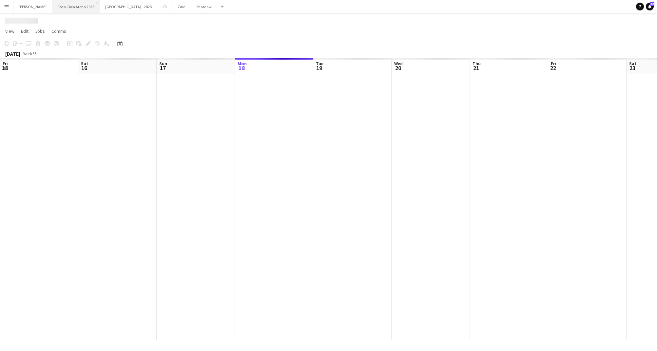
scroll to position [0, 157]
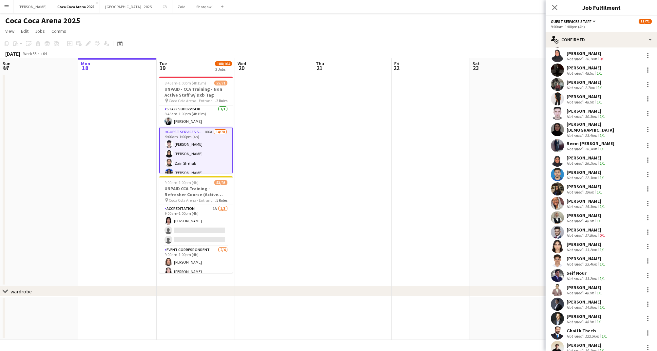
scroll to position [281, 0]
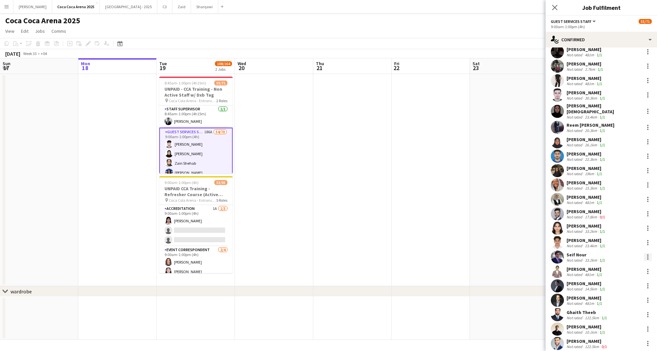
click at [645, 253] on div at bounding box center [648, 257] width 8 height 8
click at [620, 208] on span "Start chat" at bounding box center [617, 210] width 22 height 6
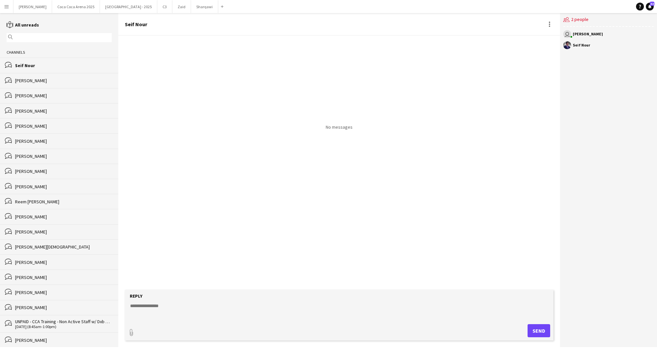
click at [181, 306] on textarea at bounding box center [340, 311] width 422 height 17
type textarea "*******"
type input "**********"
click at [528, 329] on span "Upload Upload" at bounding box center [531, 330] width 29 height 8
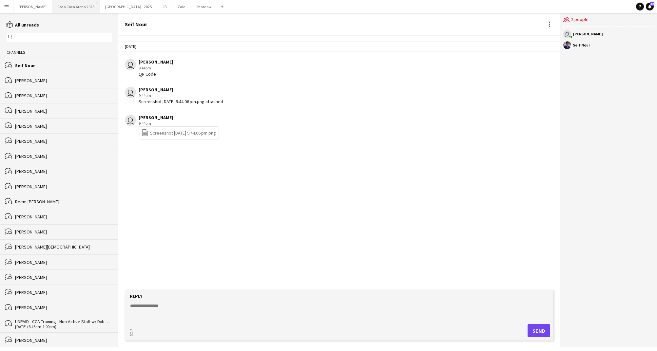
click at [70, 6] on button "[GEOGRAPHIC_DATA] 2025 Close" at bounding box center [76, 6] width 48 height 13
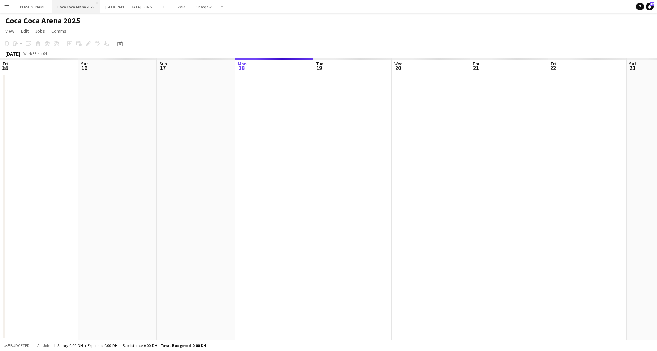
scroll to position [0, 157]
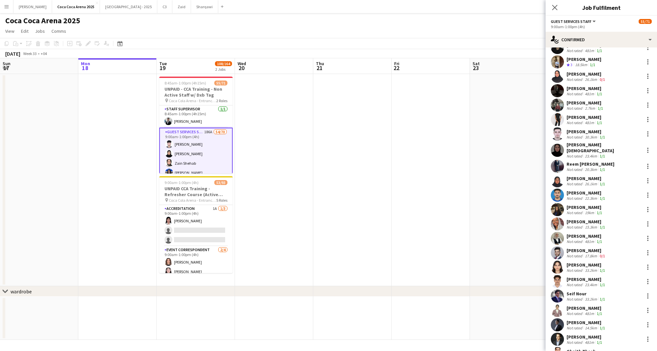
scroll to position [247, 0]
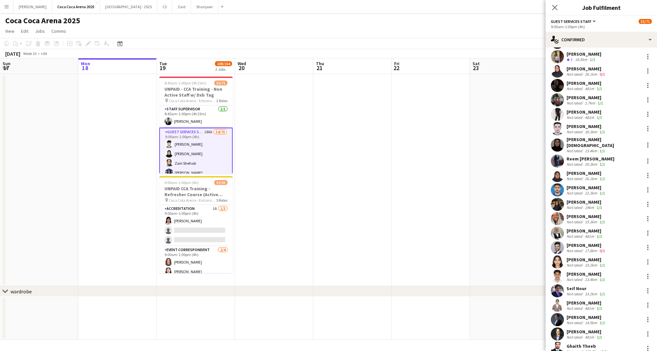
click at [576, 315] on div "[PERSON_NAME]" at bounding box center [587, 318] width 40 height 6
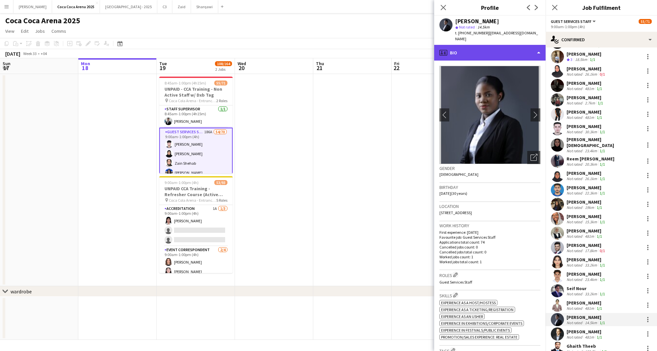
click at [467, 45] on div "profile Bio" at bounding box center [489, 53] width 111 height 16
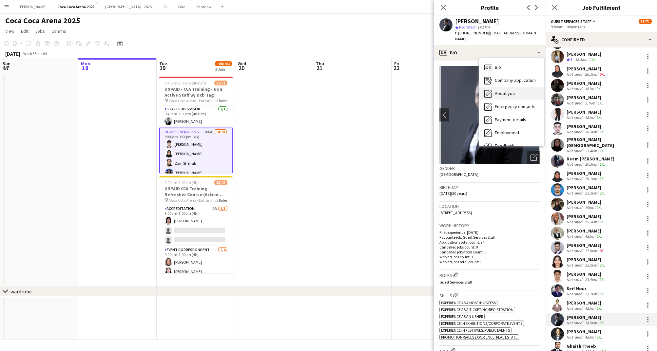
click at [494, 87] on div "About you About you" at bounding box center [511, 93] width 65 height 13
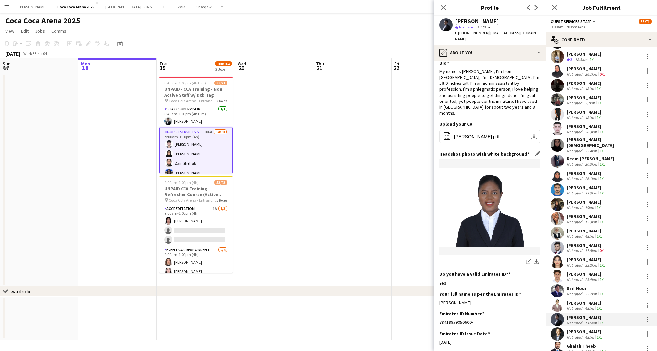
scroll to position [10, 0]
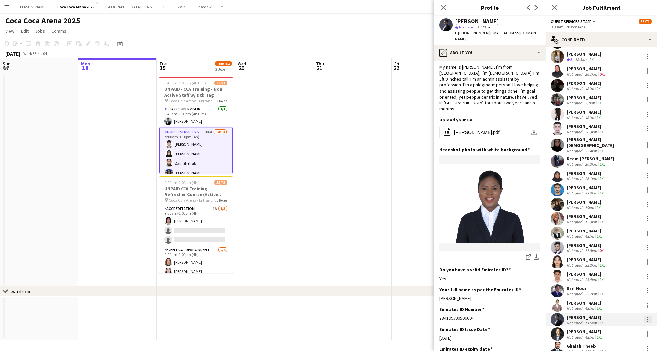
click at [649, 316] on div at bounding box center [648, 320] width 8 height 8
click at [623, 271] on span "Start chat" at bounding box center [617, 272] width 22 height 6
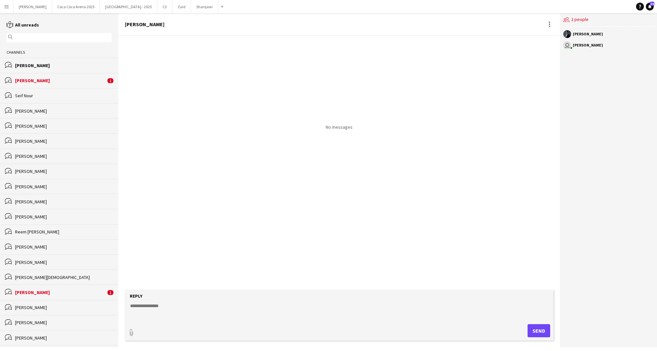
click at [212, 308] on textarea at bounding box center [340, 311] width 422 height 17
type textarea "*******"
type input "**********"
click at [536, 330] on span "Upload Upload" at bounding box center [531, 330] width 29 height 8
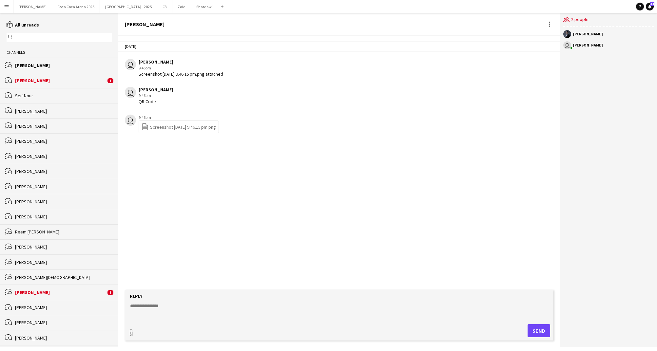
click at [85, 79] on div "[PERSON_NAME]" at bounding box center [60, 81] width 91 height 6
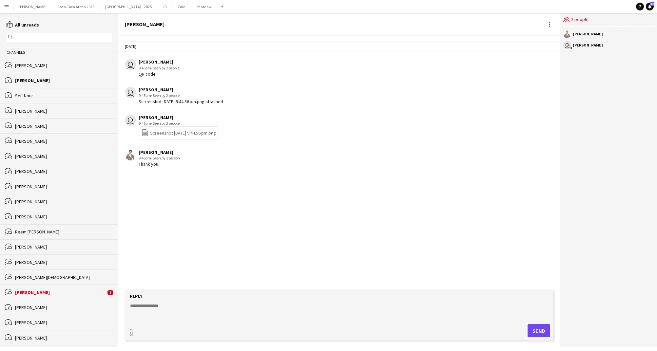
click at [83, 66] on div "[PERSON_NAME]" at bounding box center [63, 66] width 97 height 6
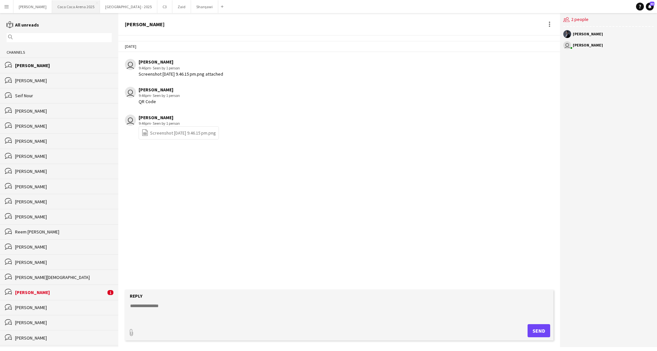
click at [61, 8] on button "[GEOGRAPHIC_DATA] 2025 Close" at bounding box center [76, 6] width 48 height 13
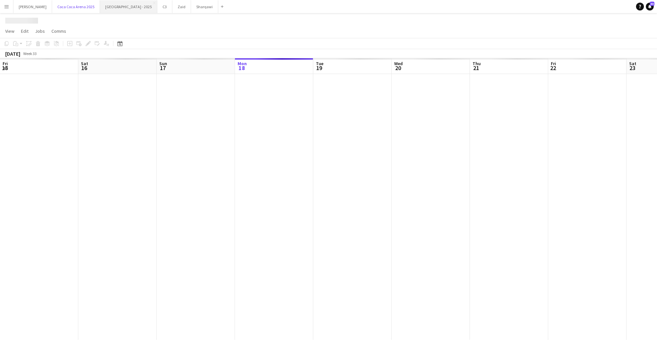
scroll to position [0, 157]
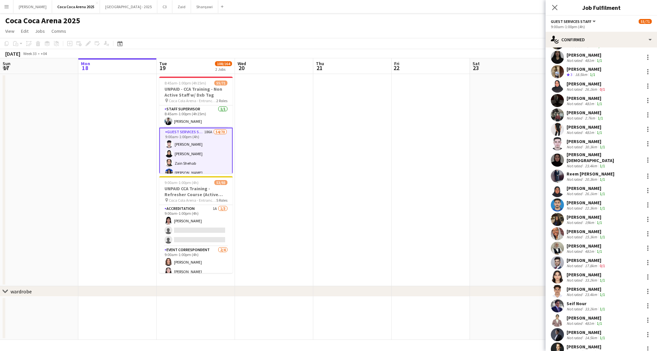
scroll to position [233, 0]
click at [648, 258] on div at bounding box center [648, 262] width 8 height 8
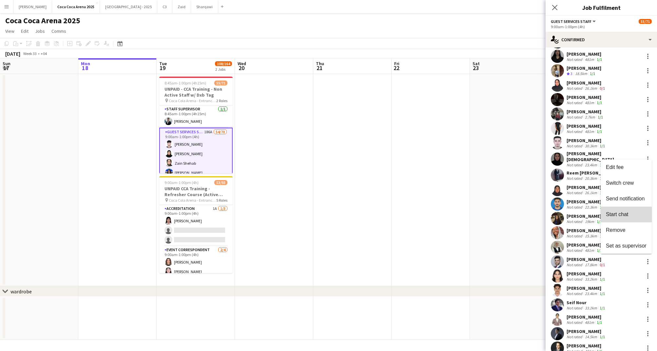
click at [622, 215] on span "Start chat" at bounding box center [617, 214] width 22 height 6
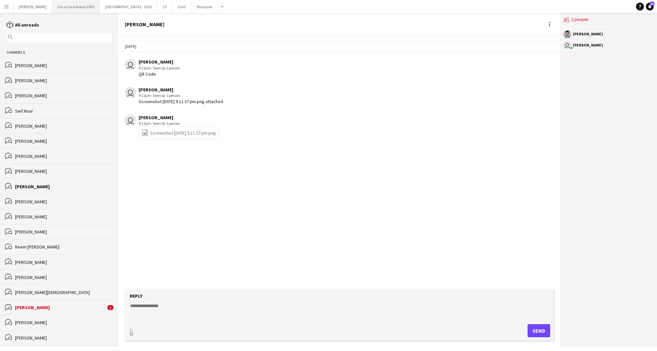
click at [67, 6] on button "[GEOGRAPHIC_DATA] 2025 Close" at bounding box center [76, 6] width 48 height 13
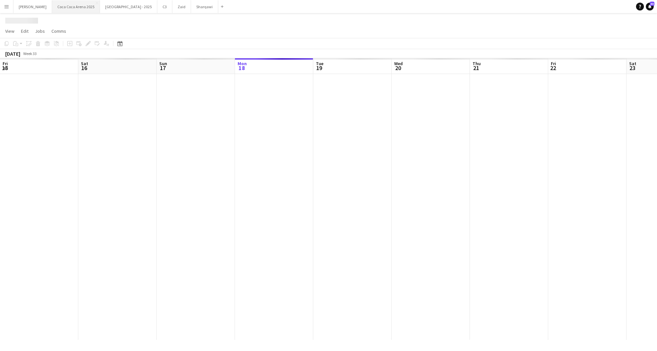
scroll to position [0, 157]
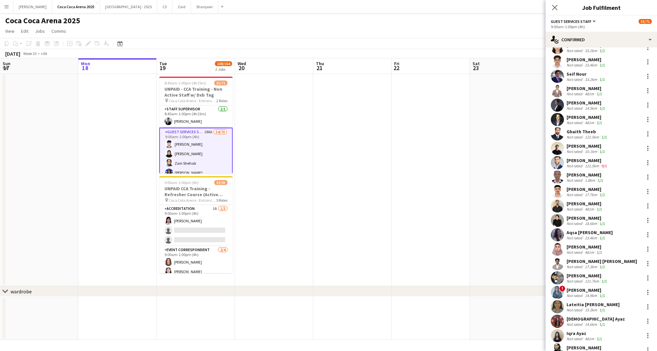
scroll to position [458, 0]
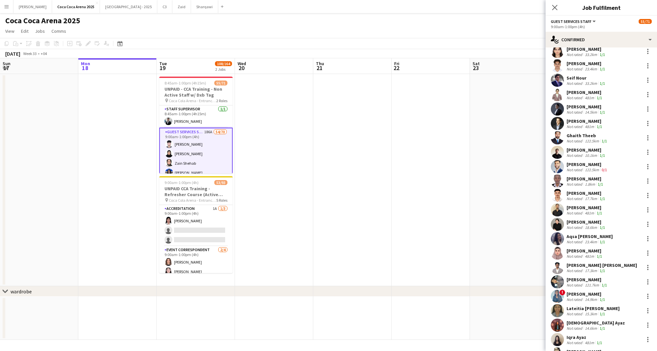
click at [582, 148] on div "[PERSON_NAME]" at bounding box center [587, 150] width 40 height 6
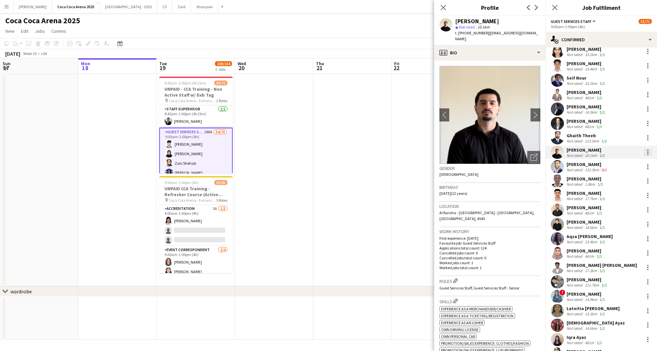
click at [648, 148] on div at bounding box center [648, 152] width 8 height 8
click at [621, 208] on span "Start chat" at bounding box center [617, 208] width 22 height 6
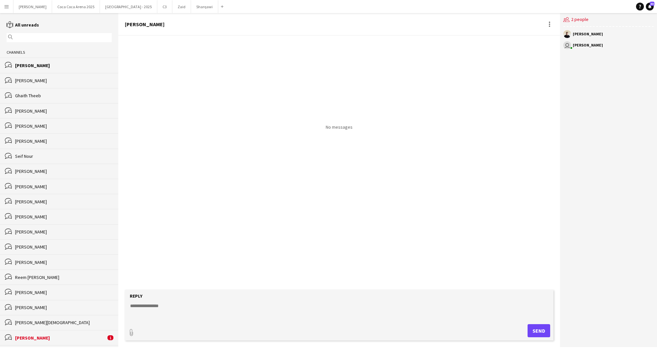
click at [179, 306] on textarea at bounding box center [340, 311] width 422 height 17
type textarea "**********"
click at [532, 325] on form "**********" at bounding box center [340, 315] width 431 height 51
click at [532, 328] on button "Send" at bounding box center [541, 331] width 23 height 13
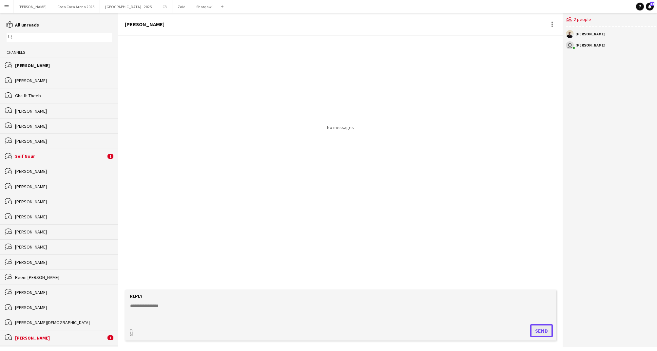
scroll to position [0, 0]
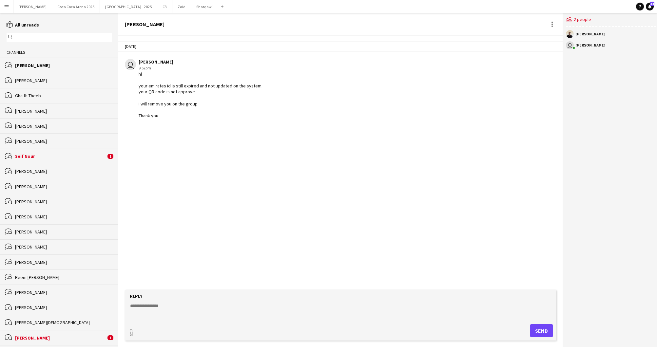
click at [195, 308] on textarea at bounding box center [340, 311] width 422 height 17
type textarea "**********"
click at [544, 328] on button "Send" at bounding box center [541, 331] width 23 height 13
click at [39, 160] on div "bubbles Seif Nour 1" at bounding box center [59, 156] width 118 height 15
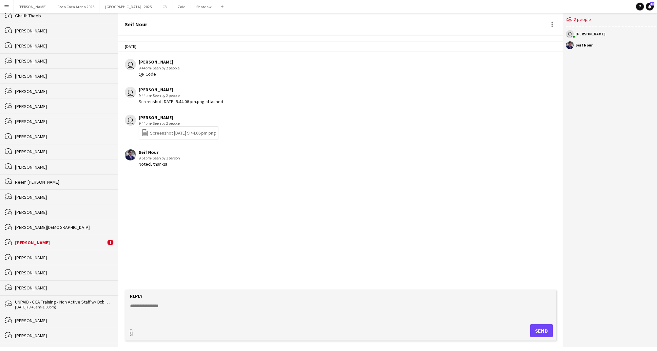
scroll to position [104, 0]
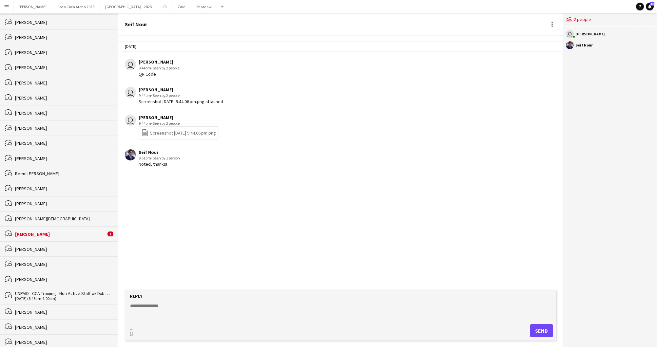
click at [24, 239] on div "bubbles Tarek Skaf 1" at bounding box center [59, 234] width 118 height 15
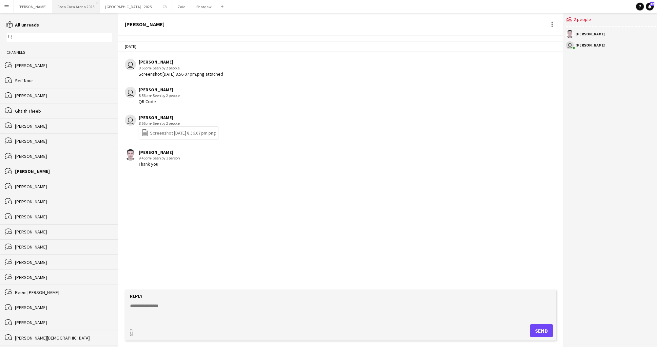
click at [61, 4] on button "[GEOGRAPHIC_DATA] 2025 Close" at bounding box center [76, 6] width 48 height 13
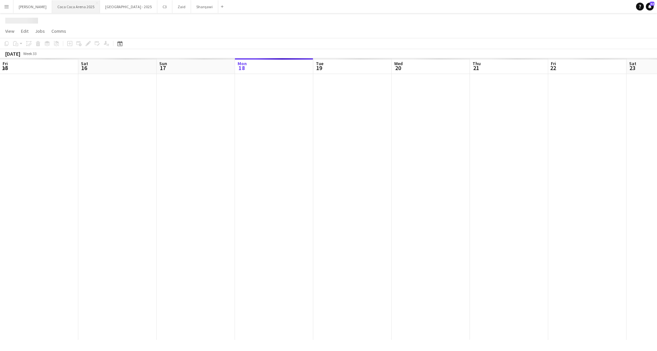
scroll to position [0, 157]
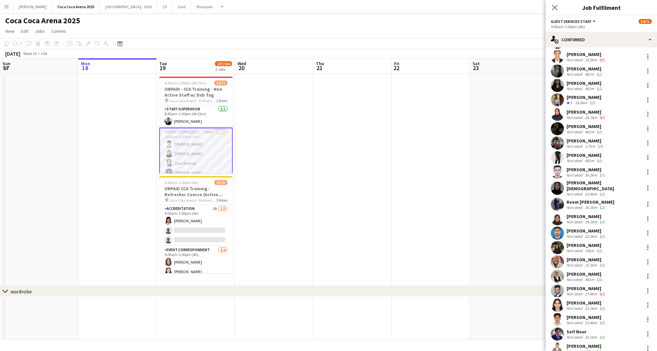
scroll to position [438, 0]
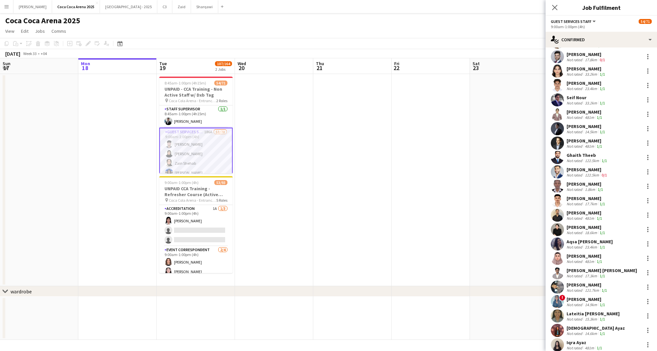
click at [582, 196] on div "[PERSON_NAME]" at bounding box center [587, 199] width 40 height 6
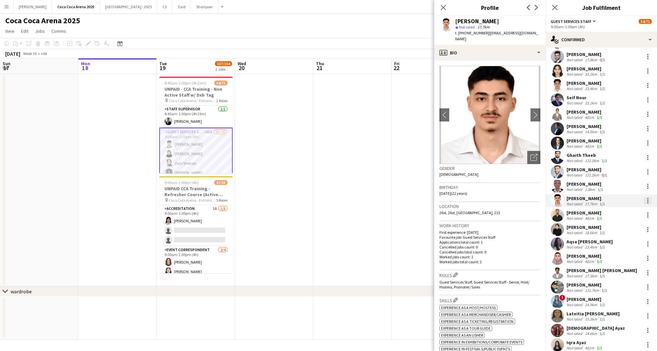
click at [649, 197] on div at bounding box center [648, 201] width 8 height 8
click at [617, 257] on span "Start chat" at bounding box center [617, 256] width 22 height 6
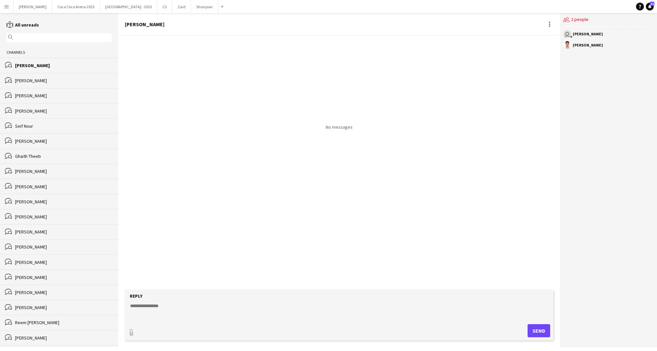
click at [163, 309] on textarea at bounding box center [340, 311] width 422 height 17
paste textarea "**********"
type textarea "**********"
type input "**********"
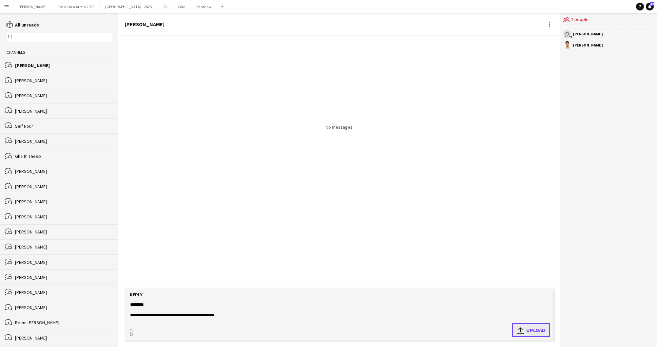
click at [536, 329] on span "Upload Upload" at bounding box center [531, 330] width 29 height 8
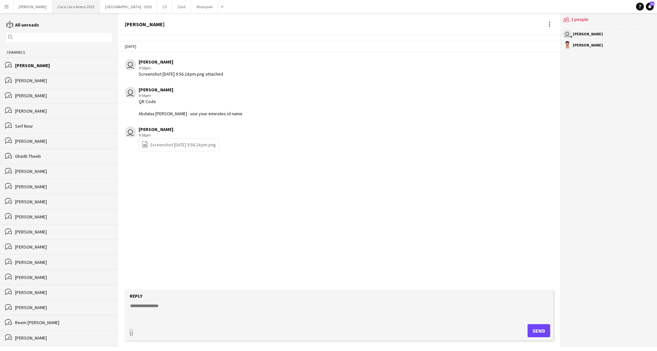
click at [74, 6] on button "[GEOGRAPHIC_DATA] 2025 Close" at bounding box center [76, 6] width 48 height 13
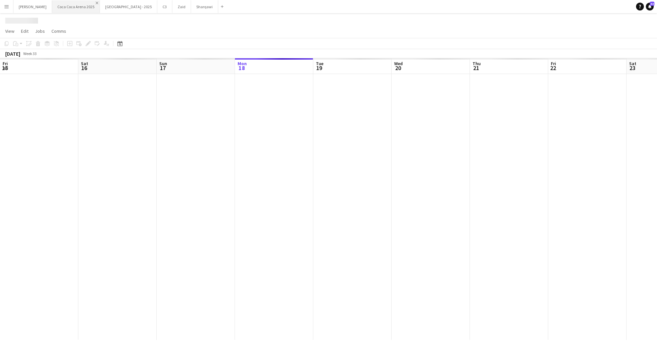
scroll to position [0, 157]
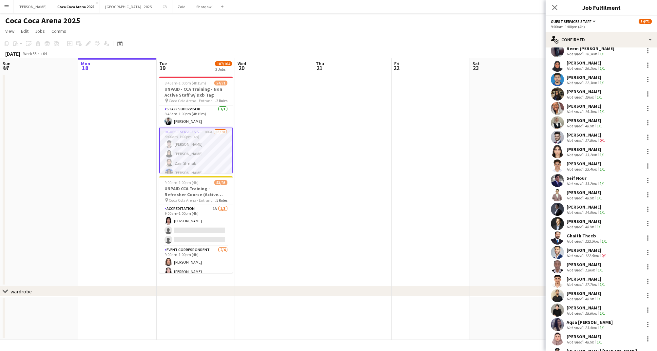
scroll to position [358, 0]
click at [588, 305] on div "[PERSON_NAME]" at bounding box center [587, 308] width 40 height 6
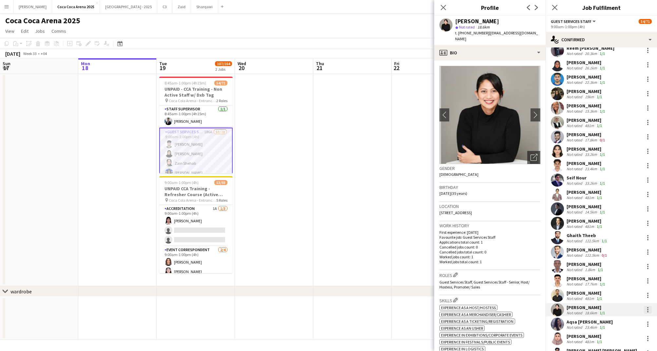
click at [646, 306] on div at bounding box center [648, 310] width 8 height 8
click at [621, 262] on span "Start chat" at bounding box center [617, 263] width 22 height 6
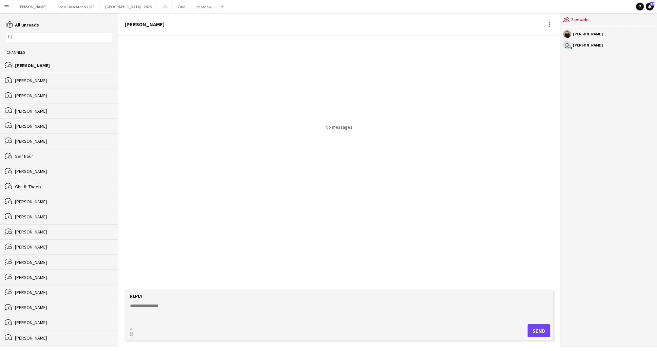
click at [169, 308] on textarea at bounding box center [340, 311] width 422 height 17
type textarea "*******"
type input "**********"
click at [524, 327] on app-icon "Upload" at bounding box center [522, 330] width 10 height 8
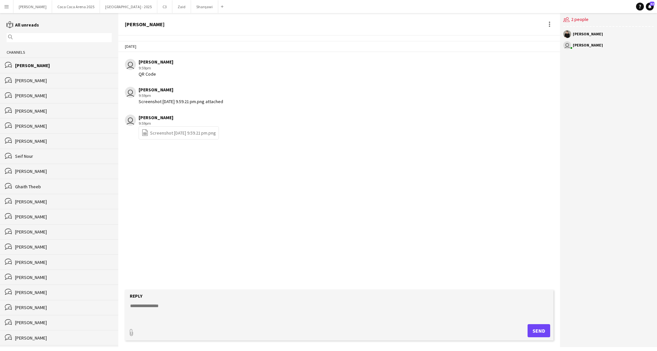
click at [33, 66] on div "[PERSON_NAME]" at bounding box center [63, 66] width 97 height 6
click at [32, 79] on div "[PERSON_NAME]" at bounding box center [63, 81] width 97 height 6
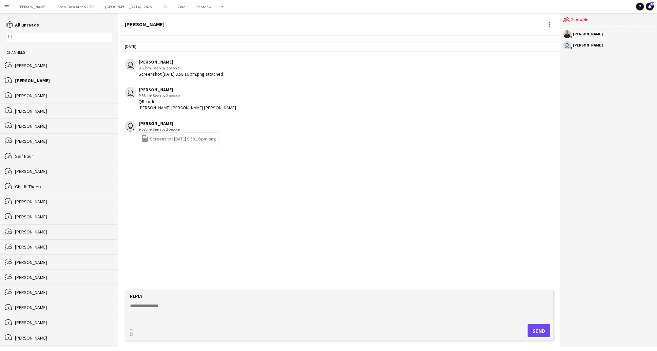
click at [46, 70] on div "bubbles Krizel Elaine H" at bounding box center [59, 65] width 118 height 15
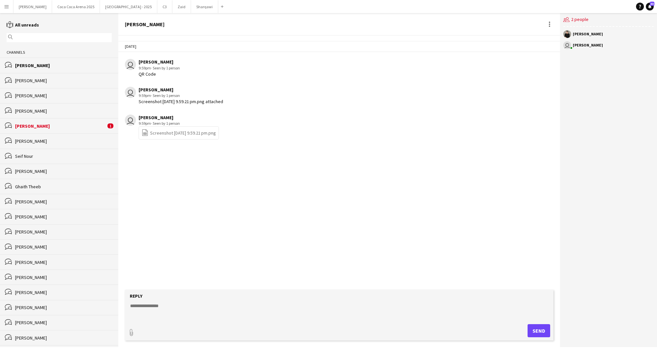
click at [64, 123] on div "[PERSON_NAME]" at bounding box center [60, 126] width 91 height 6
click at [56, 68] on div "[PERSON_NAME]" at bounding box center [63, 66] width 97 height 6
click at [63, 7] on button "[GEOGRAPHIC_DATA] 2025 Close" at bounding box center [76, 6] width 48 height 13
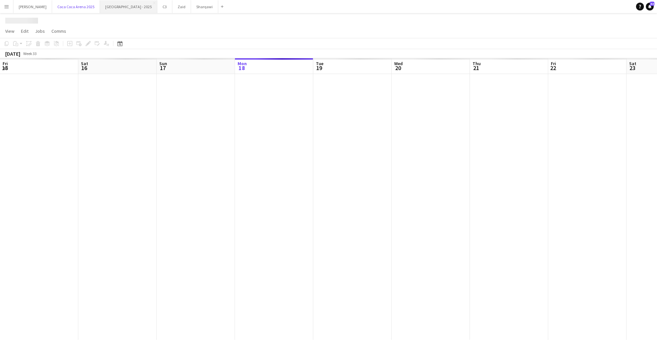
scroll to position [0, 157]
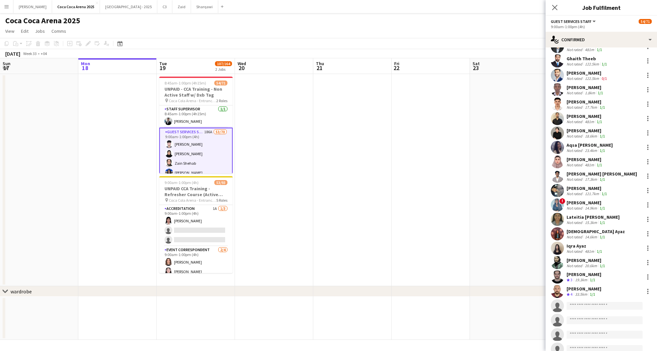
scroll to position [542, 0]
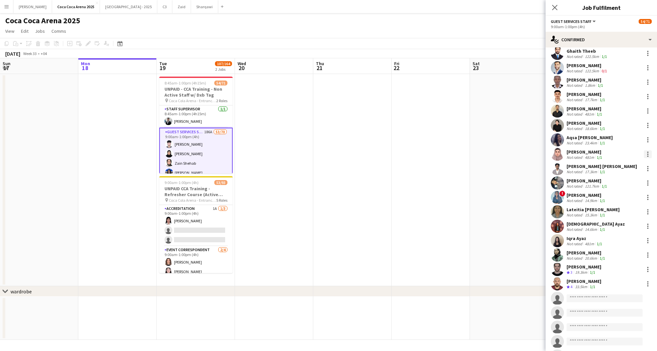
click at [649, 150] on div at bounding box center [648, 154] width 8 height 8
click at [624, 208] on span "Start chat" at bounding box center [617, 210] width 22 height 6
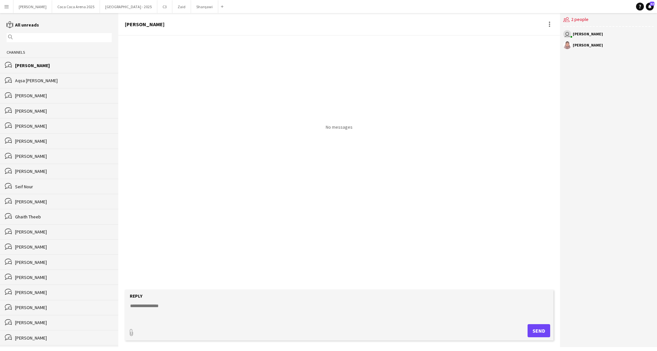
click at [140, 312] on textarea at bounding box center [340, 311] width 422 height 17
type textarea "*******"
type input "**********"
click at [524, 329] on app-icon "Upload" at bounding box center [522, 330] width 10 height 8
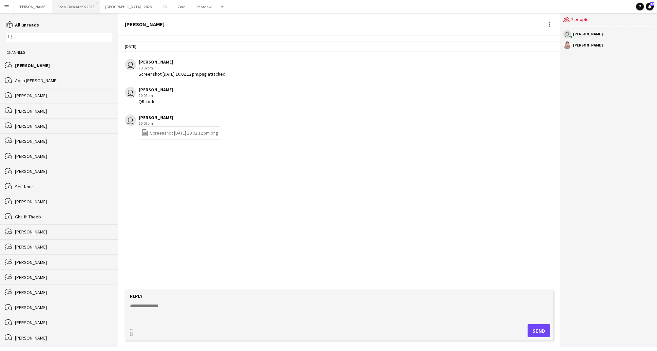
click at [68, 7] on button "[GEOGRAPHIC_DATA] 2025 Close" at bounding box center [76, 6] width 48 height 13
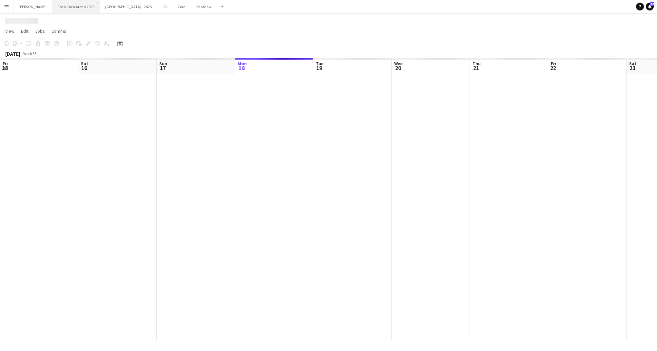
scroll to position [0, 157]
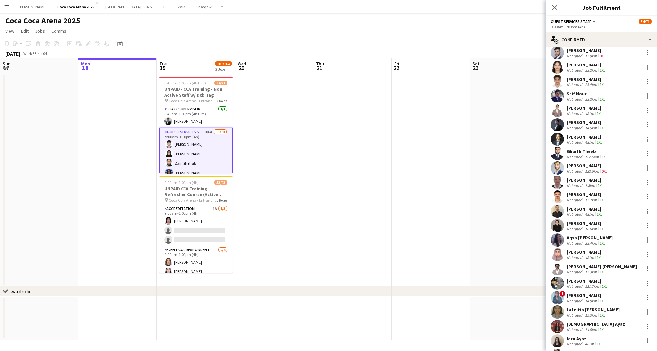
scroll to position [464, 0]
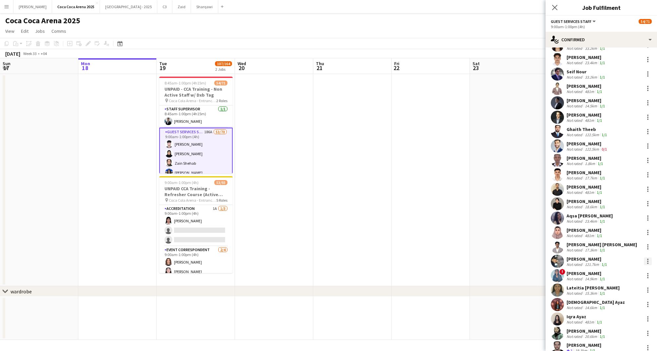
click at [647, 259] on div at bounding box center [648, 262] width 8 height 8
click at [612, 215] on span "Start chat" at bounding box center [617, 214] width 22 height 6
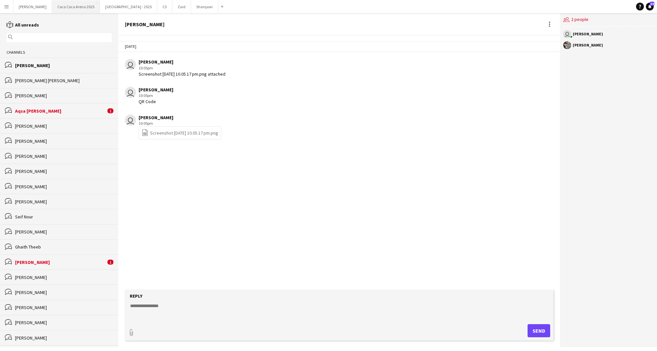
click at [70, 7] on button "[GEOGRAPHIC_DATA] 2025 Close" at bounding box center [76, 6] width 48 height 13
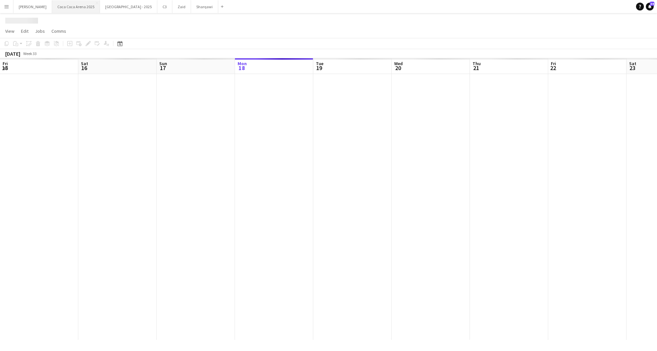
scroll to position [0, 157]
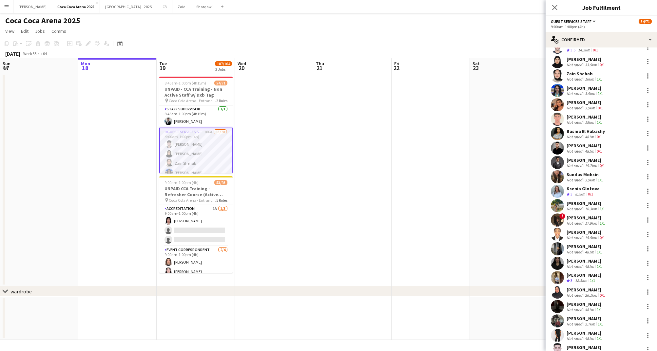
scroll to position [27, 0]
click at [52, 7] on button "[GEOGRAPHIC_DATA] 2025 Close" at bounding box center [76, 6] width 48 height 13
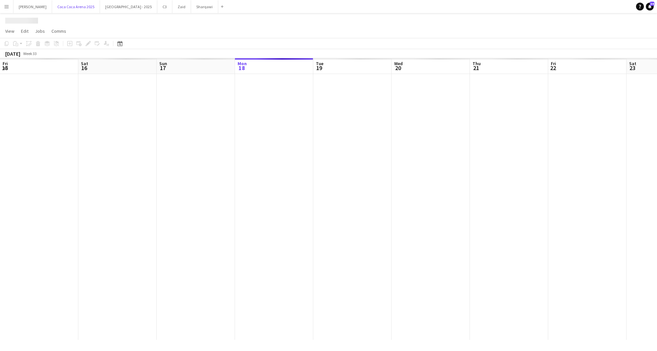
scroll to position [0, 157]
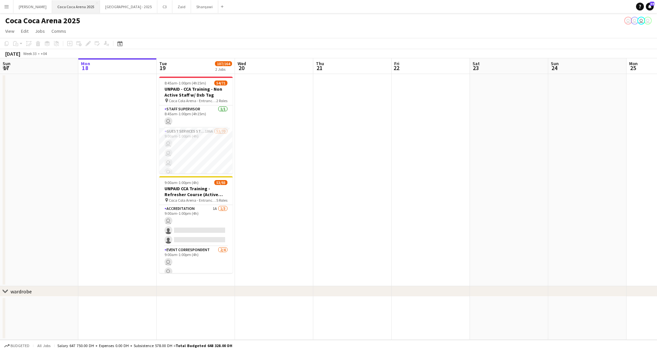
click at [58, 4] on button "[GEOGRAPHIC_DATA] 2025 Close" at bounding box center [76, 6] width 48 height 13
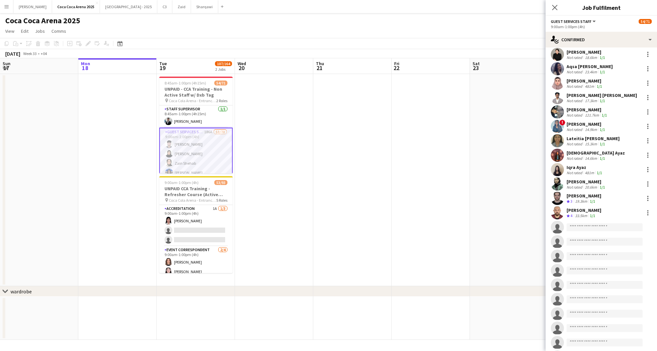
scroll to position [611, 0]
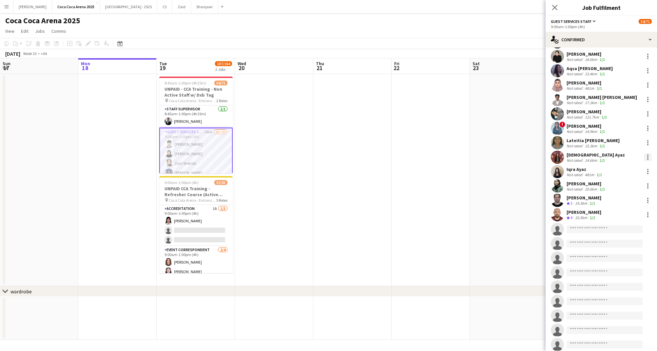
click at [648, 153] on div at bounding box center [648, 157] width 8 height 8
click at [617, 211] on span "Start chat" at bounding box center [617, 213] width 22 height 6
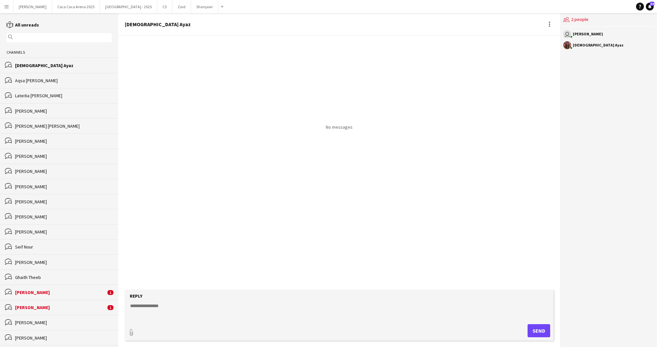
click at [206, 305] on textarea at bounding box center [340, 311] width 422 height 17
type textarea "*"
type textarea "*******"
type input "**********"
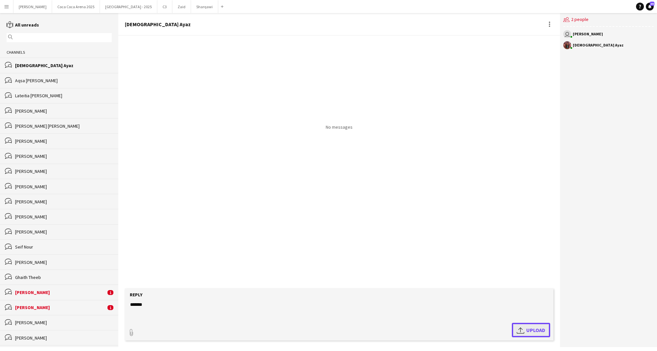
click at [532, 329] on span "Upload Upload" at bounding box center [531, 330] width 29 height 8
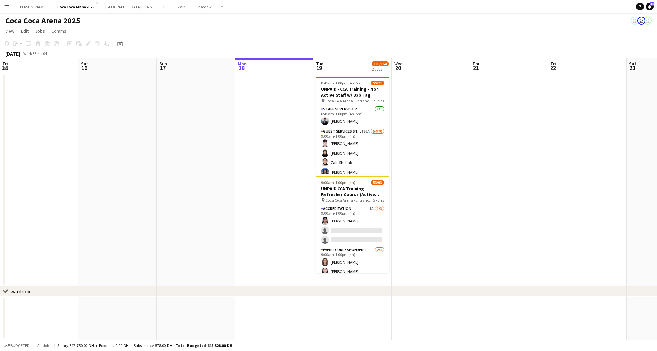
scroll to position [0, 157]
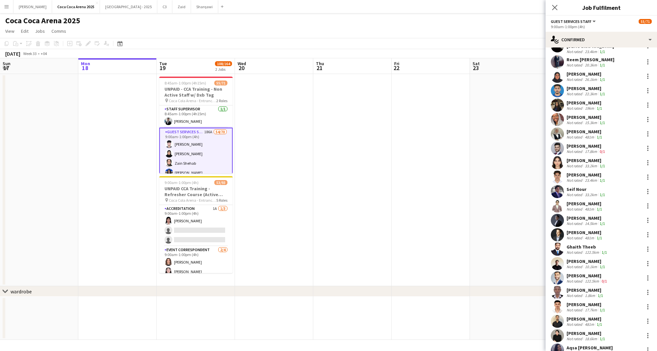
scroll to position [347, 0]
click at [582, 264] on div "Not rated" at bounding box center [575, 266] width 17 height 5
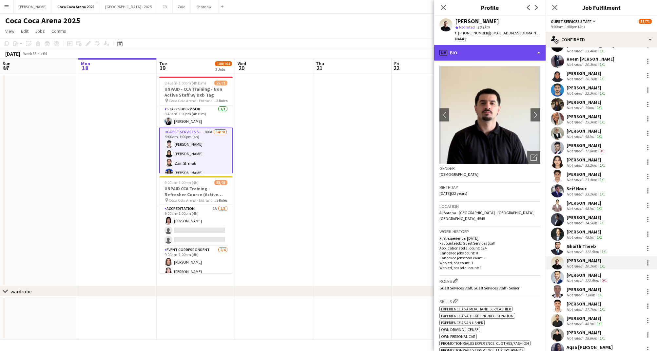
click at [473, 48] on div "profile Bio" at bounding box center [489, 53] width 111 height 16
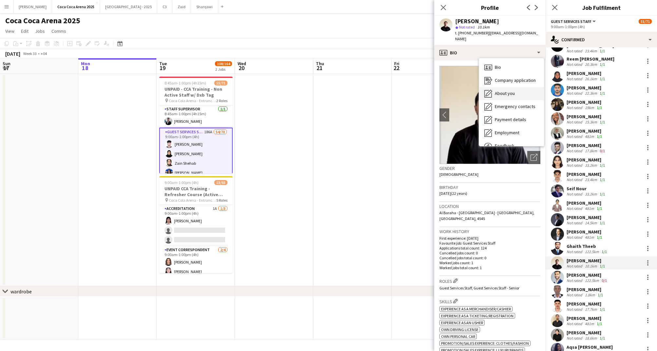
click at [495, 90] on span "About you" at bounding box center [505, 93] width 20 height 6
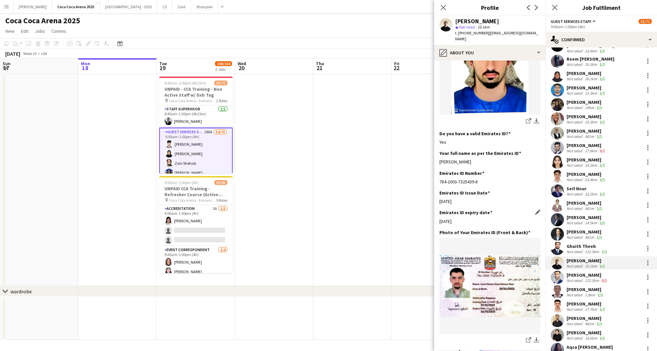
scroll to position [134, 0]
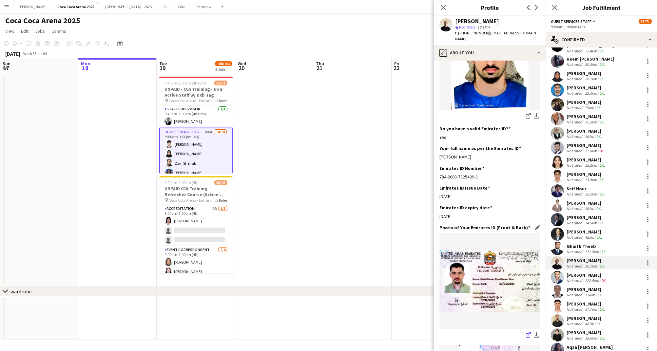
click at [527, 334] on icon at bounding box center [528, 336] width 4 height 4
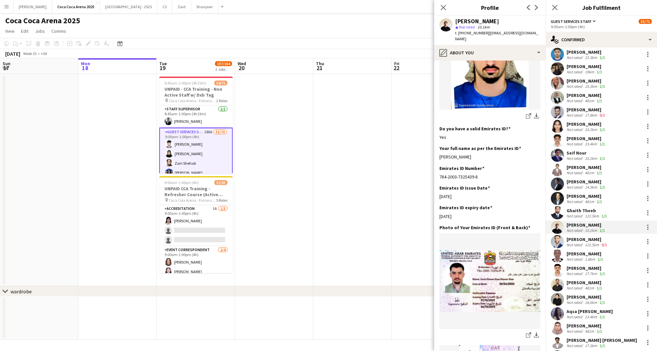
scroll to position [383, 0]
click at [582, 308] on div "Aqsa [PERSON_NAME]" at bounding box center [590, 311] width 46 height 6
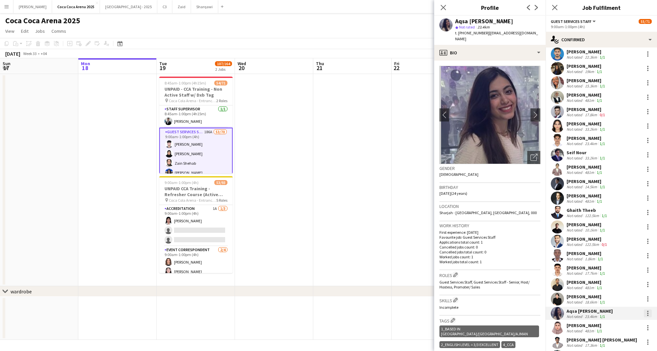
click at [647, 310] on div at bounding box center [648, 314] width 8 height 8
click at [627, 266] on span "Start chat" at bounding box center [617, 266] width 22 height 6
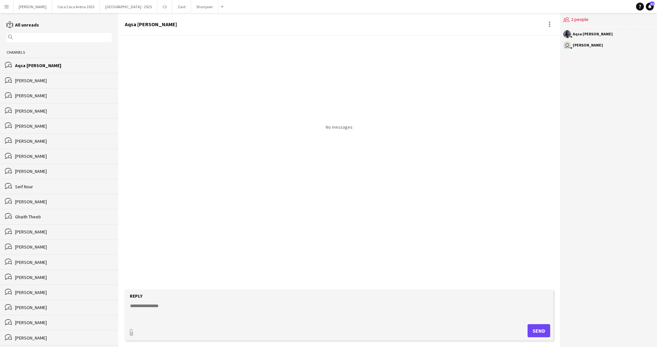
click at [147, 305] on textarea at bounding box center [340, 311] width 422 height 17
type textarea "*******"
type input "**********"
click at [538, 328] on span "Upload Upload" at bounding box center [531, 330] width 29 height 8
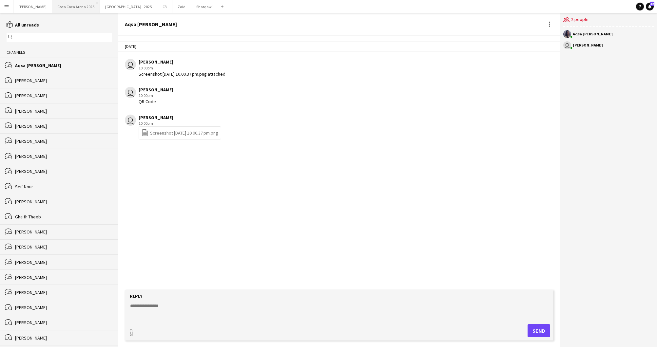
click at [56, 7] on button "[GEOGRAPHIC_DATA] 2025 Close" at bounding box center [76, 6] width 48 height 13
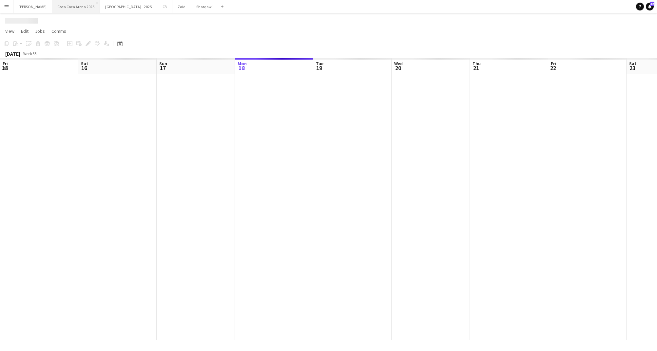
scroll to position [0, 157]
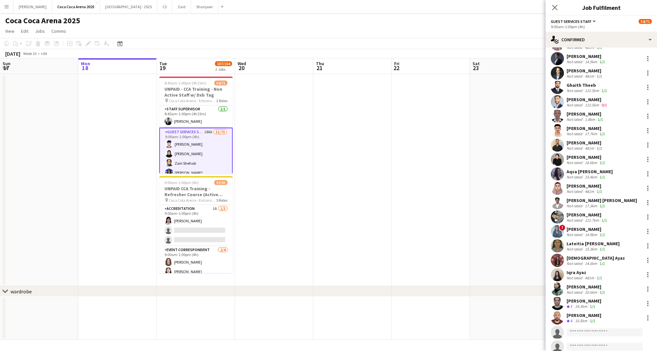
scroll to position [510, 0]
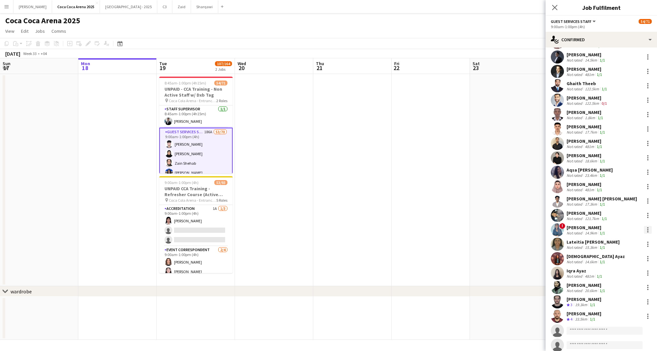
click at [647, 227] on div at bounding box center [648, 230] width 8 height 8
click at [619, 286] on span "Start chat" at bounding box center [617, 286] width 22 height 6
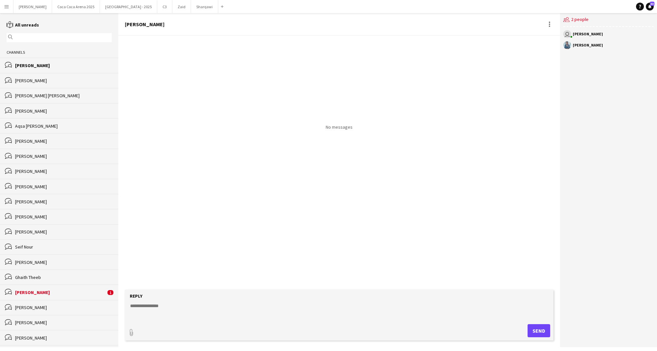
click at [159, 303] on textarea at bounding box center [340, 311] width 422 height 17
type textarea "*"
type textarea "*******"
type input "**********"
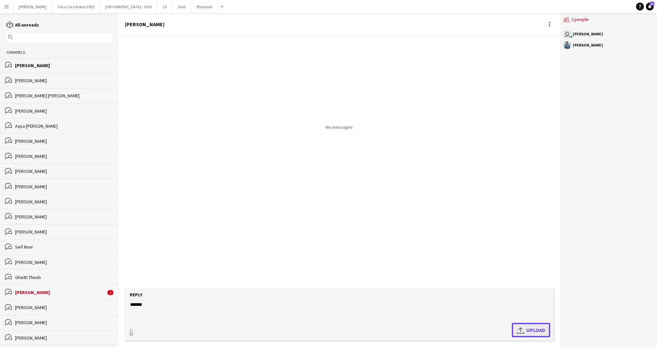
click at [521, 328] on app-icon "Upload" at bounding box center [522, 330] width 10 height 8
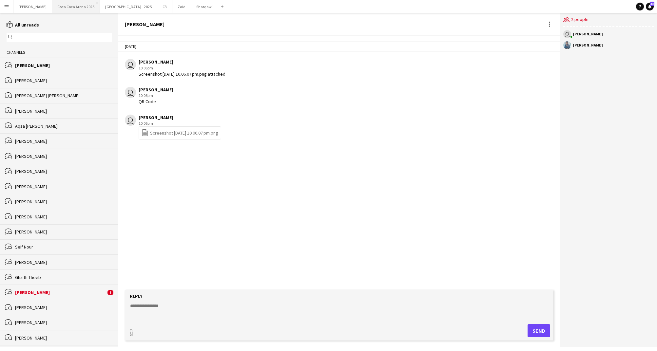
click at [70, 5] on button "[GEOGRAPHIC_DATA] 2025 Close" at bounding box center [76, 6] width 48 height 13
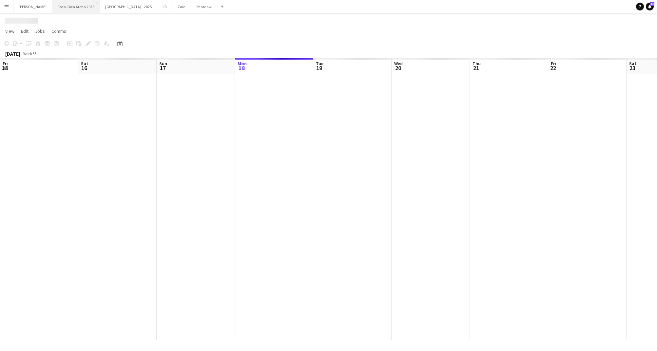
scroll to position [0, 157]
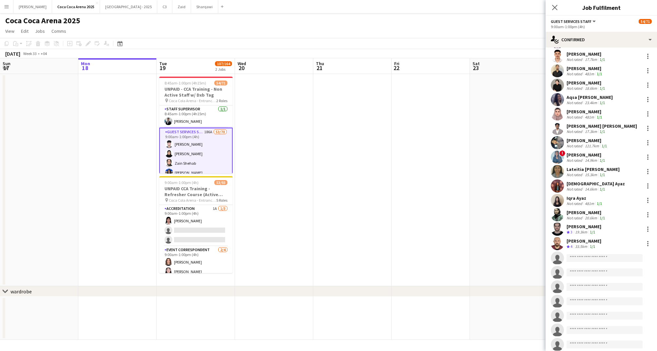
scroll to position [584, 0]
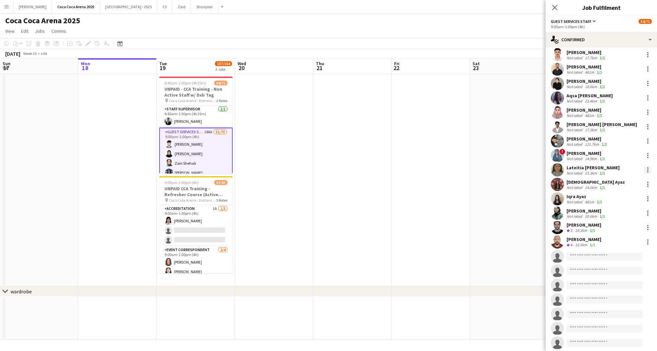
click at [647, 167] on div at bounding box center [648, 170] width 8 height 8
click at [621, 224] on span "Start chat" at bounding box center [617, 226] width 22 height 6
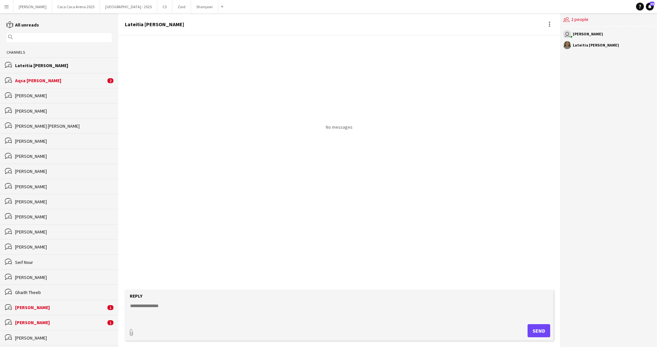
click at [65, 78] on div "Aqsa [PERSON_NAME]" at bounding box center [60, 81] width 91 height 6
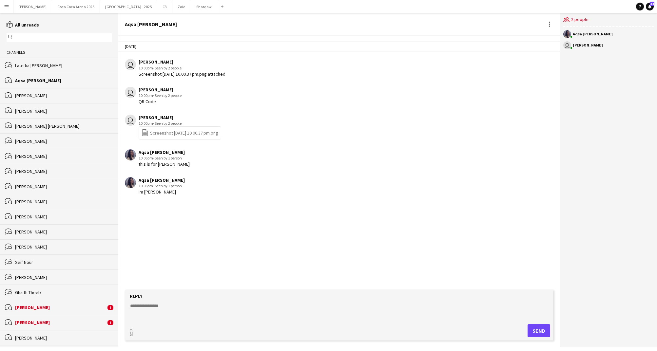
click at [42, 67] on div "Lateitia [PERSON_NAME]" at bounding box center [63, 66] width 97 height 6
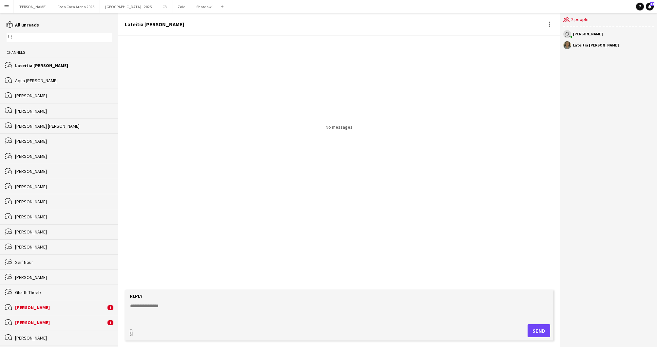
click at [168, 307] on textarea at bounding box center [340, 311] width 422 height 17
type textarea "*******"
type input "**********"
click at [521, 328] on app-icon "Upload" at bounding box center [522, 330] width 10 height 8
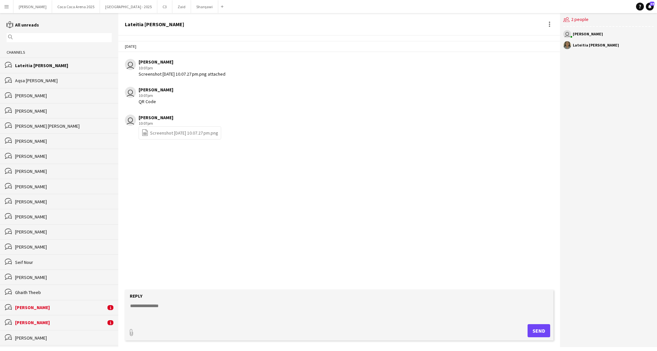
click at [62, 85] on div "bubbles Aqsa [PERSON_NAME]" at bounding box center [59, 80] width 118 height 15
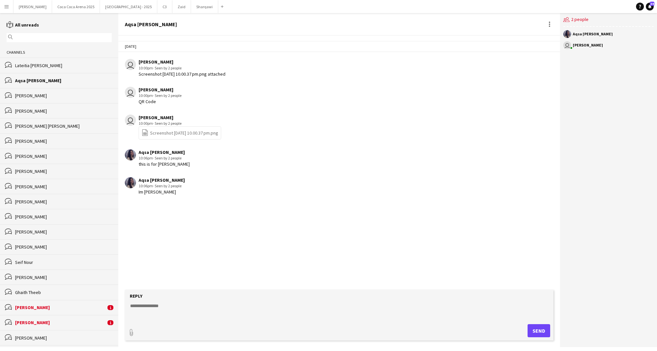
click at [196, 304] on textarea at bounding box center [340, 311] width 422 height 17
type textarea "**********"
click at [535, 335] on button "Send" at bounding box center [539, 331] width 23 height 13
click at [154, 301] on form "Reply paperclip Send" at bounding box center [339, 315] width 429 height 51
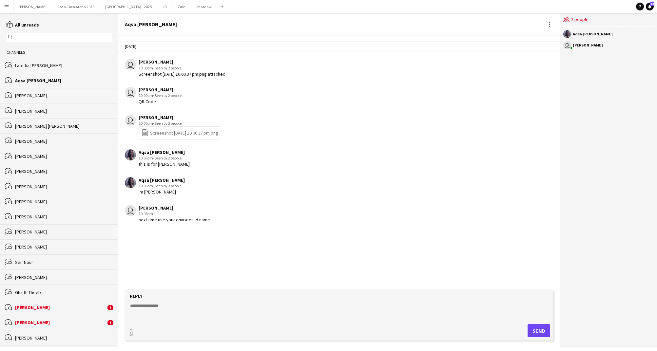
click at [149, 308] on textarea at bounding box center [340, 311] width 422 height 17
paste textarea "**********"
type textarea "**********"
click at [536, 332] on button "Send" at bounding box center [539, 331] width 23 height 13
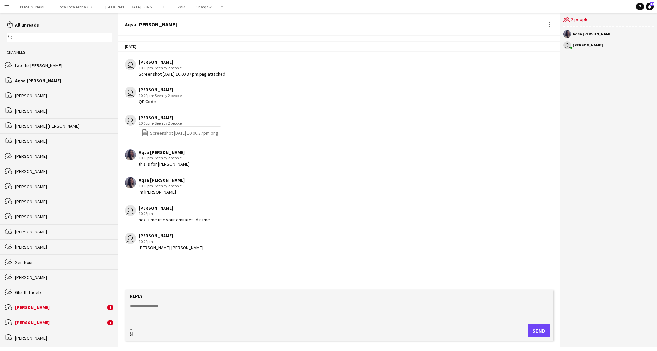
type input "**********"
click at [527, 330] on span "Upload Upload" at bounding box center [531, 330] width 29 height 8
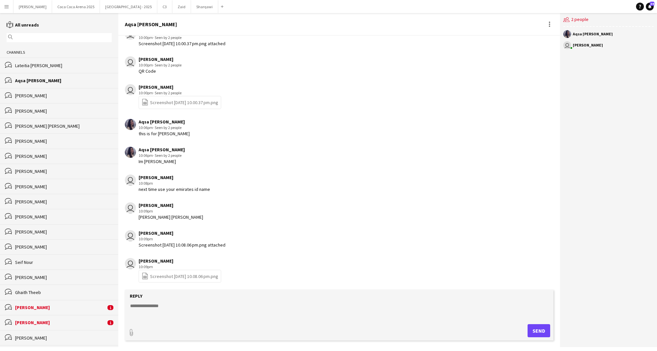
click at [160, 313] on textarea at bounding box center [340, 311] width 422 height 17
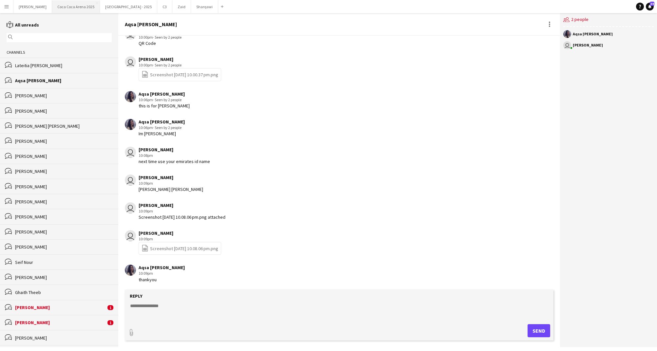
click at [64, 5] on button "[GEOGRAPHIC_DATA] 2025 Close" at bounding box center [76, 6] width 48 height 13
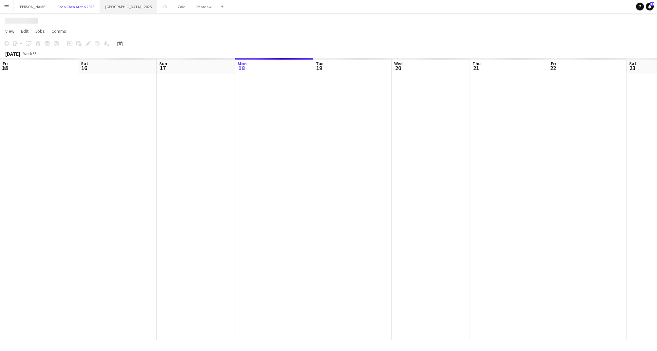
scroll to position [0, 157]
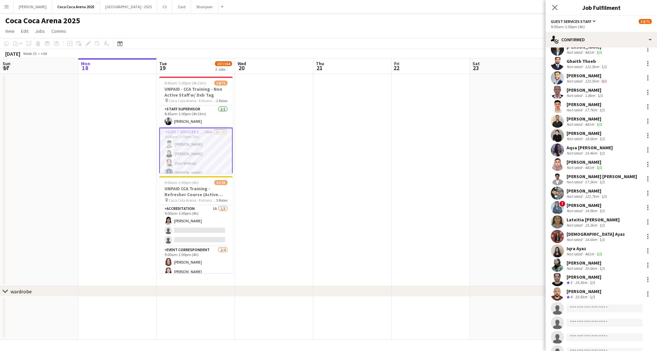
scroll to position [538, 0]
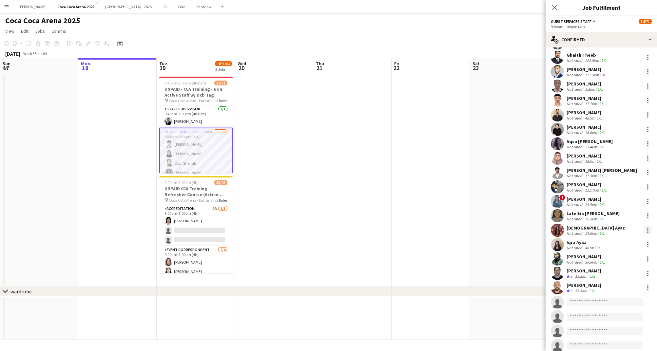
click at [649, 227] on div at bounding box center [648, 231] width 8 height 8
click at [588, 228] on div at bounding box center [328, 175] width 657 height 351
click at [571, 225] on div "[DEMOGRAPHIC_DATA] Ayaz" at bounding box center [596, 228] width 58 height 6
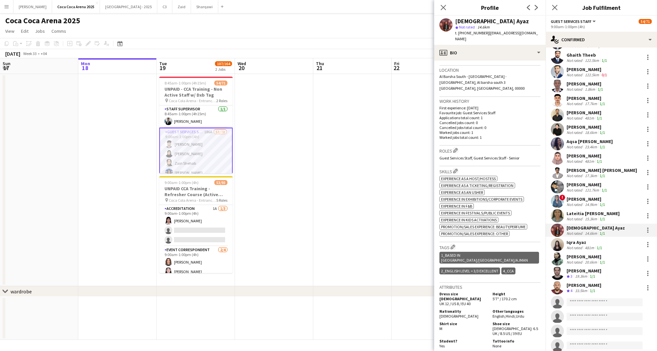
scroll to position [0, 0]
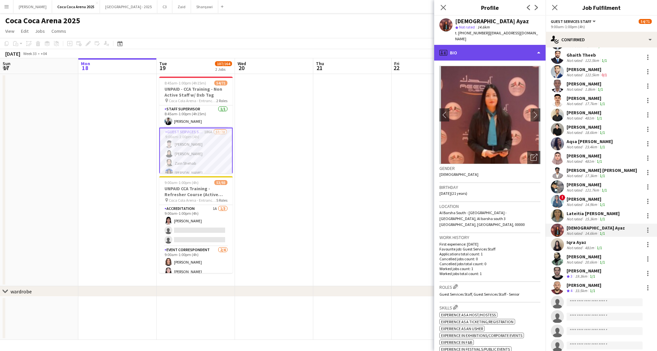
click at [464, 46] on div "profile Bio" at bounding box center [489, 53] width 111 height 16
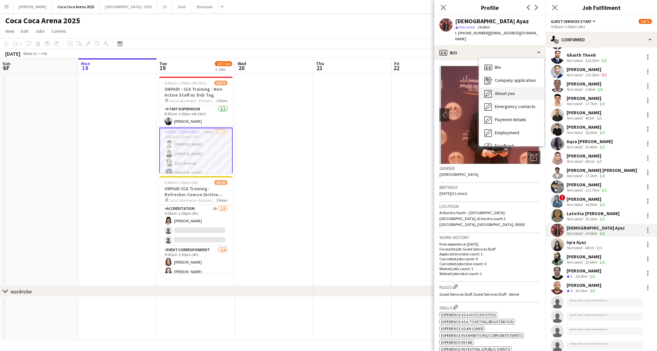
click at [494, 87] on div "About you About you" at bounding box center [511, 93] width 65 height 13
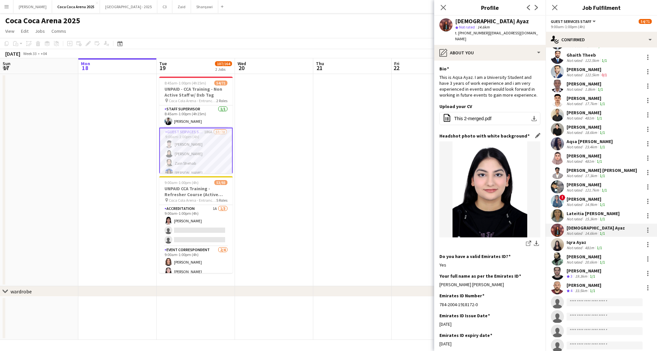
scroll to position [85, 0]
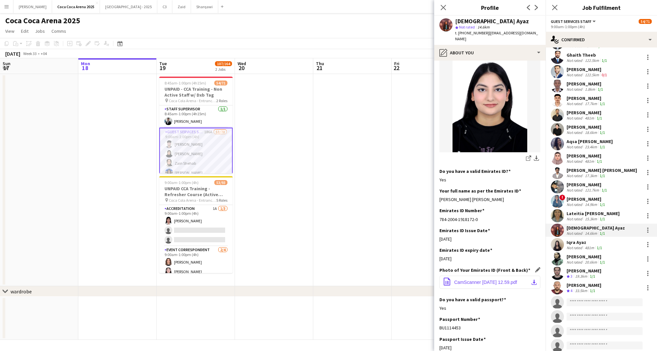
click at [499, 280] on span "CamScanner [DATE] 12.59.pdf" at bounding box center [485, 282] width 63 height 5
click at [647, 241] on div at bounding box center [648, 245] width 8 height 8
click at [627, 298] on span "Start chat" at bounding box center [617, 300] width 22 height 6
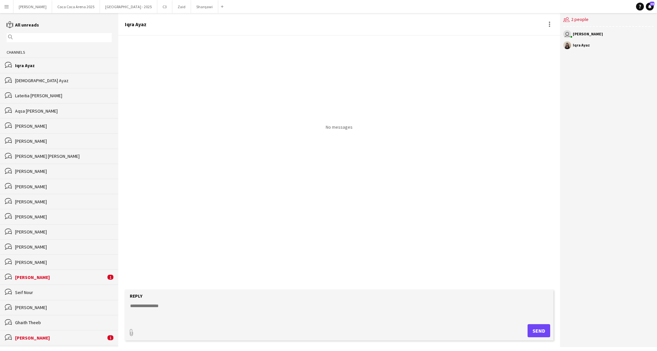
click at [140, 306] on textarea at bounding box center [340, 311] width 422 height 17
type textarea "*******"
type input "**********"
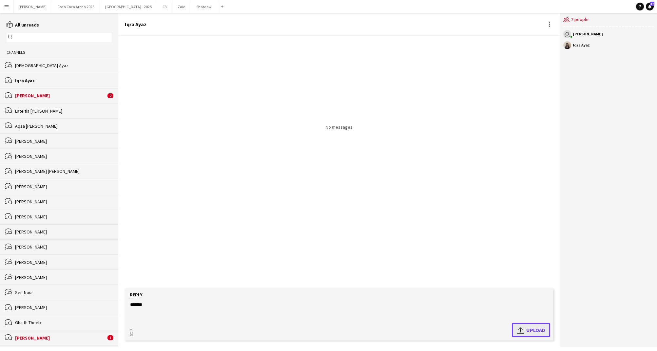
click at [527, 328] on span "Upload Upload" at bounding box center [531, 330] width 29 height 8
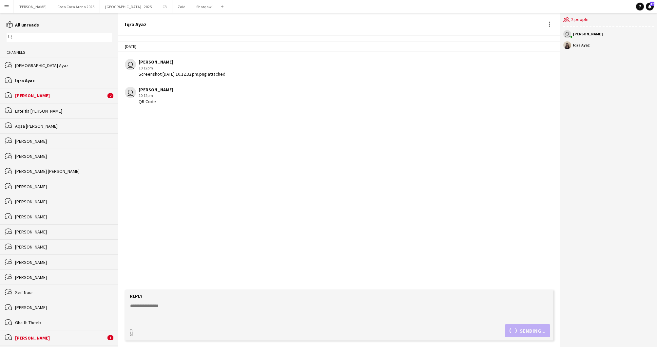
click at [58, 95] on div "[PERSON_NAME]" at bounding box center [60, 96] width 91 height 6
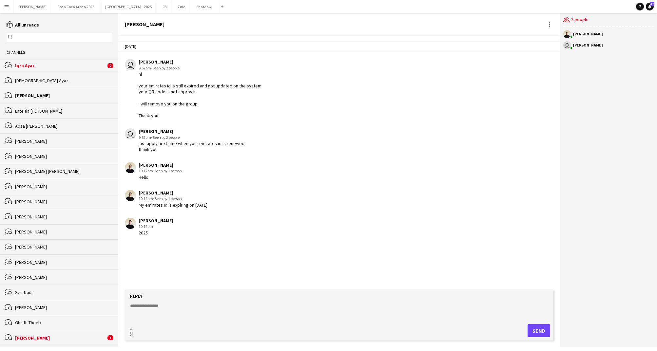
click at [43, 65] on div "Iqra Ayaz" at bounding box center [60, 66] width 91 height 6
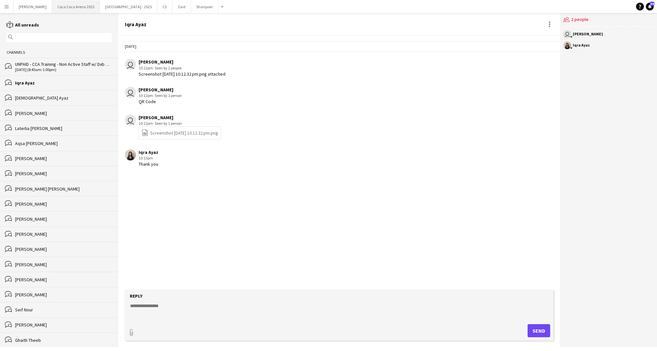
click at [52, 6] on button "[GEOGRAPHIC_DATA] 2025 Close" at bounding box center [76, 6] width 48 height 13
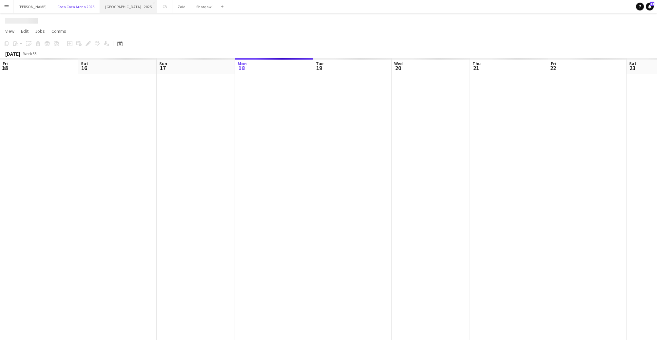
scroll to position [0, 157]
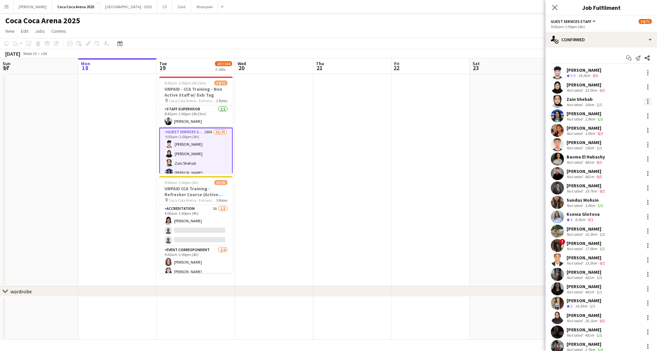
click at [648, 102] on div at bounding box center [647, 101] width 1 height 1
click at [621, 159] on span "Start chat" at bounding box center [617, 161] width 22 height 6
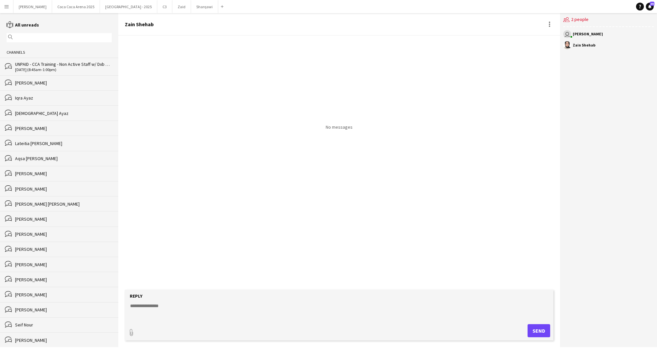
click at [207, 311] on textarea at bounding box center [340, 311] width 422 height 17
type textarea "*******"
type input "**********"
click at [523, 330] on app-icon "Upload" at bounding box center [522, 330] width 10 height 8
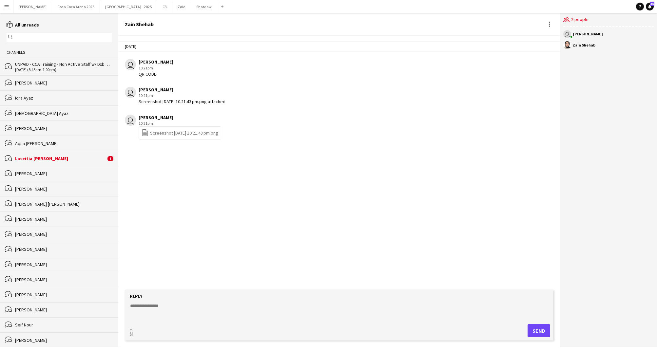
click at [49, 156] on div "Lateitia [PERSON_NAME]" at bounding box center [60, 159] width 91 height 6
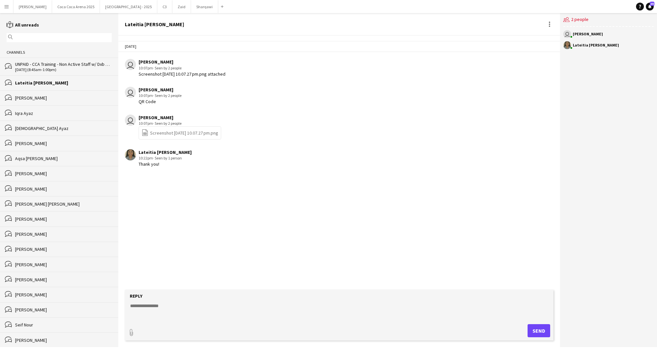
click at [44, 87] on div "bubbles Lateitia [PERSON_NAME]" at bounding box center [59, 82] width 118 height 15
click at [43, 68] on div "[DATE] (8:45am-1:00pm)" at bounding box center [63, 70] width 97 height 5
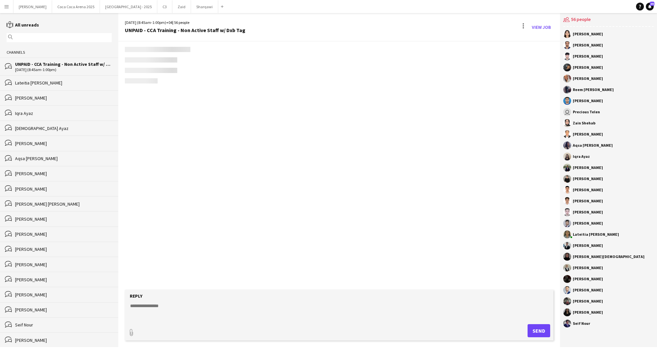
scroll to position [813, 0]
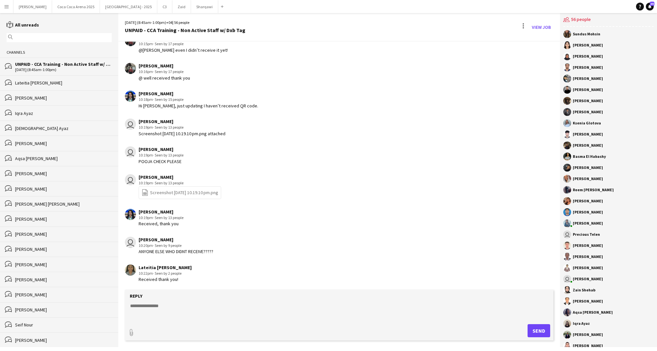
click at [36, 173] on div "[PERSON_NAME]" at bounding box center [63, 174] width 97 height 6
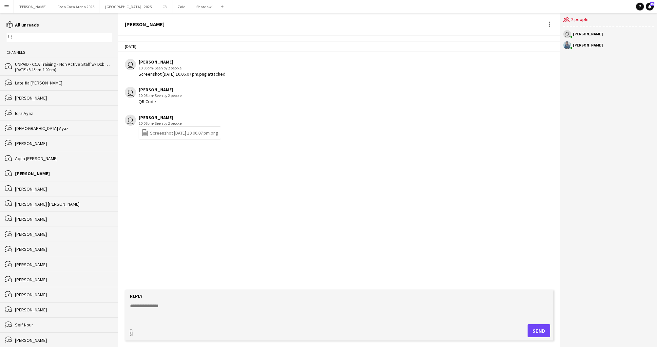
click at [35, 153] on div "bubbles Aqsa [PERSON_NAME]" at bounding box center [59, 158] width 118 height 15
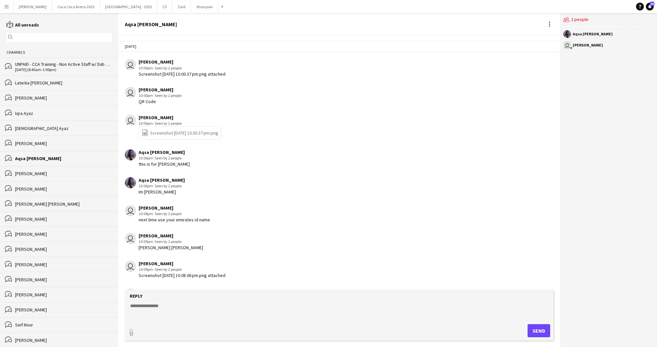
scroll to position [58, 0]
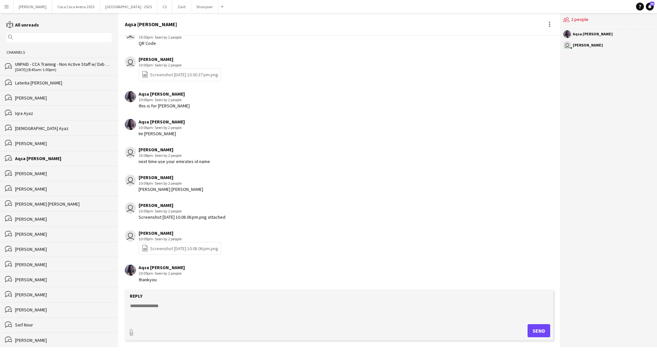
click at [32, 139] on div "bubbles [PERSON_NAME]" at bounding box center [59, 143] width 118 height 15
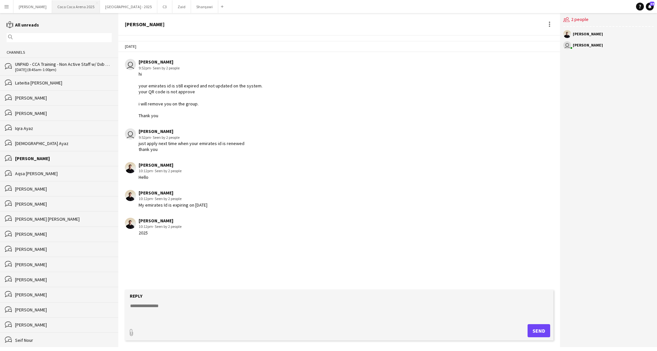
click at [52, 5] on button "[GEOGRAPHIC_DATA] 2025 Close" at bounding box center [76, 6] width 48 height 13
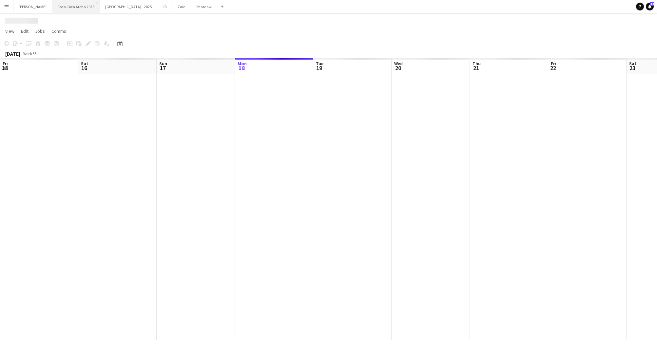
scroll to position [0, 157]
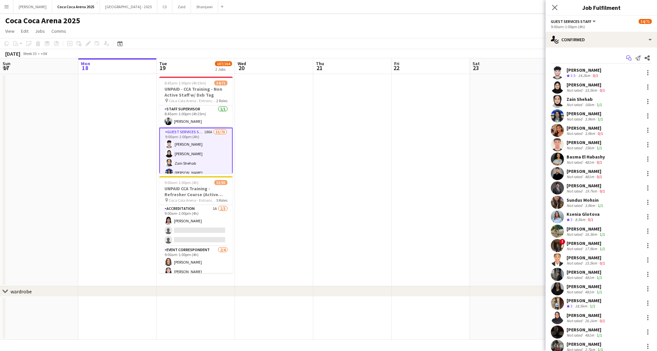
click at [627, 58] on icon "Start chat" at bounding box center [628, 57] width 5 height 5
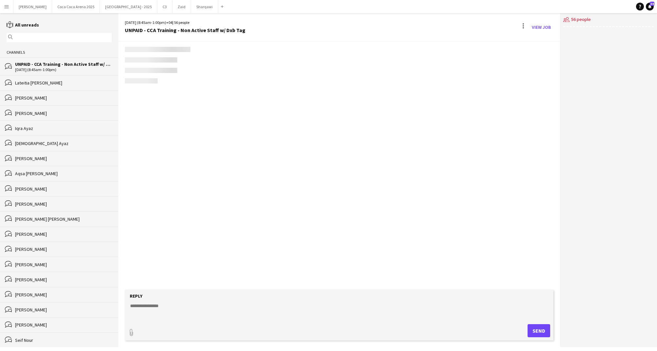
scroll to position [670, 0]
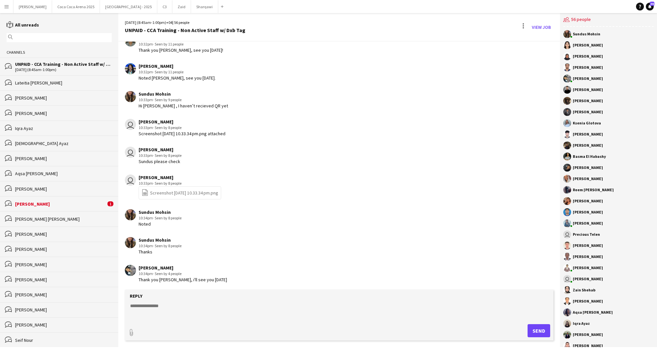
click at [32, 202] on div "[PERSON_NAME]" at bounding box center [60, 204] width 91 height 6
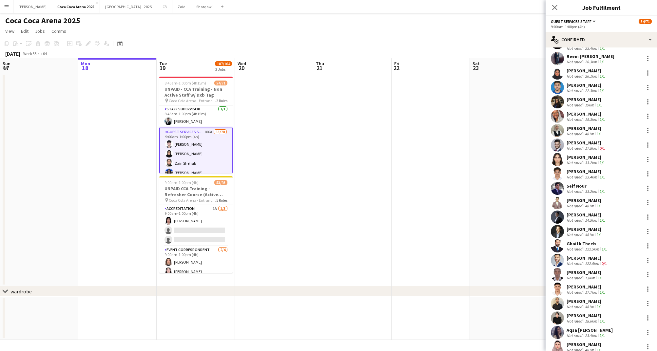
scroll to position [355, 0]
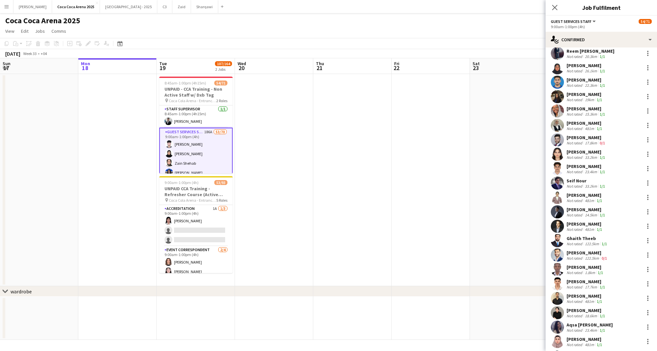
click at [576, 324] on div "Aqsa [PERSON_NAME] Not rated 23.4km 1/1" at bounding box center [590, 327] width 46 height 11
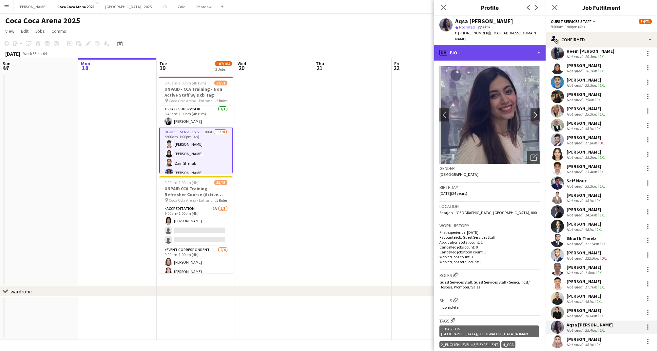
click at [479, 49] on div "profile Bio" at bounding box center [489, 53] width 111 height 16
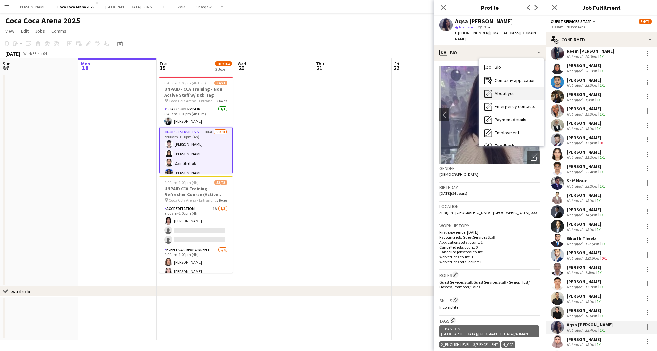
click at [501, 90] on span "About you" at bounding box center [505, 93] width 20 height 6
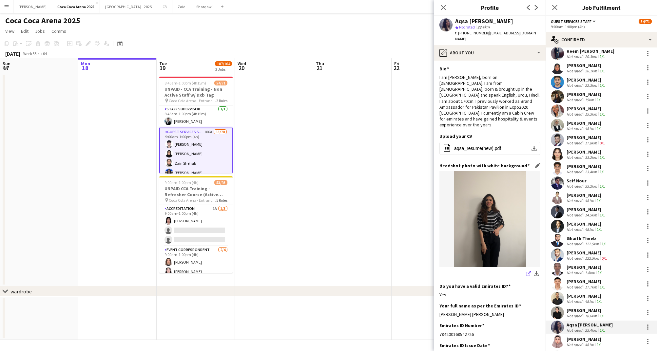
click at [528, 271] on icon "share-external-link-1" at bounding box center [528, 273] width 5 height 5
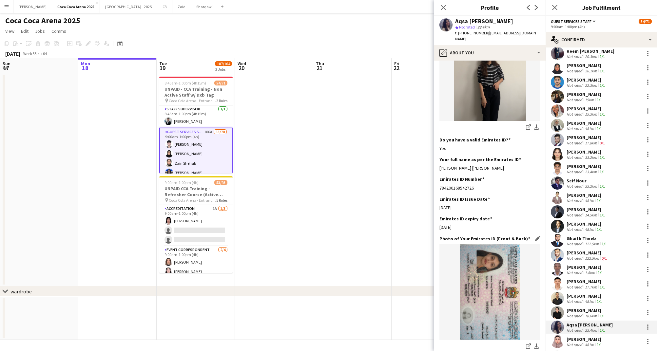
scroll to position [183, 0]
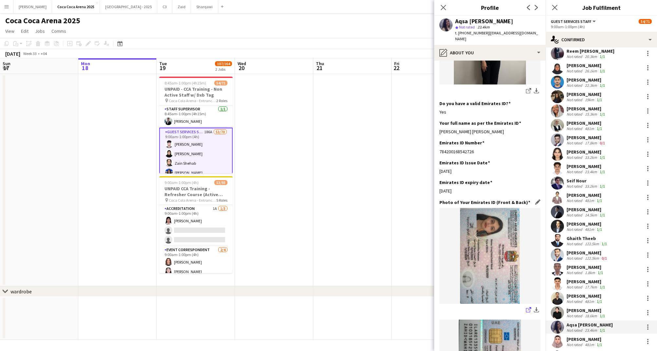
click at [529, 307] on icon "share-external-link-1" at bounding box center [528, 309] width 5 height 5
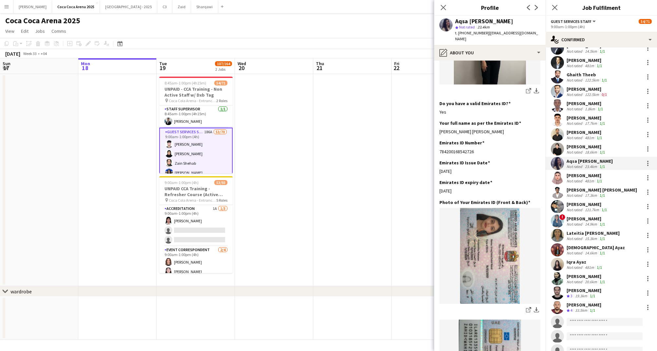
scroll to position [519, 0]
click at [588, 279] on div "20.6km" at bounding box center [591, 281] width 15 height 5
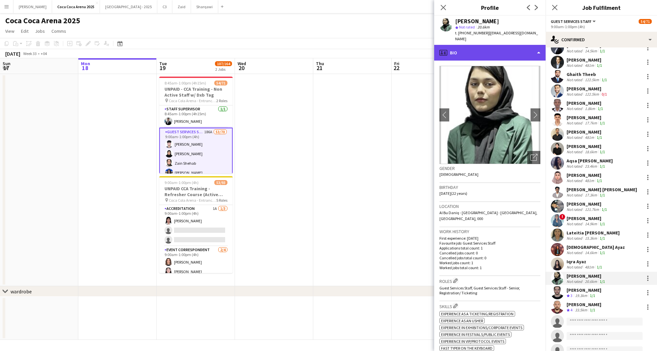
click at [471, 50] on div "profile Bio" at bounding box center [489, 53] width 111 height 16
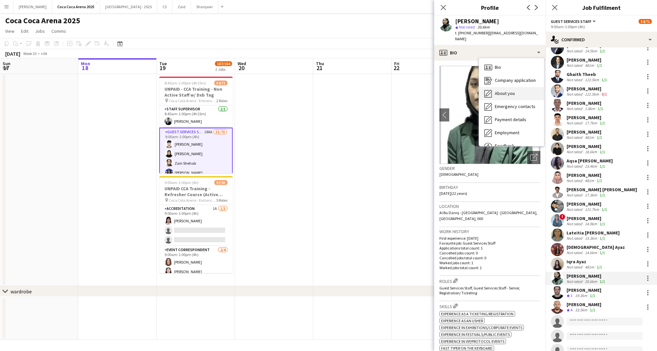
click at [498, 90] on span "About you" at bounding box center [505, 93] width 20 height 6
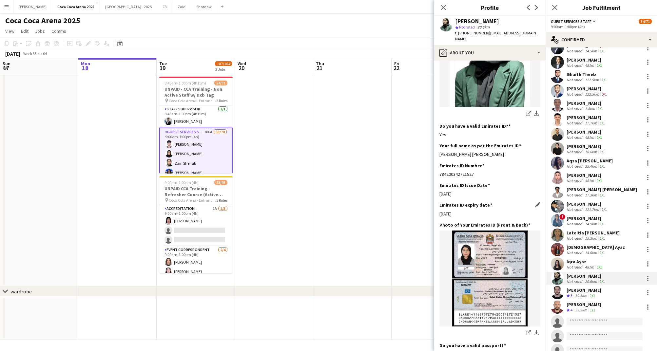
scroll to position [193, 0]
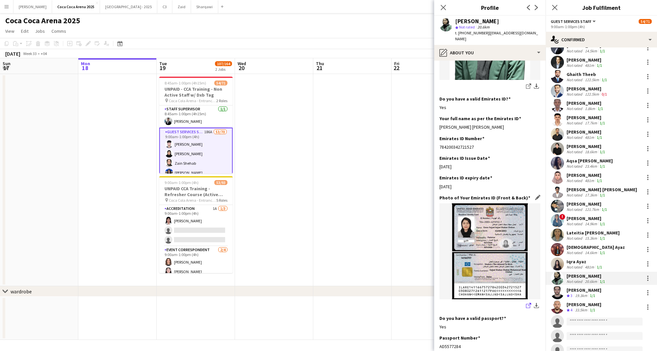
click at [527, 303] on icon "share-external-link-1" at bounding box center [528, 305] width 5 height 5
click at [589, 288] on div "[PERSON_NAME]" at bounding box center [584, 290] width 35 height 6
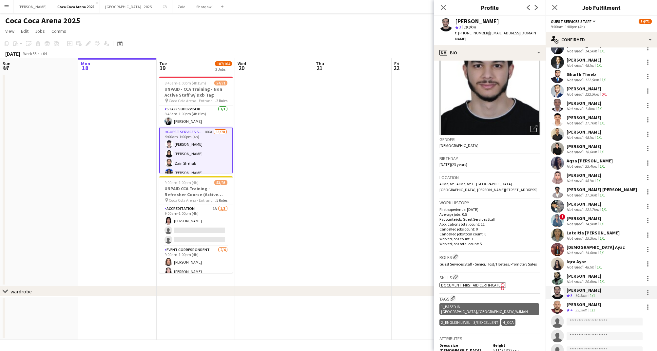
scroll to position [0, 0]
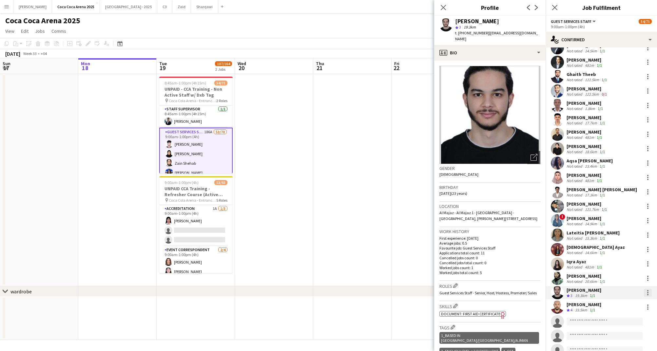
click at [648, 292] on div at bounding box center [647, 292] width 1 height 1
click at [621, 245] on span "Start chat" at bounding box center [617, 246] width 22 height 6
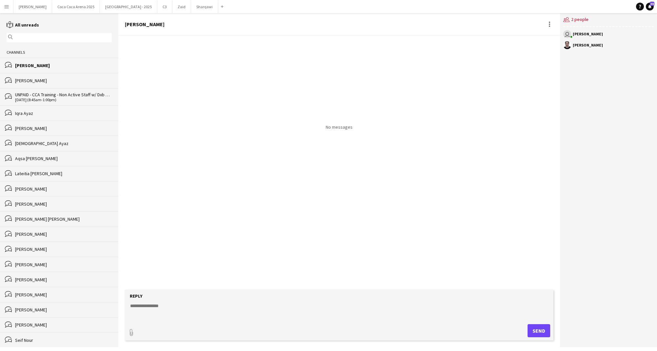
click at [149, 313] on textarea at bounding box center [340, 311] width 422 height 17
type textarea "*******"
type input "**********"
click at [540, 331] on span "Upload Upload" at bounding box center [531, 330] width 29 height 8
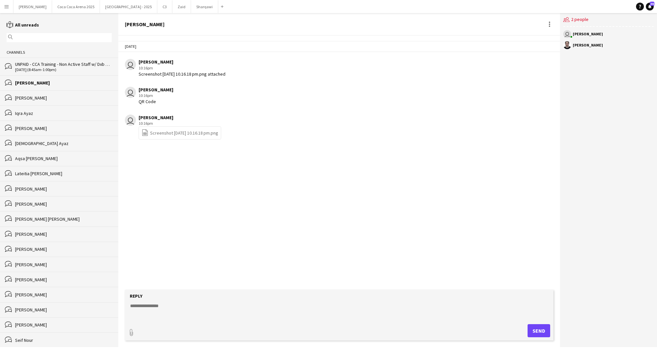
click at [54, 73] on div "bubbles UNPAID - CCA Training - Non Active Staff w/ Dxb Tag [DATE] (8:45am-1:00…" at bounding box center [59, 66] width 118 height 17
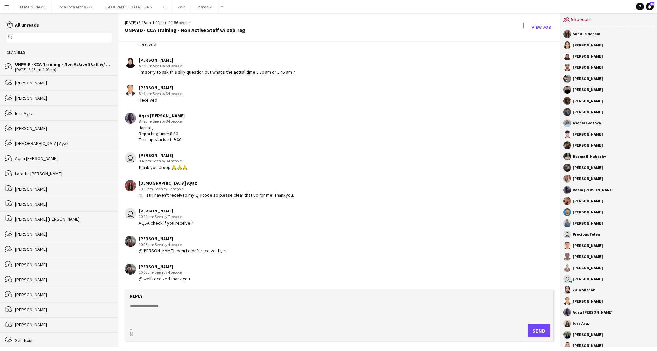
scroll to position [830, 0]
click at [34, 111] on div "Iqra Ayaz" at bounding box center [63, 113] width 97 height 6
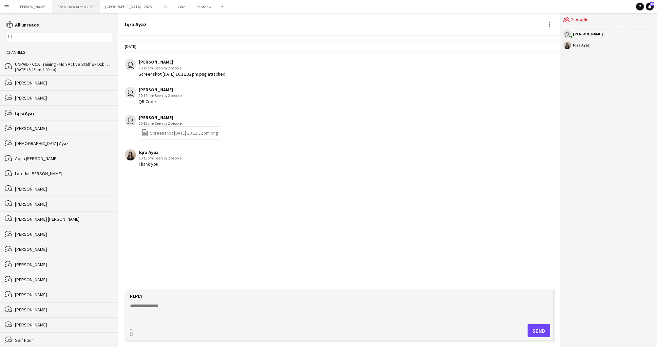
click at [61, 8] on button "[GEOGRAPHIC_DATA] 2025 Close" at bounding box center [76, 6] width 48 height 13
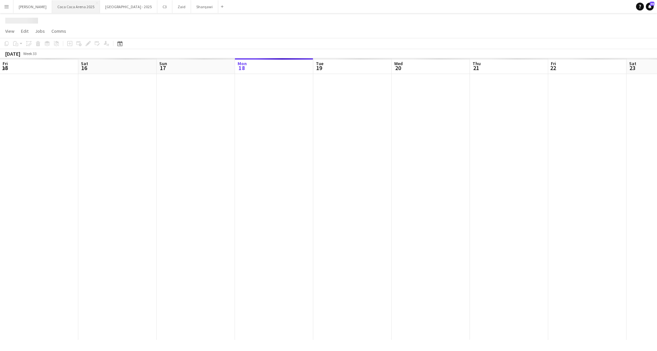
scroll to position [0, 157]
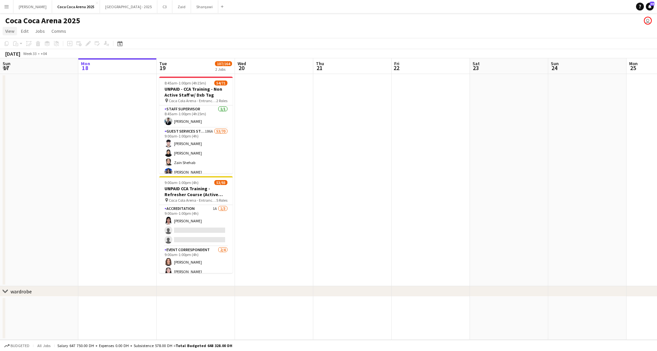
click at [9, 31] on span "View" at bounding box center [9, 31] width 9 height 6
click at [10, 5] on button "Menu" at bounding box center [6, 6] width 13 height 13
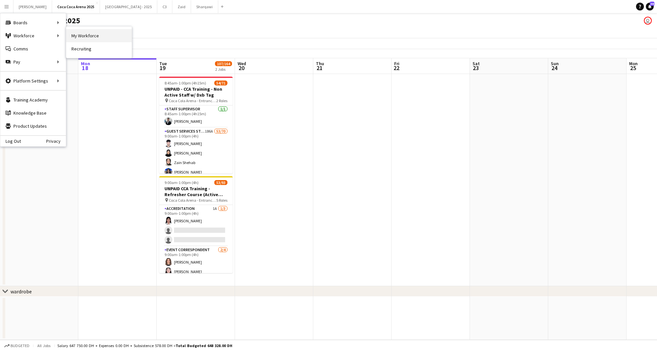
click at [78, 35] on link "My Workforce" at bounding box center [99, 35] width 66 height 13
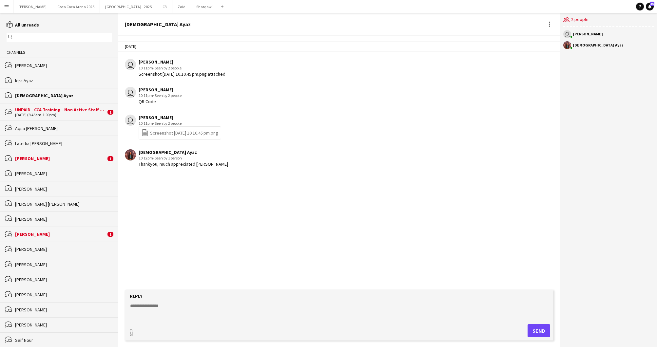
click at [59, 112] on div "UNPAID - CCA Training - Non Active Staff w/ Dxb Tag" at bounding box center [60, 110] width 91 height 6
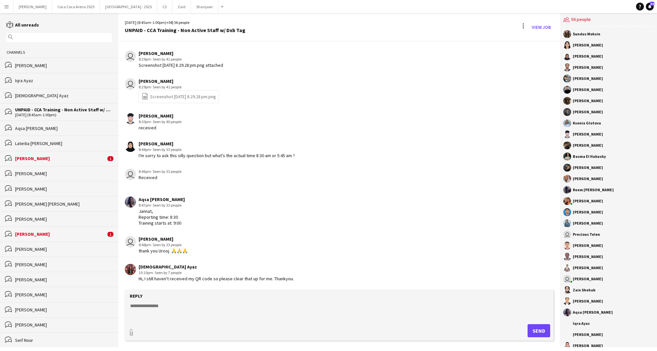
scroll to position [854, 0]
click at [160, 309] on textarea at bounding box center [340, 311] width 422 height 17
click at [70, 8] on button "[GEOGRAPHIC_DATA] 2025 Close" at bounding box center [76, 6] width 48 height 13
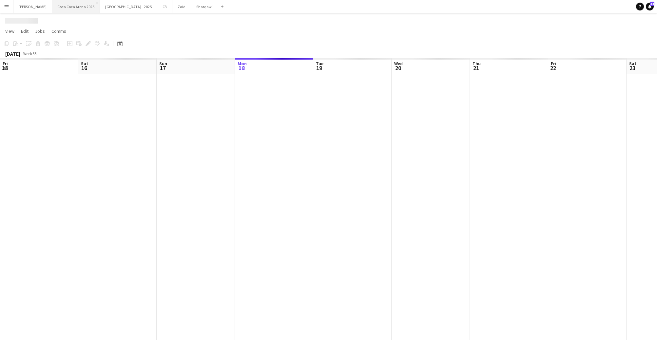
scroll to position [0, 157]
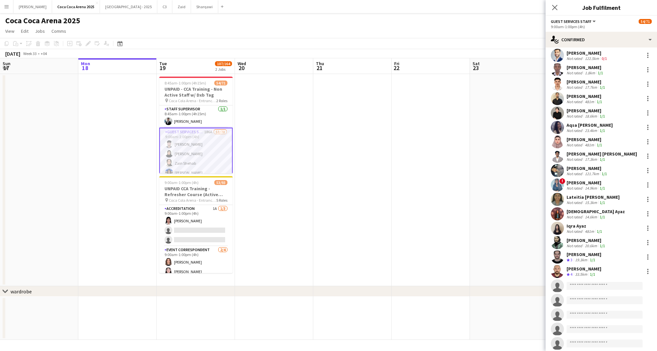
scroll to position [558, 0]
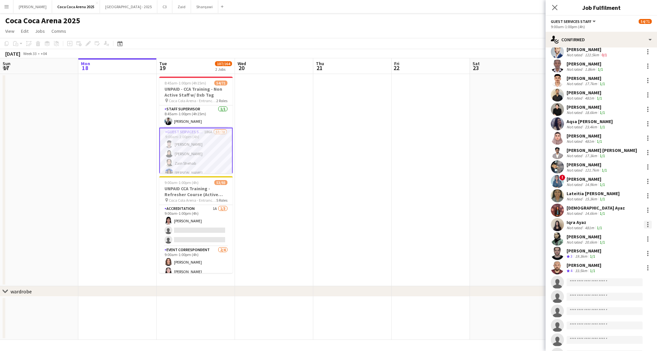
click at [646, 221] on div at bounding box center [648, 225] width 8 height 8
click at [614, 278] on span "Start chat" at bounding box center [617, 280] width 22 height 6
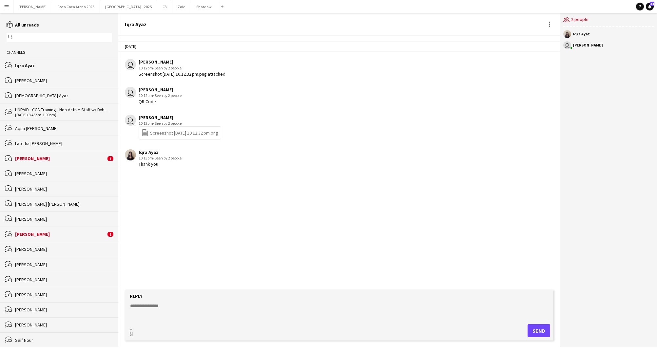
click at [50, 107] on div "UNPAID - CCA Training - Non Active Staff w/ Dxb Tag" at bounding box center [63, 110] width 97 height 6
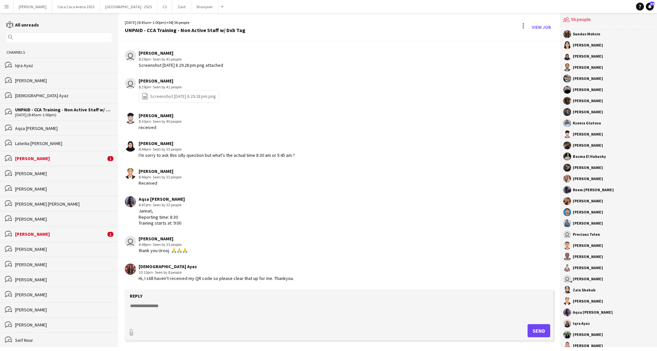
scroll to position [854, 0]
click at [142, 306] on textarea at bounding box center [340, 311] width 422 height 17
type textarea "**********"
click at [537, 332] on button "Send" at bounding box center [539, 331] width 23 height 13
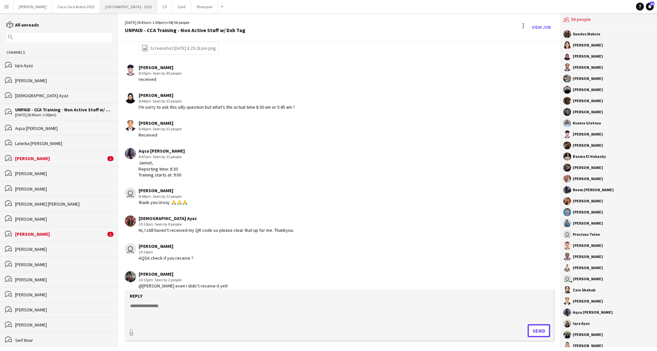
scroll to position [937, 0]
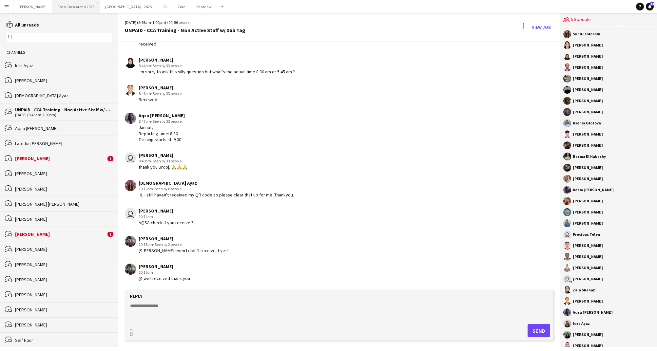
click at [54, 5] on button "[GEOGRAPHIC_DATA] 2025 Close" at bounding box center [76, 6] width 48 height 13
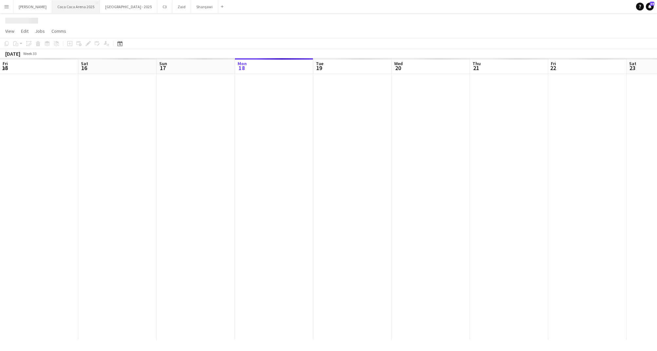
scroll to position [0, 157]
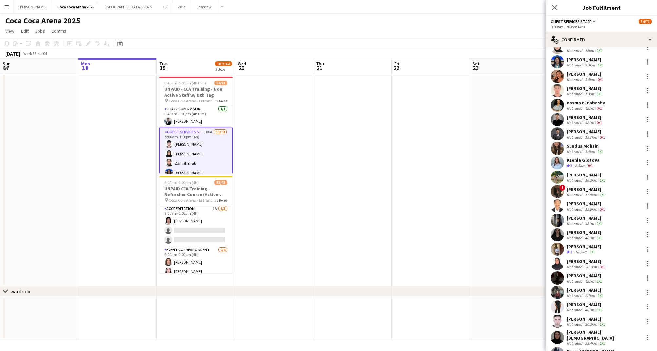
scroll to position [0, 0]
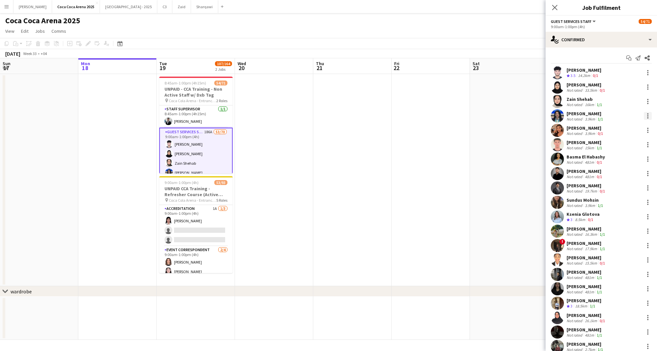
click at [644, 113] on div at bounding box center [648, 116] width 8 height 8
click at [618, 170] on button "Start chat" at bounding box center [626, 176] width 51 height 16
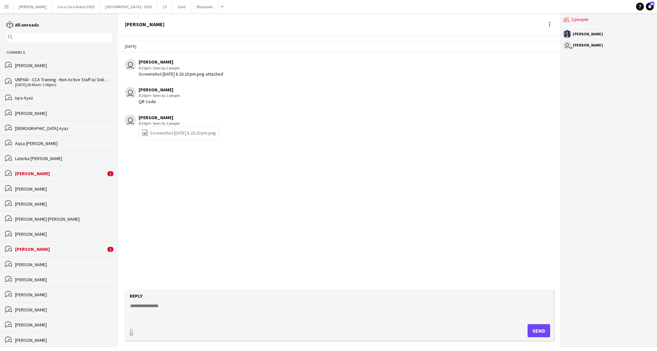
click at [54, 80] on div "UNPAID - CCA Training - Non Active Staff w/ Dxb Tag" at bounding box center [63, 80] width 97 height 6
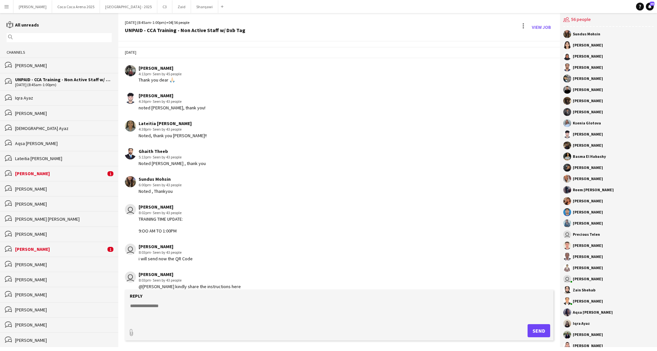
scroll to position [830, 0]
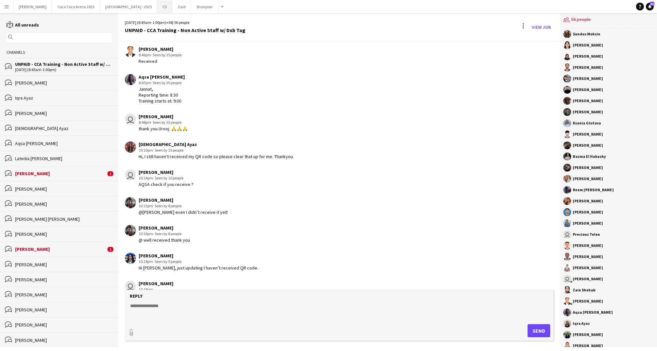
scroll to position [976, 0]
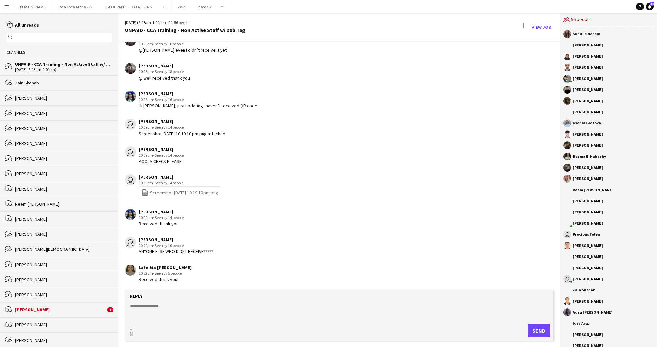
scroll to position [841, 0]
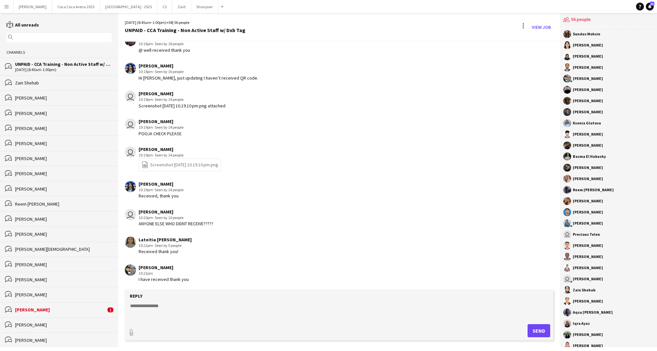
click at [82, 63] on div "UNPAID - CCA Training - Non Active Staff w/ Dxb Tag" at bounding box center [63, 64] width 97 height 6
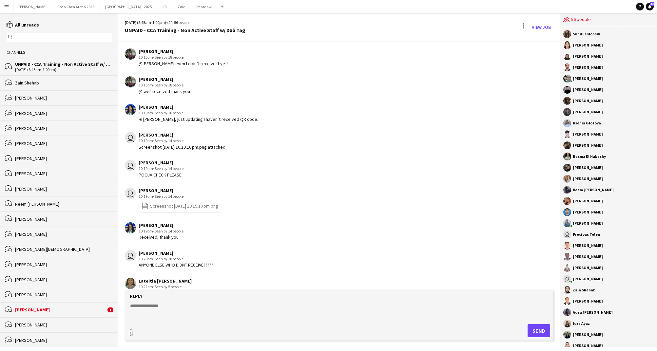
scroll to position [801, 0]
click at [44, 304] on div "bubbles [PERSON_NAME] 1" at bounding box center [59, 310] width 118 height 15
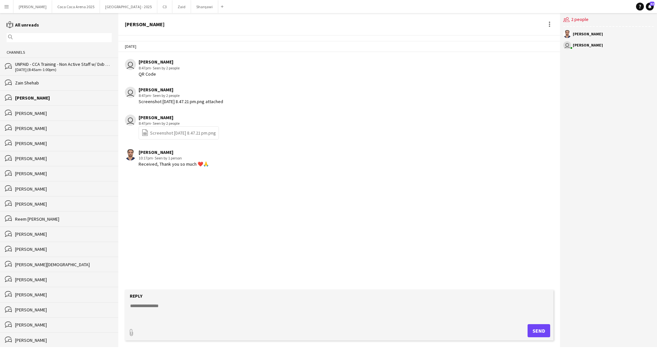
click at [24, 95] on div "[PERSON_NAME]" at bounding box center [63, 98] width 97 height 6
click at [30, 69] on div "[DATE] (8:45am-1:00pm)" at bounding box center [63, 70] width 97 height 5
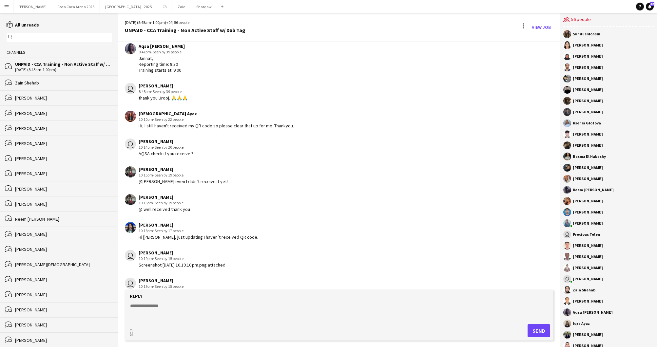
scroll to position [813, 0]
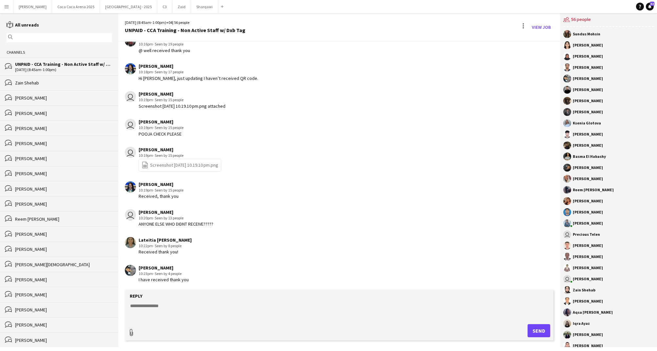
type input "**********"
click at [532, 328] on span "Upload Upload" at bounding box center [531, 330] width 29 height 8
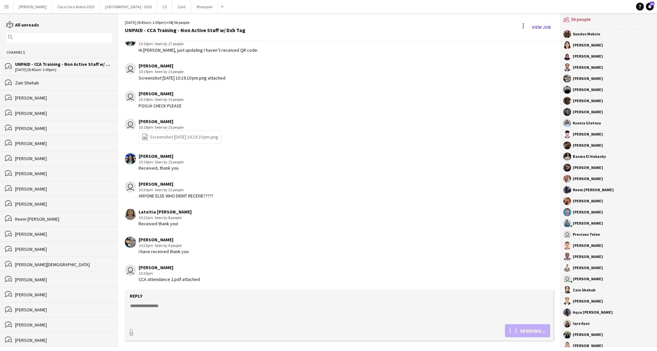
click at [240, 313] on textarea at bounding box center [340, 311] width 422 height 17
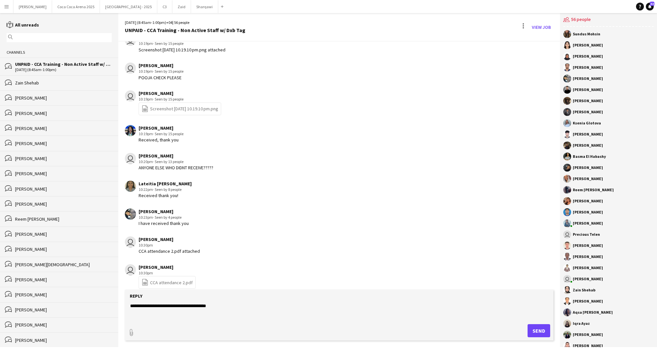
type textarea "**********"
click at [540, 332] on button "Send" at bounding box center [539, 331] width 23 height 13
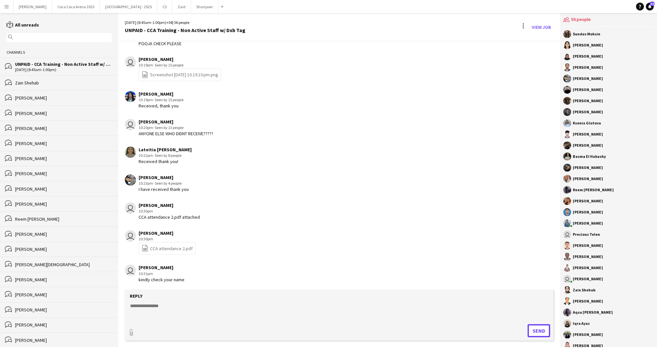
click at [528, 325] on button "Send" at bounding box center [539, 331] width 23 height 13
click at [225, 308] on textarea at bounding box center [340, 311] width 422 height 17
click at [155, 303] on form "Reply paperclip Send" at bounding box center [339, 315] width 429 height 51
click at [151, 307] on textarea at bounding box center [340, 311] width 422 height 17
type textarea "*"
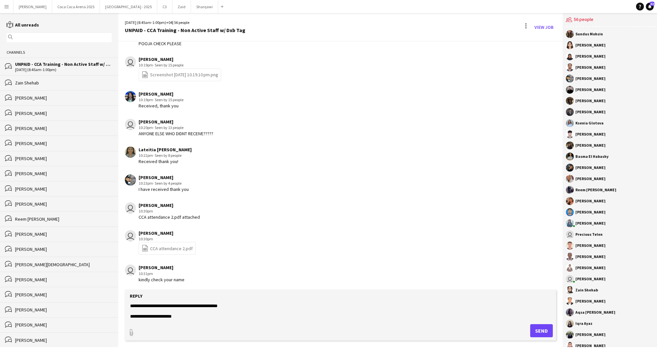
scroll to position [15, 0]
type textarea "**********"
click at [533, 330] on button "Send" at bounding box center [541, 331] width 23 height 13
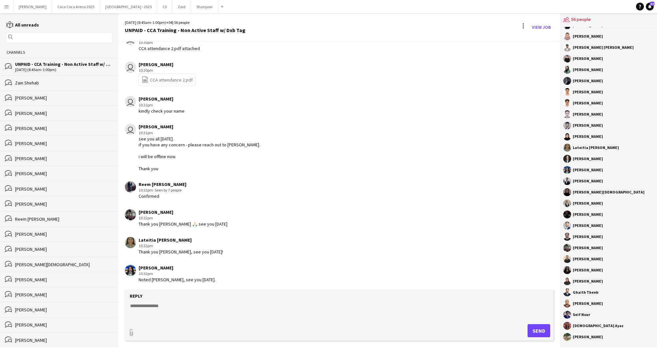
scroll to position [1100, 0]
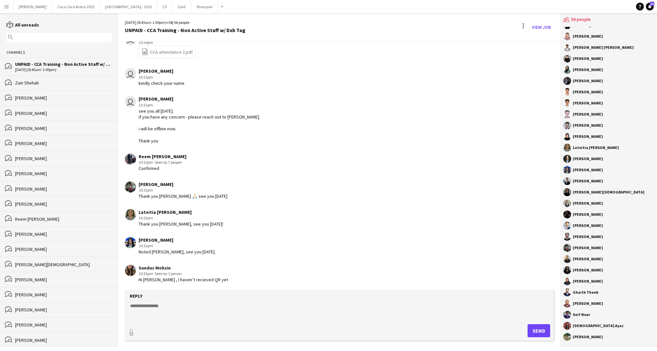
click at [70, 37] on input "text" at bounding box center [62, 38] width 96 height 6
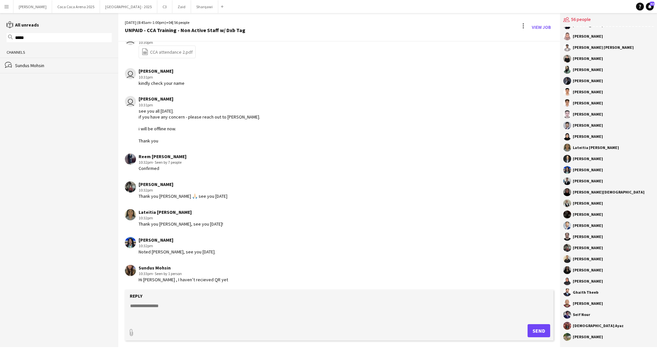
type input "*****"
click at [55, 66] on div "Sundus Mohsin" at bounding box center [63, 66] width 97 height 6
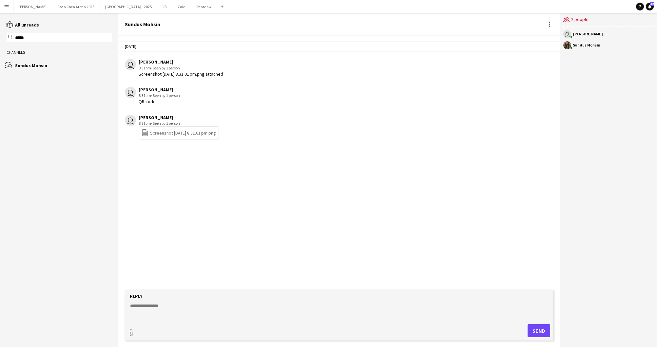
click at [65, 40] on input "*****" at bounding box center [62, 38] width 96 height 6
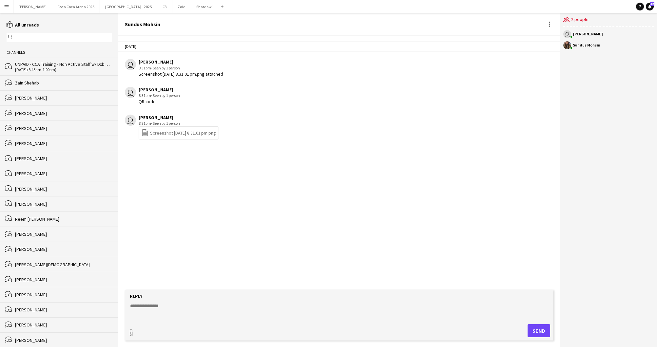
click at [57, 62] on div "UNPAID - CCA Training - Non Active Staff w/ Dxb Tag" at bounding box center [63, 64] width 97 height 6
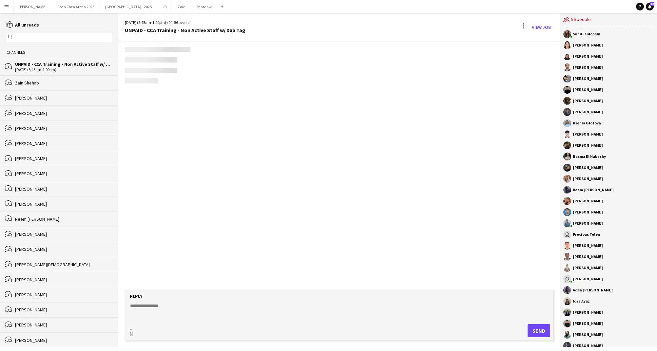
scroll to position [682, 0]
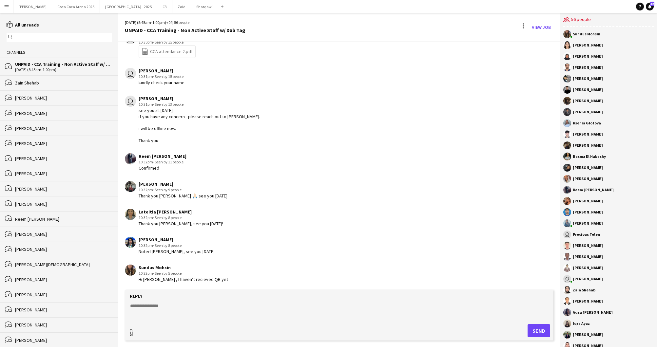
type input "**********"
click at [174, 308] on textarea at bounding box center [340, 310] width 422 height 17
type textarea "*"
type textarea "**********"
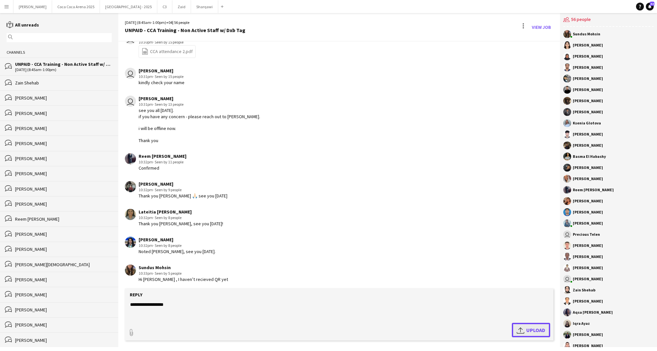
click at [524, 330] on app-icon "Upload" at bounding box center [522, 330] width 10 height 8
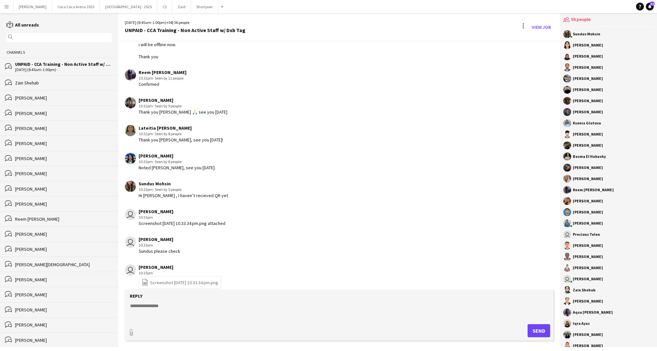
scroll to position [828, 0]
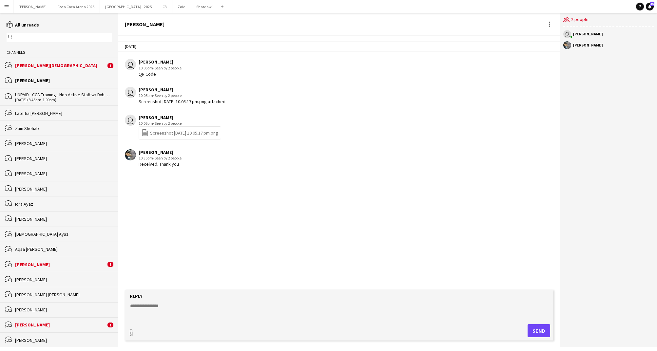
click at [53, 61] on div "bubbles [PERSON_NAME] 1" at bounding box center [59, 65] width 118 height 15
click at [40, 264] on div "[PERSON_NAME]" at bounding box center [60, 265] width 91 height 6
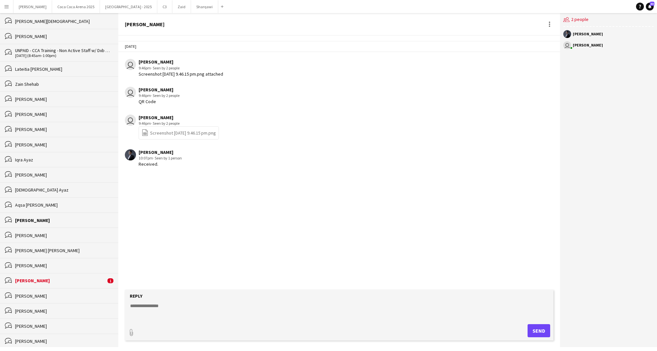
scroll to position [45, 0]
click at [44, 281] on div "[PERSON_NAME]" at bounding box center [60, 280] width 91 height 6
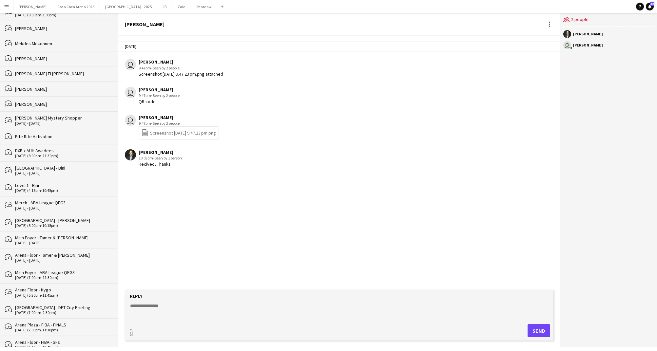
scroll to position [707, 0]
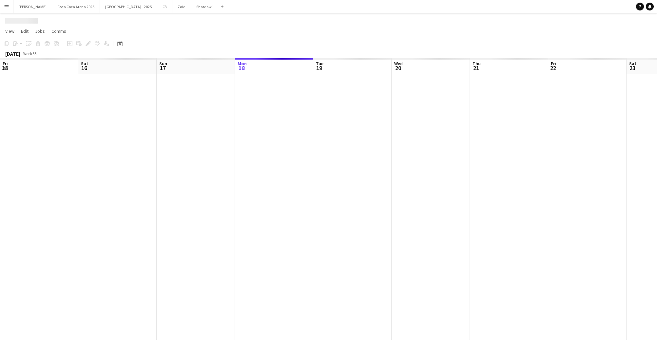
scroll to position [0, 157]
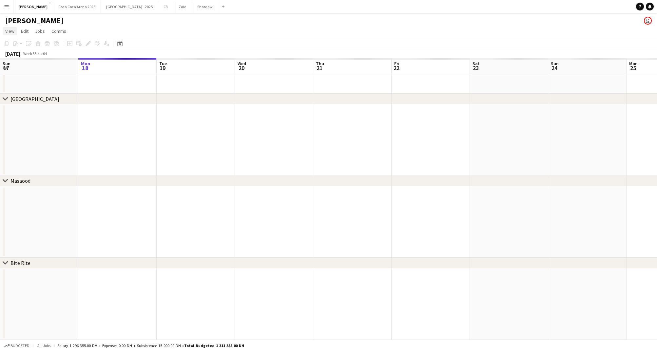
click at [9, 31] on span "View" at bounding box center [9, 31] width 9 height 6
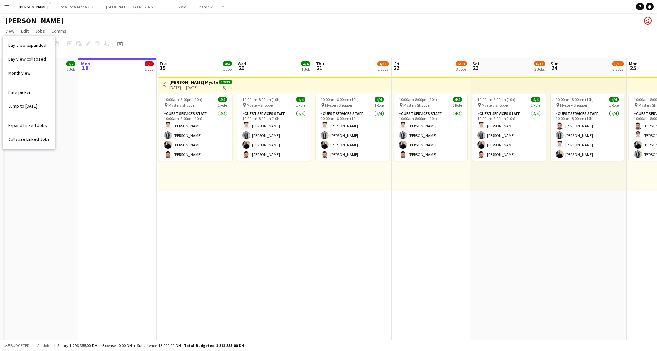
click at [118, 30] on app-page-menu "View Day view expanded Day view collapsed Month view Date picker Jump to [DATE]…" at bounding box center [328, 32] width 657 height 12
click at [7, 6] on app-icon "Menu" at bounding box center [6, 6] width 5 height 5
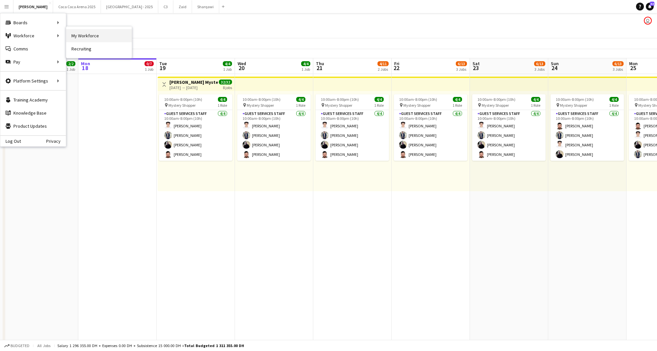
click at [75, 39] on link "My Workforce" at bounding box center [99, 35] width 66 height 13
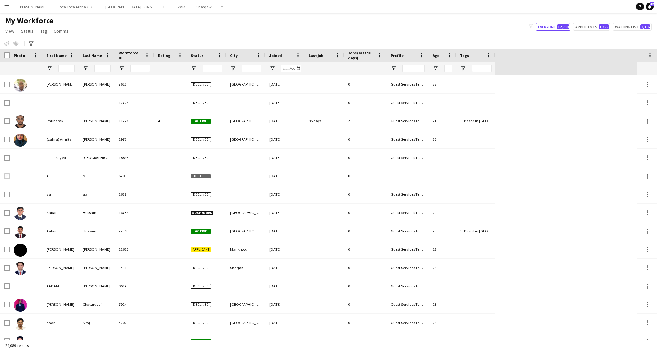
type input "******"
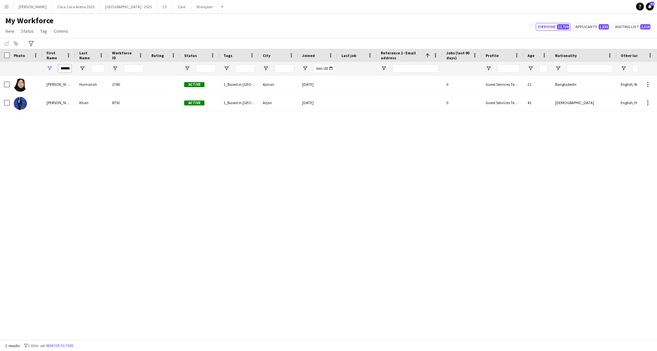
click at [69, 66] on input "******" at bounding box center [64, 69] width 13 height 8
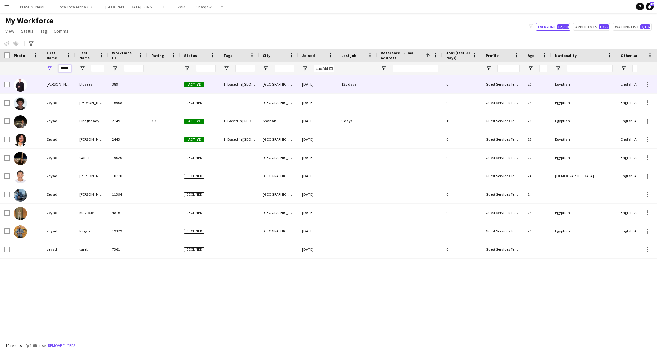
type input "*****"
click at [58, 81] on div "[PERSON_NAME] [PERSON_NAME]" at bounding box center [59, 84] width 33 height 18
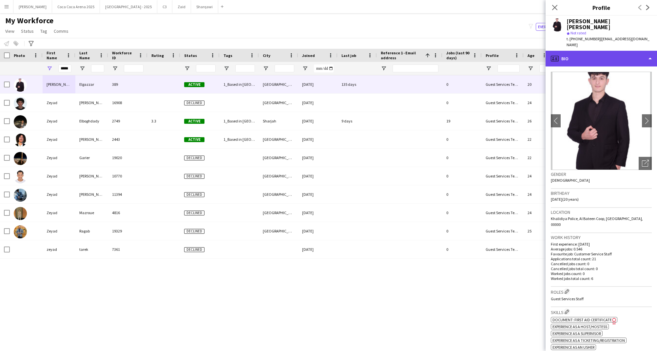
click at [556, 56] on icon at bounding box center [555, 59] width 8 height 6
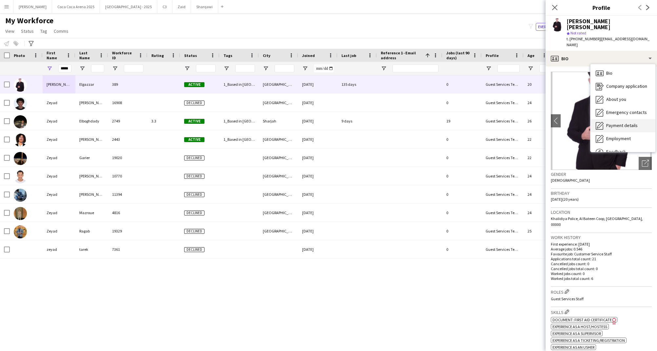
click at [604, 121] on div "Payment details Payment details" at bounding box center [623, 125] width 65 height 13
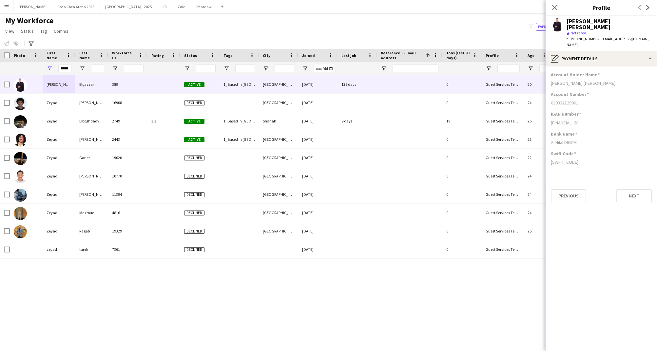
drag, startPoint x: 551, startPoint y: 77, endPoint x: 656, endPoint y: 77, distance: 104.6
click at [656, 77] on app-section-data-types "Account Holder Name [PERSON_NAME] [PERSON_NAME] Account Number [FINANCIAL_ID] I…" at bounding box center [601, 209] width 111 height 285
copy div "[PERSON_NAME] [PERSON_NAME]"
drag, startPoint x: 597, startPoint y: 38, endPoint x: 571, endPoint y: 40, distance: 26.6
click at [571, 40] on span "t. [PHONE_NUMBER]" at bounding box center [584, 38] width 34 height 5
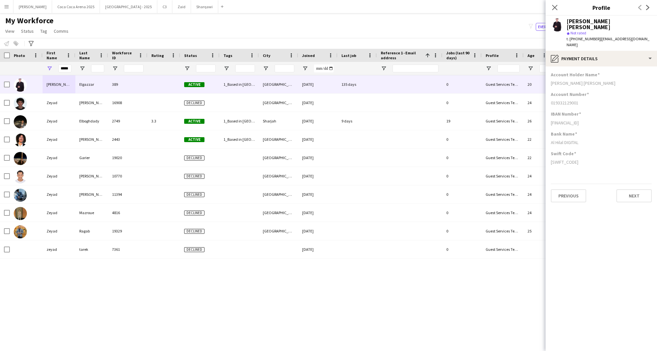
copy span "[PHONE_NUMBER]"
drag, startPoint x: 551, startPoint y: 95, endPoint x: 582, endPoint y: 95, distance: 30.8
click at [582, 100] on div "019332129001" at bounding box center [601, 103] width 101 height 6
copy div "019332129001"
drag, startPoint x: 606, startPoint y: 117, endPoint x: 549, endPoint y: 118, distance: 57.4
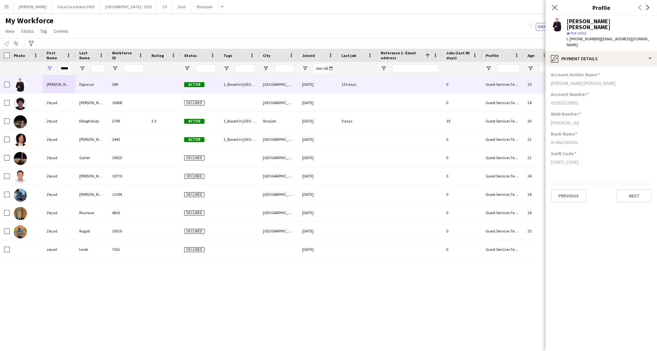
click at [549, 118] on app-section-data-types "Account Holder Name [PERSON_NAME] [PERSON_NAME] Account Number [FINANCIAL_ID] I…" at bounding box center [601, 209] width 111 height 285
copy div "[FINANCIAL_ID]"
click at [52, 7] on button "[GEOGRAPHIC_DATA] 2025 Close" at bounding box center [76, 6] width 48 height 13
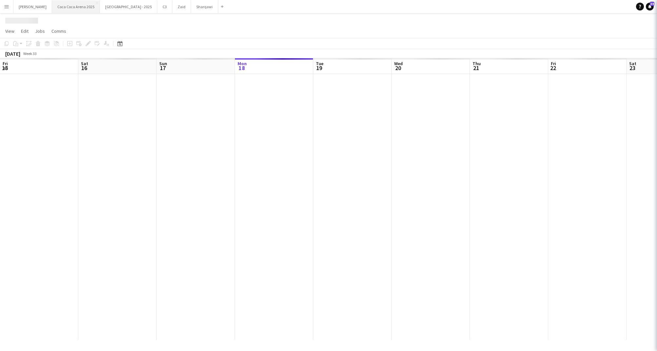
scroll to position [0, 157]
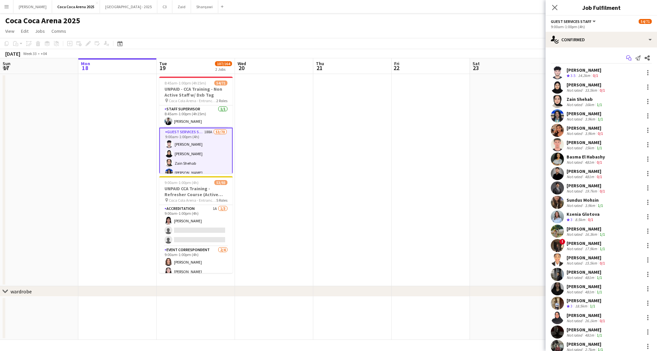
click at [627, 55] on icon "Start chat" at bounding box center [628, 57] width 5 height 5
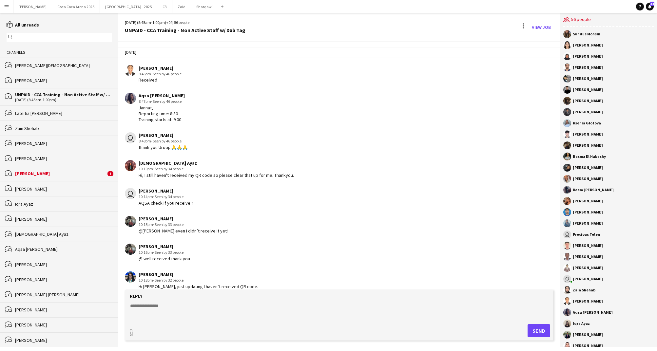
scroll to position [670, 0]
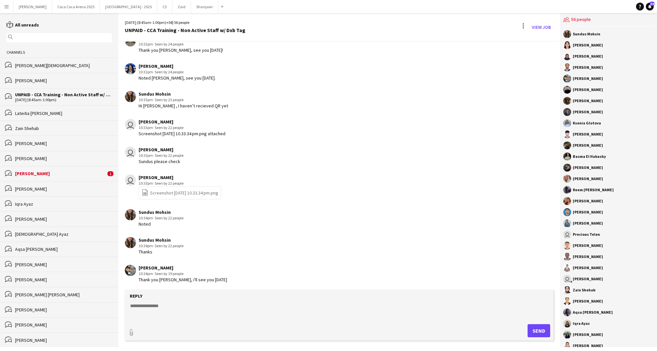
click at [68, 171] on div "[PERSON_NAME]" at bounding box center [60, 174] width 91 height 6
